Goal: Task Accomplishment & Management: Use online tool/utility

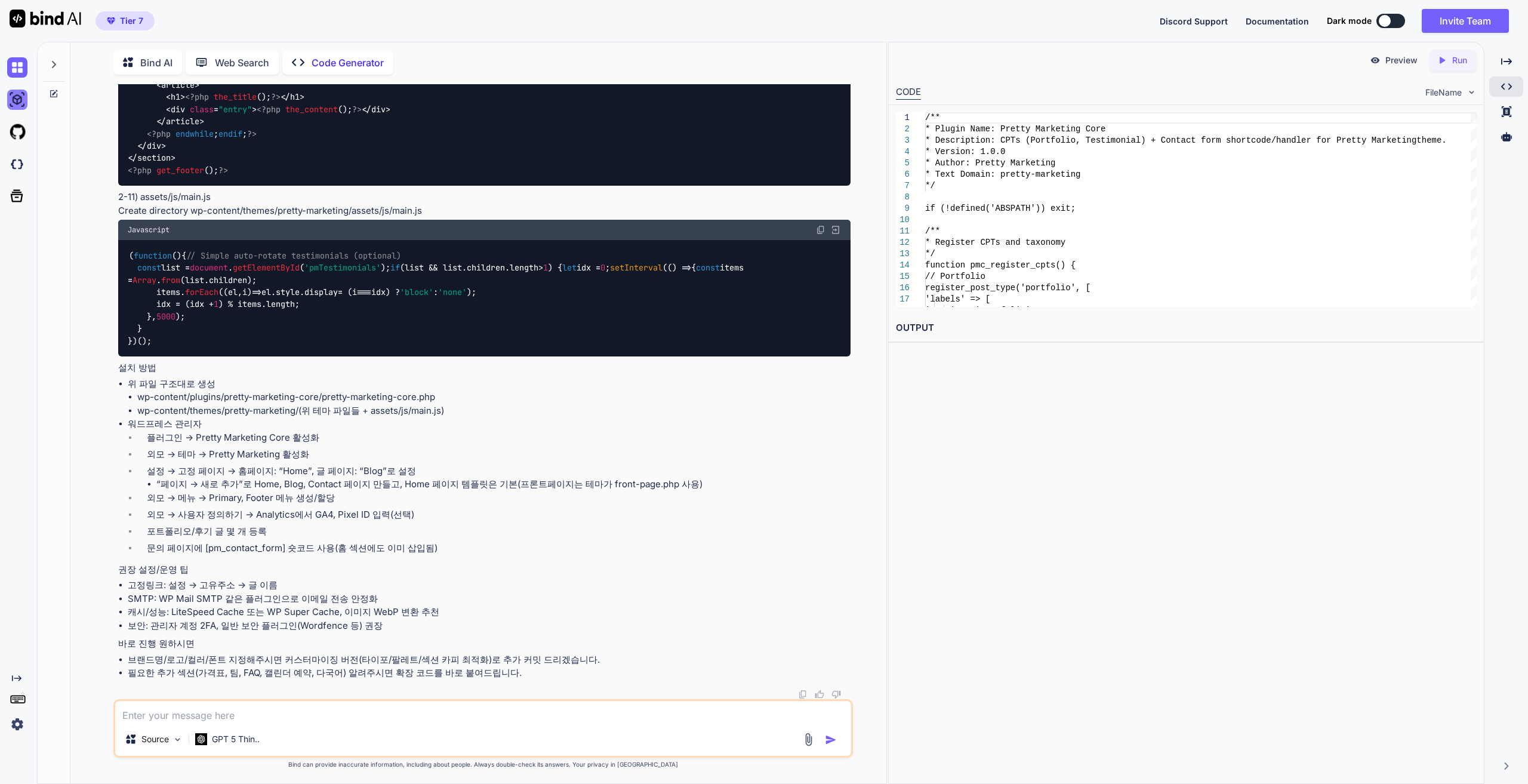
click at [22, 97] on img at bounding box center [17, 100] width 20 height 20
type textarea "x"
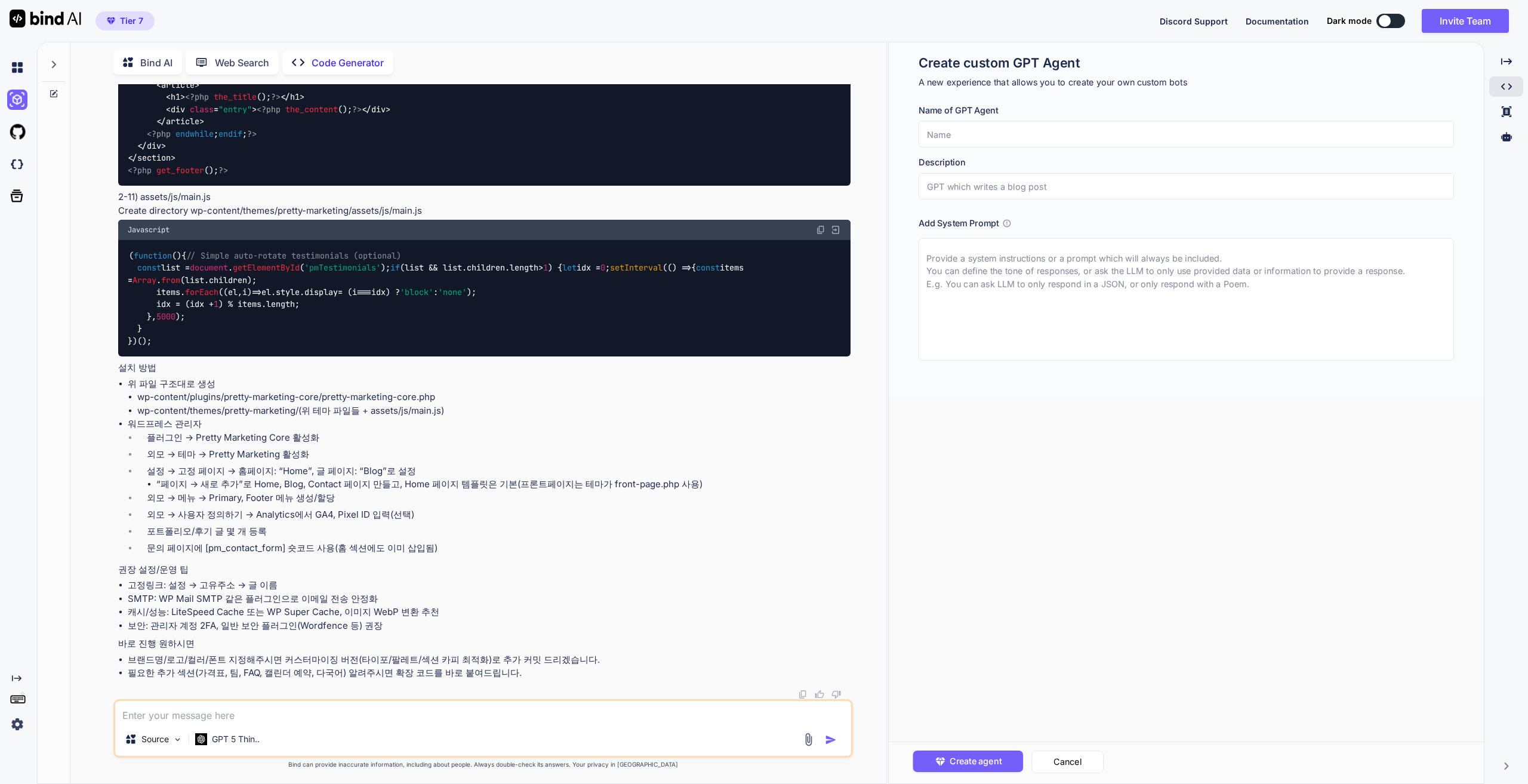
click at [118, 19] on span "Tier 7" at bounding box center [125, 20] width 46 height 12
click at [61, 62] on div at bounding box center [54, 61] width 23 height 41
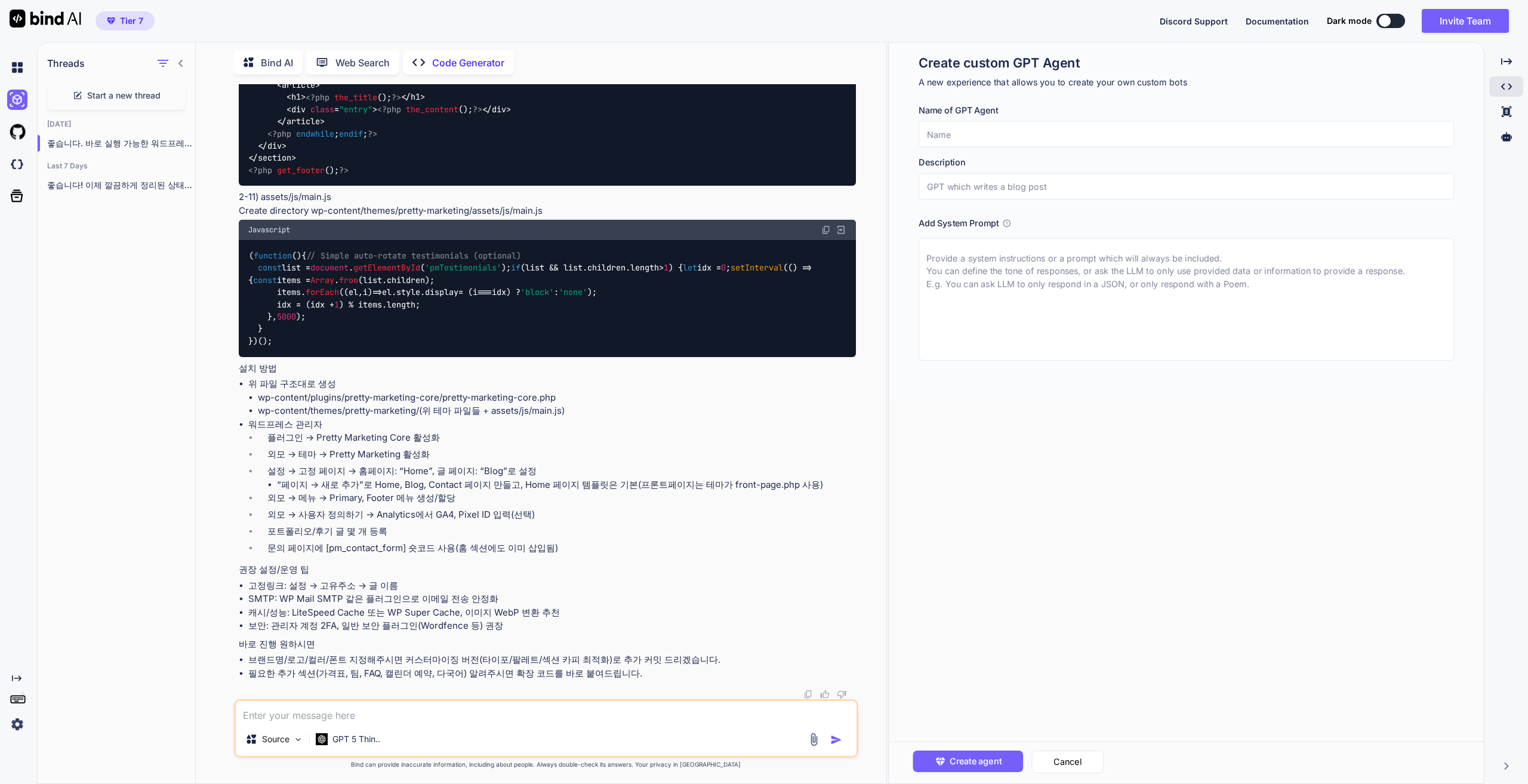
scroll to position [62041, 0]
click at [128, 92] on span "Start a new thread" at bounding box center [123, 95] width 73 height 12
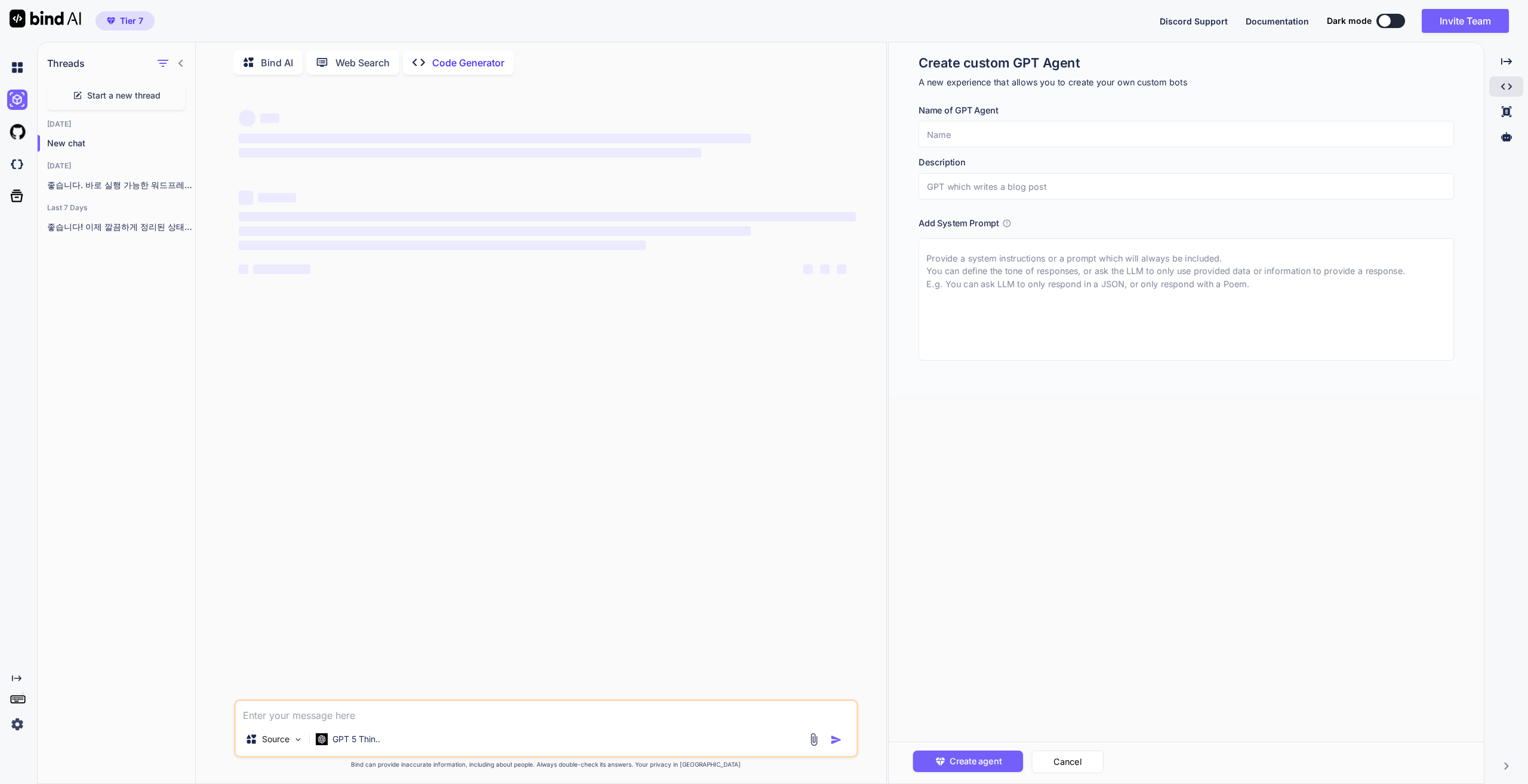
scroll to position [0, 0]
click at [90, 141] on p "New chat" at bounding box center [121, 143] width 148 height 12
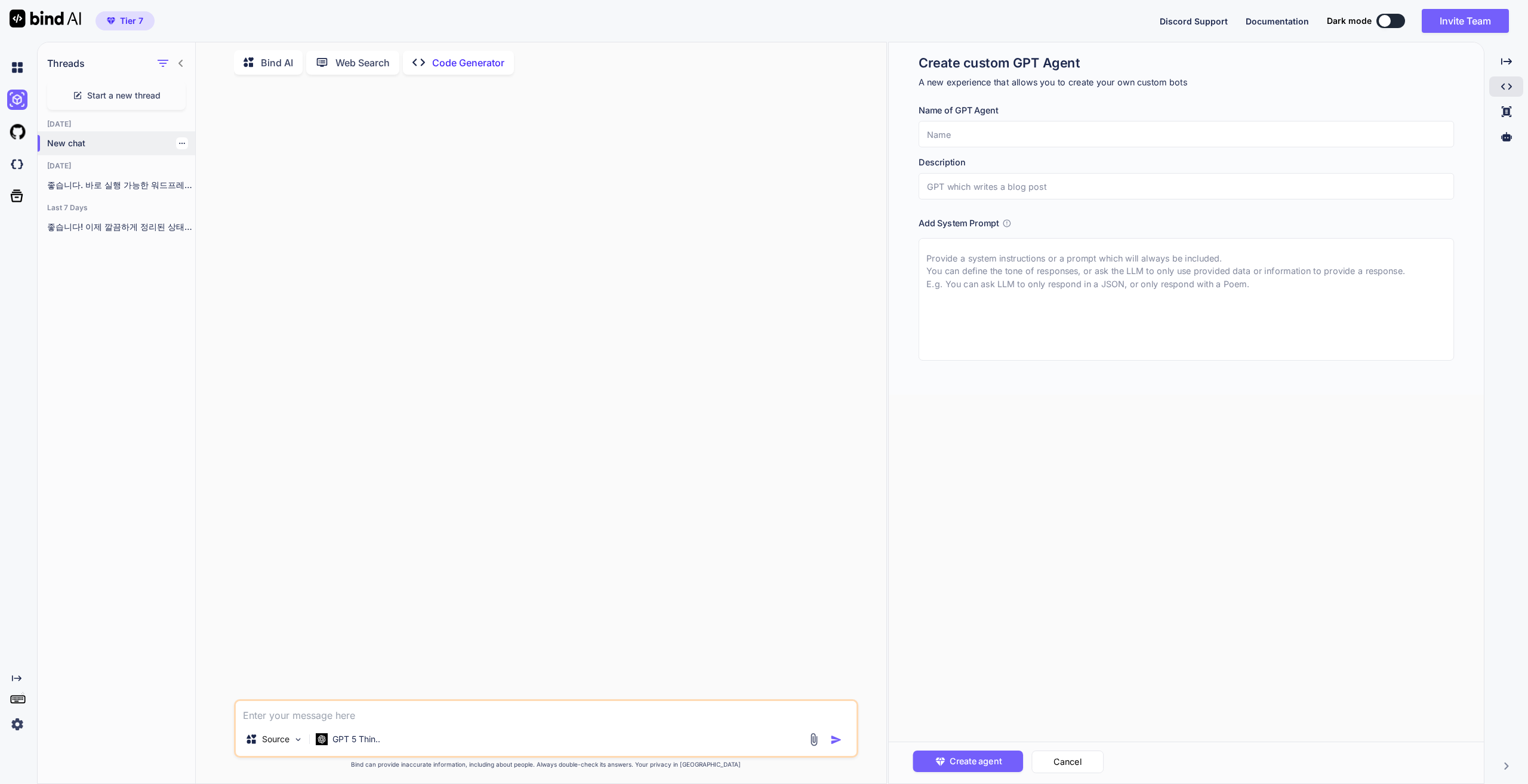
click at [179, 141] on icon "button" at bounding box center [181, 143] width 7 height 7
click at [218, 163] on span "Rename and Save" at bounding box center [232, 164] width 71 height 12
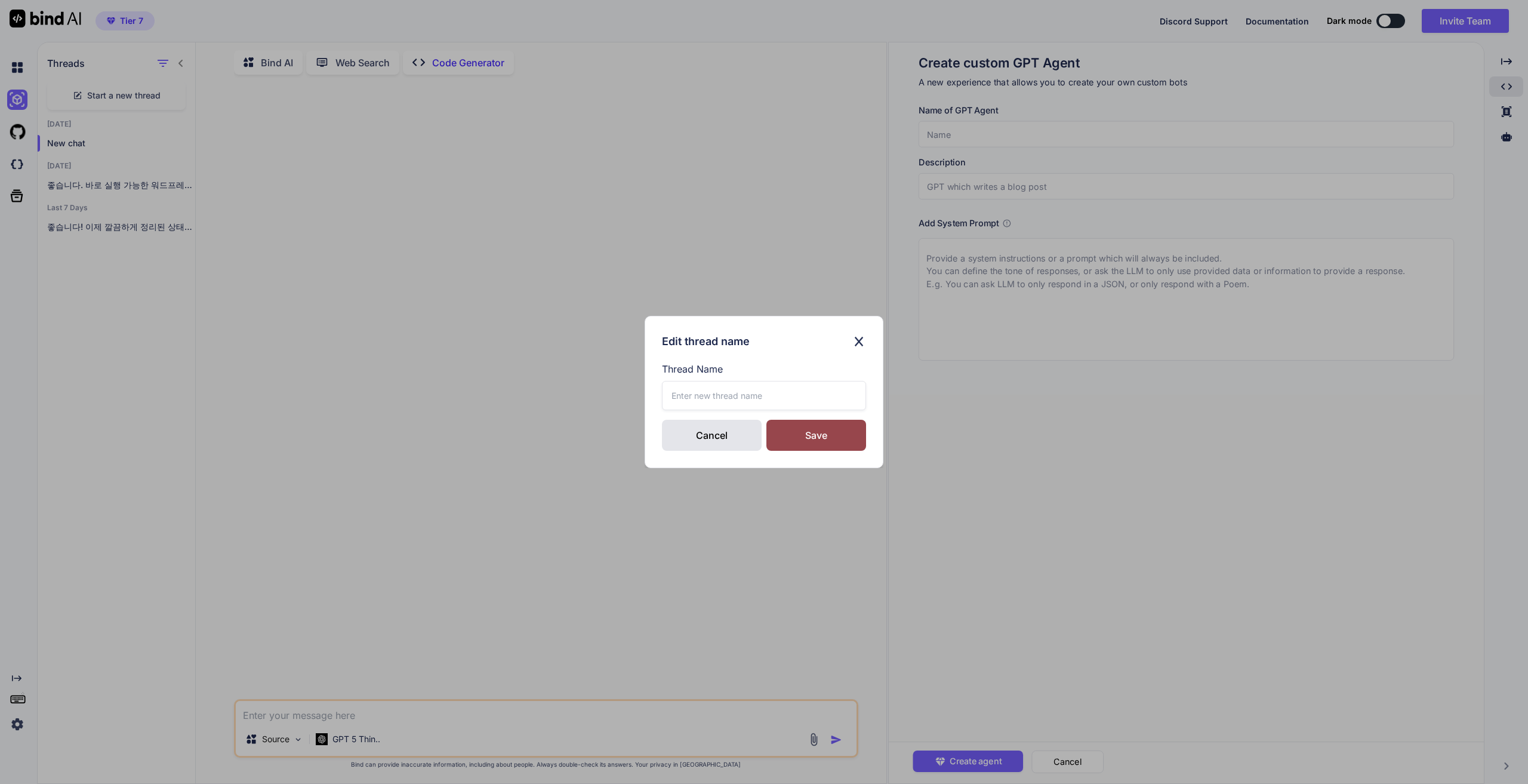
click at [768, 399] on input "text" at bounding box center [764, 395] width 204 height 29
type input "선물 홈페이지 만들거야"
click at [787, 429] on div "Save" at bounding box center [816, 435] width 100 height 31
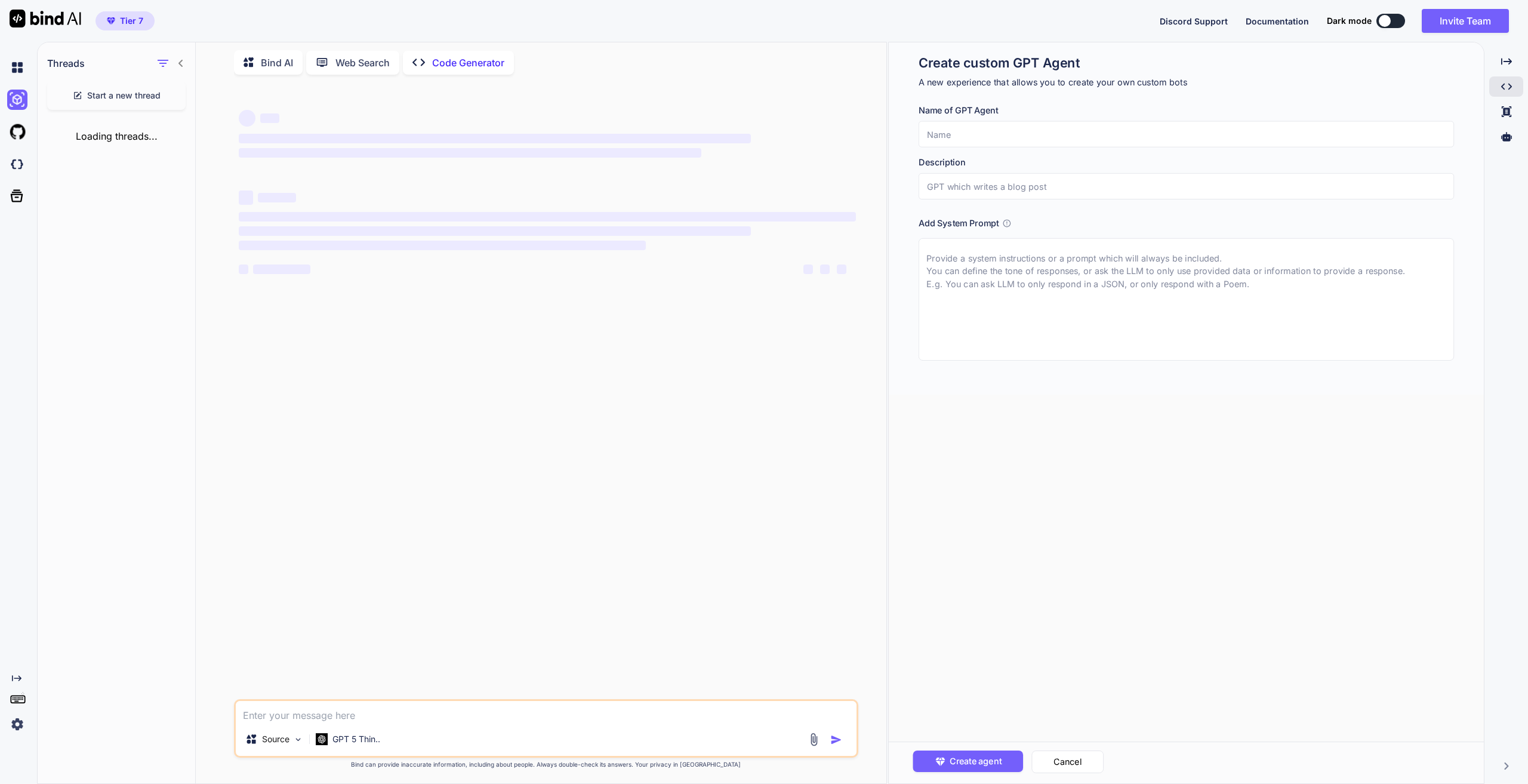
click at [141, 94] on span "Start a new thread" at bounding box center [123, 95] width 73 height 12
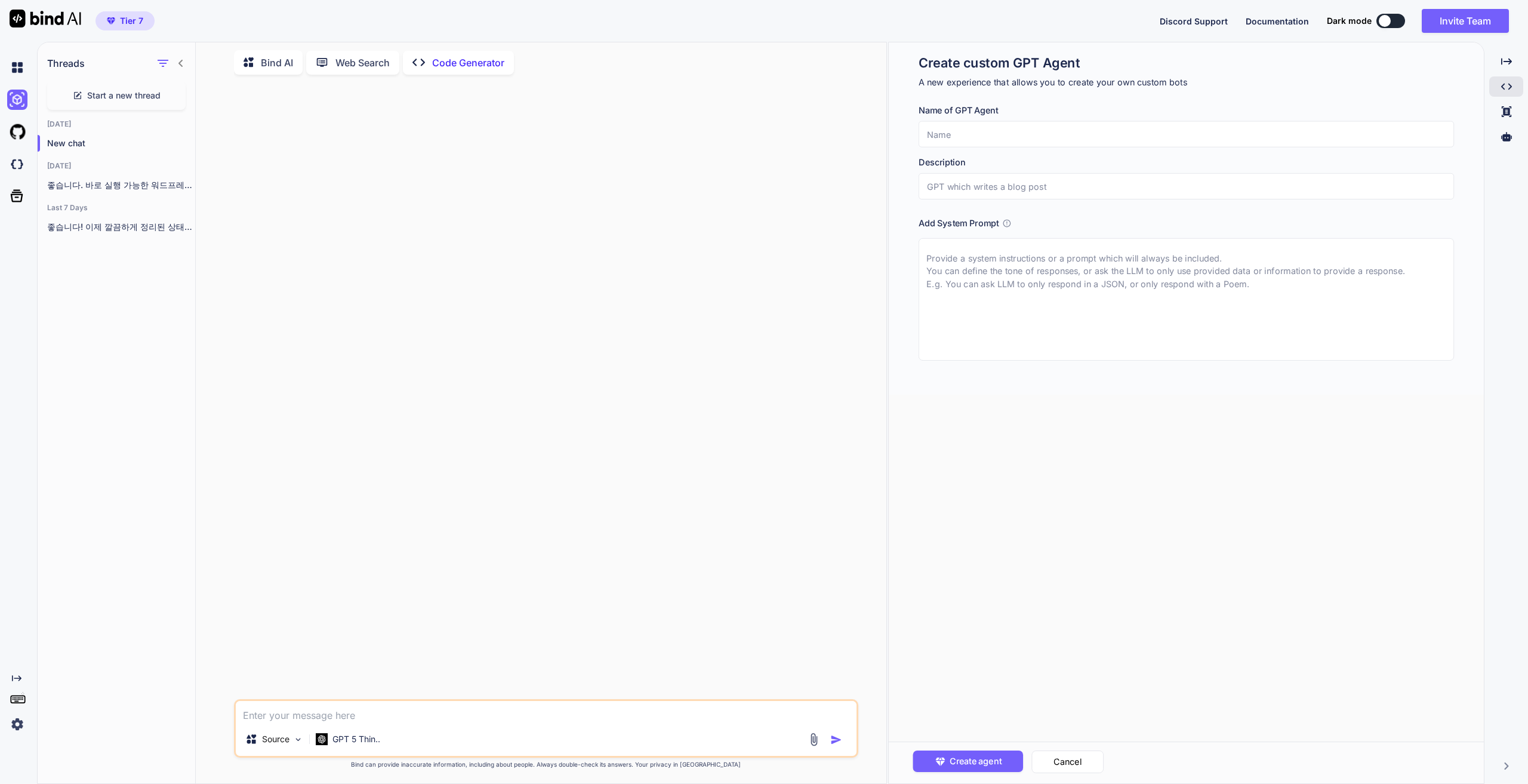
drag, startPoint x: 406, startPoint y: 182, endPoint x: 394, endPoint y: 171, distance: 16.3
click at [405, 182] on div at bounding box center [547, 391] width 622 height 615
click at [242, 388] on div at bounding box center [547, 391] width 622 height 615
click at [391, 715] on textarea at bounding box center [545, 711] width 620 height 22
paste textarea "lo, ipsumdol.sitam co! ad el se do eiu/te in utlab etd: magnaali.eni, adminimv.…"
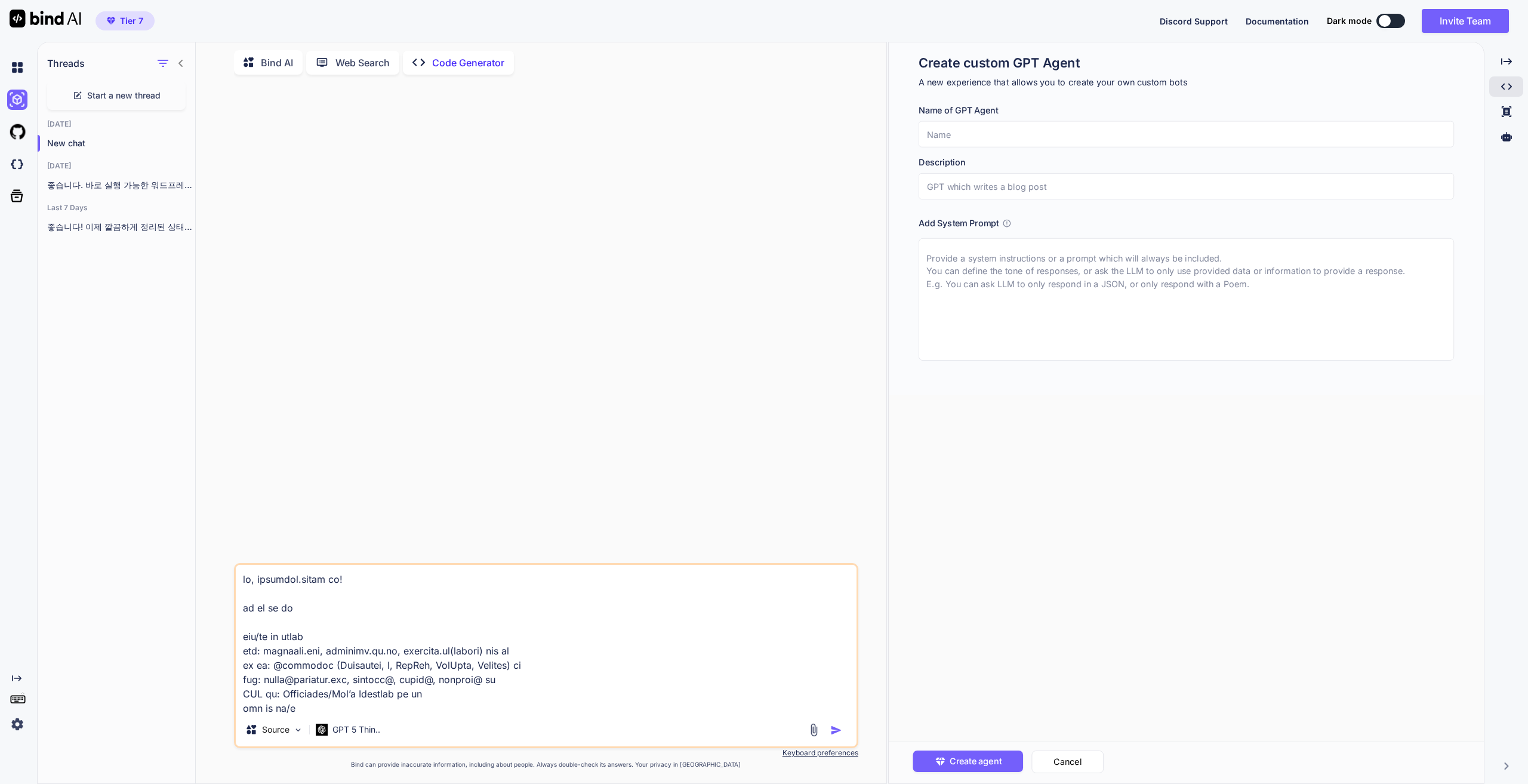
click at [239, 584] on textarea at bounding box center [545, 638] width 620 height 148
type textarea "lo ip dolor sita co, adipisci.elits do! ei te in ut lab/et do magna ali: enimad…"
click at [176, 144] on div at bounding box center [182, 143] width 12 height 12
click at [178, 142] on icon "button" at bounding box center [181, 143] width 7 height 7
click at [204, 155] on div "Rename and Save" at bounding box center [233, 165] width 117 height 24
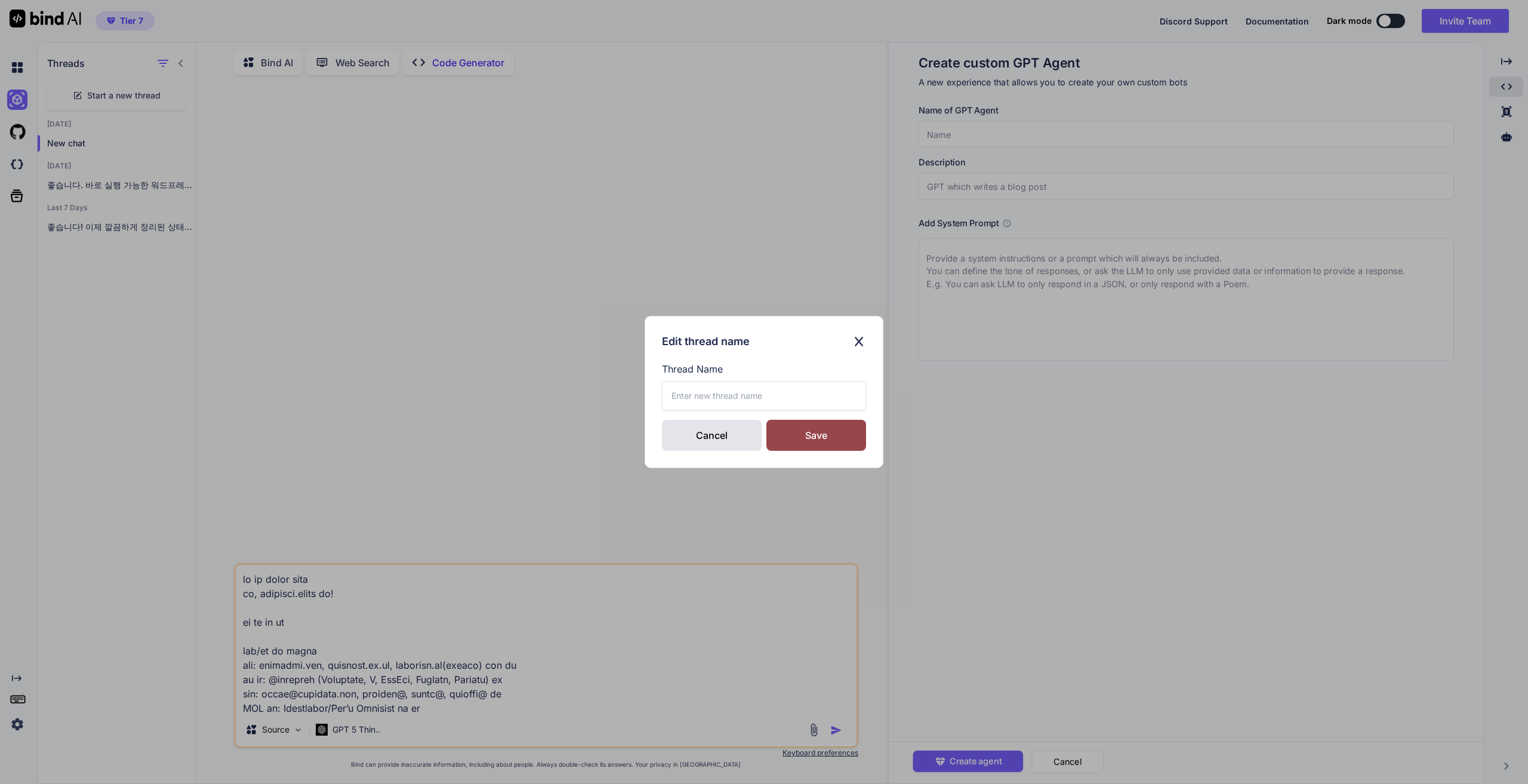
click at [773, 397] on input "text" at bounding box center [764, 395] width 204 height 29
type input "선물판매홈페이지"
click at [787, 430] on div "Save" at bounding box center [816, 435] width 100 height 31
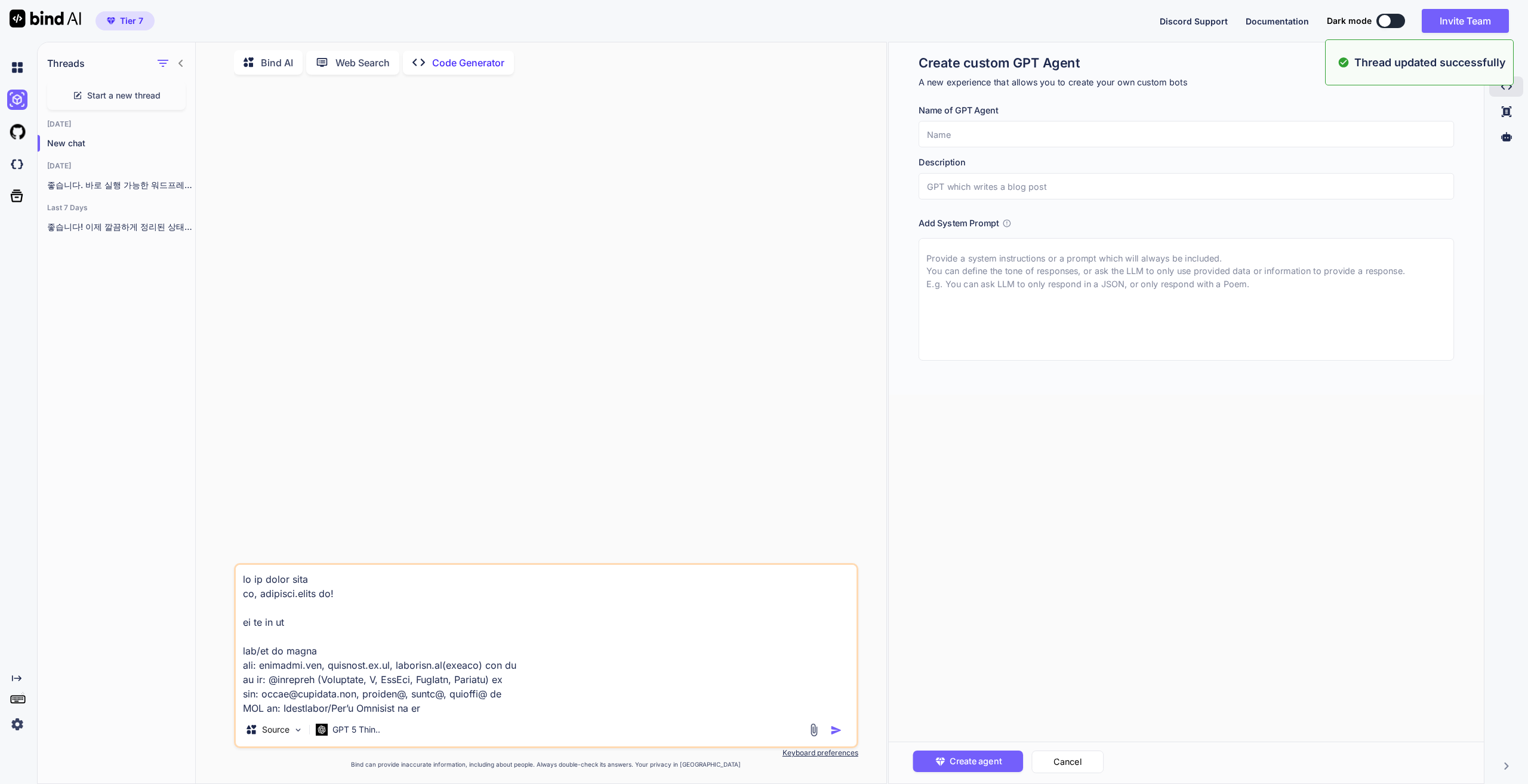
click at [480, 628] on textarea at bounding box center [545, 638] width 620 height 148
click at [10, 168] on img at bounding box center [17, 164] width 20 height 20
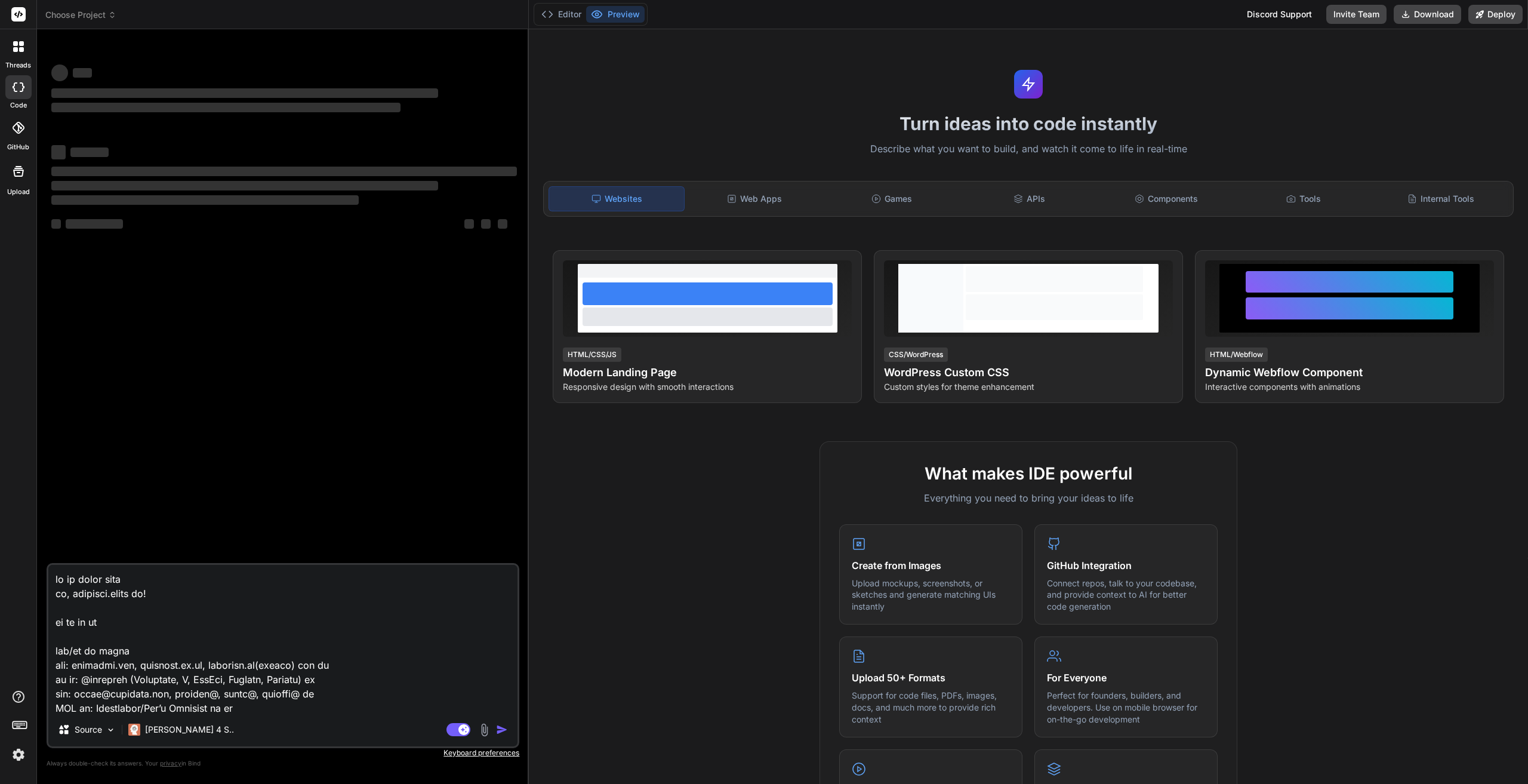
type textarea "x"
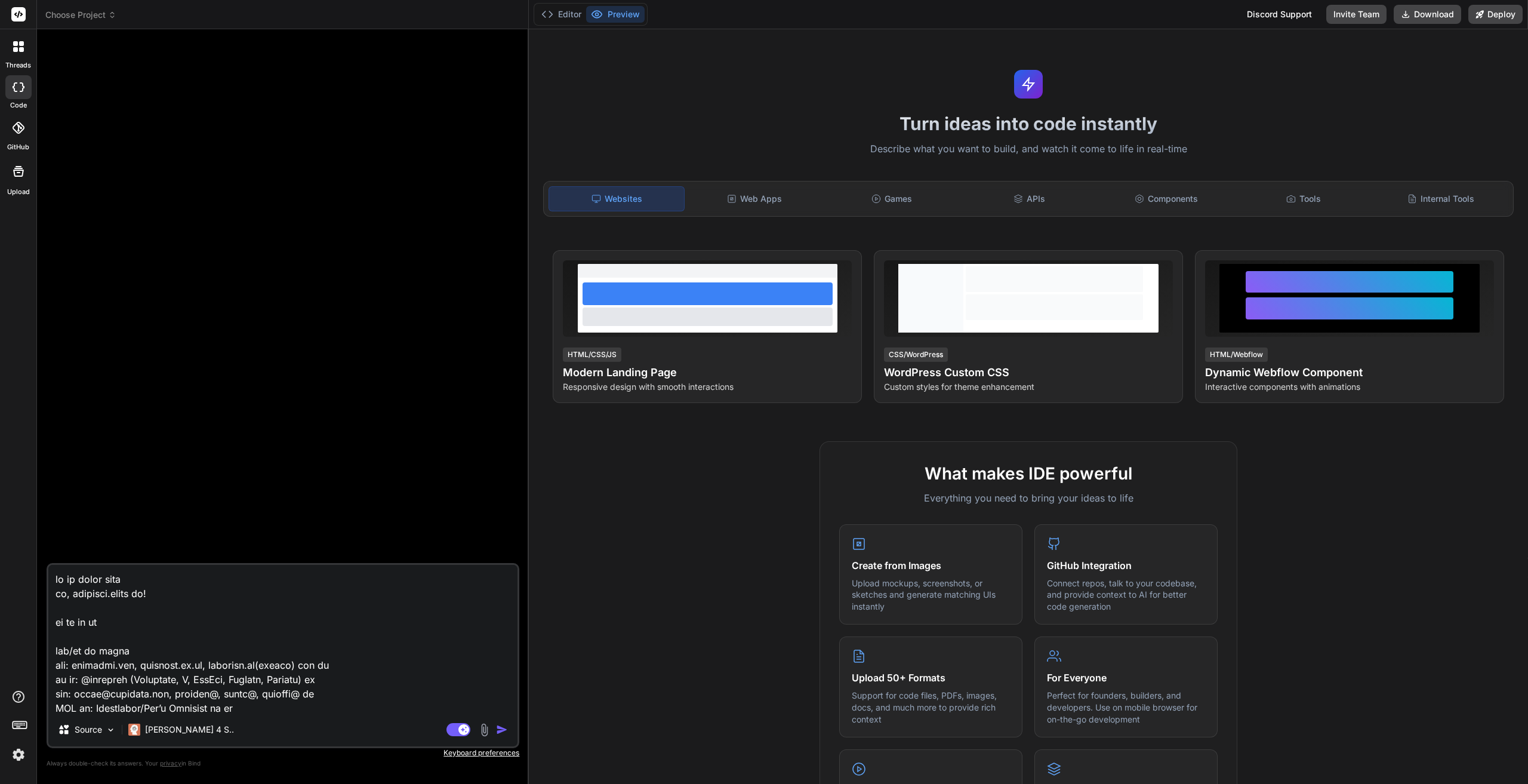
click at [77, 20] on span "Choose Project" at bounding box center [81, 15] width 71 height 12
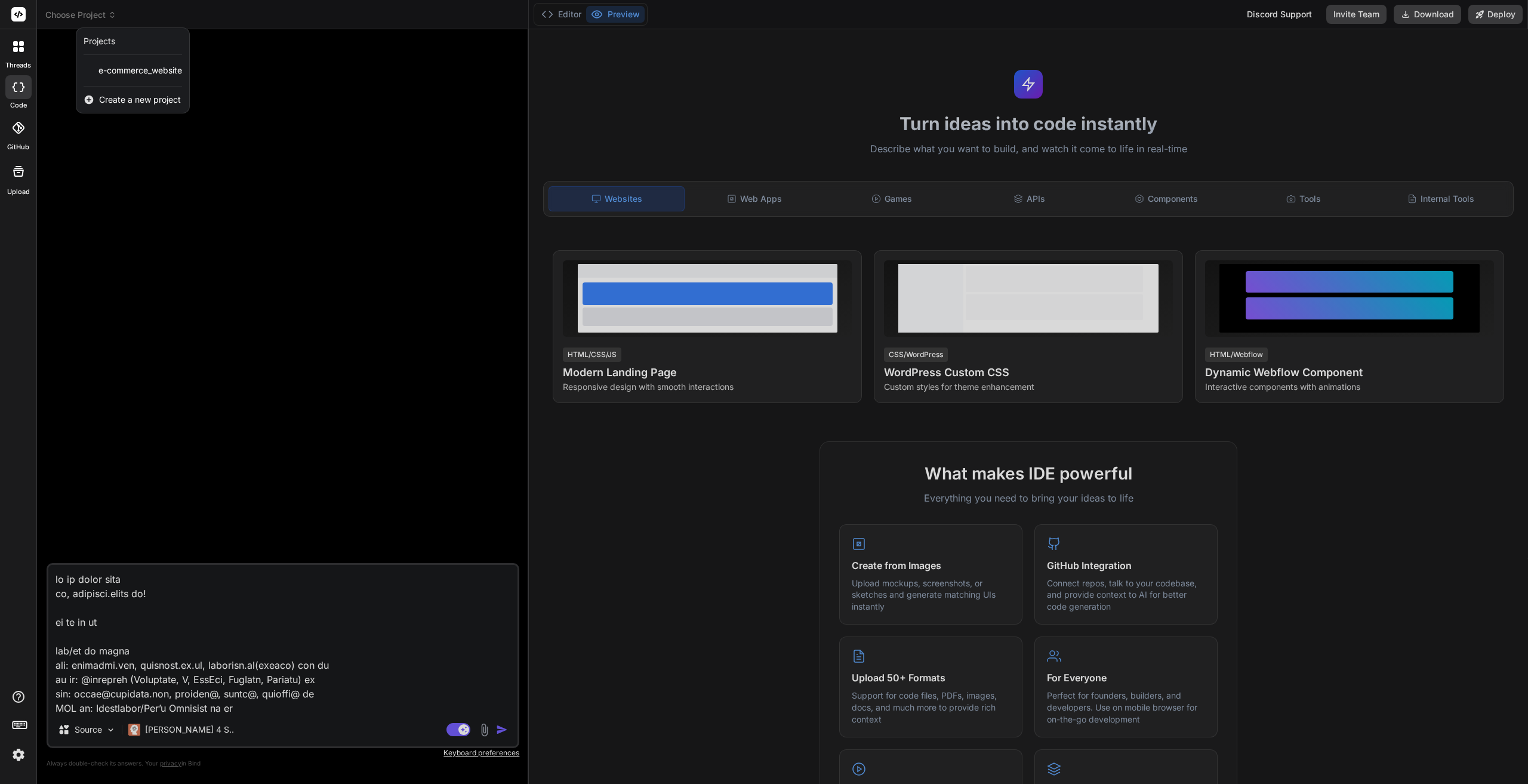
click at [129, 104] on span "Create a new project" at bounding box center [140, 99] width 81 height 12
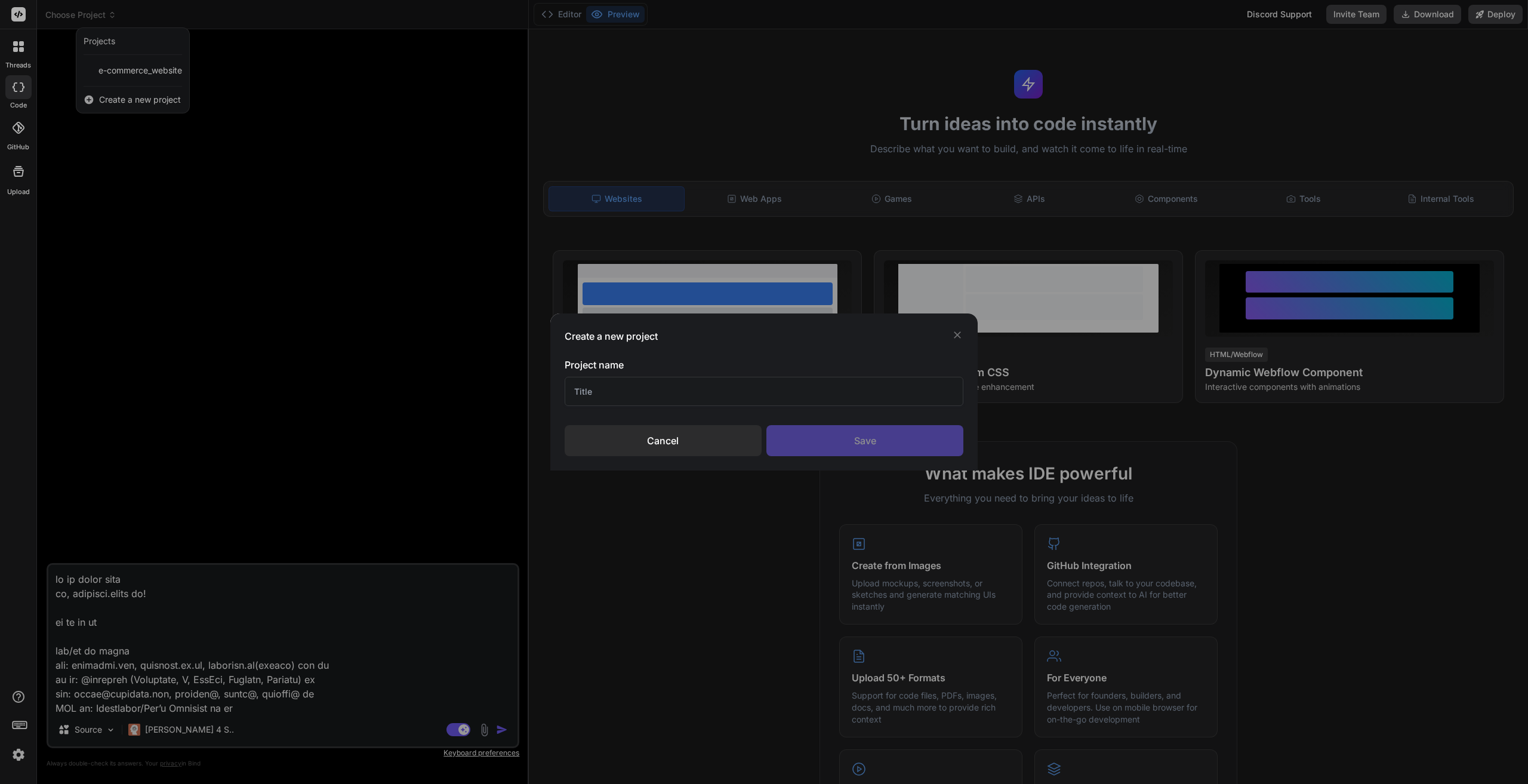
click at [709, 389] on input "text" at bounding box center [764, 391] width 399 height 29
type input "선물판매홈페이지"
click at [850, 434] on div "Save" at bounding box center [865, 440] width 197 height 31
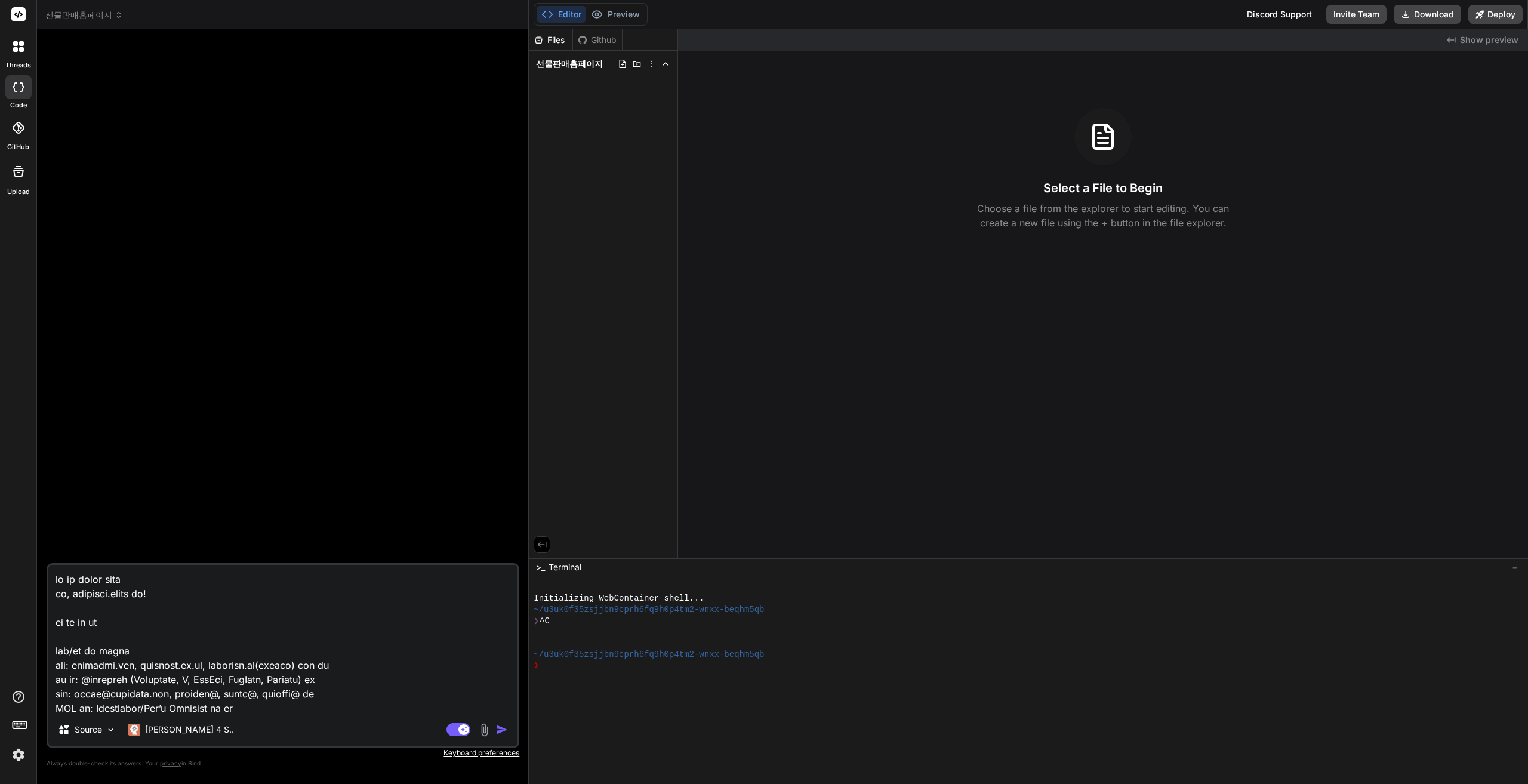
click at [100, 16] on span "선물판매홈페이지" at bounding box center [84, 15] width 78 height 12
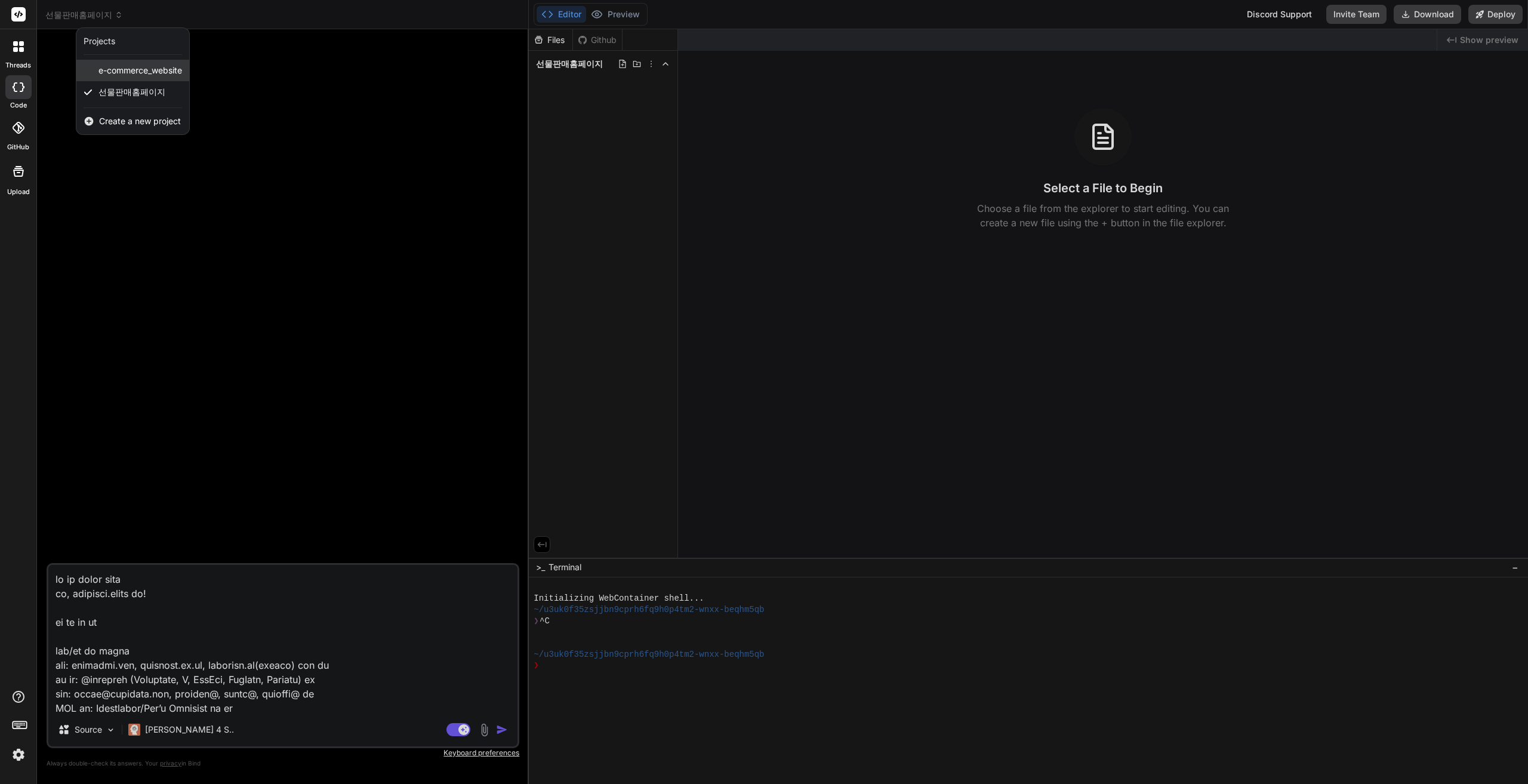
click at [127, 72] on span "e-commerce_website" at bounding box center [140, 70] width 83 height 12
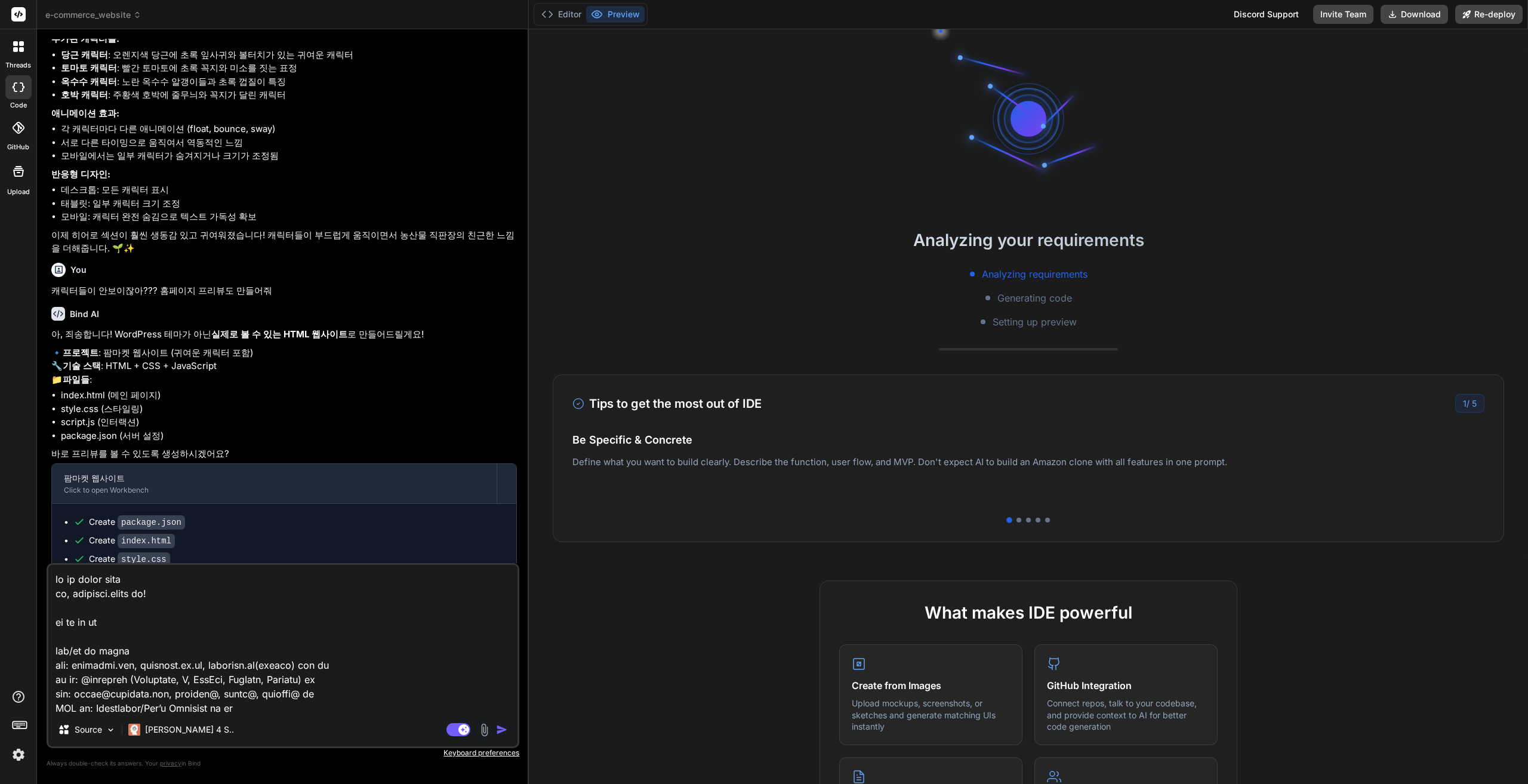
scroll to position [1424, 0]
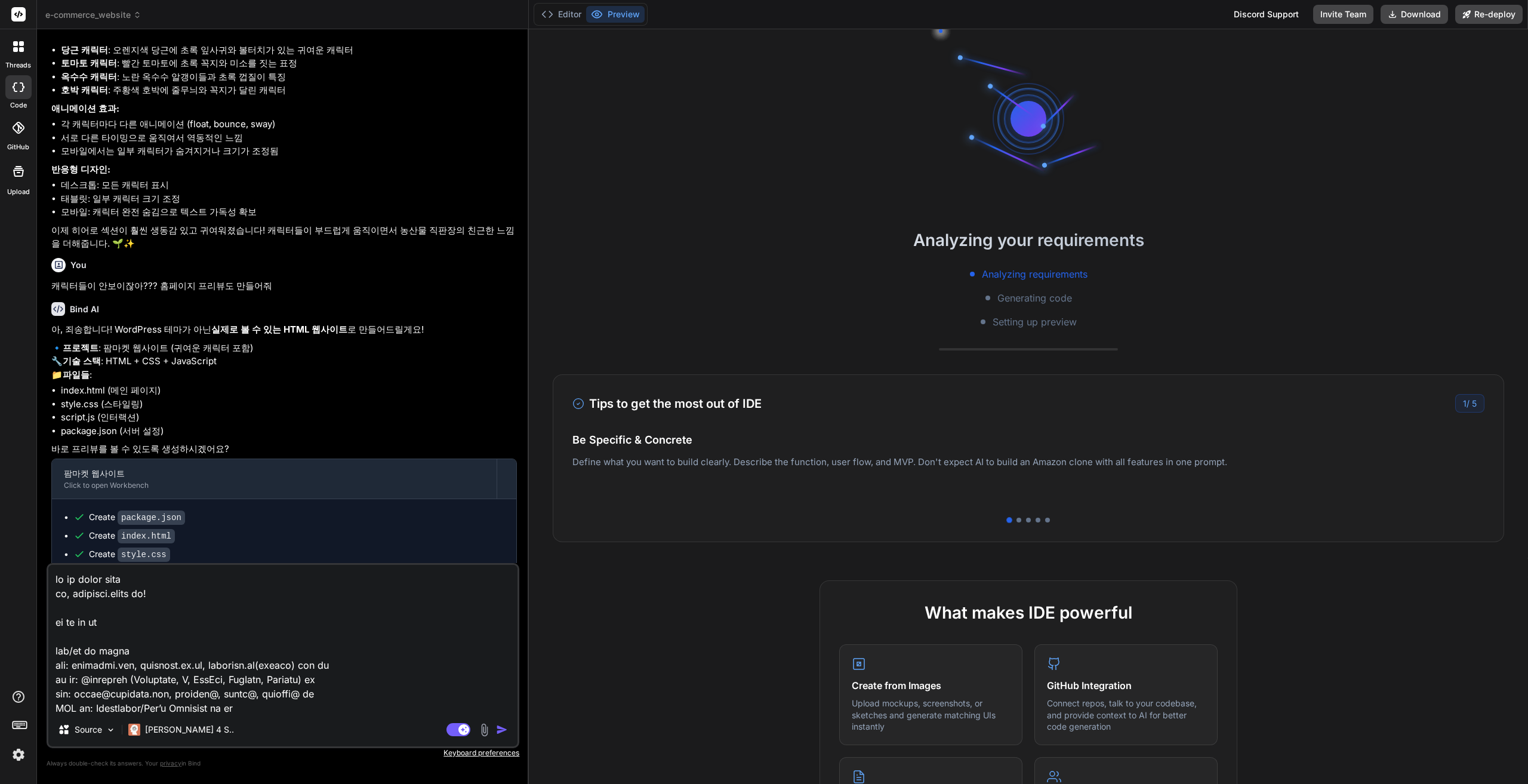
click at [108, 18] on span "e-commerce_website" at bounding box center [93, 15] width 96 height 12
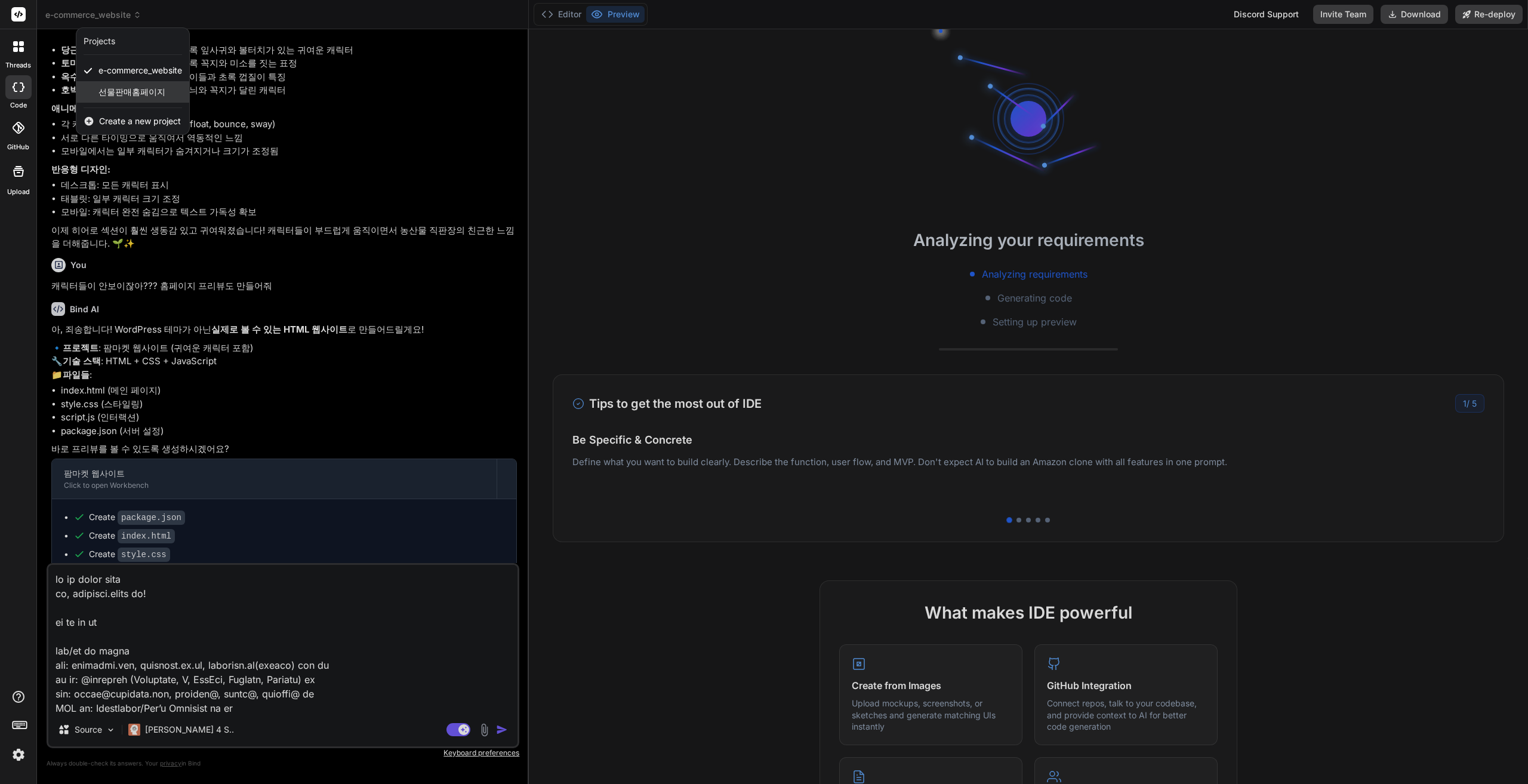
click at [130, 87] on span "선물판매홈페이지" at bounding box center [132, 92] width 67 height 12
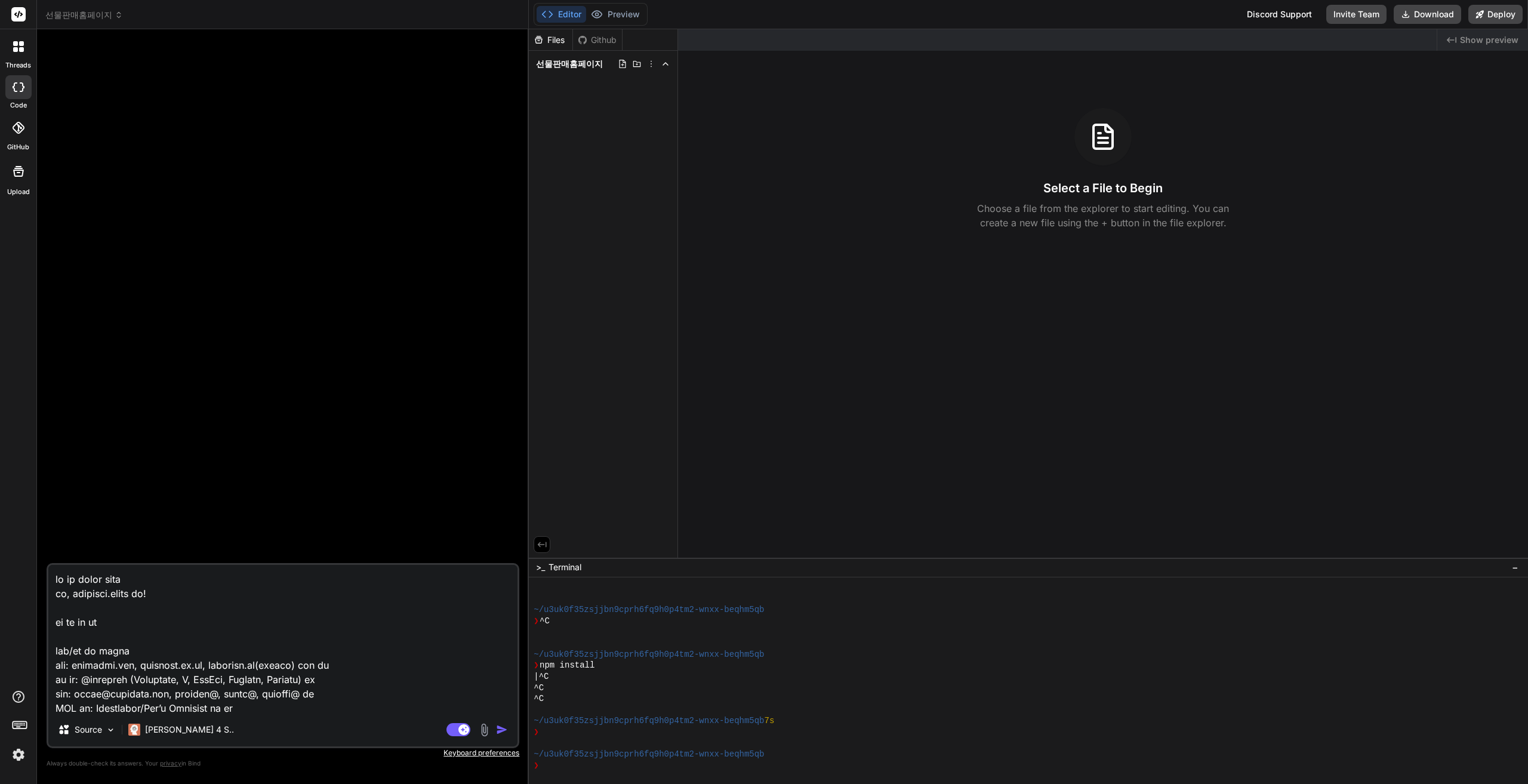
click at [500, 727] on img "button" at bounding box center [501, 729] width 12 height 12
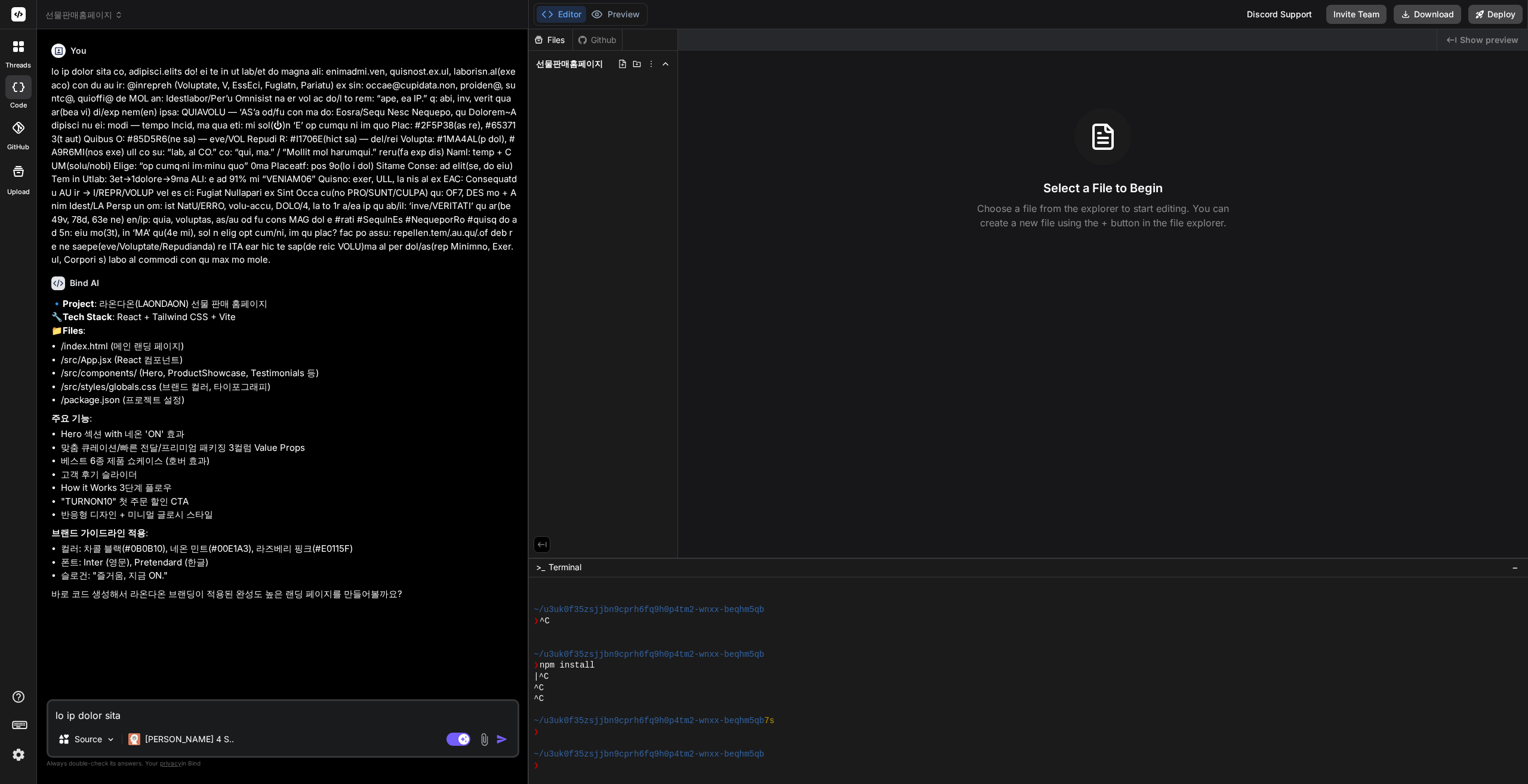
type textarea "x"
click at [239, 720] on textarea at bounding box center [283, 711] width 469 height 22
type textarea "ㅇ"
type textarea "x"
type textarea "으"
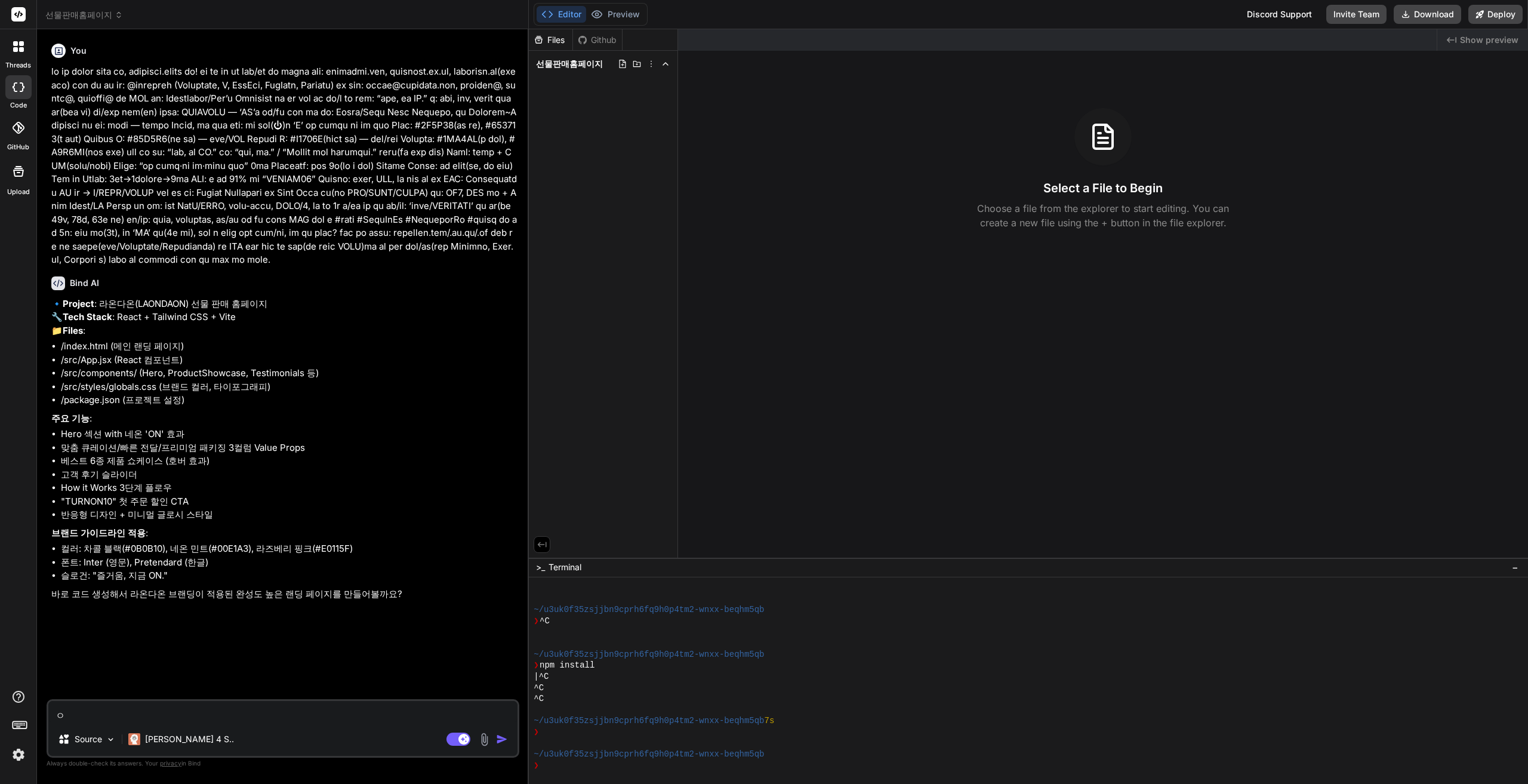
type textarea "x"
type textarea "응"
type textarea "x"
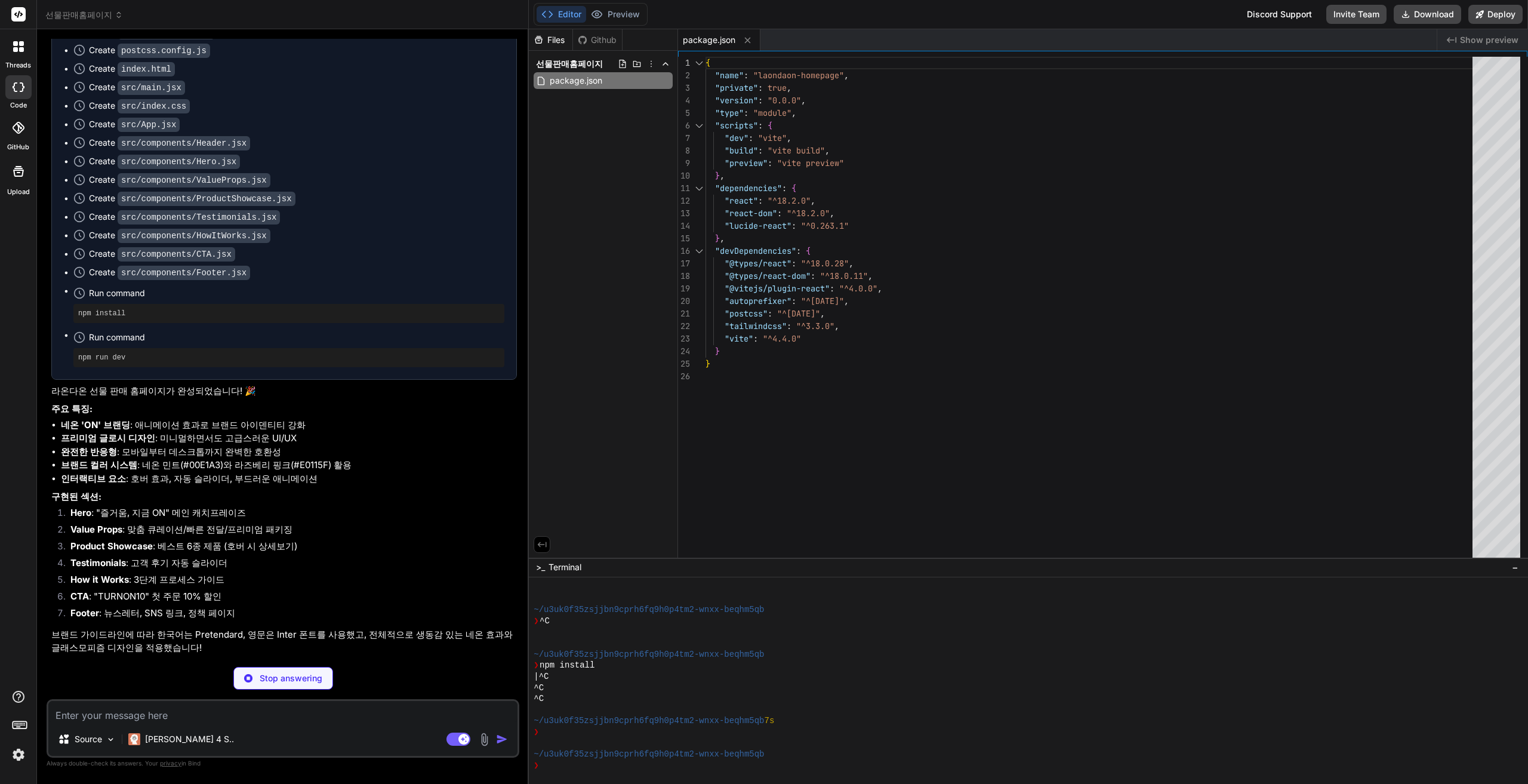
scroll to position [778, 0]
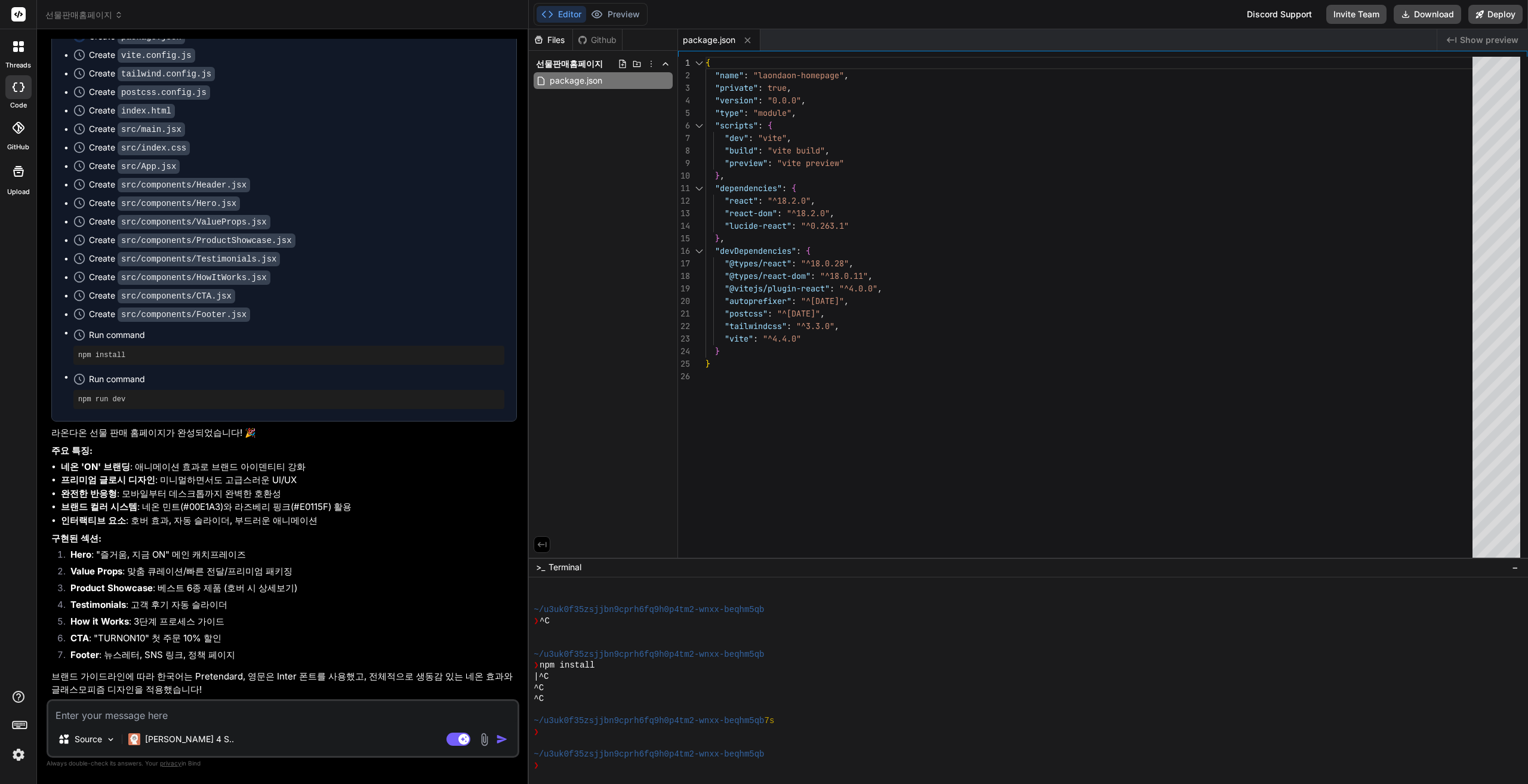
type textarea "x"
click at [276, 717] on textarea at bounding box center [283, 711] width 469 height 22
click at [1490, 38] on span "Show preview" at bounding box center [1489, 39] width 59 height 12
click at [1449, 39] on icon at bounding box center [1452, 39] width 10 height 6
click at [1480, 41] on span "Show preview" at bounding box center [1489, 39] width 59 height 12
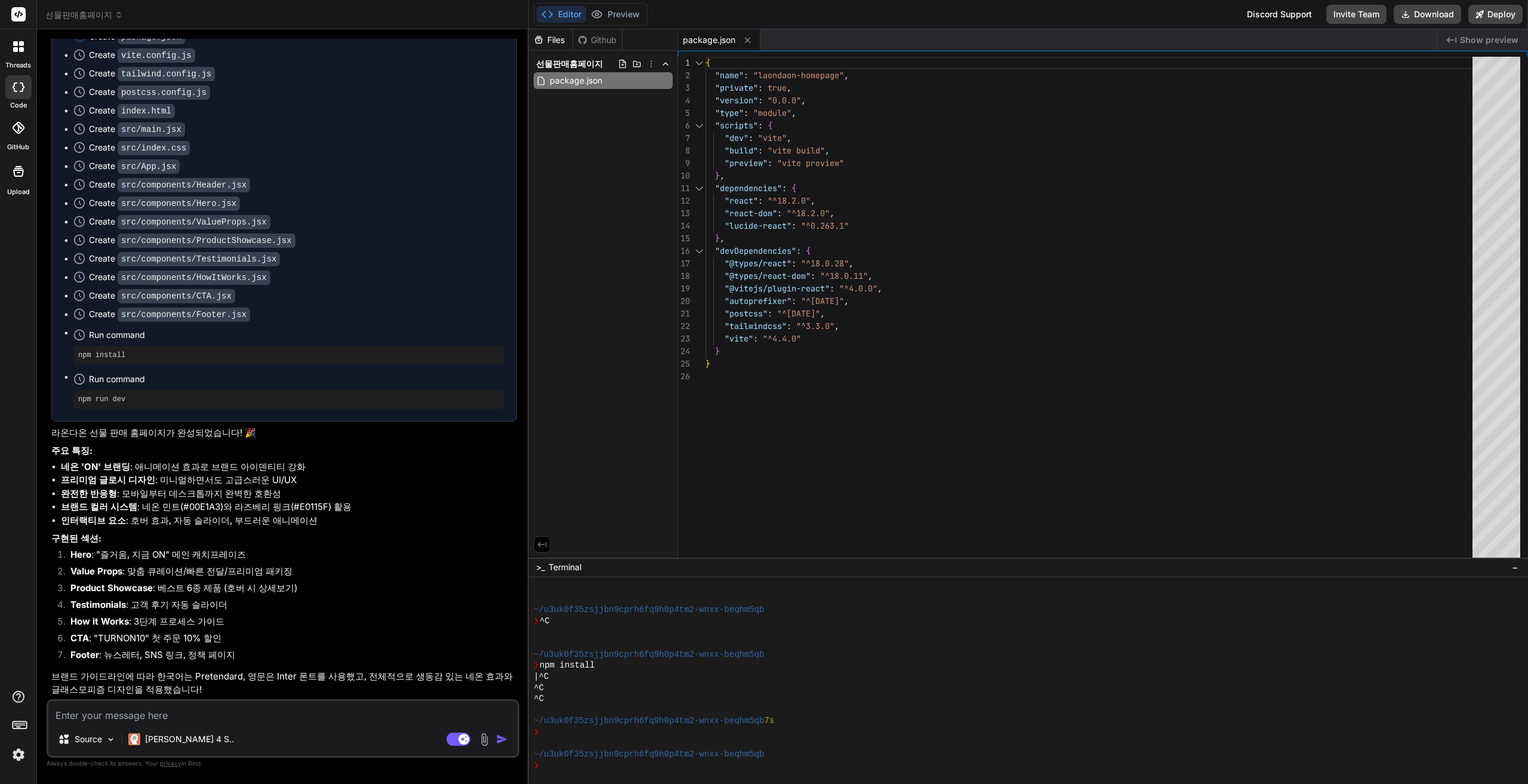
click at [589, 40] on div "Github" at bounding box center [597, 39] width 49 height 12
click at [304, 710] on textarea at bounding box center [283, 711] width 469 height 22
type textarea "d"
type textarea "x"
type textarea "dk"
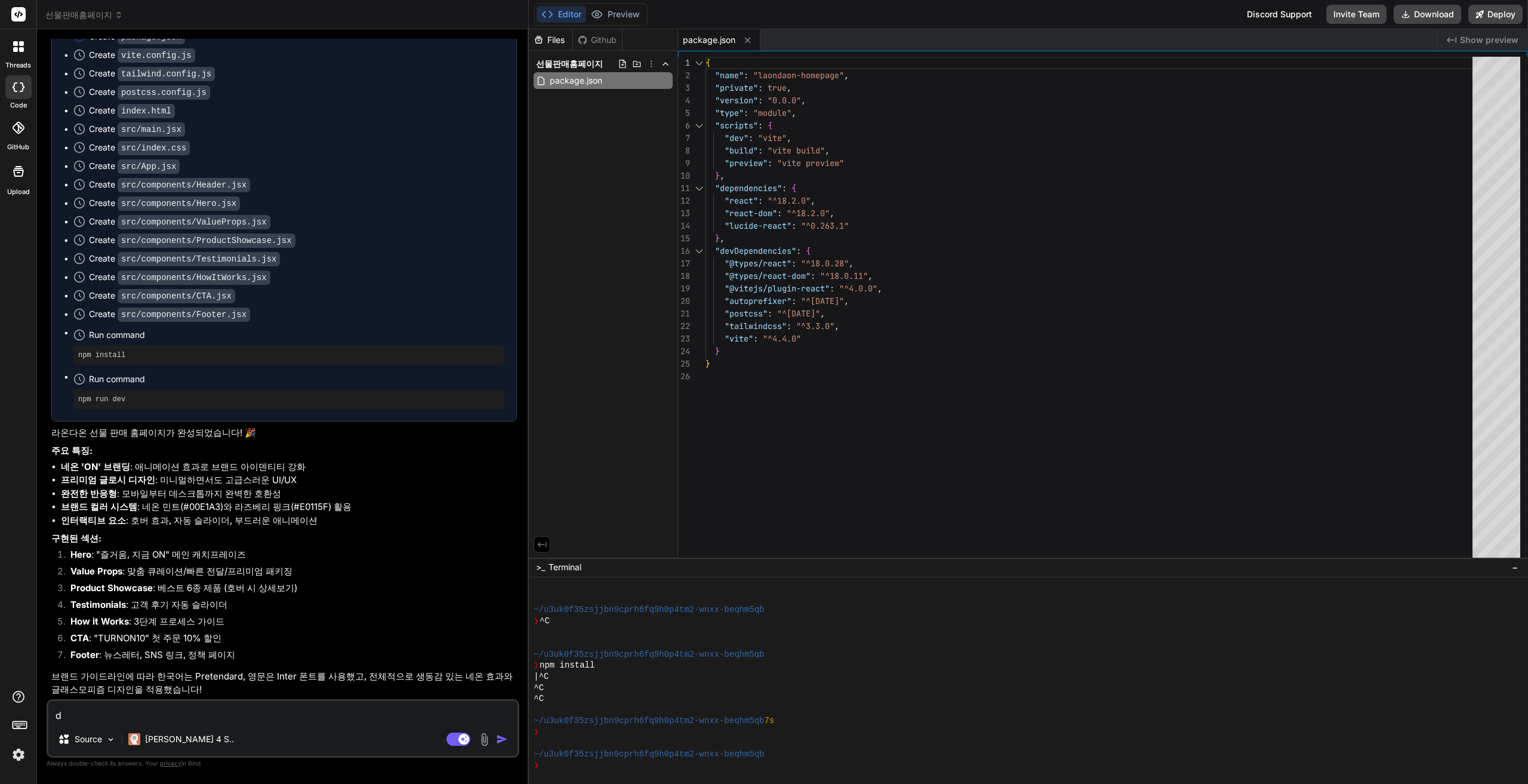
type textarea "x"
type textarea "dks"
type textarea "x"
type textarea "dksq"
type textarea "x"
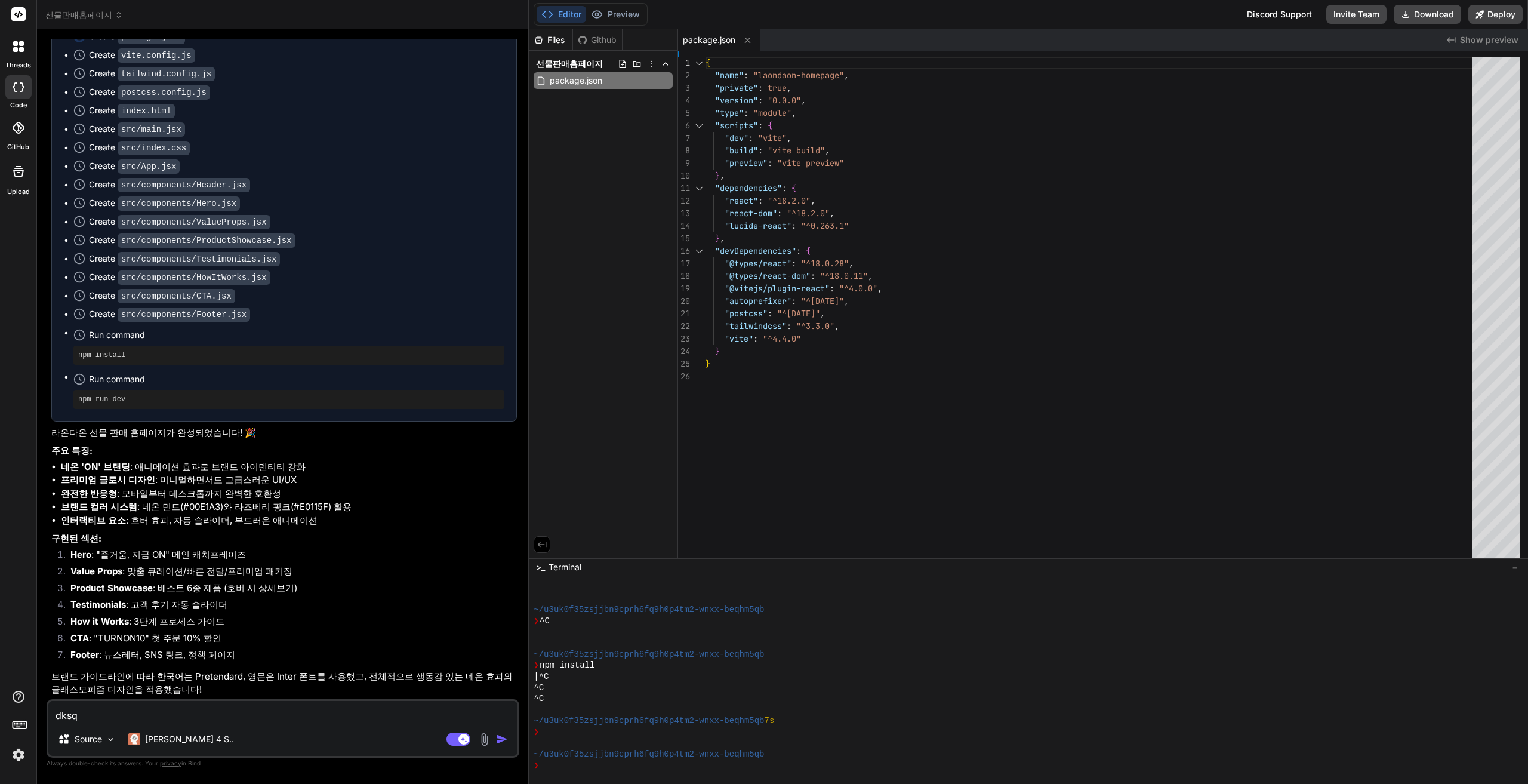
type textarea "dks"
type textarea "x"
type textarea "dk"
type textarea "x"
type textarea "d"
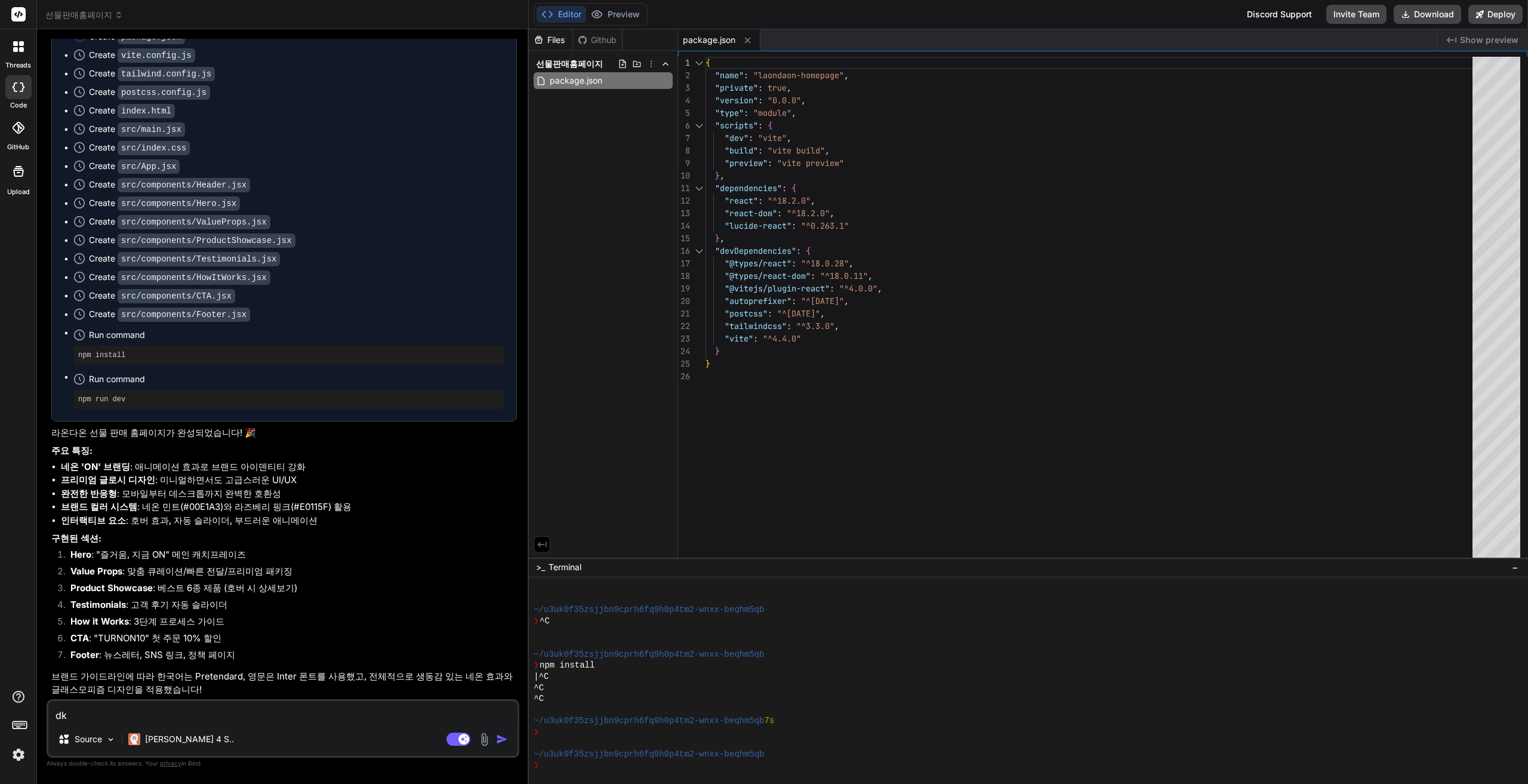
type textarea "x"
type textarea "ㅇ"
type textarea "x"
type textarea "아"
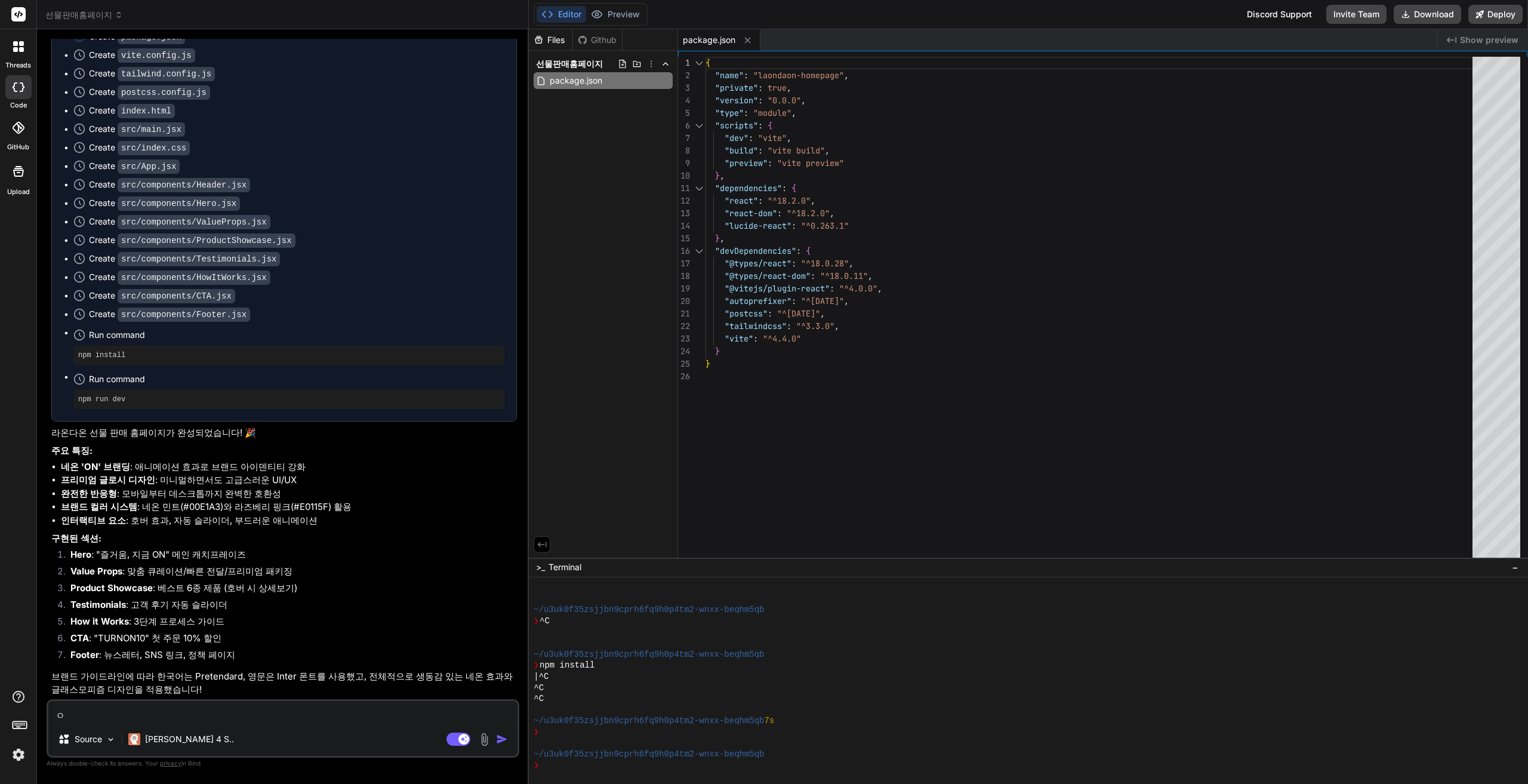
type textarea "x"
type textarea "안"
type textarea "x"
type textarea "안ㅂ"
type textarea "x"
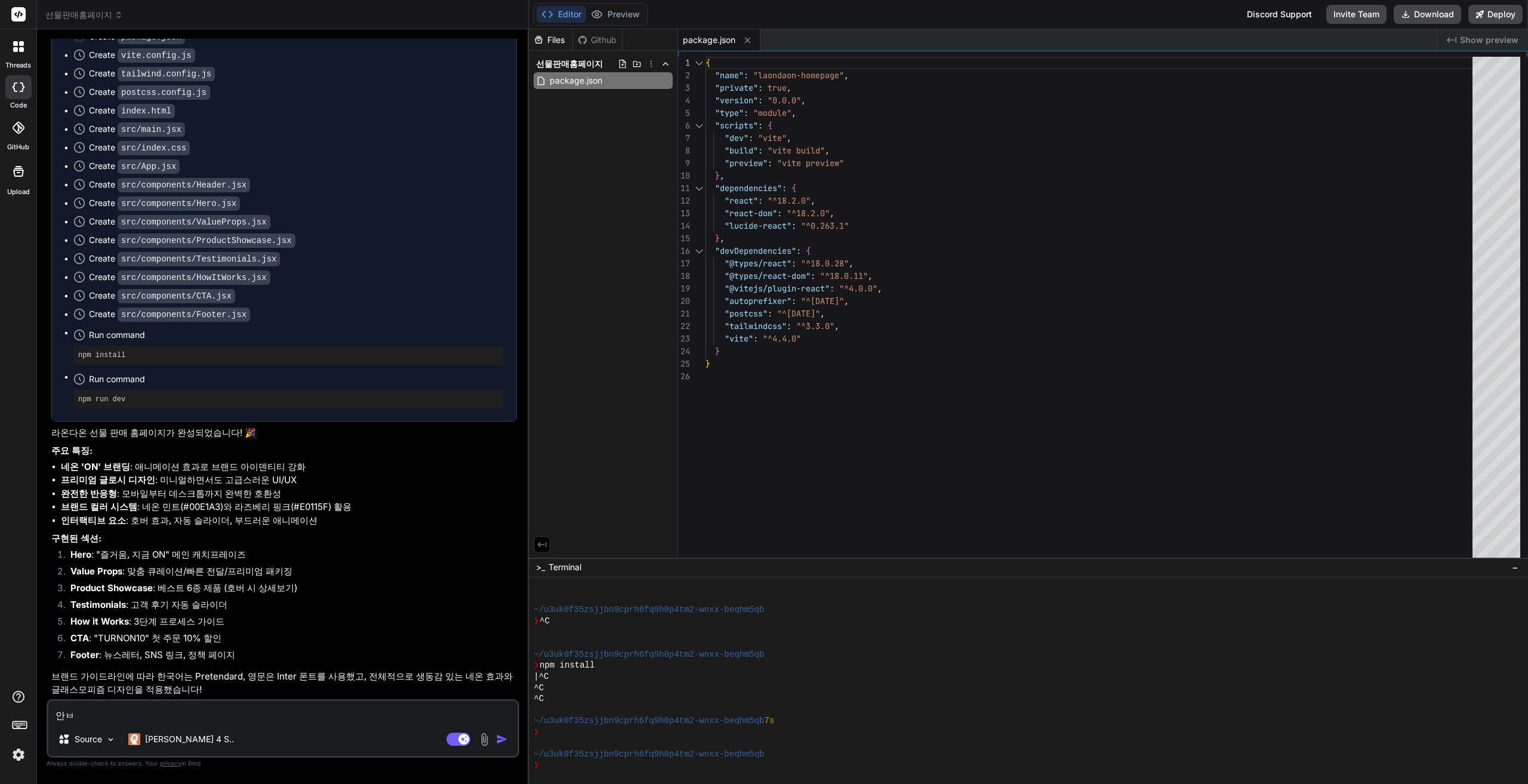
type textarea "안보"
type textarea "x"
type textarea "안봉"
type textarea "x"
type textarea "안보이"
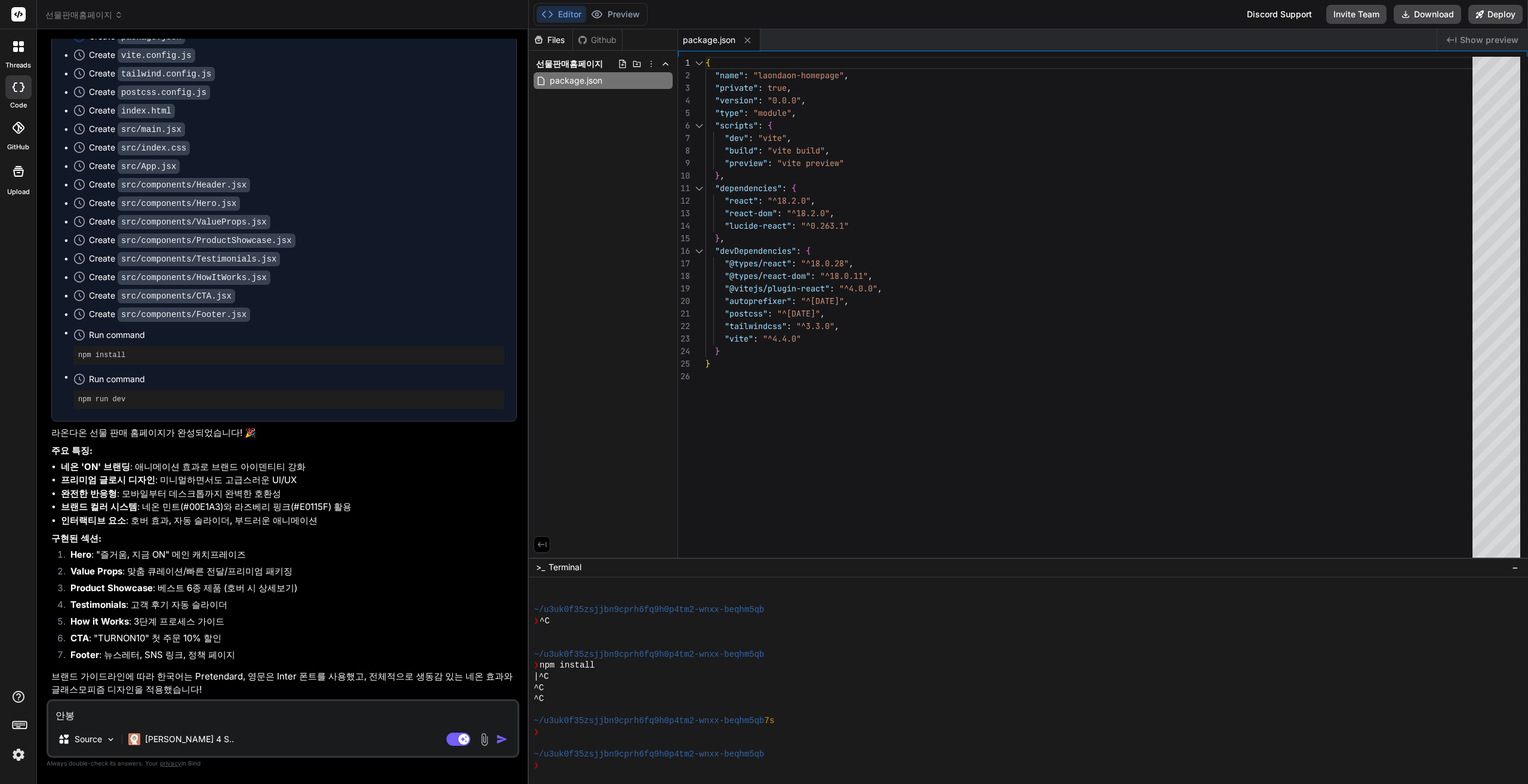
type textarea "x"
type textarea "안보인"
type textarea "x"
type textarea "안보이느"
type textarea "x"
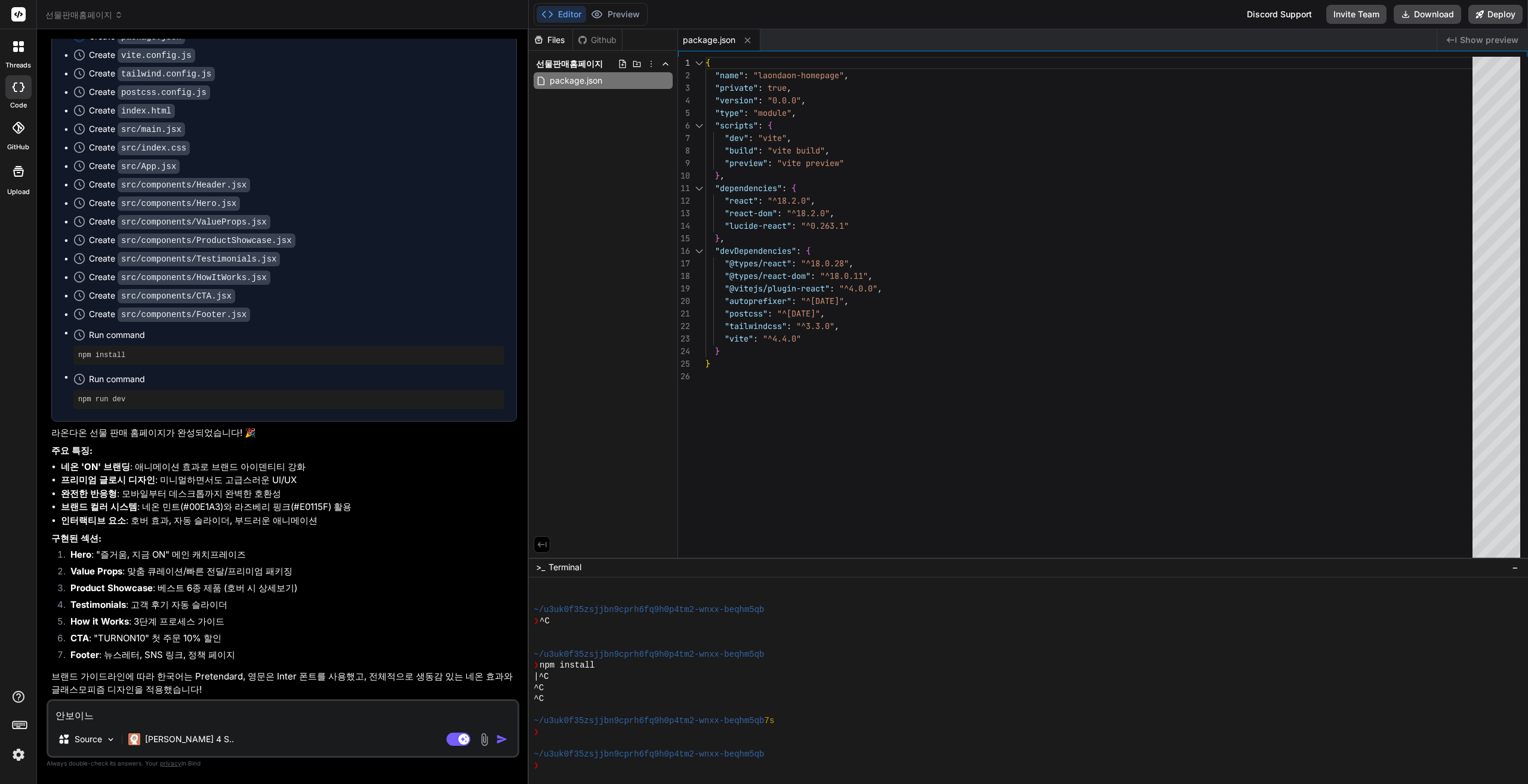
type textarea "안보이는"
type textarea "x"
type textarea "안보이는ㄷ"
type textarea "x"
type textarea "안보이는데"
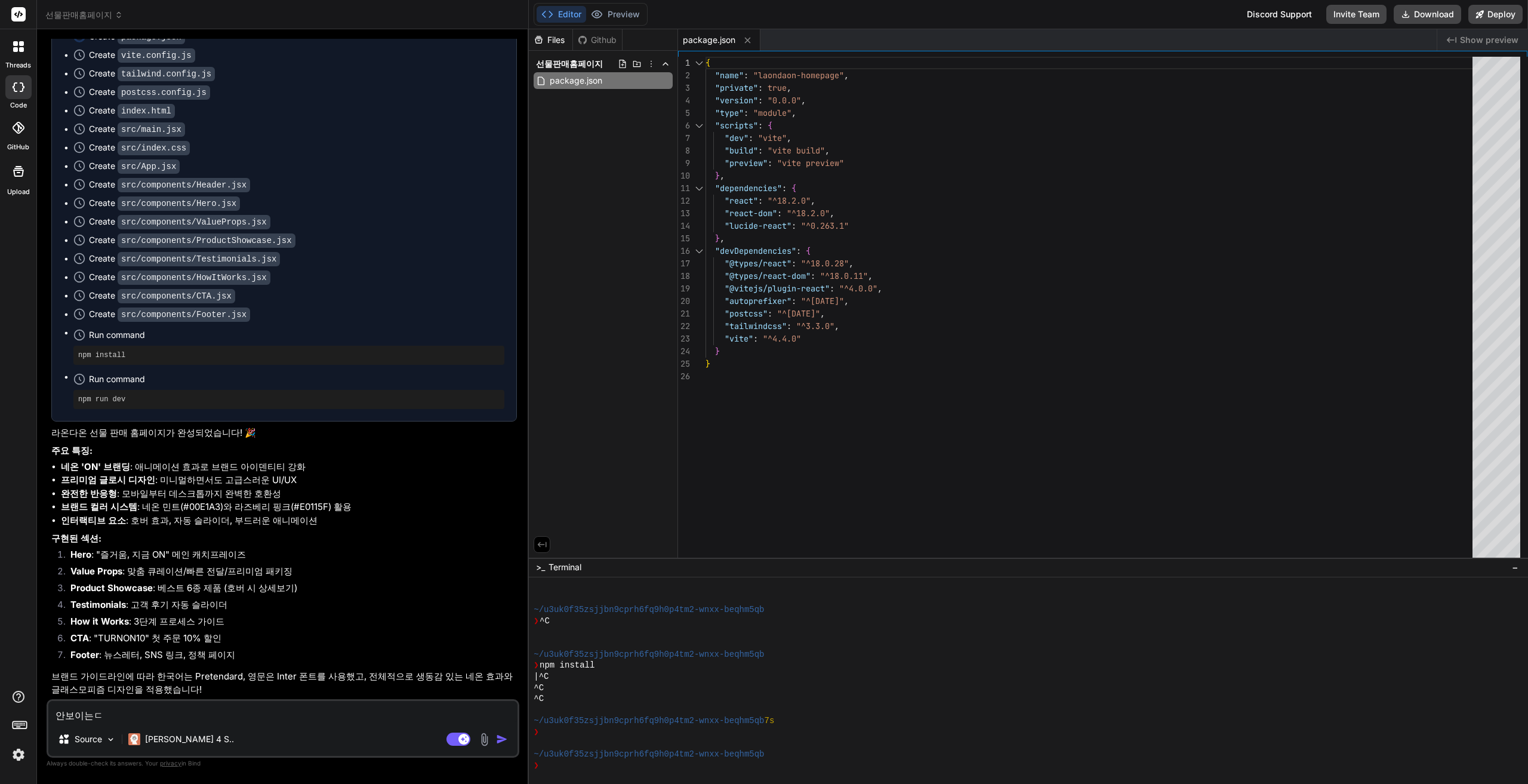
type textarea "x"
type textarea "안보이는데?"
type textarea "x"
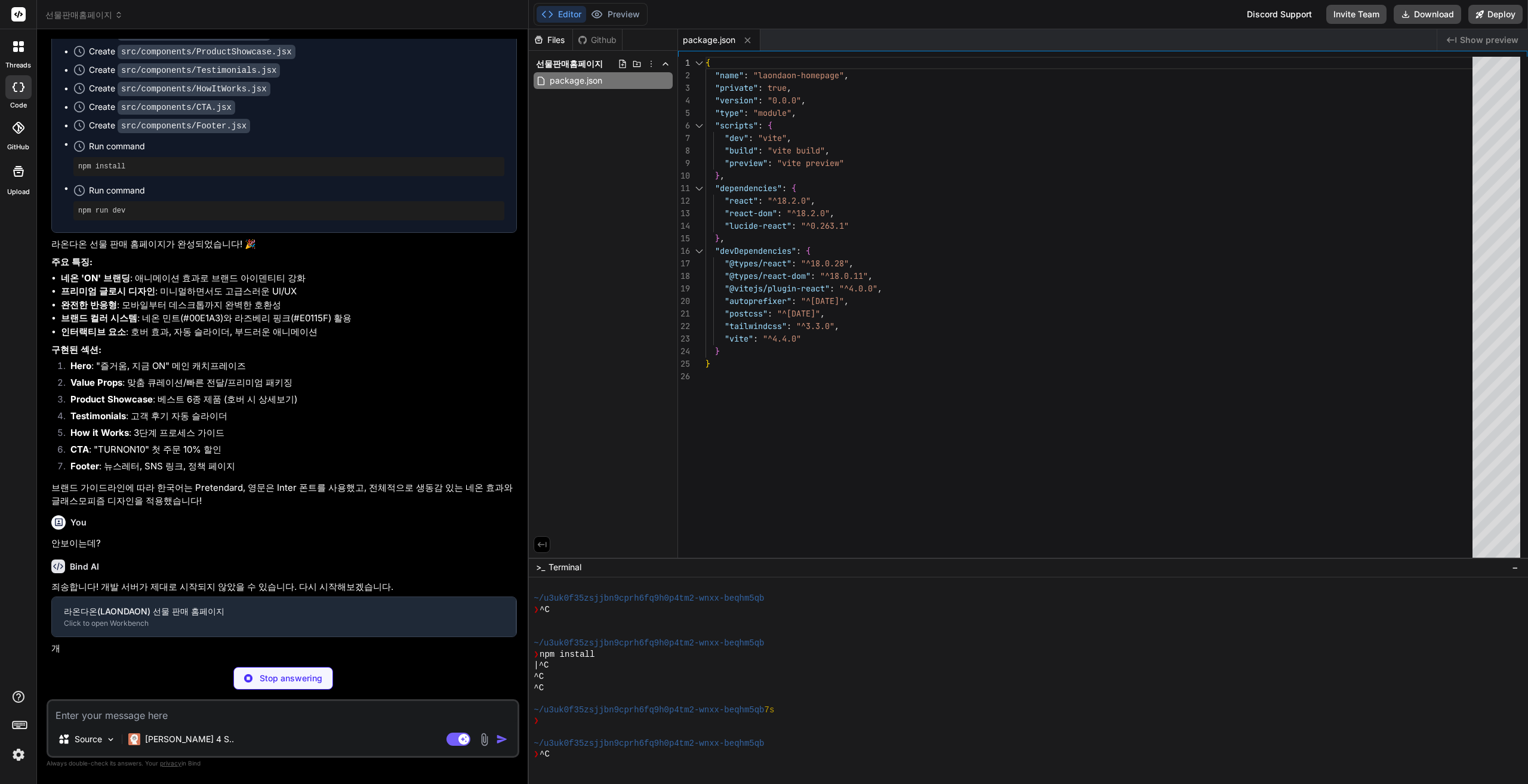
scroll to position [101, 0]
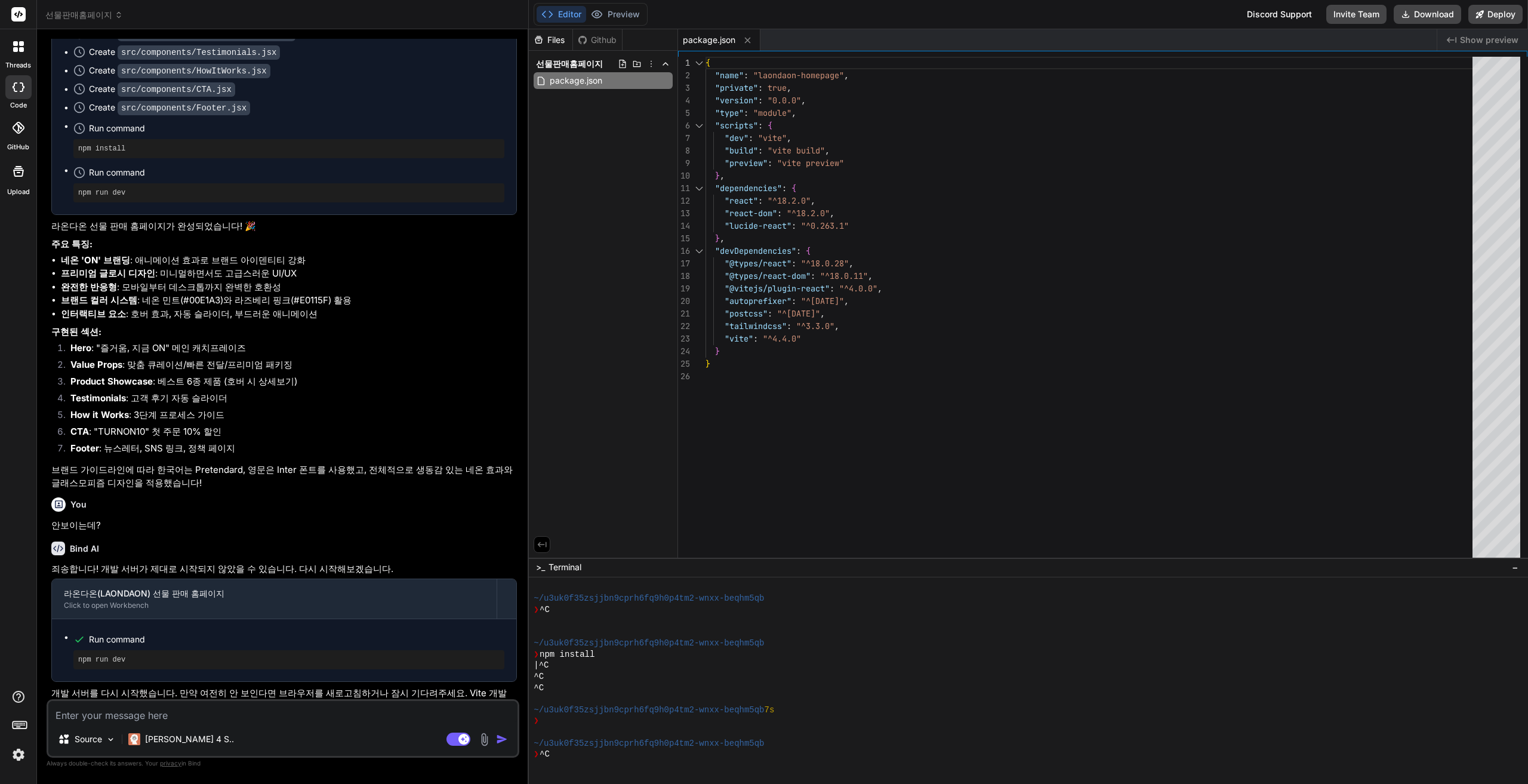
type textarea "x"
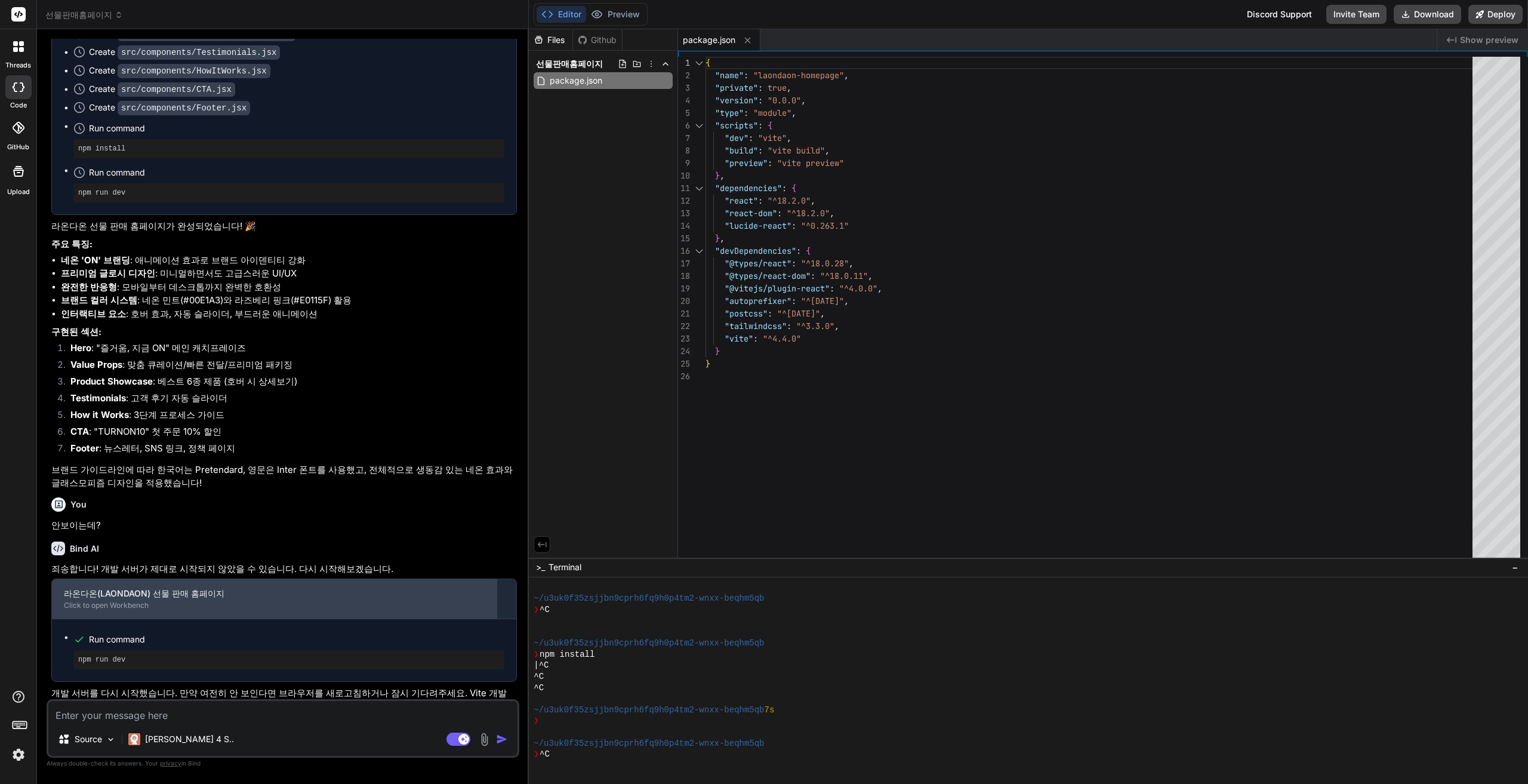
click at [262, 619] on div "라온다온(LAONDAON) 선물 판매 홈페이지 Click to open Workbench" at bounding box center [274, 599] width 445 height 39
click at [178, 599] on div "라온다온(LAONDAON) 선물 판매 홈페이지" at bounding box center [274, 593] width 421 height 12
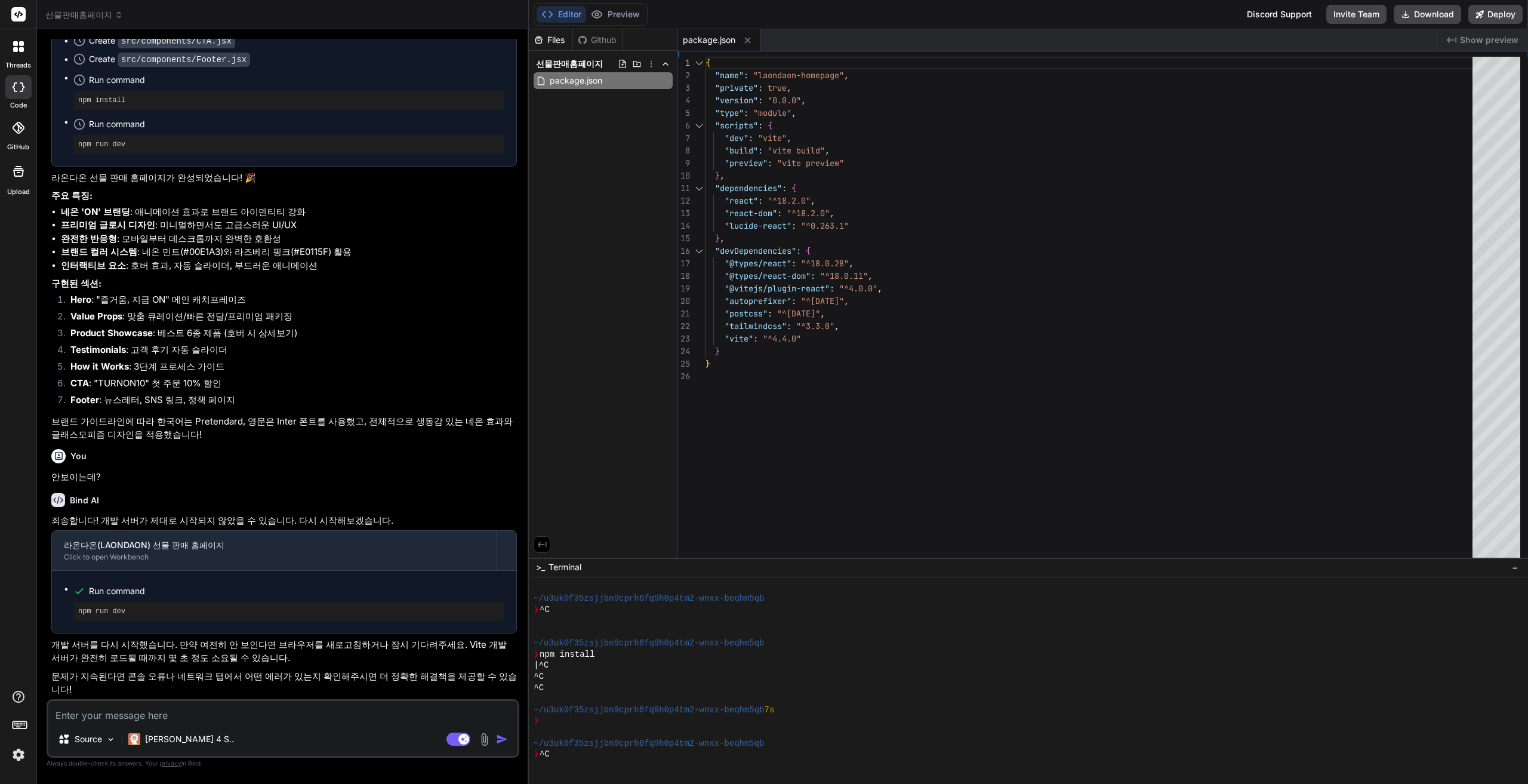
click at [323, 722] on textarea at bounding box center [283, 711] width 469 height 22
type textarea "u"
type textarea "x"
type textarea "ur"
type textarea "x"
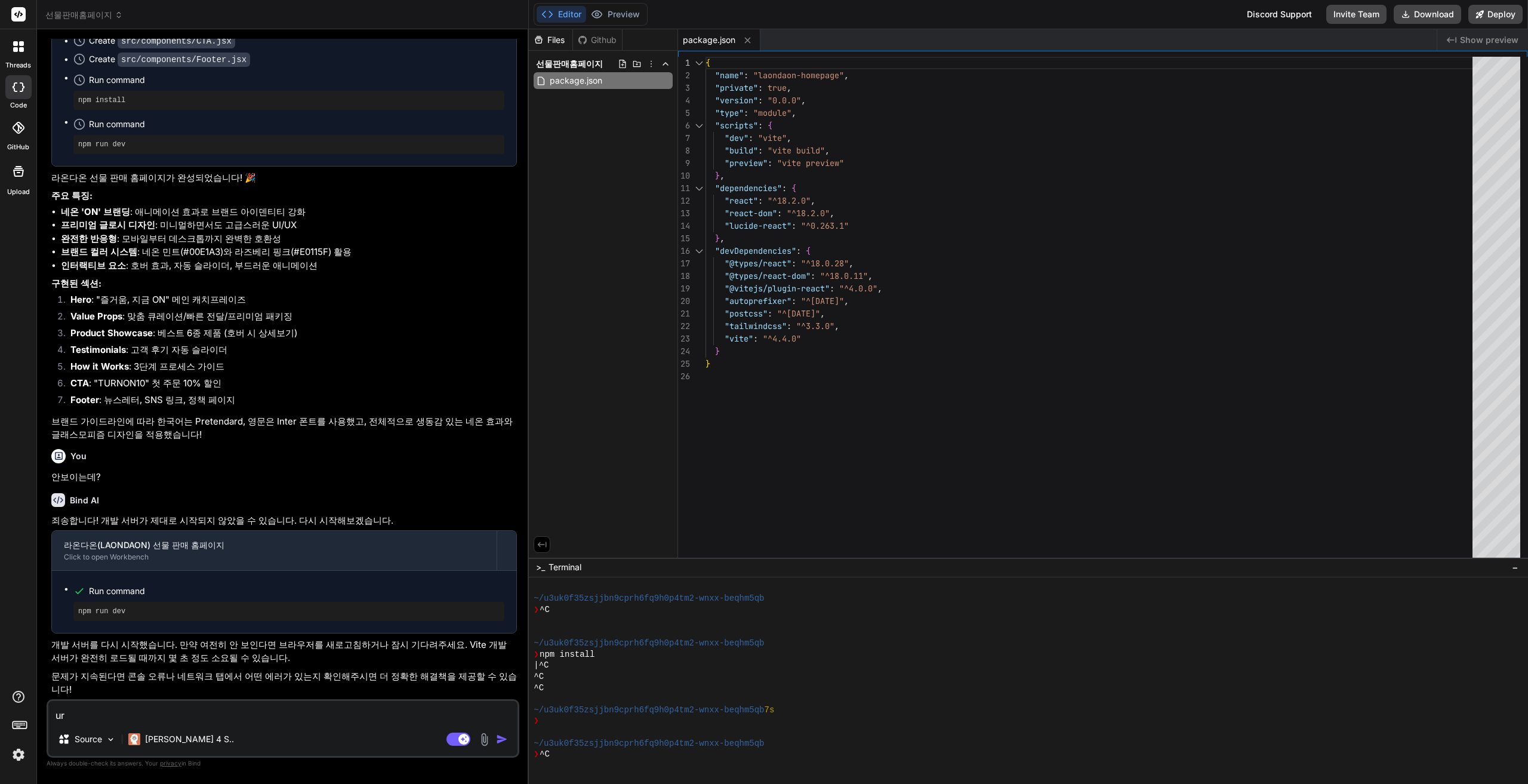
type textarea "url"
type textarea "x"
type textarea "urlㅇ"
type textarea "x"
type textarea "url으"
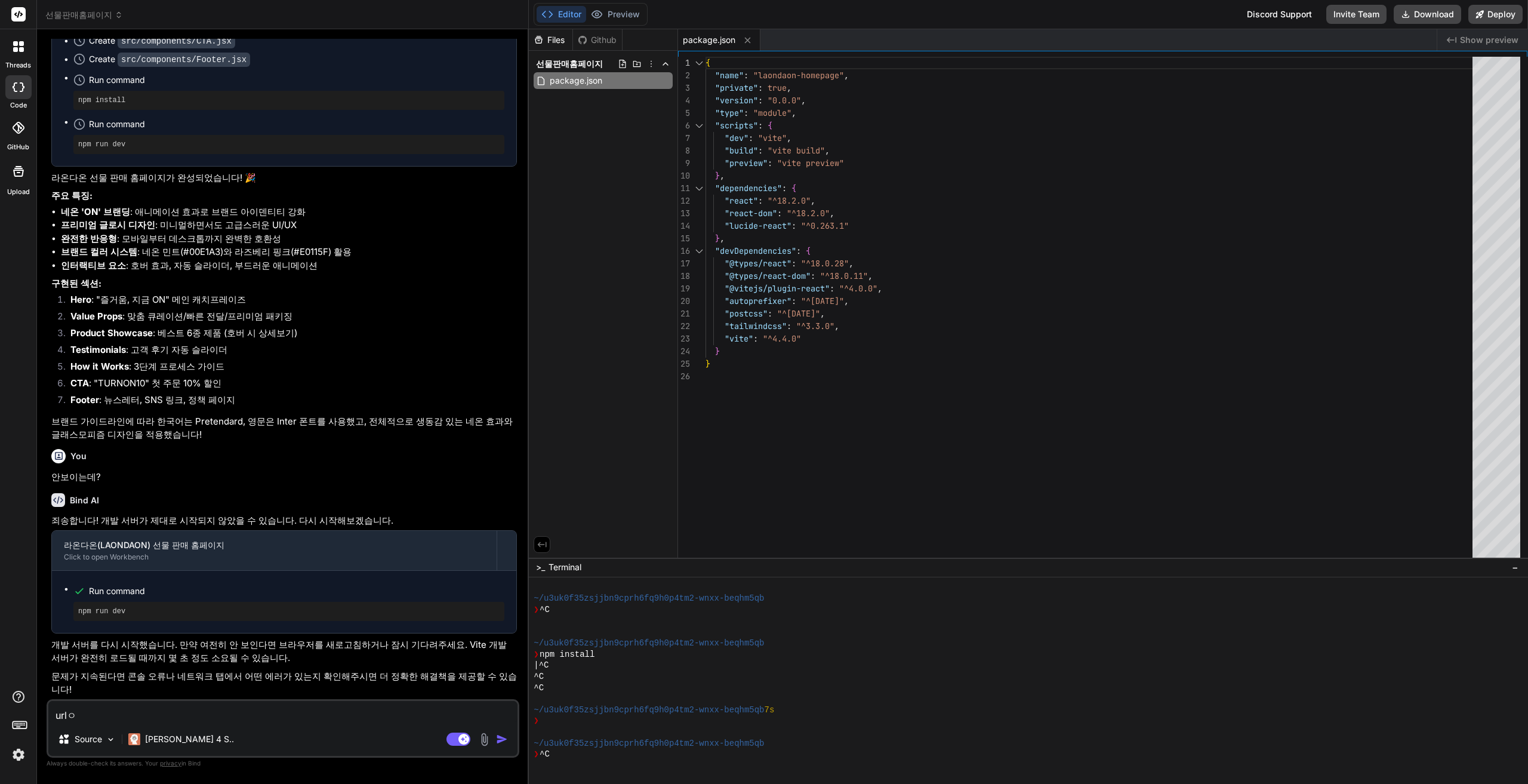
type textarea "x"
type textarea "url을"
type textarea "x"
type textarea "url을"
type textarea "x"
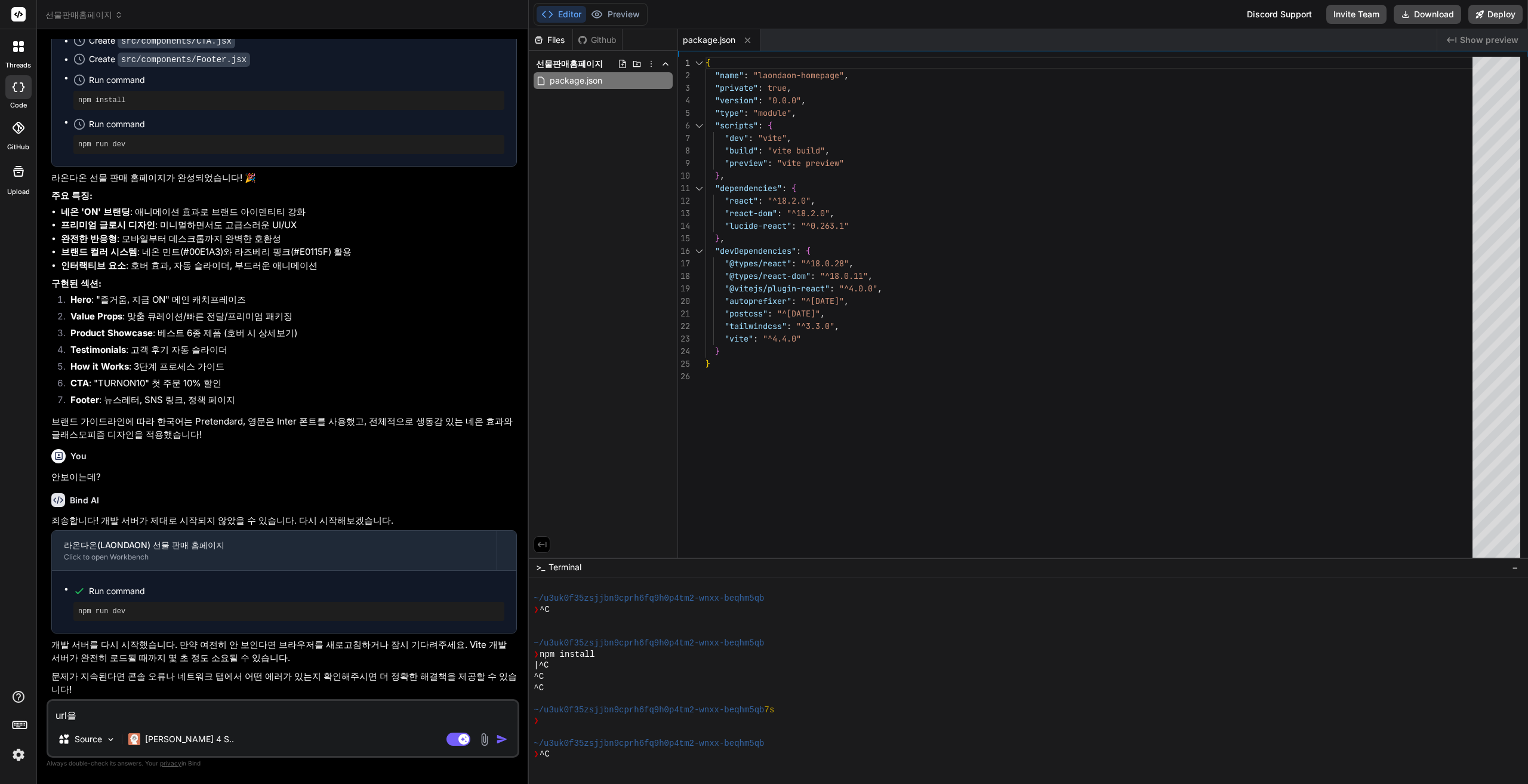
type textarea "url을 ㅇ"
type textarea "x"
type textarea "url을 아"
type textarea "x"
type textarea "url을 알"
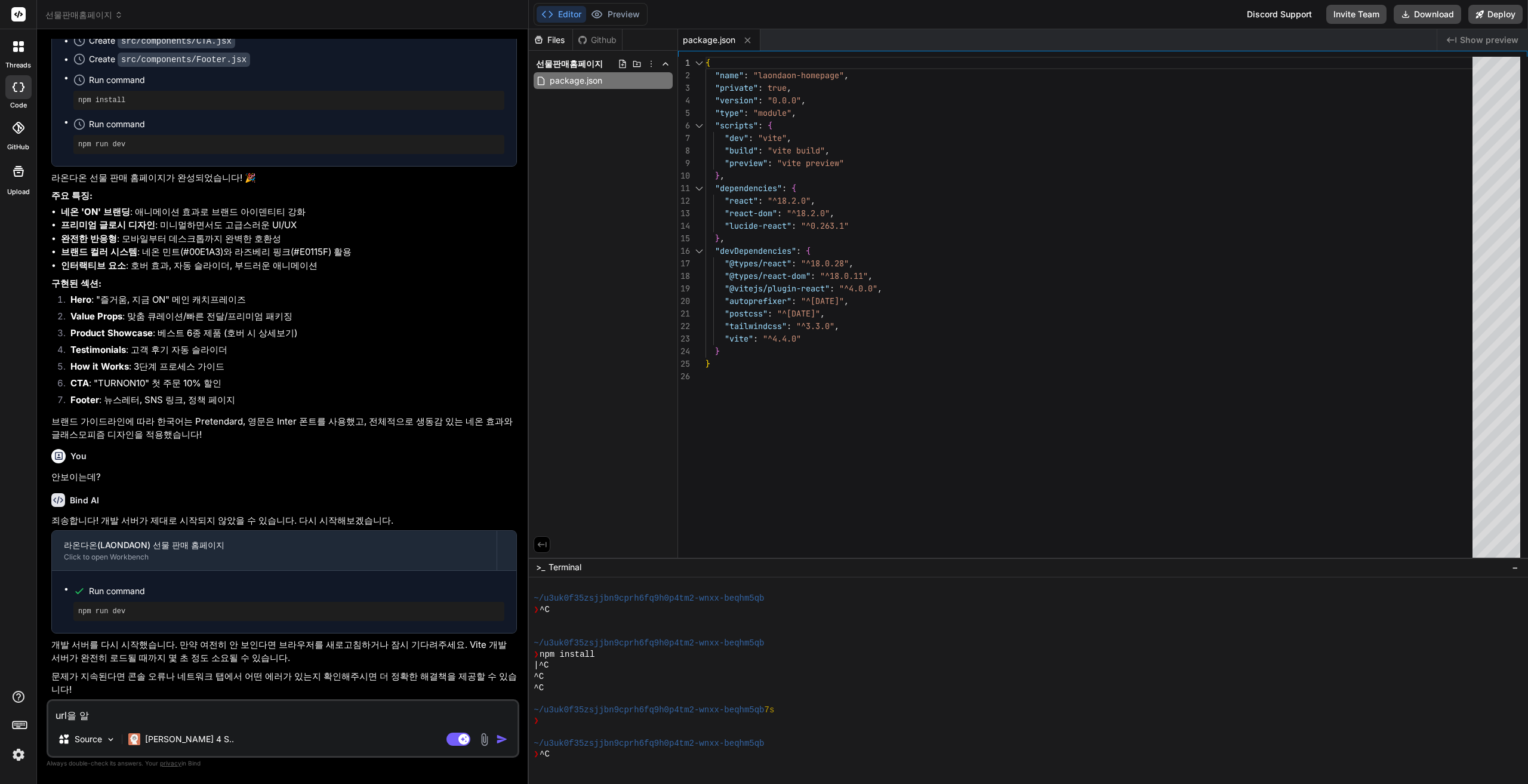
type textarea "x"
type textarea "url을 알ㄹ"
type textarea "x"
type textarea "url을 알려"
type textarea "x"
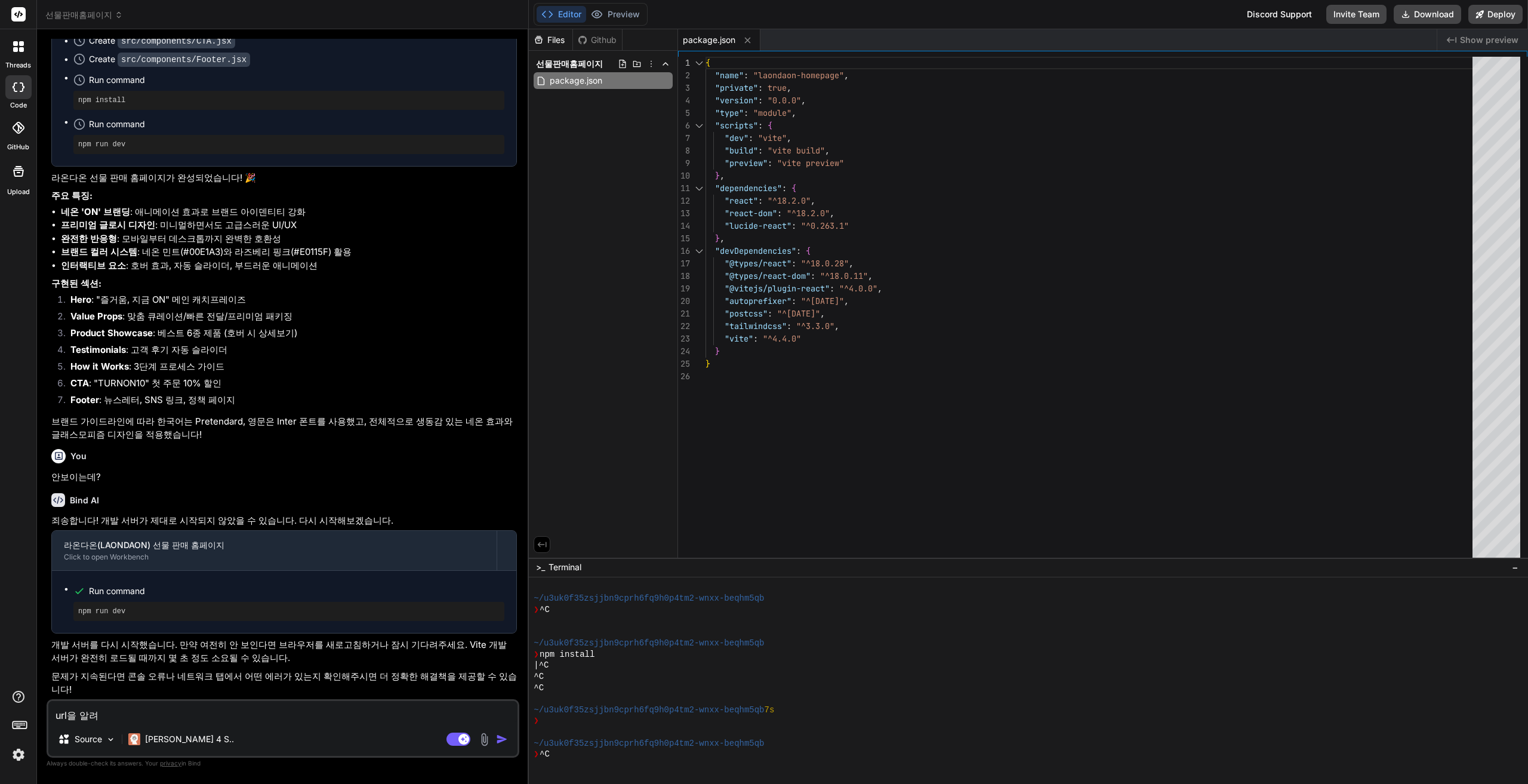
type textarea "url을 알렺"
type textarea "x"
type textarea "url을 알려주"
type textarea "x"
type textarea "url을 알려줘"
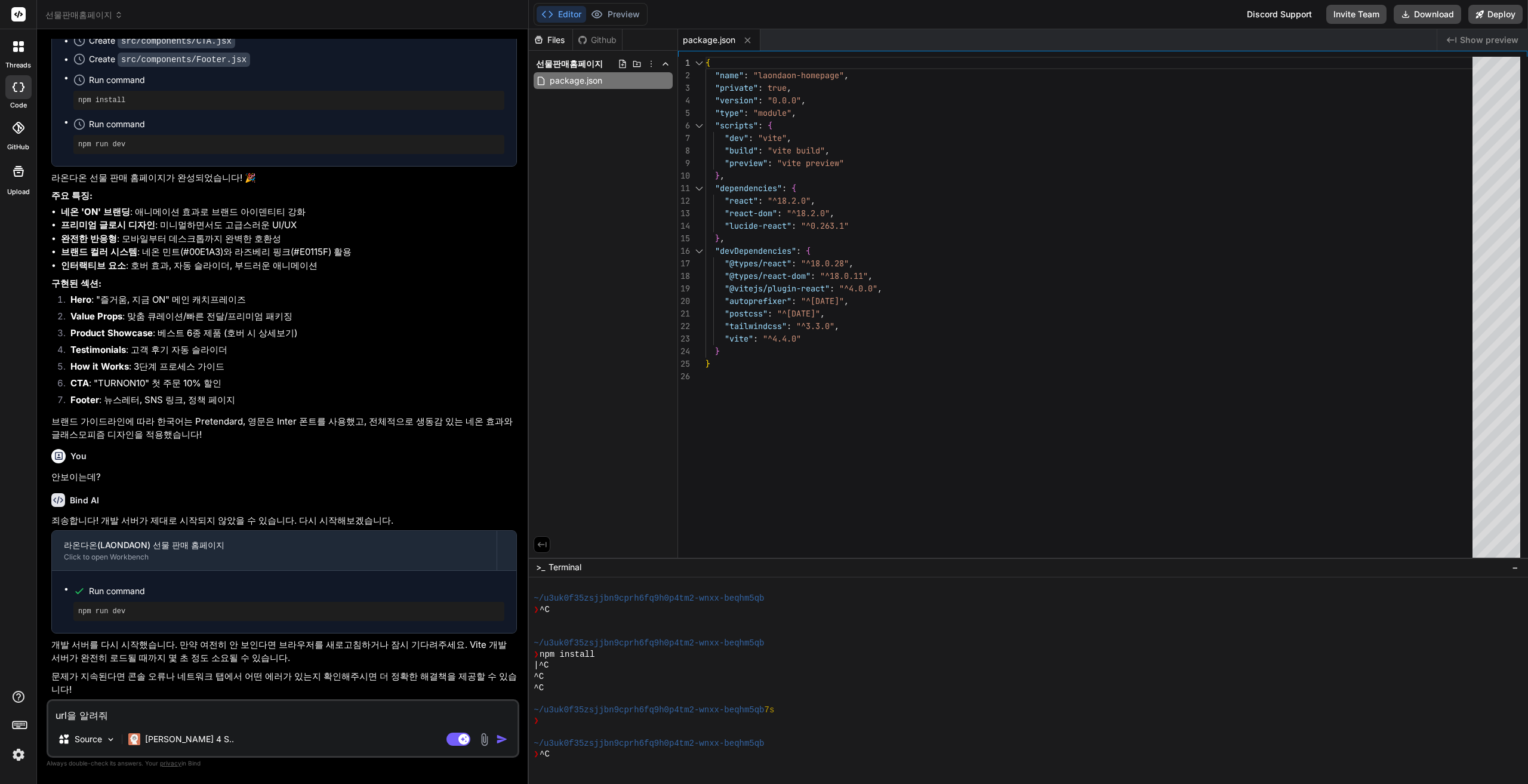
type textarea "x"
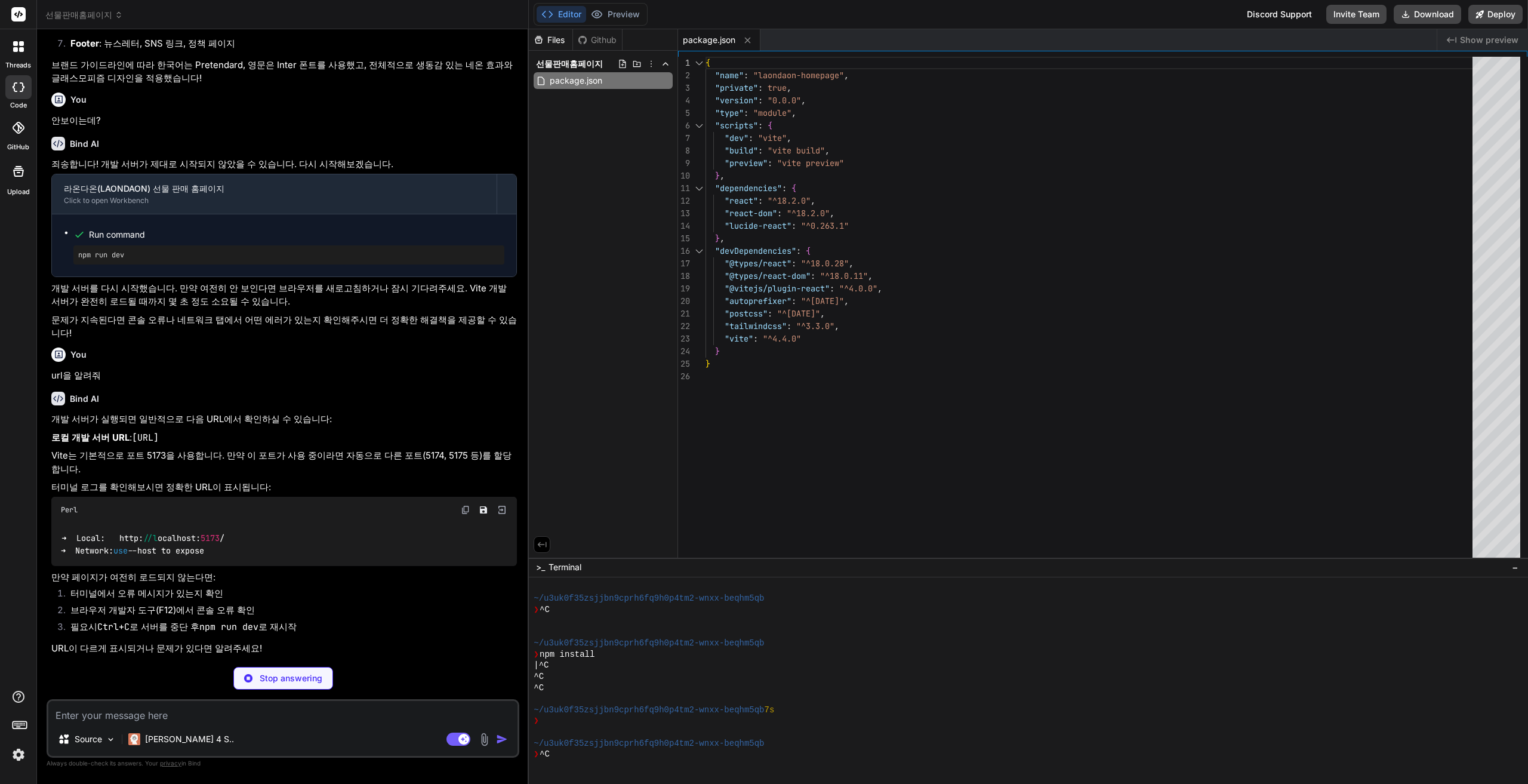
scroll to position [1322, 0]
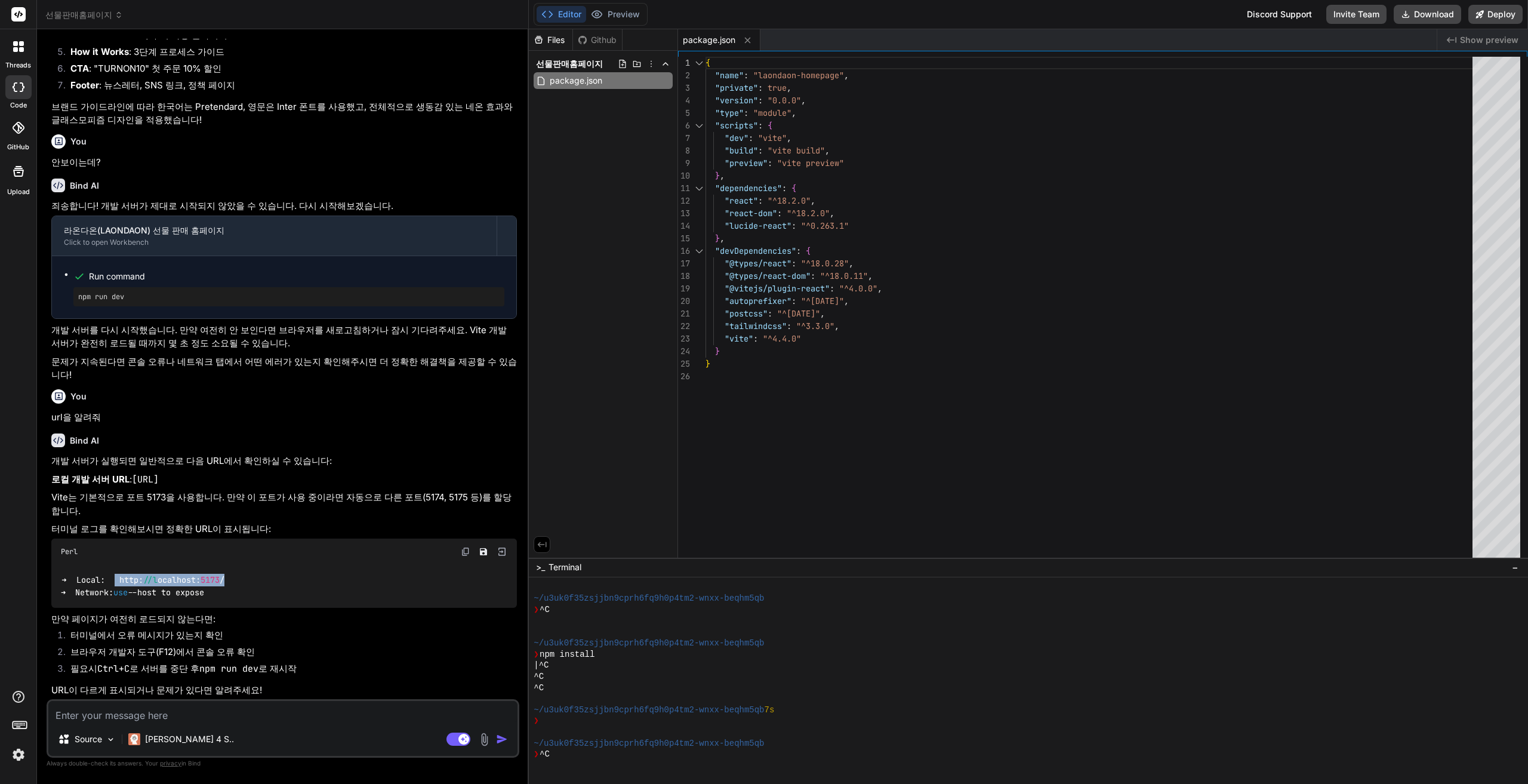
drag, startPoint x: 120, startPoint y: 578, endPoint x: 234, endPoint y: 584, distance: 114.2
click at [234, 584] on div "➜ Local: http: //l ocalhost: 5173 / ➜ Network: use --host to expose" at bounding box center [284, 586] width 466 height 43
click at [1482, 15] on icon at bounding box center [1480, 14] width 8 height 8
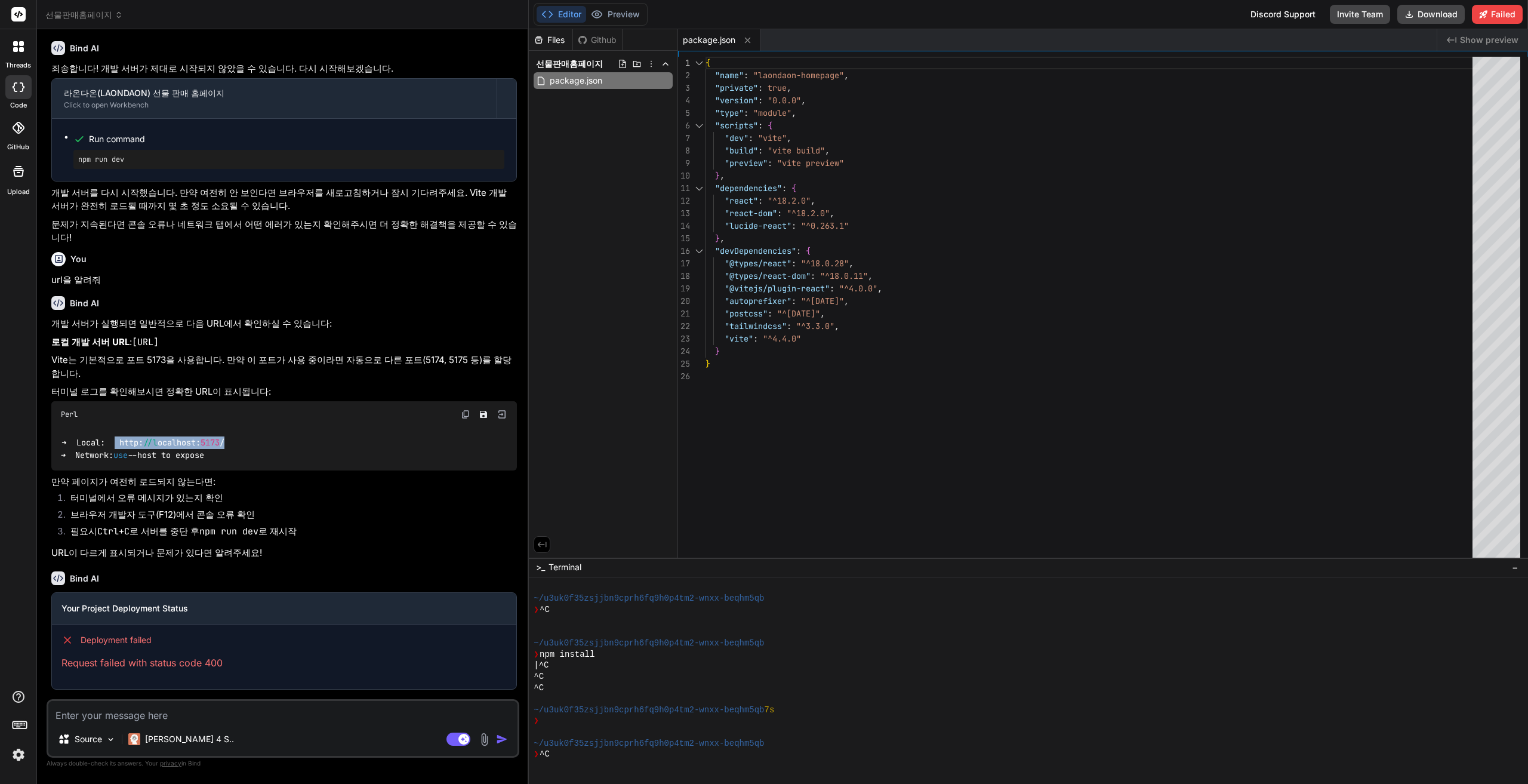
scroll to position [1457, 0]
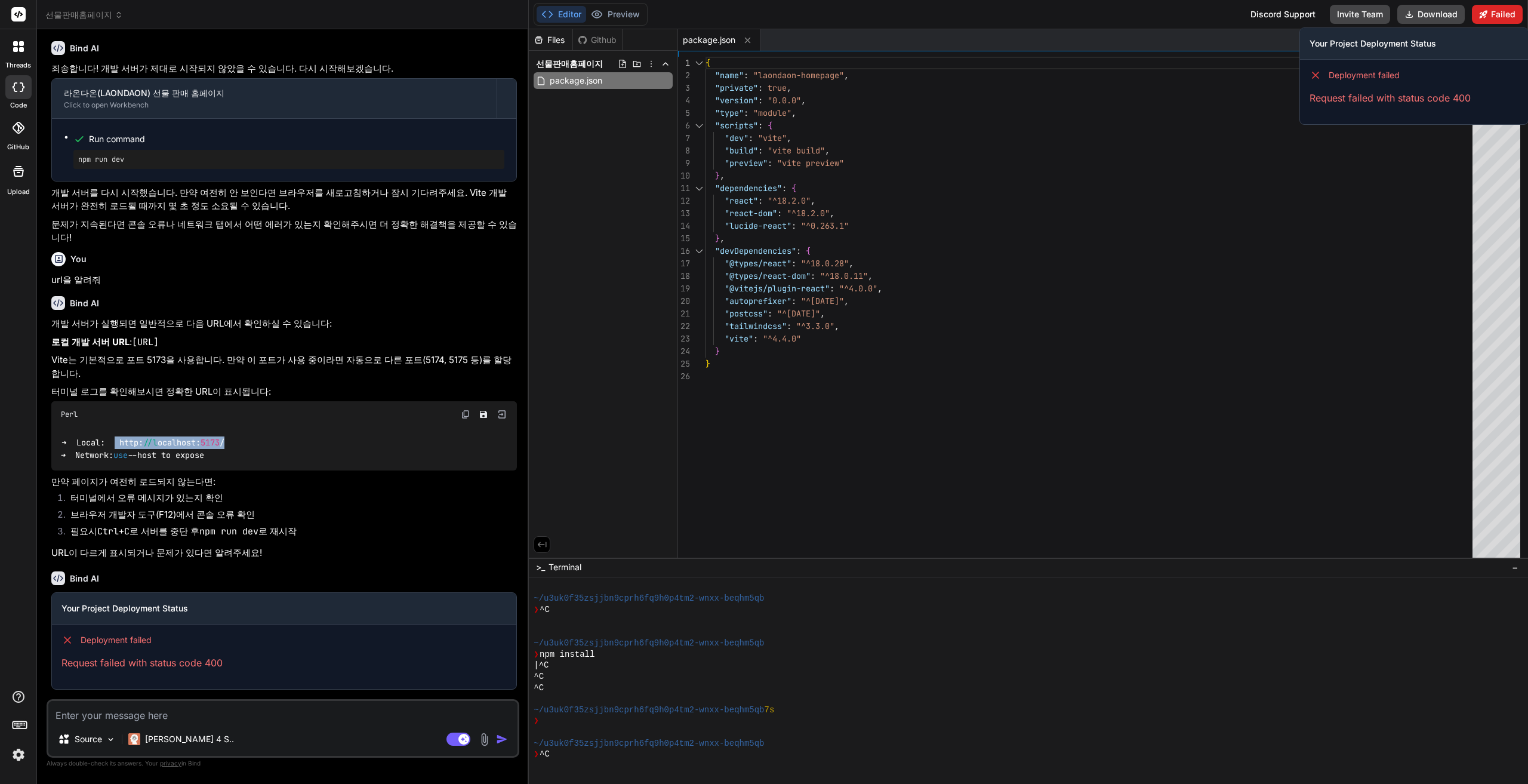
click at [1487, 20] on button "Failed" at bounding box center [1497, 15] width 51 height 19
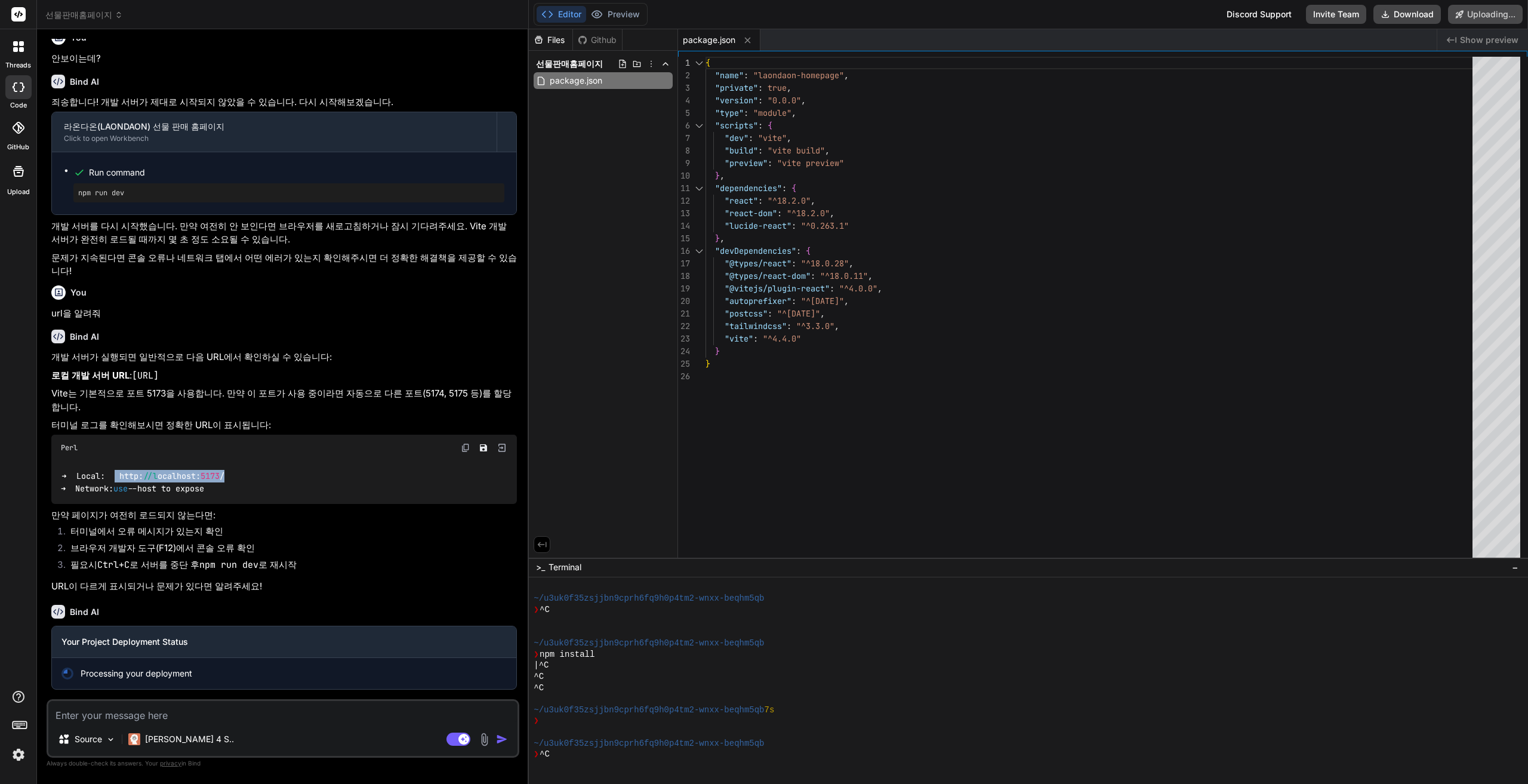
type textarea "x"
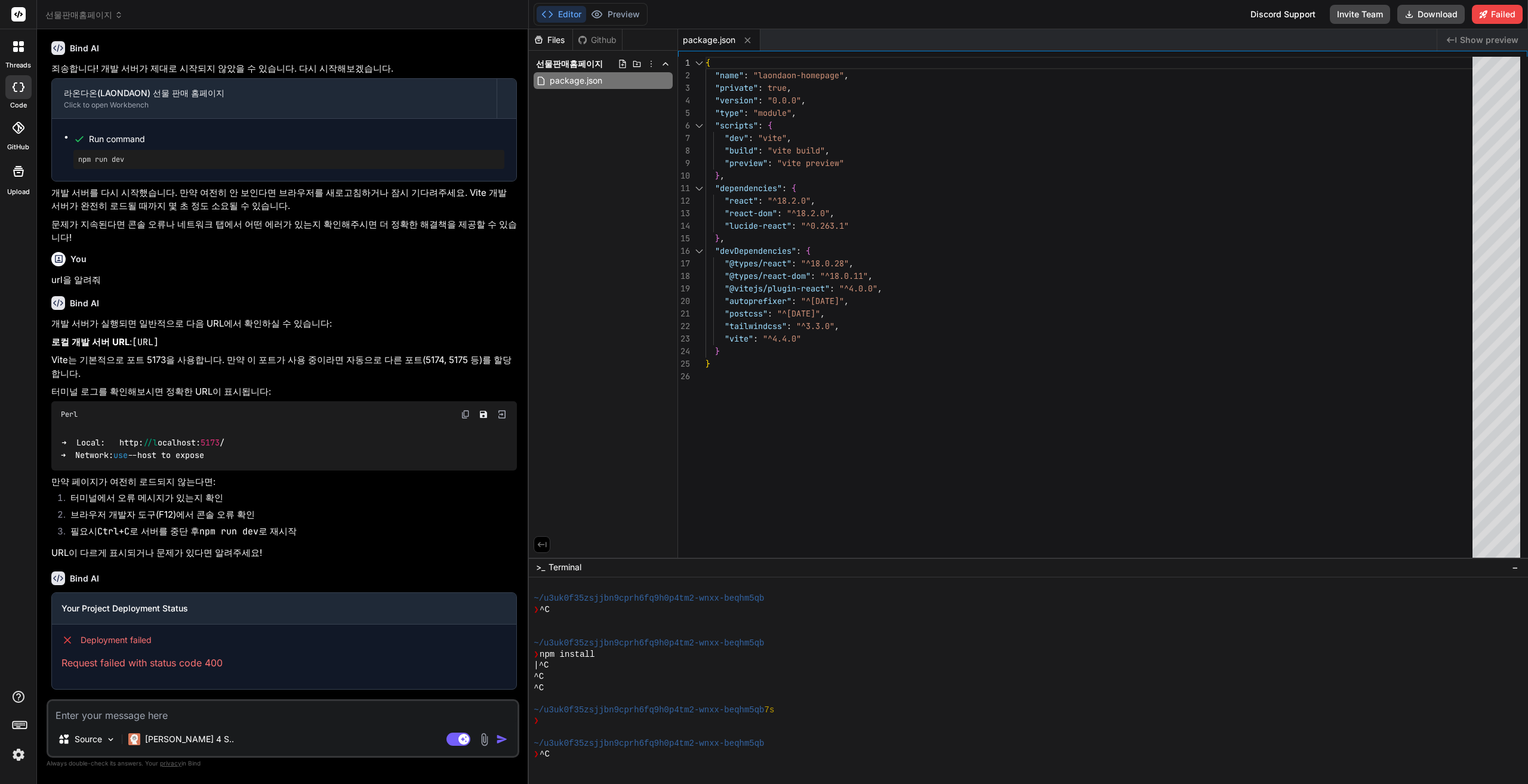
click at [223, 724] on div "Source Claude 4 S.. Agent Mode. When this toggle is activated, AI automatically…" at bounding box center [283, 728] width 473 height 59
click at [228, 717] on textarea at bounding box center [283, 711] width 469 height 22
type textarea "ㅇ"
type textarea "x"
type textarea "아"
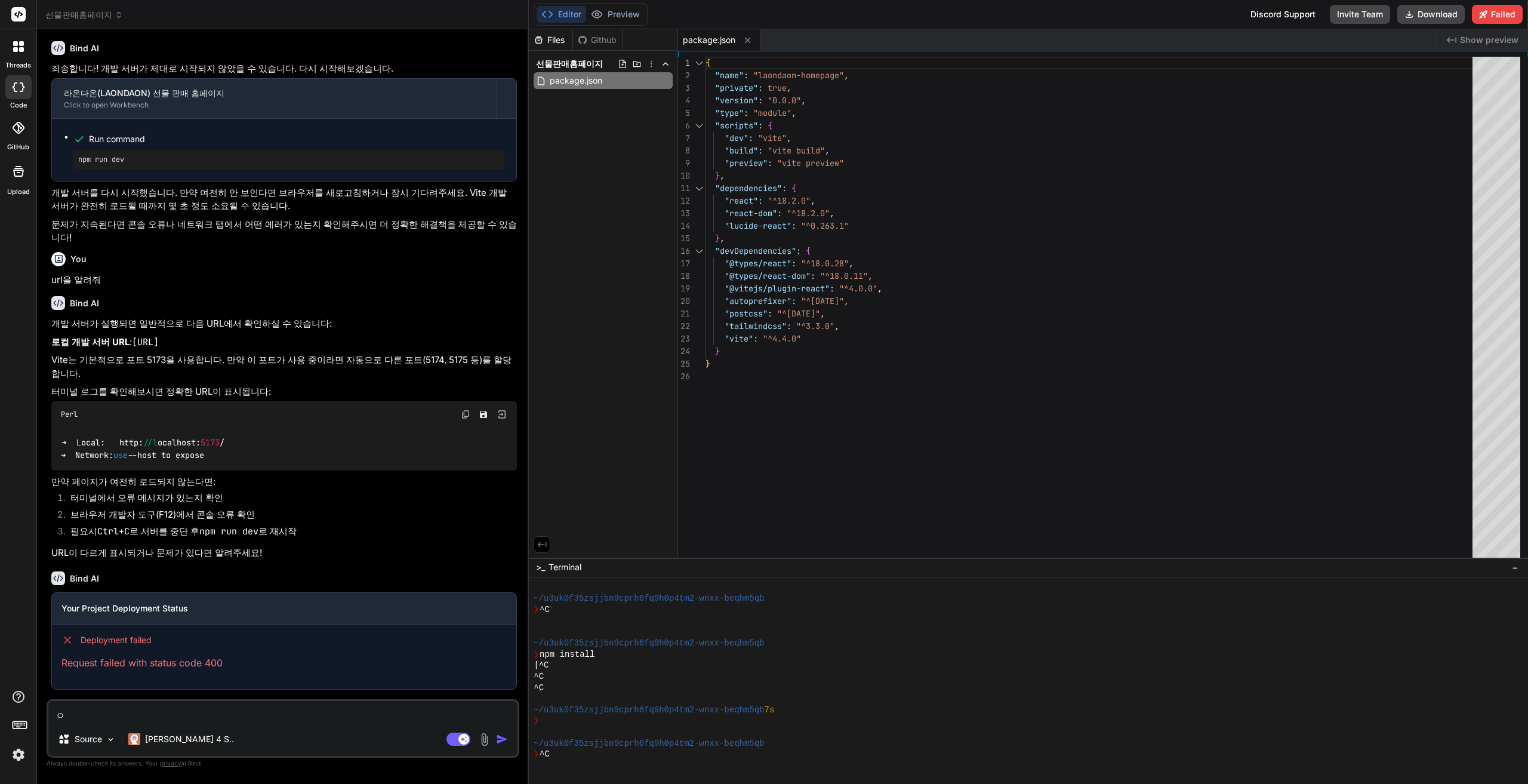
type textarea "x"
type textarea "아"
type textarea "x"
type textarea "아 ㄱ"
type textarea "x"
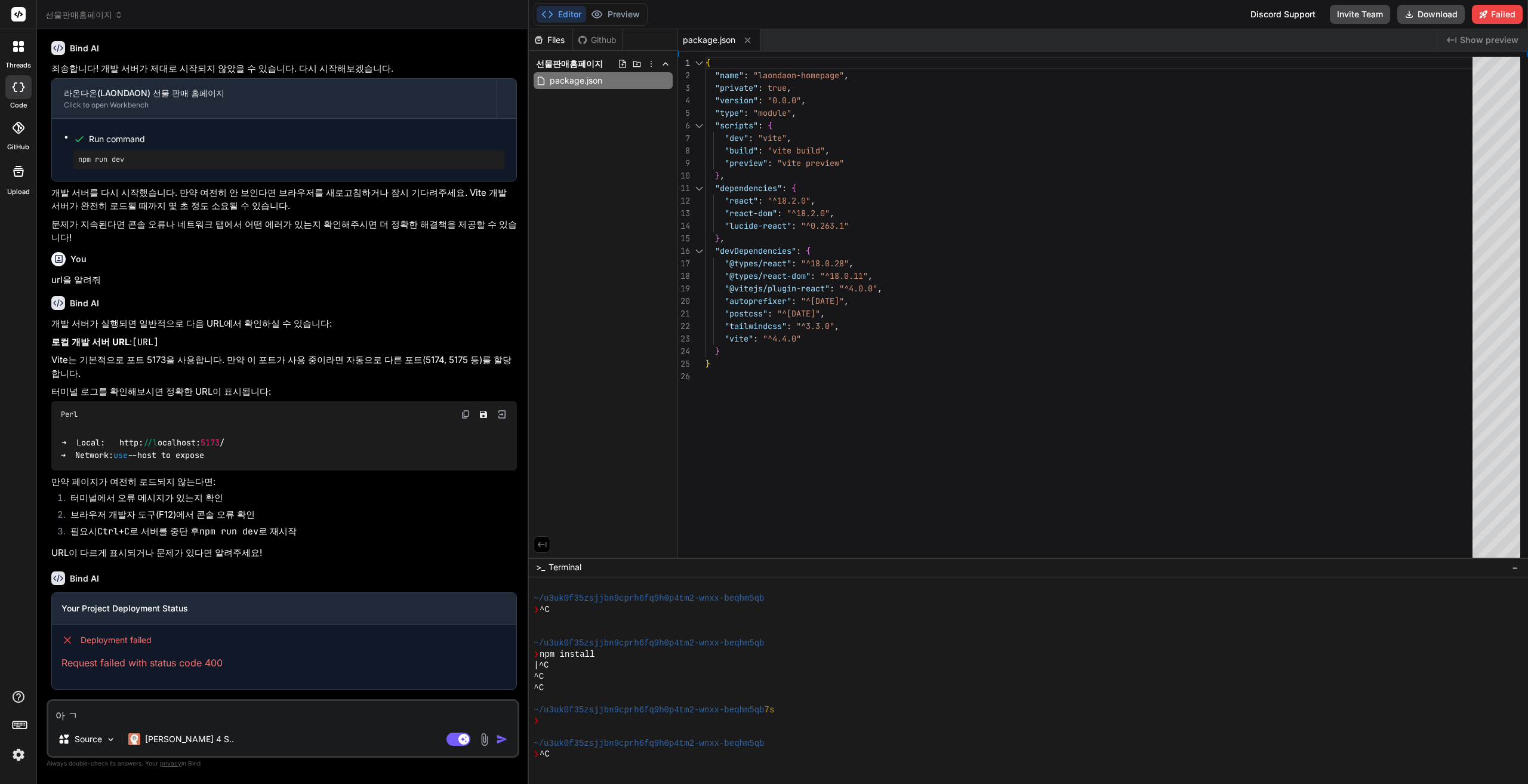
type textarea "아 그"
type textarea "x"
type textarea "아 그냐"
type textarea "x"
type textarea "아 그냐"
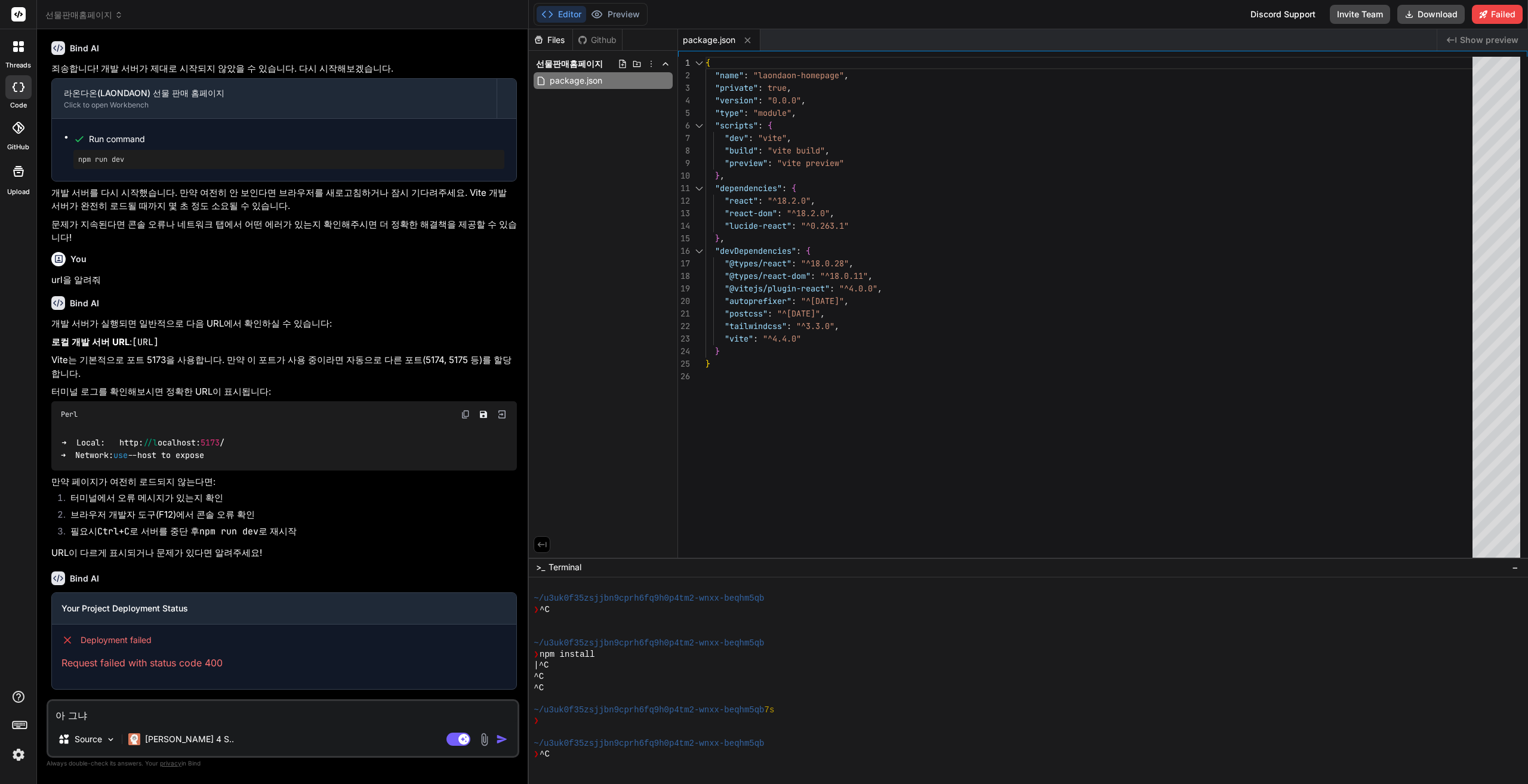
type textarea "x"
type textarea "아 그냐"
type textarea "x"
type textarea "아 그"
type textarea "x"
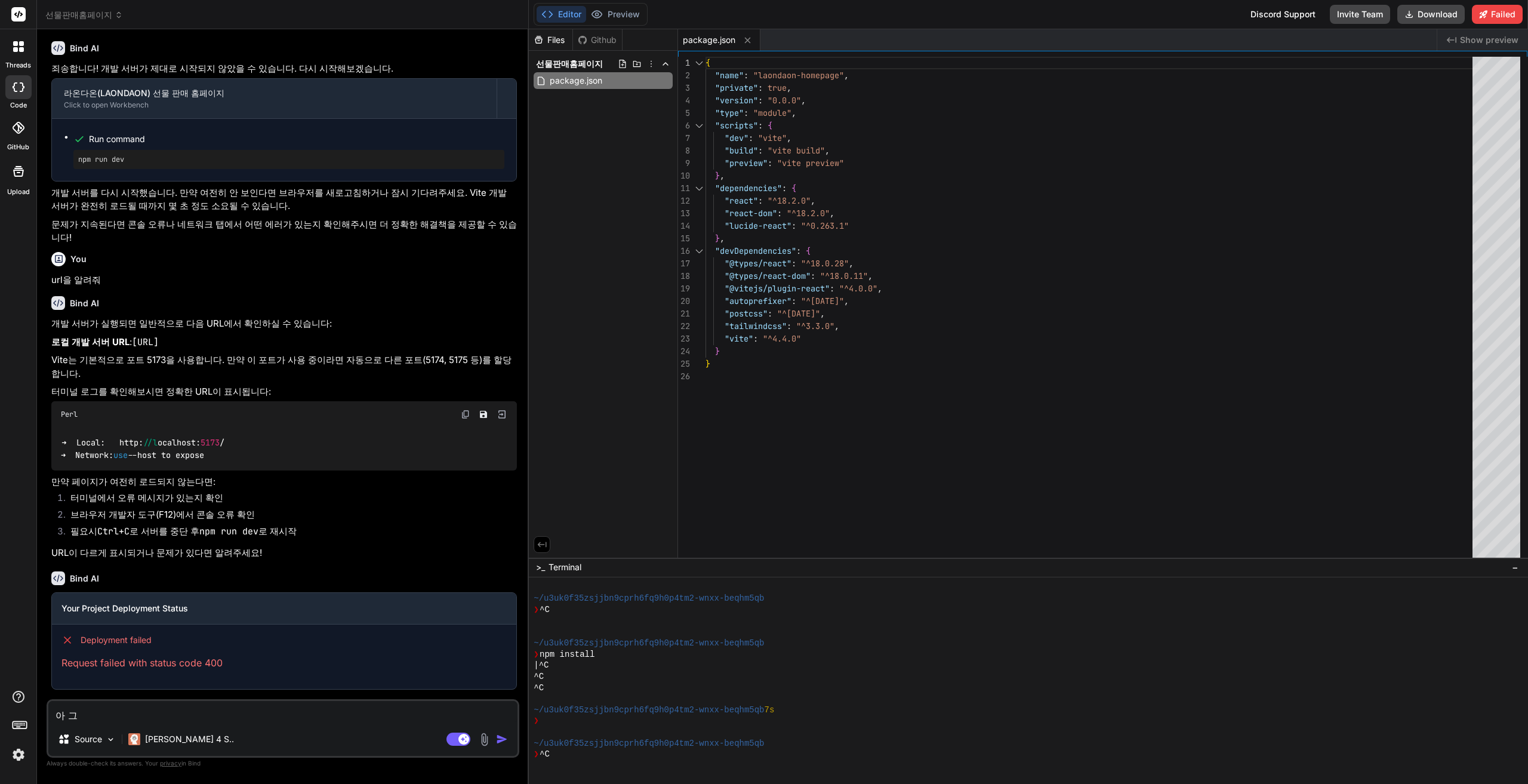
type textarea "아 그s"
type textarea "x"
type textarea "아 그"
type textarea "x"
type textarea "아 그ㄴ"
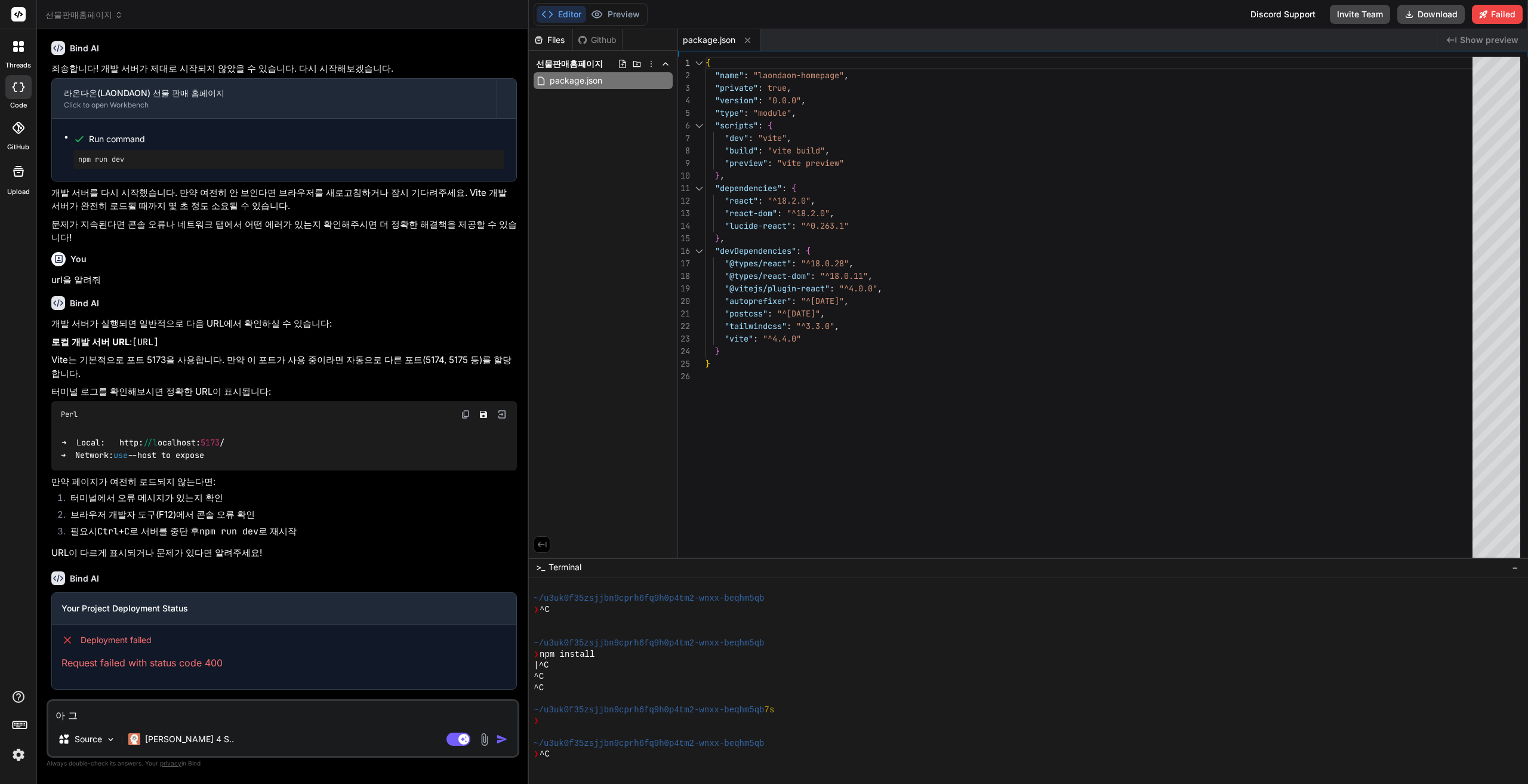
type textarea "x"
type textarea "아 그냐"
type textarea "x"
type textarea "아 그냥"
type textarea "x"
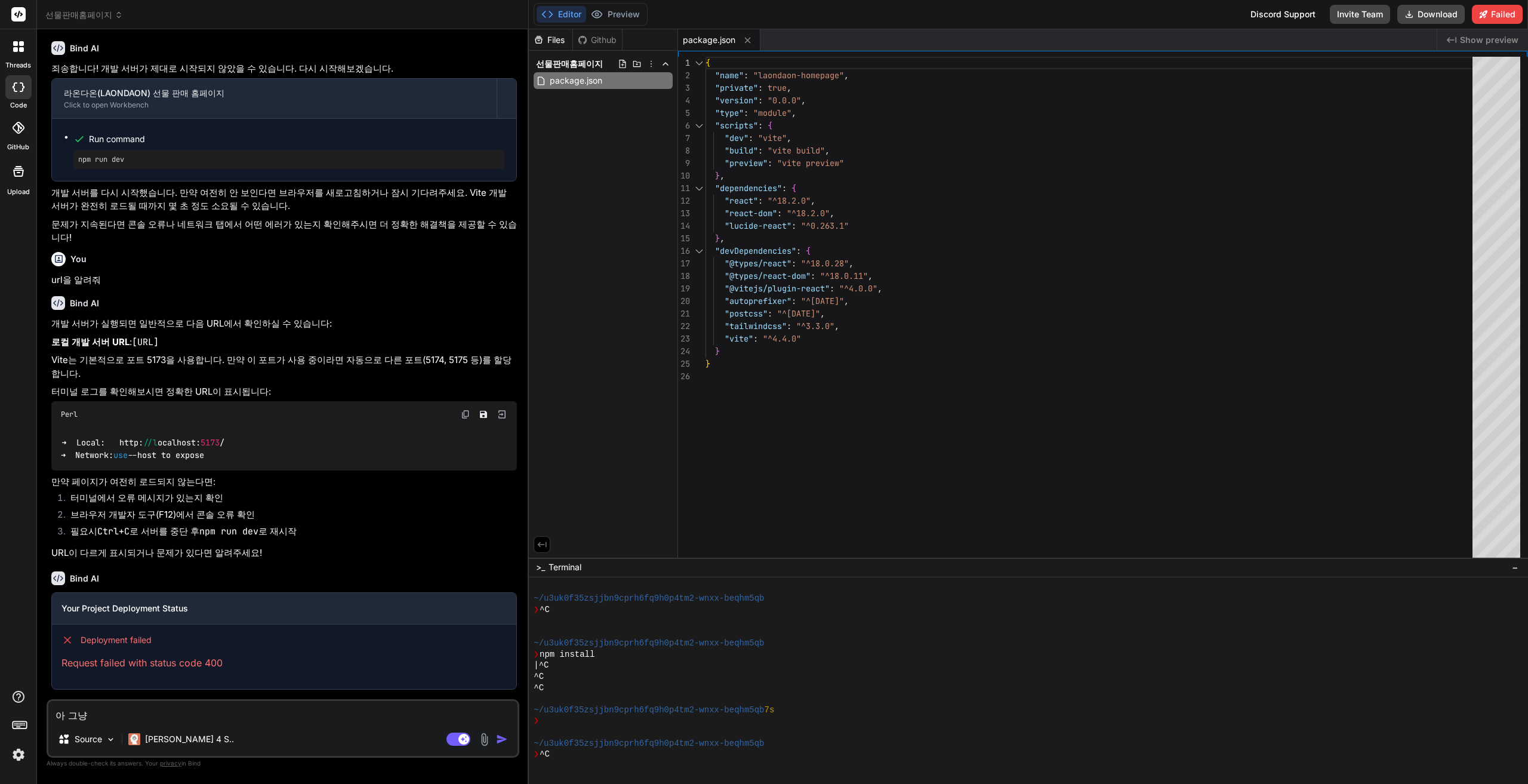
type textarea "아 그냥"
type textarea "x"
type textarea "아 그냥 v"
type textarea "x"
type textarea "아 그냥 ve"
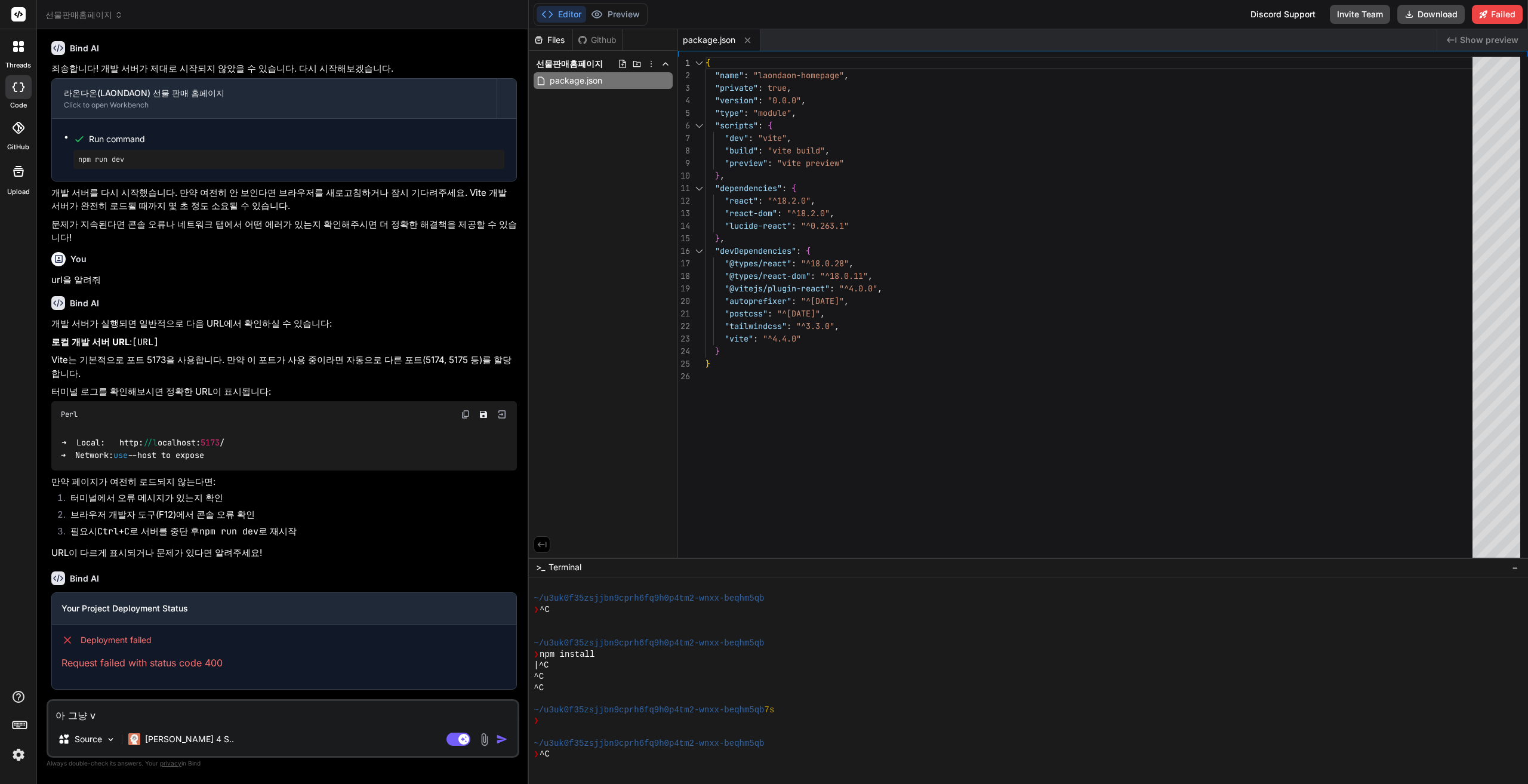
type textarea "x"
type textarea "아 그냥 ver"
type textarea "x"
type textarea "아 그냥 verc"
type textarea "x"
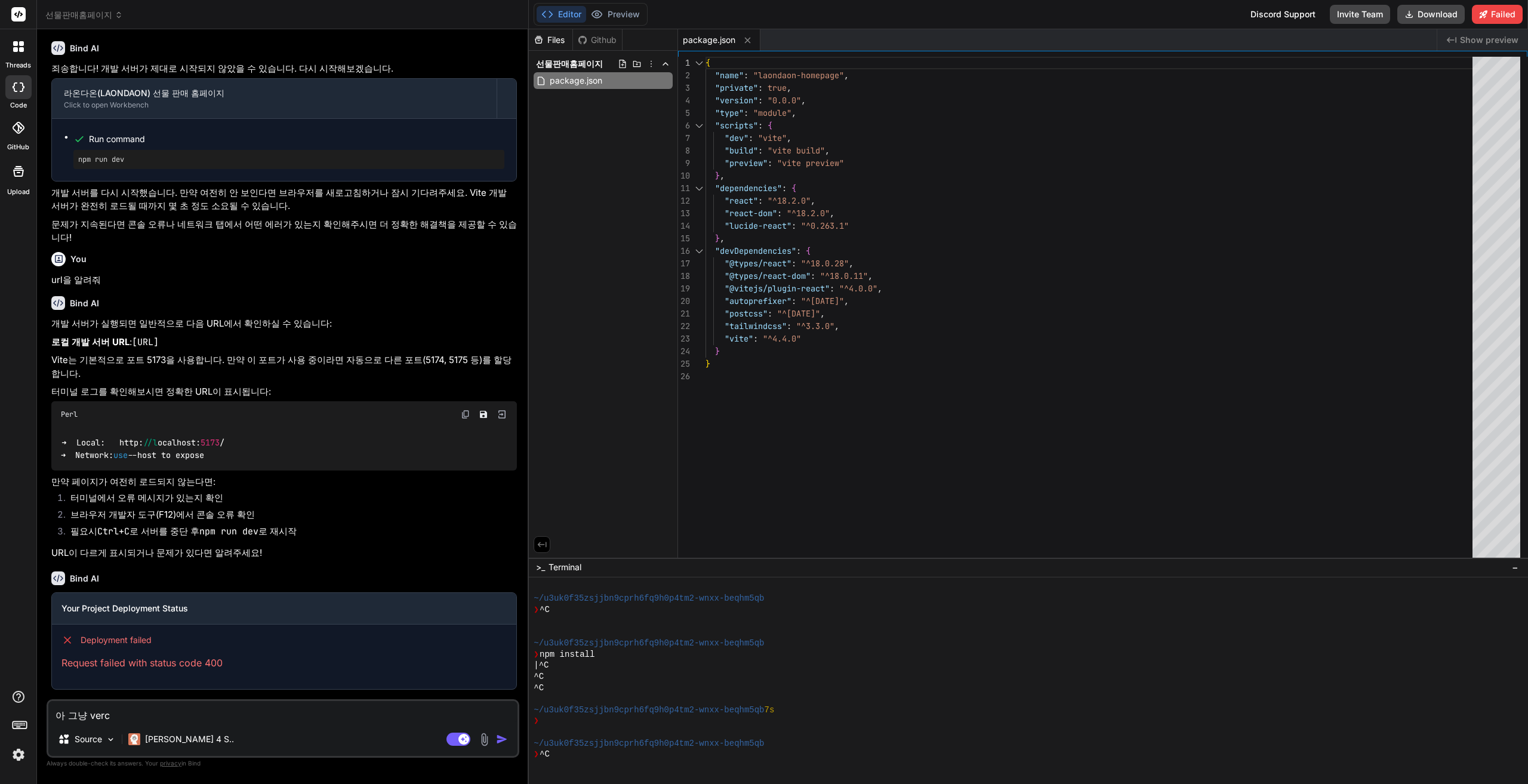
type textarea "아 그냥 verce"
type textarea "x"
type textarea "아 그냥 vercel"
type textarea "x"
type textarea "아 그냥 vercelㅇ"
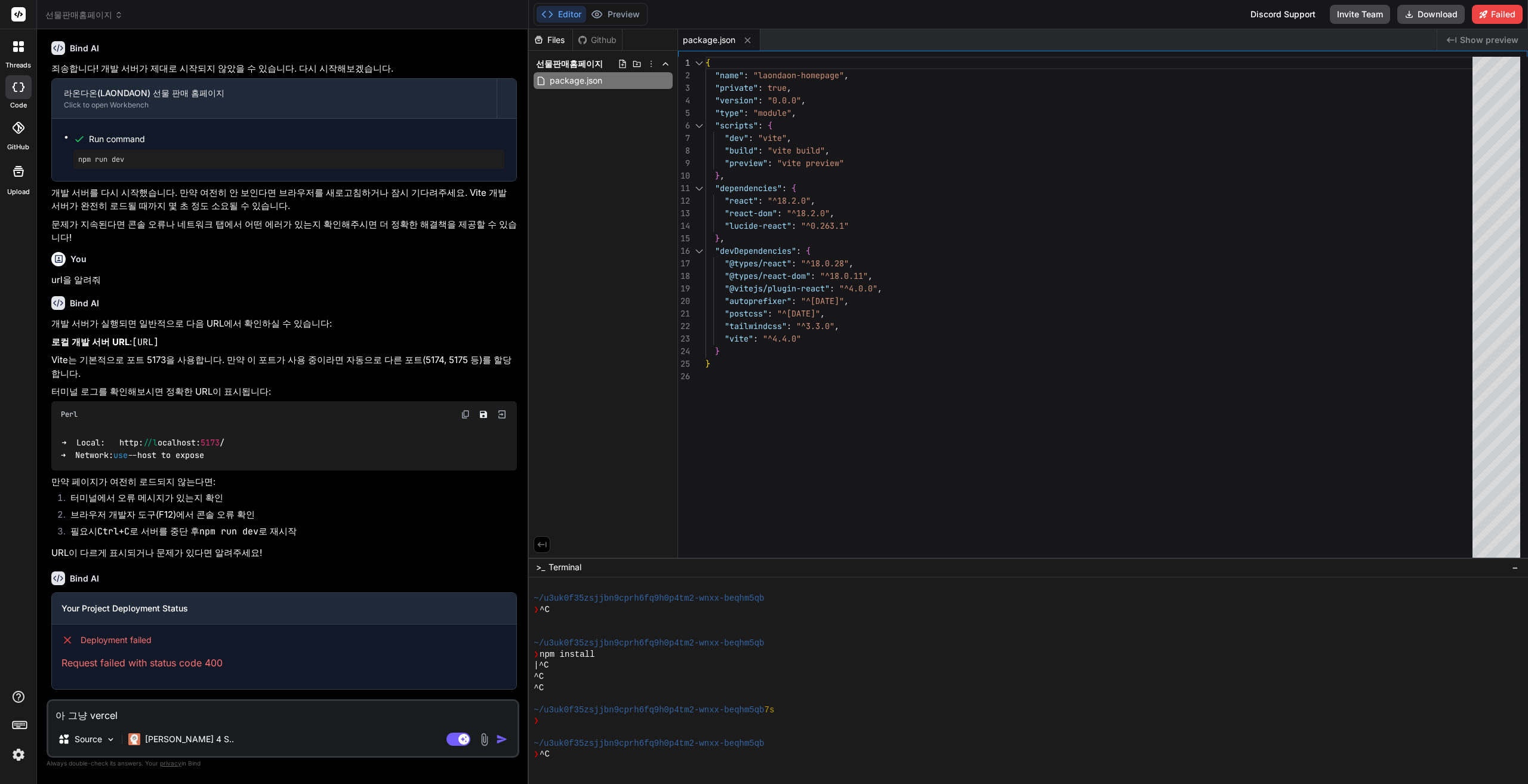
type textarea "x"
type textarea "아 그냥 vercel에"
type textarea "x"
type textarea "아 그냥 vercel에"
type textarea "x"
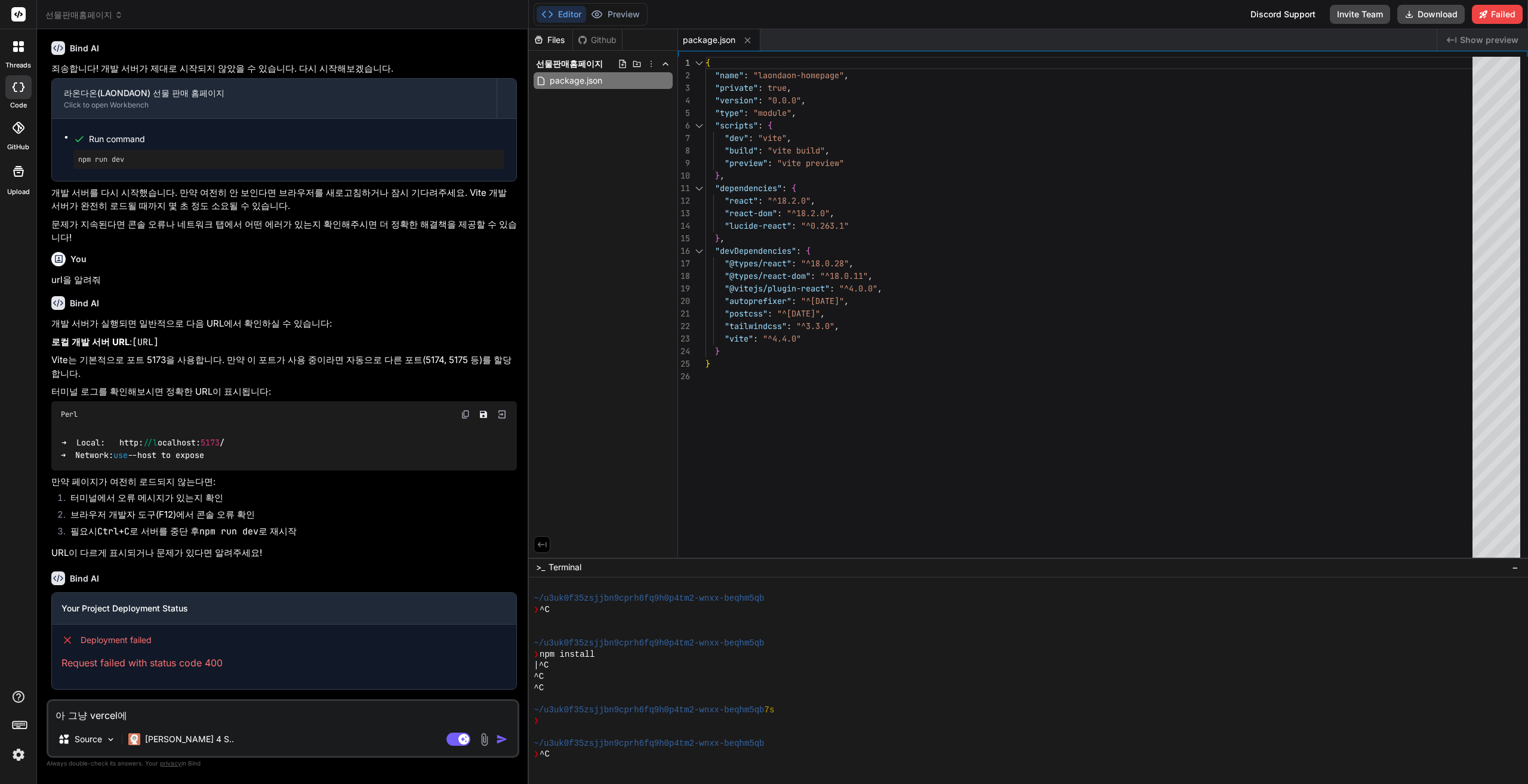
type textarea "아 그냥 vercel에 ㅂ"
type textarea "x"
type textarea "아 그냥 vercel에 배"
type textarea "x"
type textarea "아 그냥 vercel에 뱊"
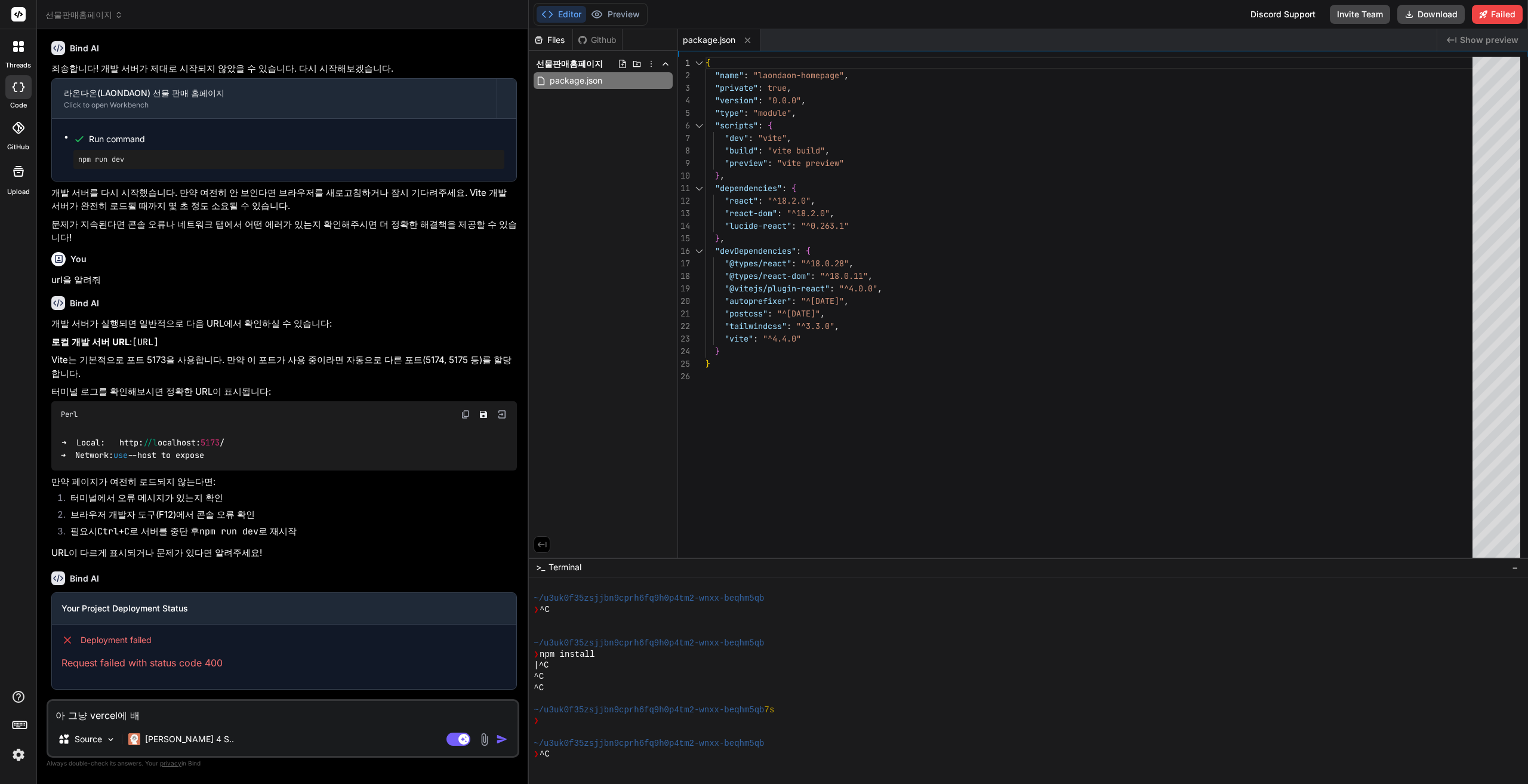
type textarea "x"
type textarea "아 그냥 vercel에 배포"
type textarea "x"
type textarea "아 그냥 vercel에 배포"
type textarea "x"
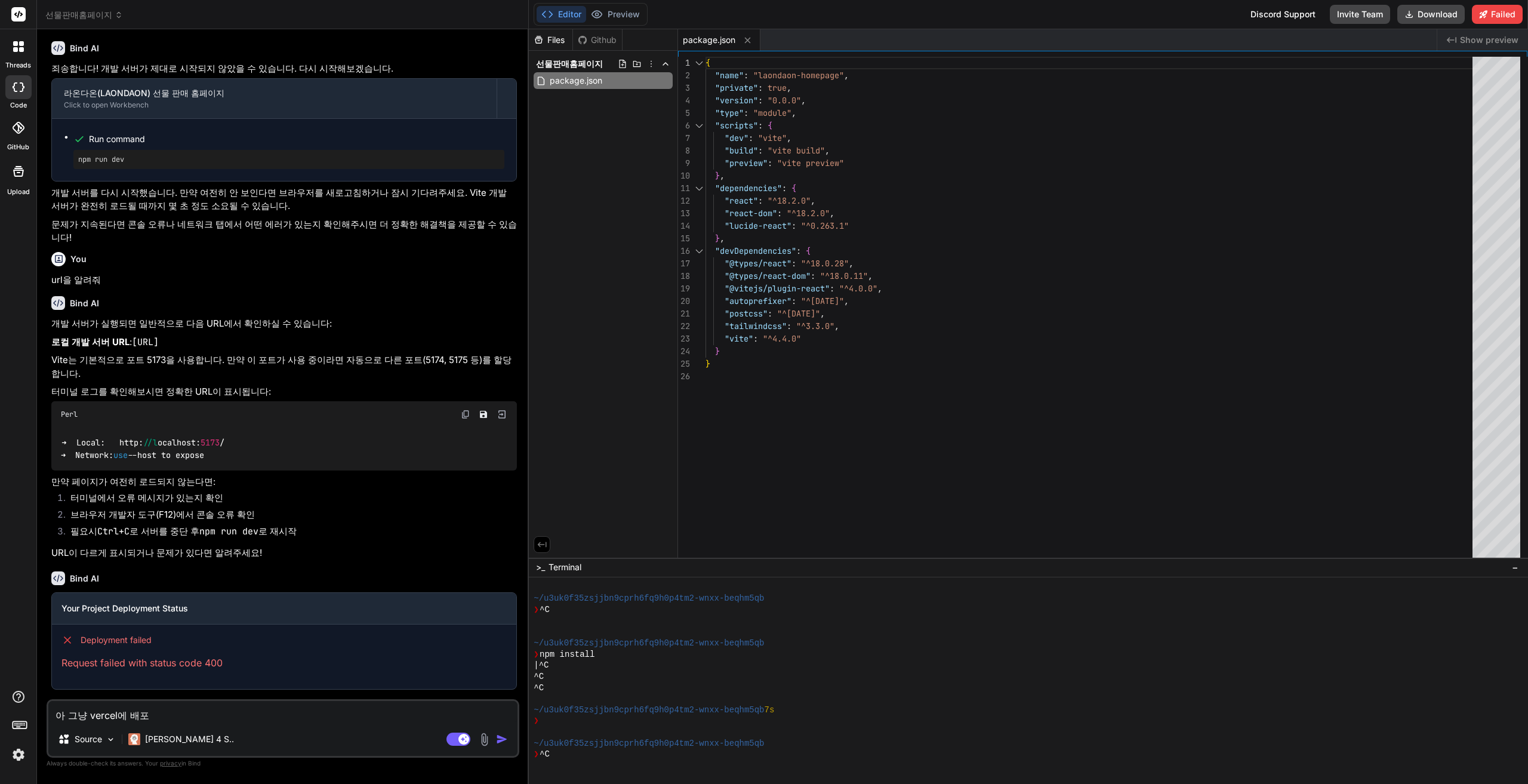
type textarea "아 그냥 vercel에 배포 ㅎ"
type textarea "x"
type textarea "아 그냥 vercel에 배포 해"
type textarea "x"
type textarea "아 그냥 vercel에 배포 햊"
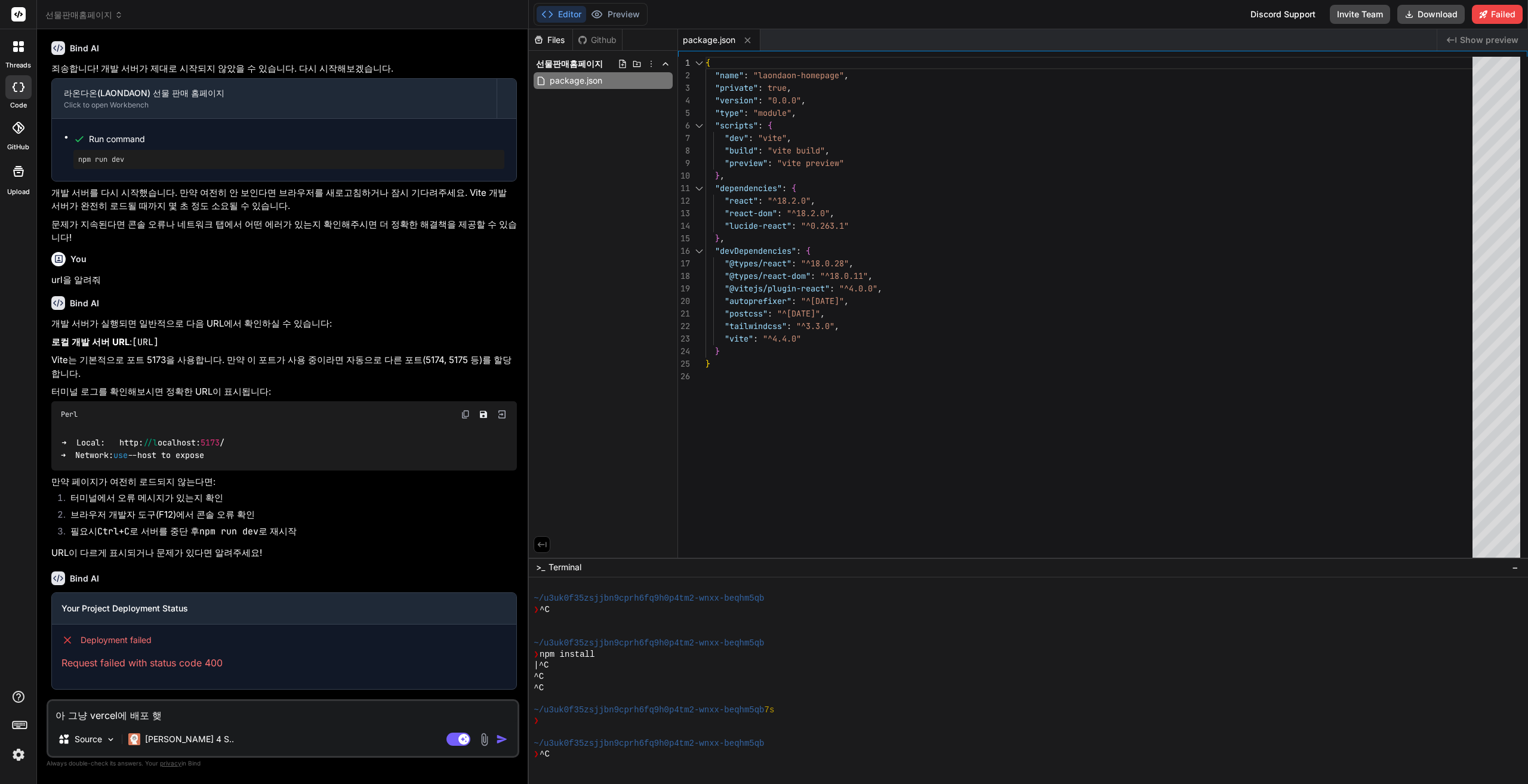
type textarea "x"
type textarea "아 그냥 vercel에 배포 해주"
type textarea "x"
type textarea "아 그냥 vercel에 배포 해줘"
type textarea "x"
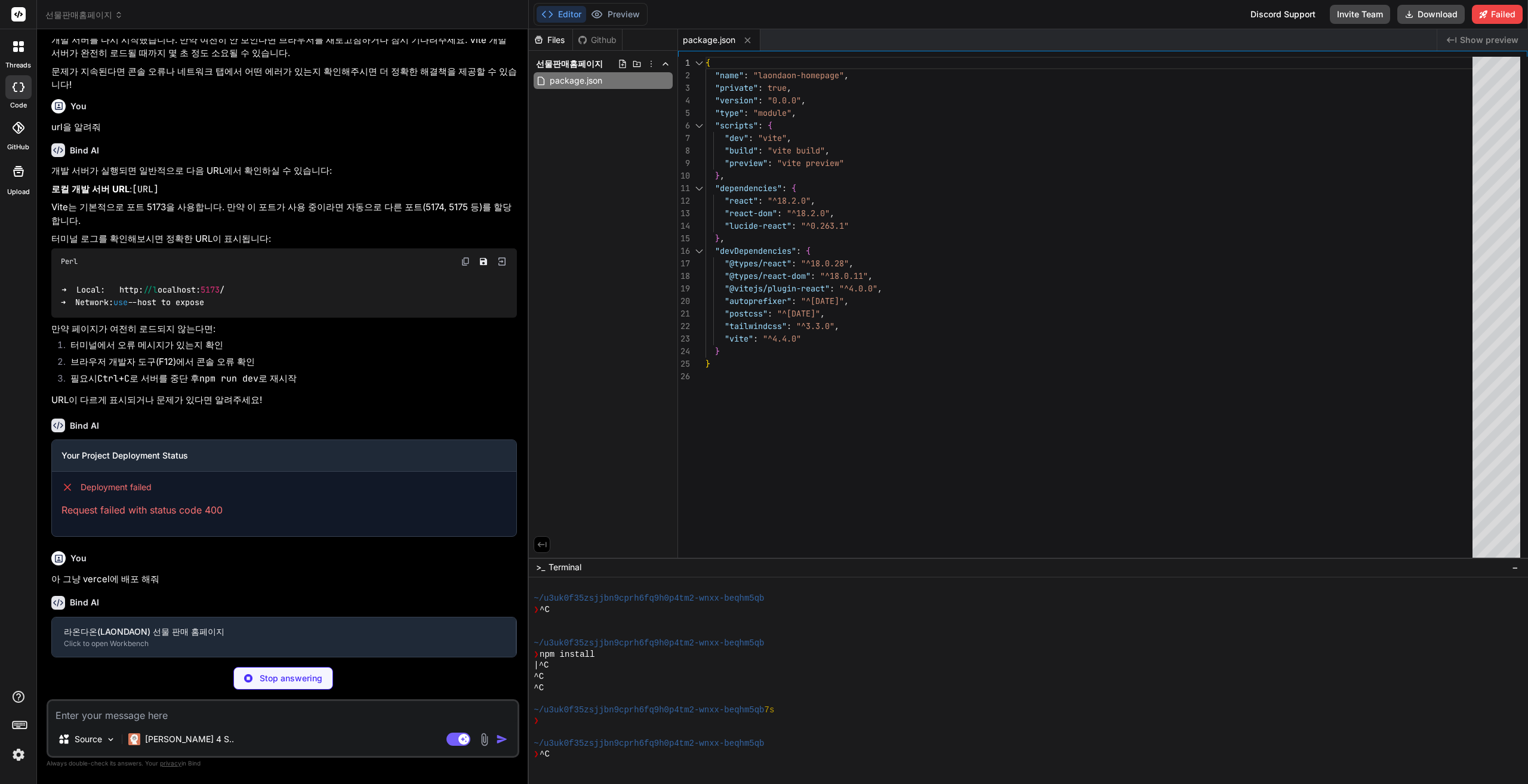
scroll to position [1582, 0]
type textarea "x"
type textarea "{ "buildCommand": "npm run build", "outputDirectory": "dist", "devCommand": "np…"
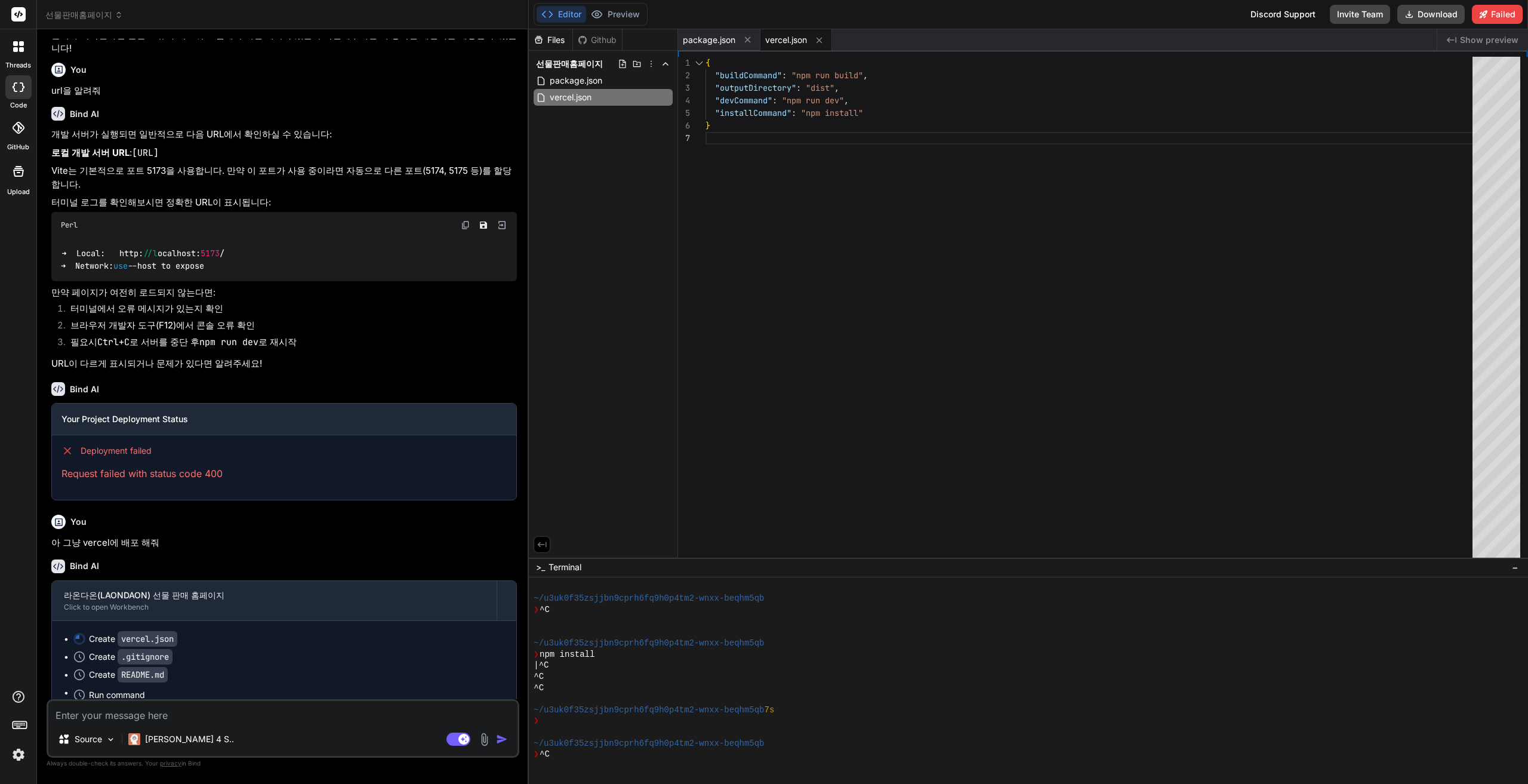
type textarea "x"
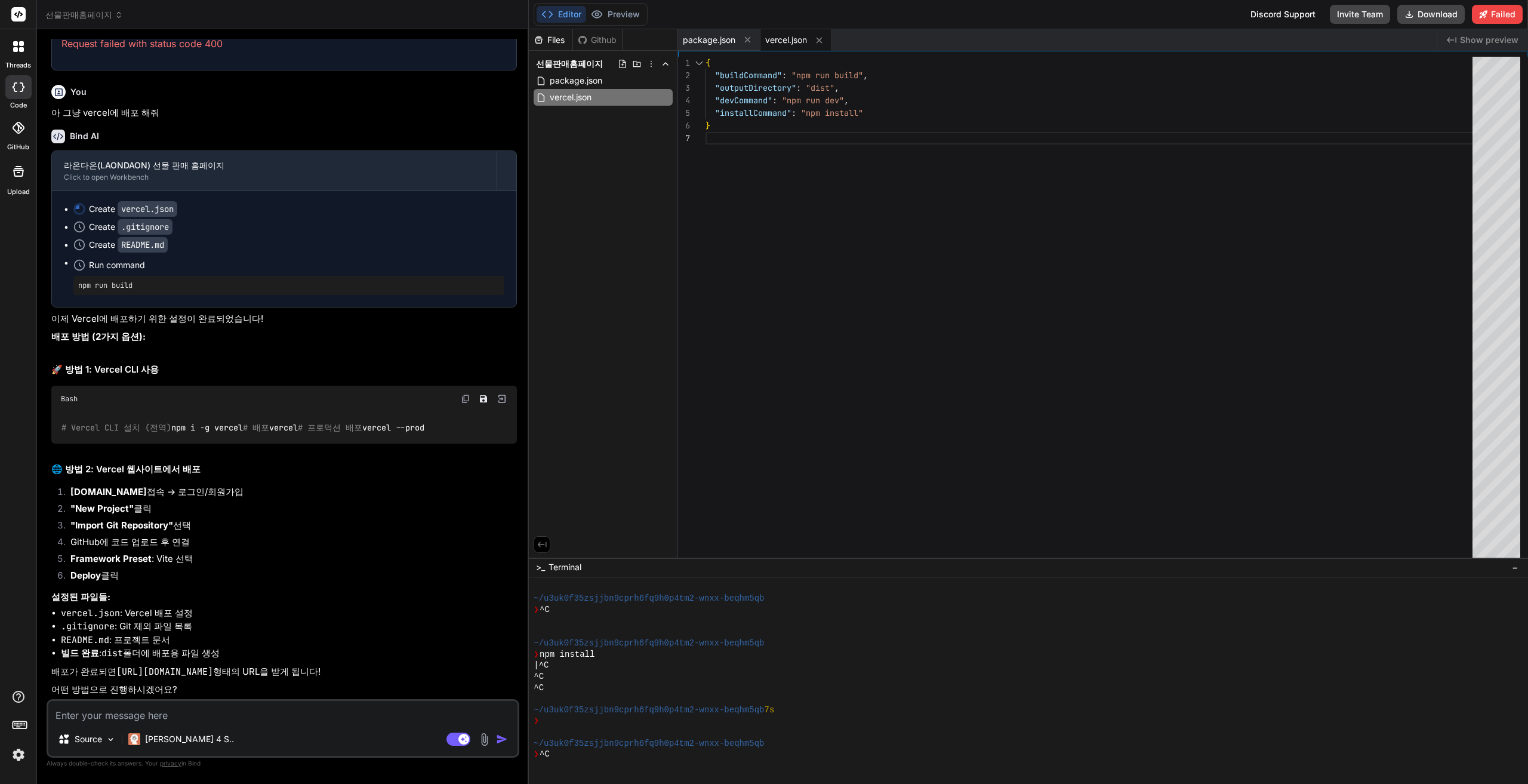
scroll to position [2163, 0]
click at [315, 713] on textarea at bounding box center [283, 711] width 469 height 22
click at [312, 718] on textarea at bounding box center [283, 711] width 469 height 22
type textarea "w"
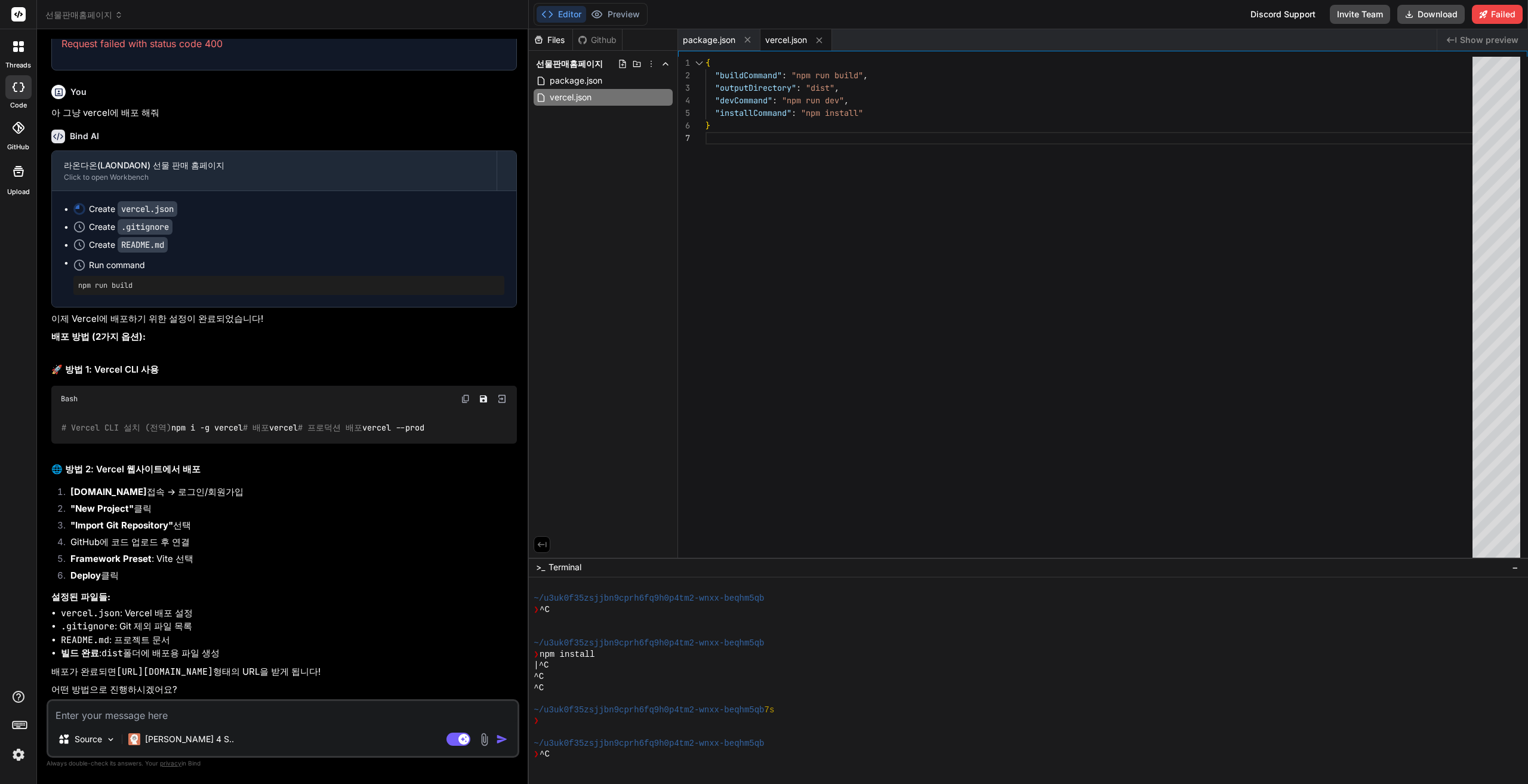
type textarea "x"
type textarea "wh"
type textarea "x"
type textarea "w"
type textarea "x"
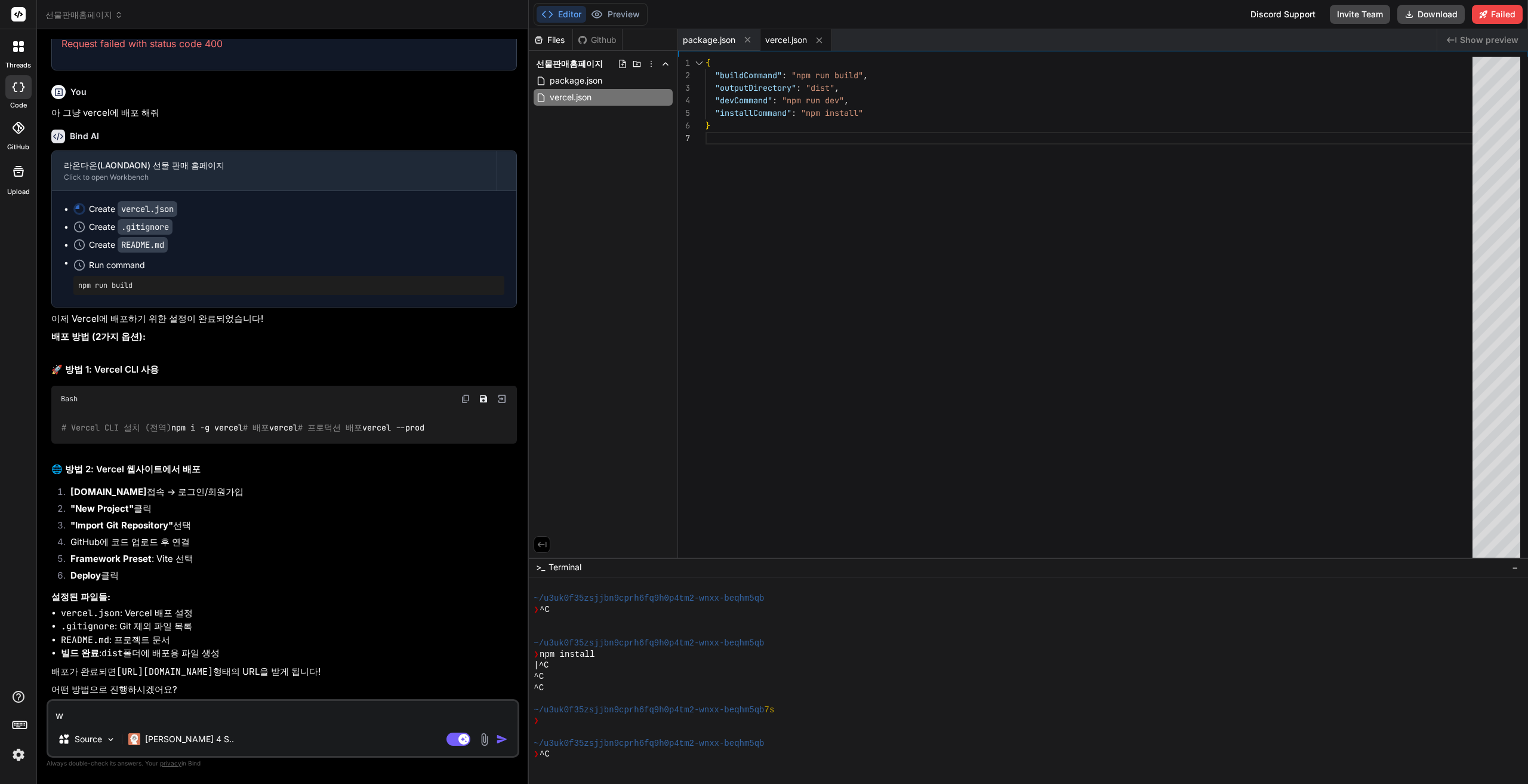
type textarea "x"
type textarea "ㅈ"
type textarea "x"
type textarea "조"
type textarea "x"
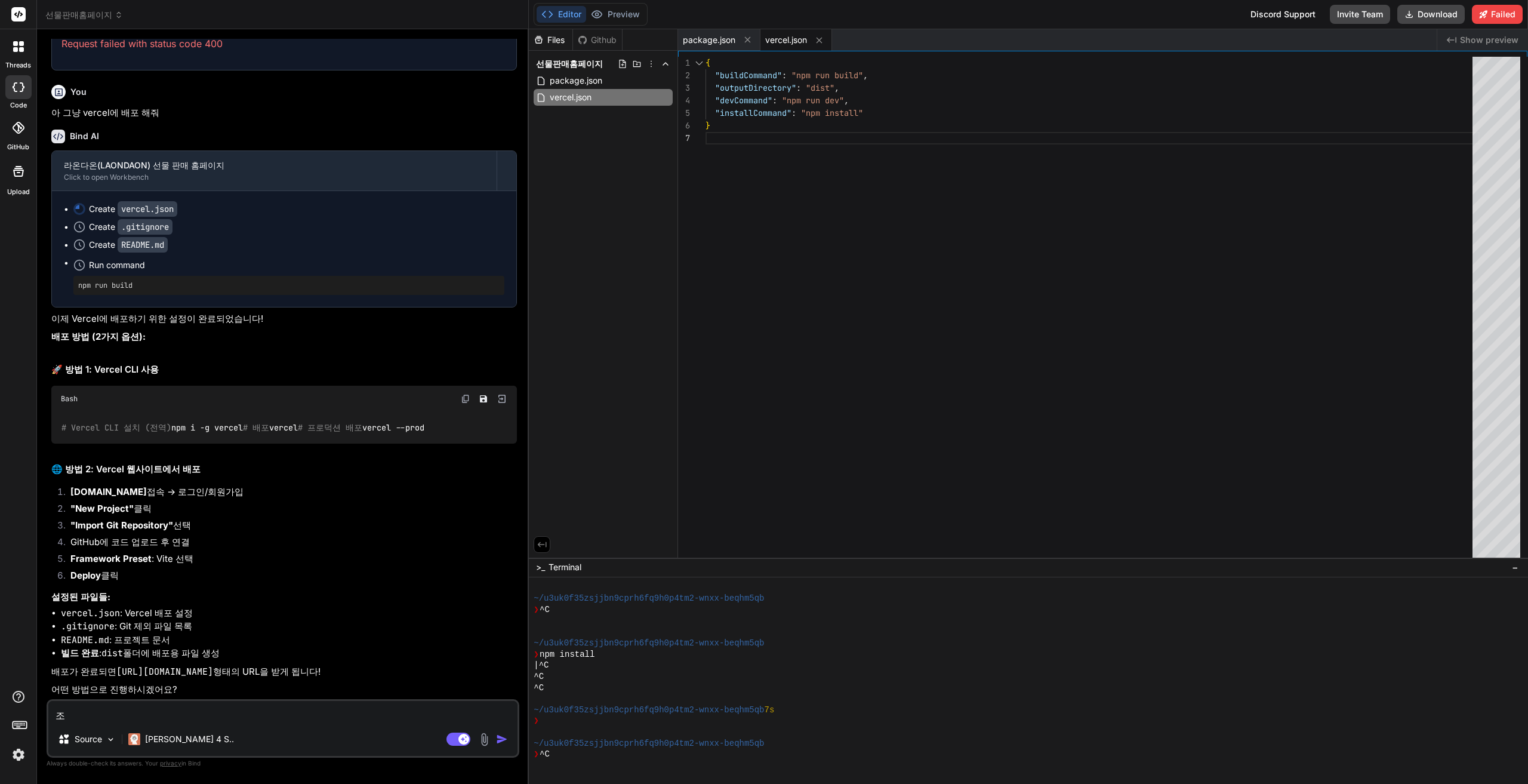
type textarea "좋"
type textarea "x"
type textarea "좋ㅇ"
type textarea "x"
type textarea "좋아"
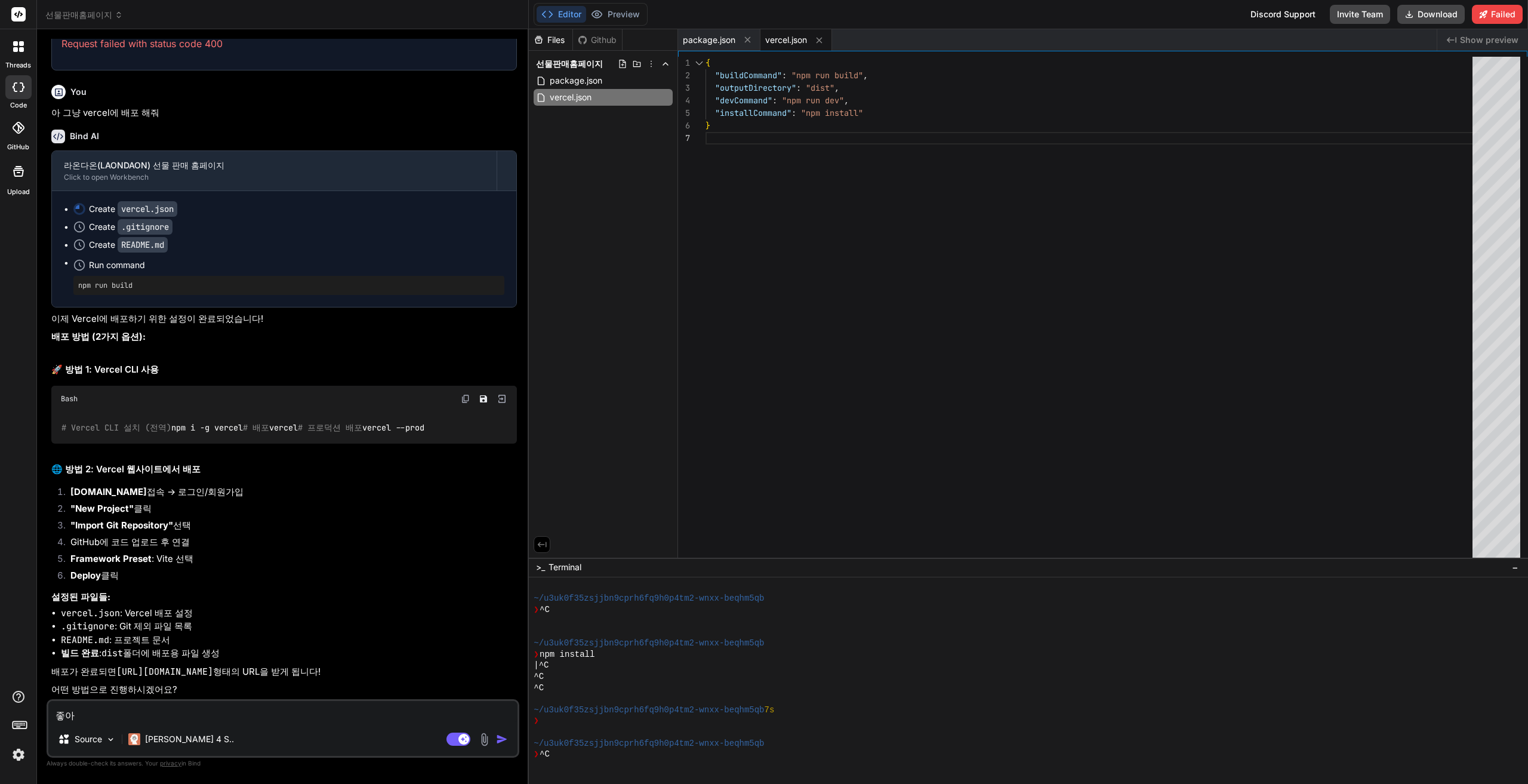
type textarea "x"
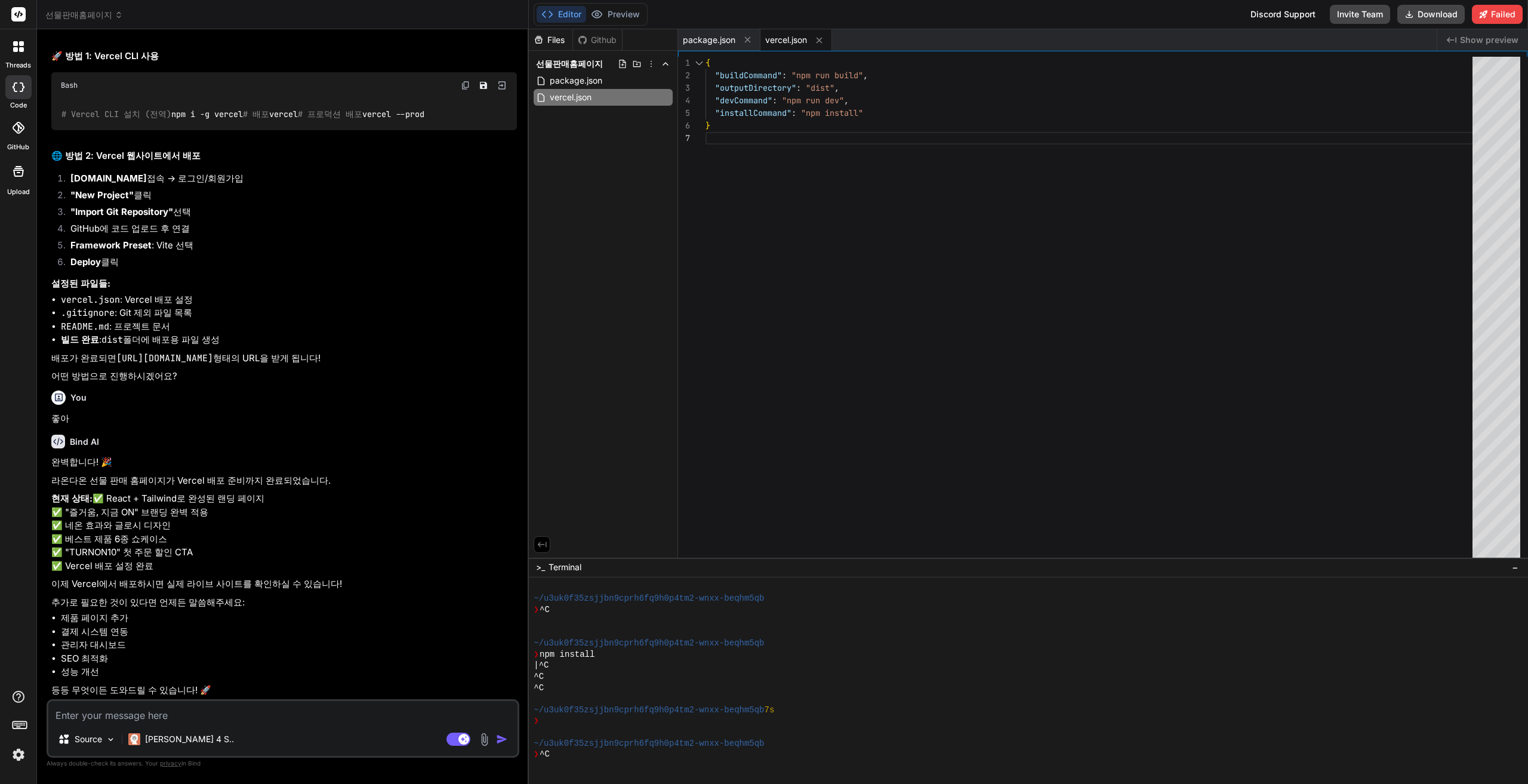
scroll to position [2558, 0]
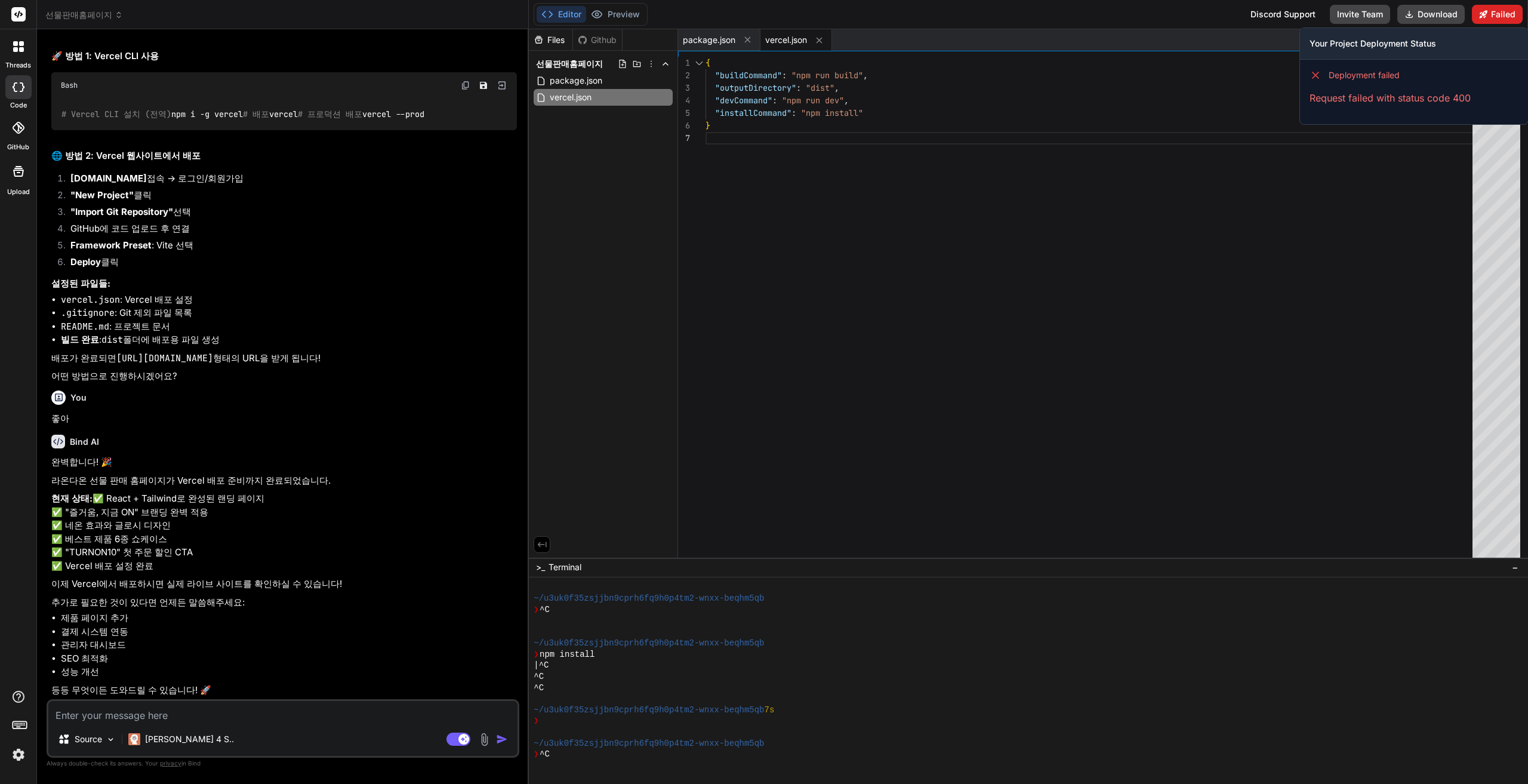
click at [1480, 13] on icon at bounding box center [1483, 14] width 8 height 8
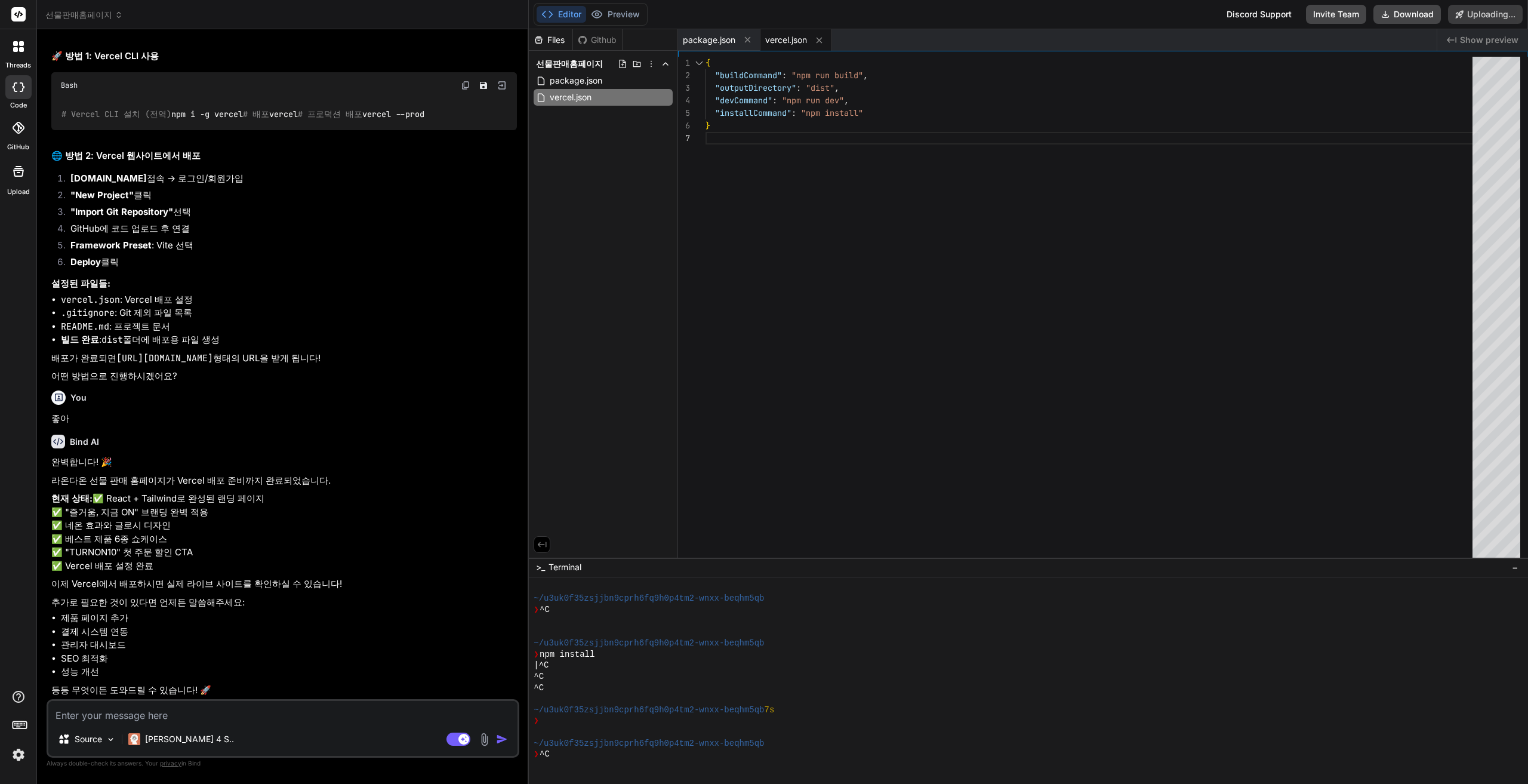
type textarea "x"
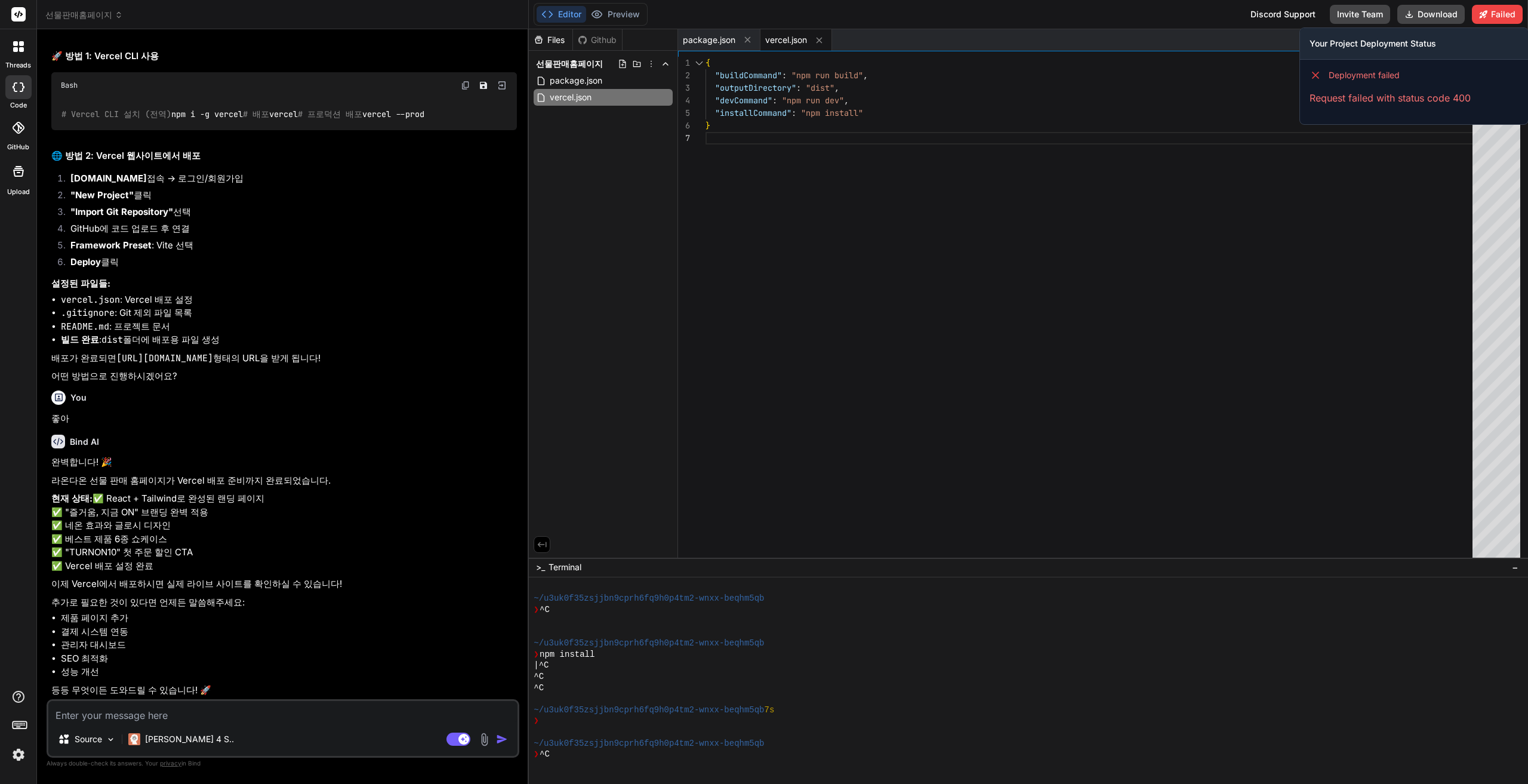
click at [1370, 80] on span "Deployment failed" at bounding box center [1364, 75] width 71 height 12
click at [1350, 104] on p "Request failed with status code 400" at bounding box center [1414, 98] width 209 height 15
click at [1361, 106] on div "Deployment failed Request failed with status code 400" at bounding box center [1414, 87] width 228 height 55
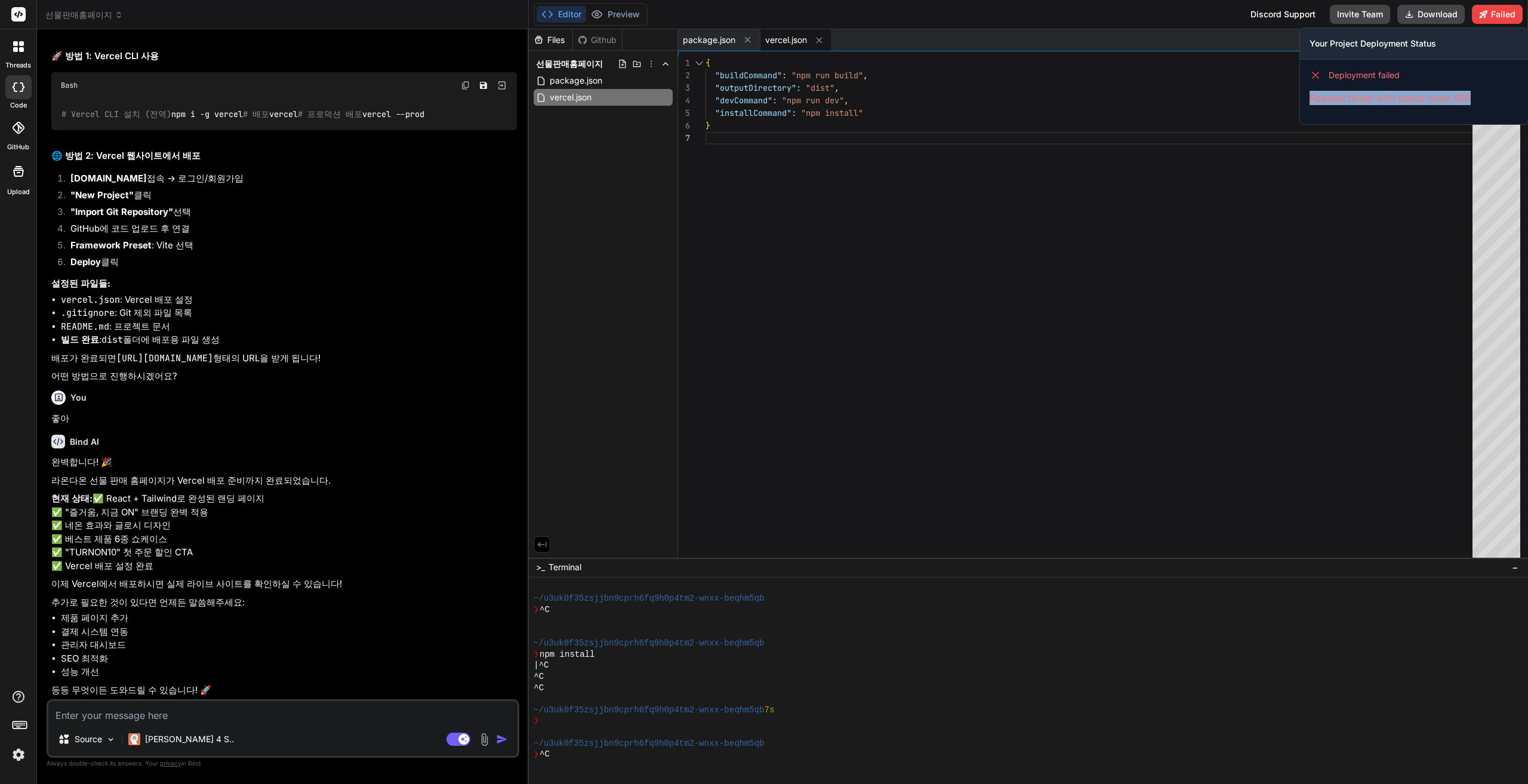
click at [1361, 106] on div "Deployment failed Request failed with status code 400" at bounding box center [1414, 87] width 228 height 55
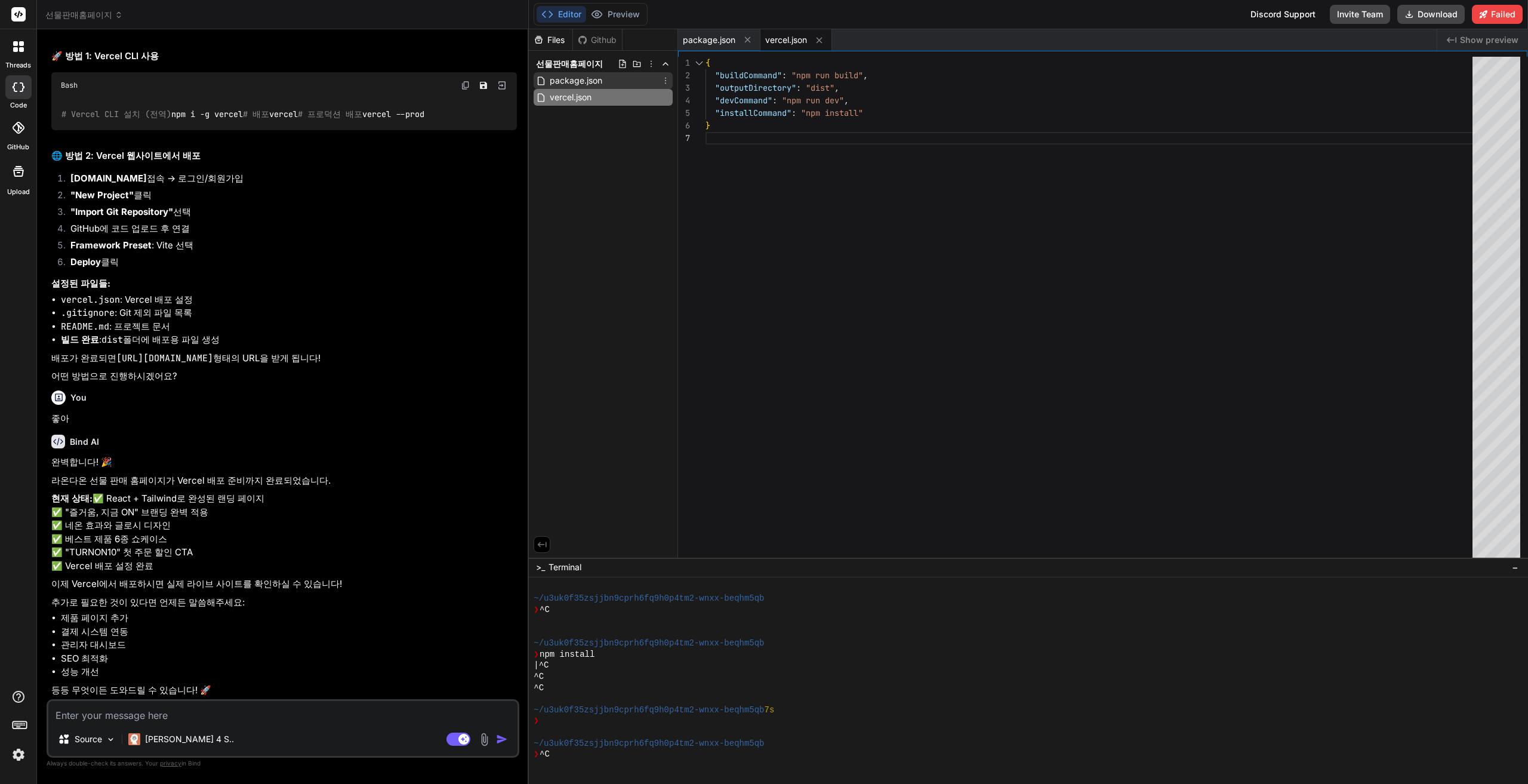
click at [587, 83] on span "package.json" at bounding box center [576, 80] width 55 height 15
type textarea ""postcss": "^8.4.24", "tailwindcss": "^3.3.0", "vite": "^4.4.0" } }"
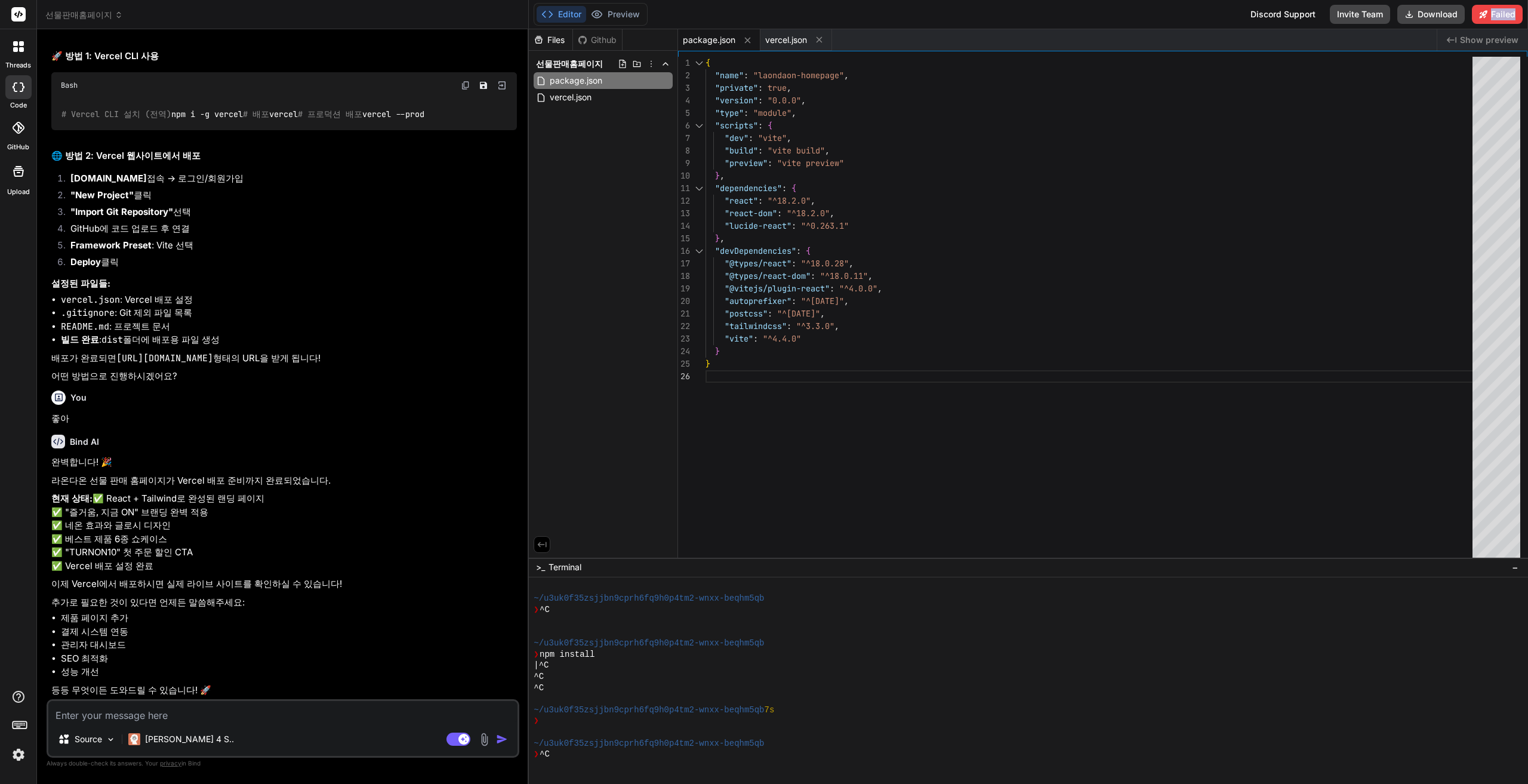
click at [577, 13] on button "Editor" at bounding box center [561, 14] width 50 height 17
click at [172, 549] on p "현재 상태: ✅ React + Tailwind로 완성된 랜딩 페이지 ✅ "즐거움, 지금 ON" 브랜딩 완벽 적용 ✅ 네온 효과와 글로시 디자인…" at bounding box center [284, 532] width 466 height 81
click at [165, 699] on div "Source Claude 4 S.. Agent Mode. When this toggle is activated, AI automatically…" at bounding box center [283, 728] width 473 height 59
click at [164, 707] on textarea at bounding box center [283, 711] width 469 height 22
type textarea "ㅕ"
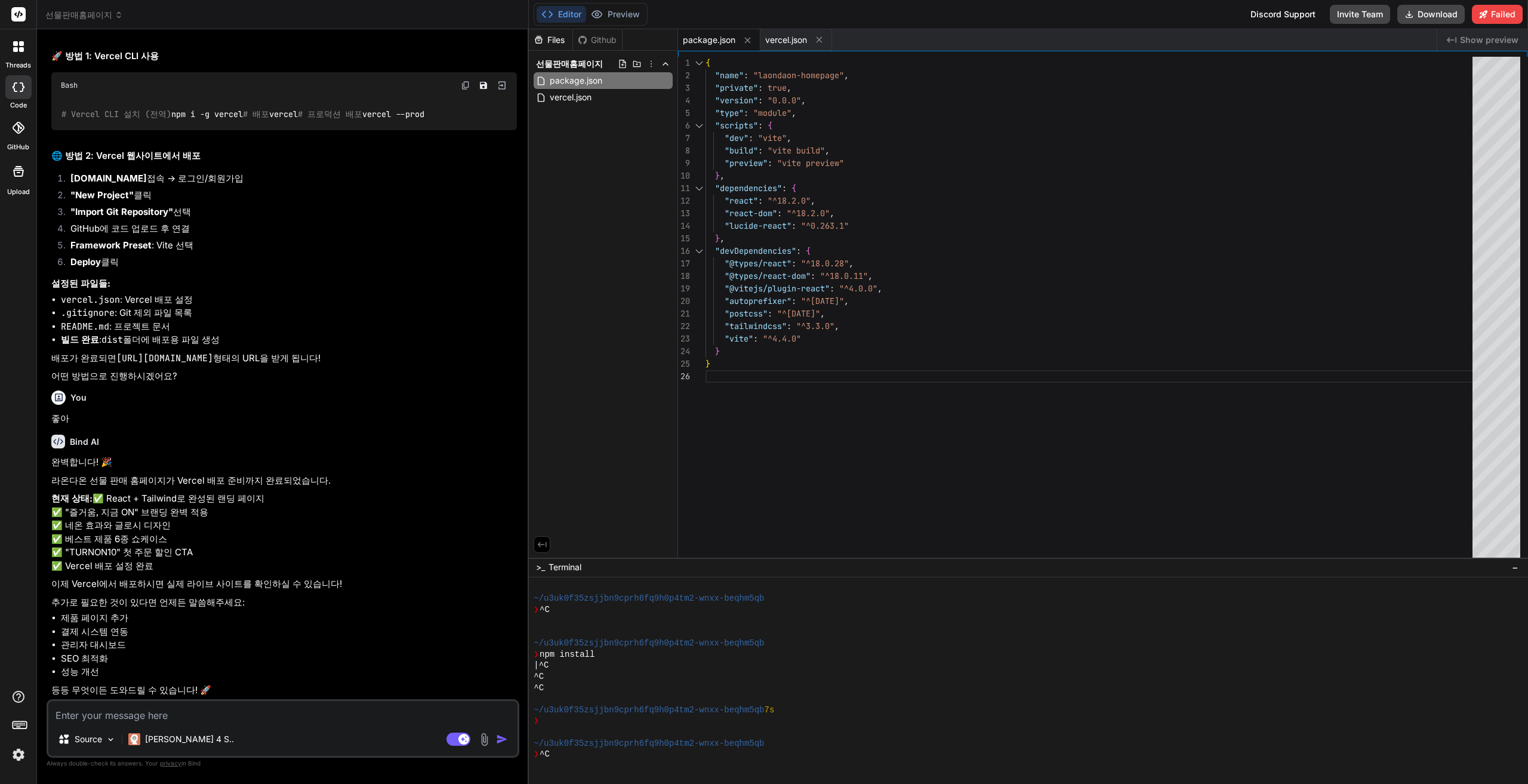
type textarea "x"
type textarea "ㅕㄱ"
type textarea "x"
type textarea "ㅕ기"
type textarea "x"
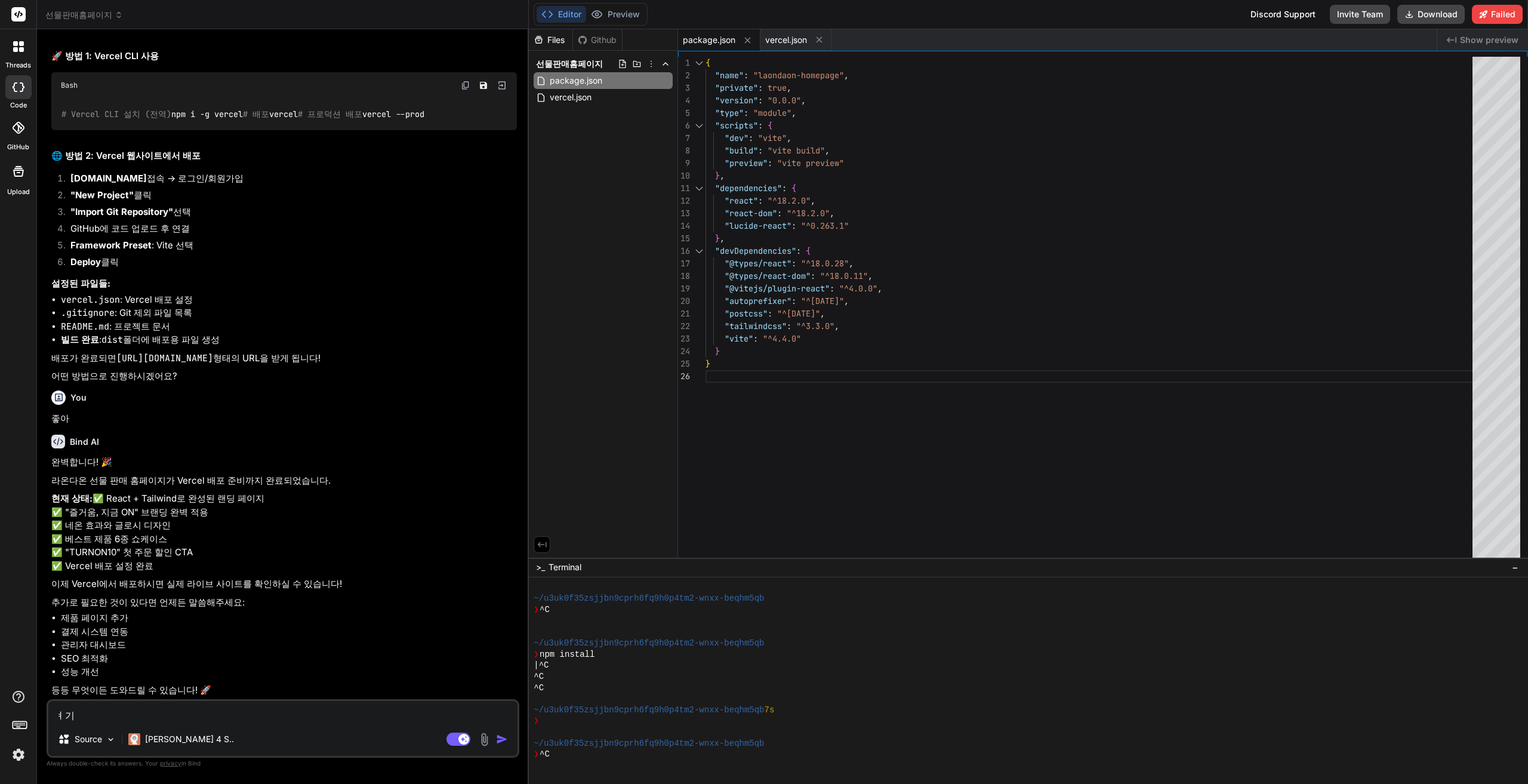
type textarea "ㅕㄱ"
type textarea "x"
type textarea "ㅕ"
type textarea "x"
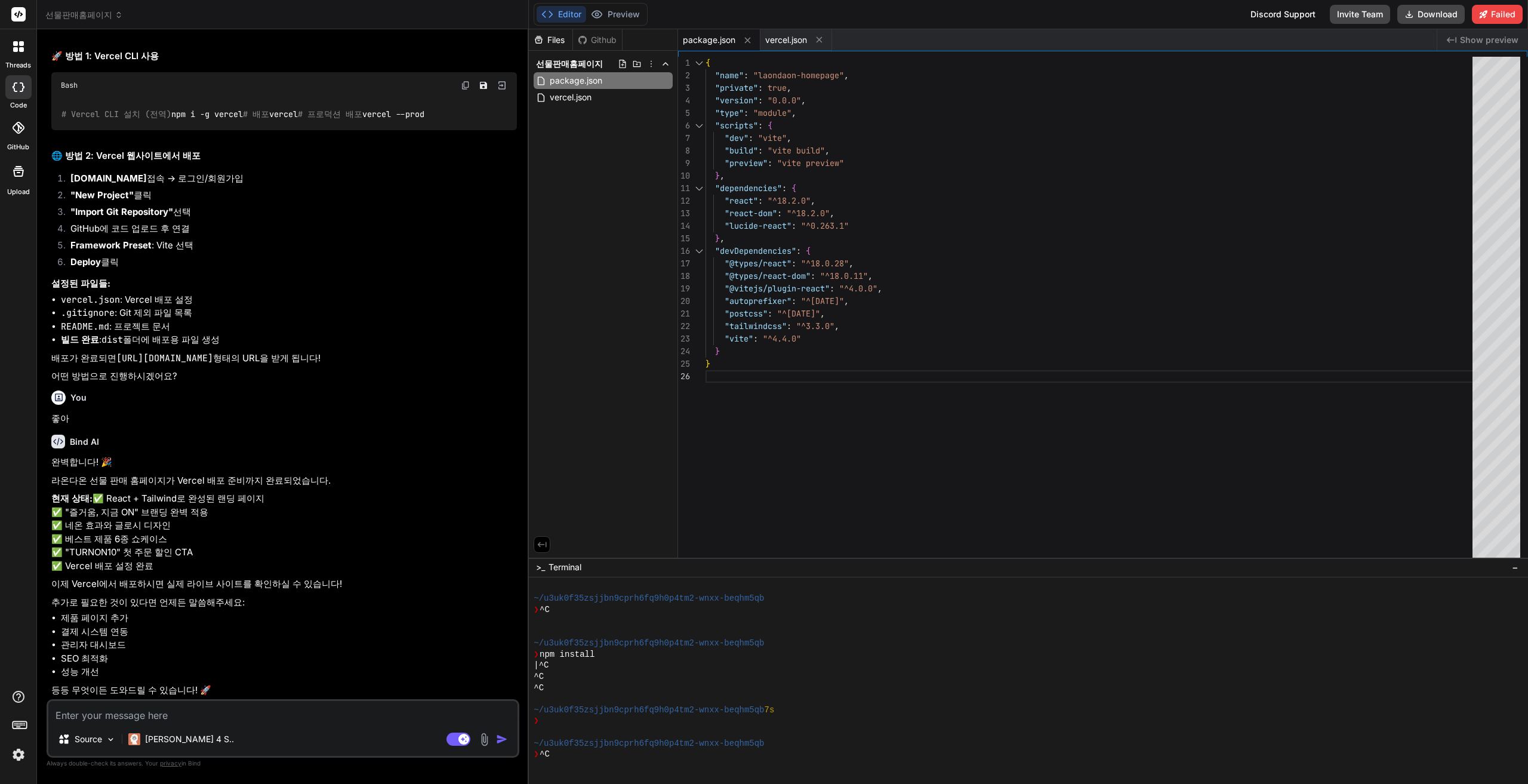
type textarea "u"
type textarea "x"
type textarea "ur"
type textarea "x"
type textarea "url"
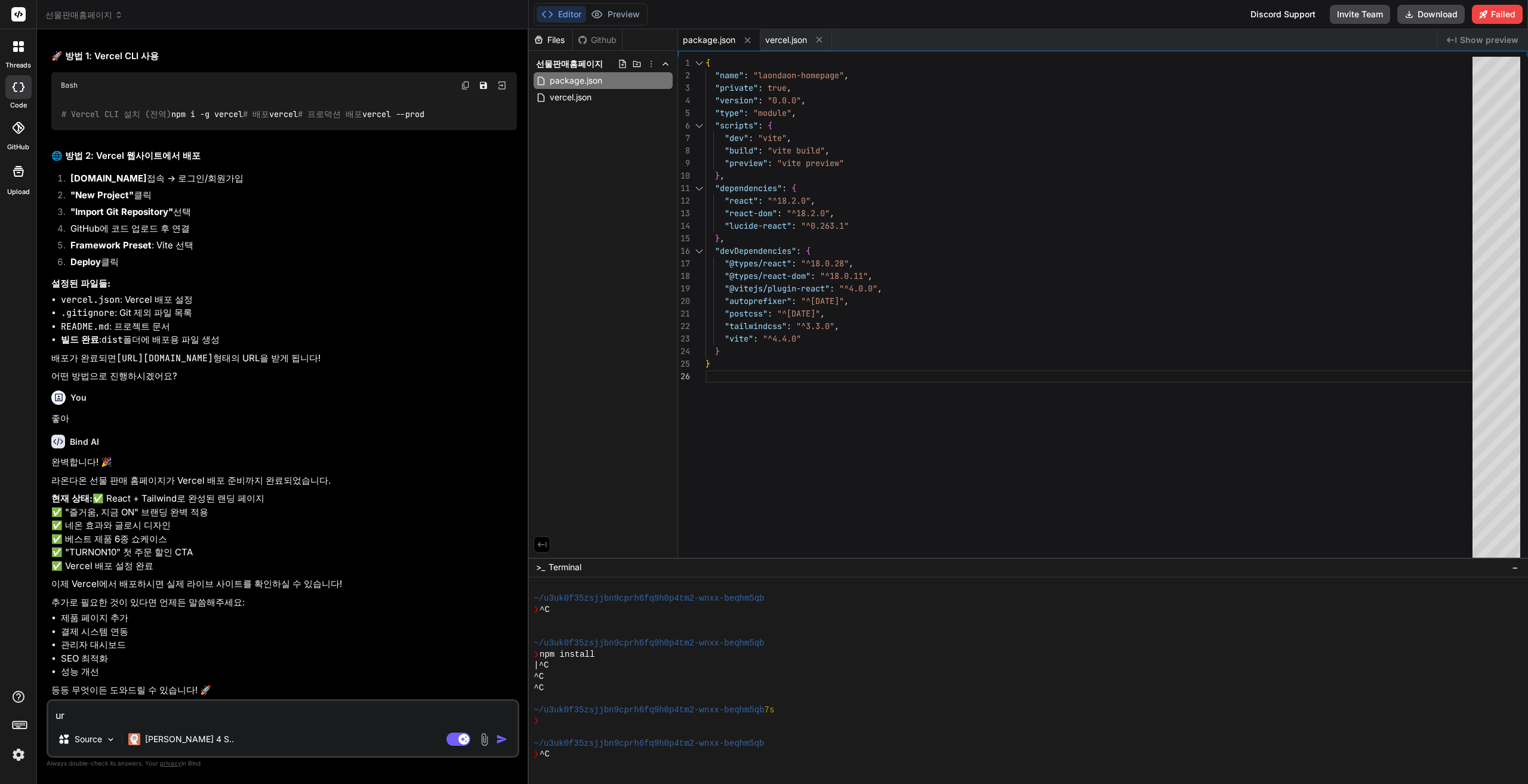
type textarea "x"
type textarea "urlㅇ"
type textarea "x"
click at [11, 758] on img at bounding box center [18, 755] width 20 height 20
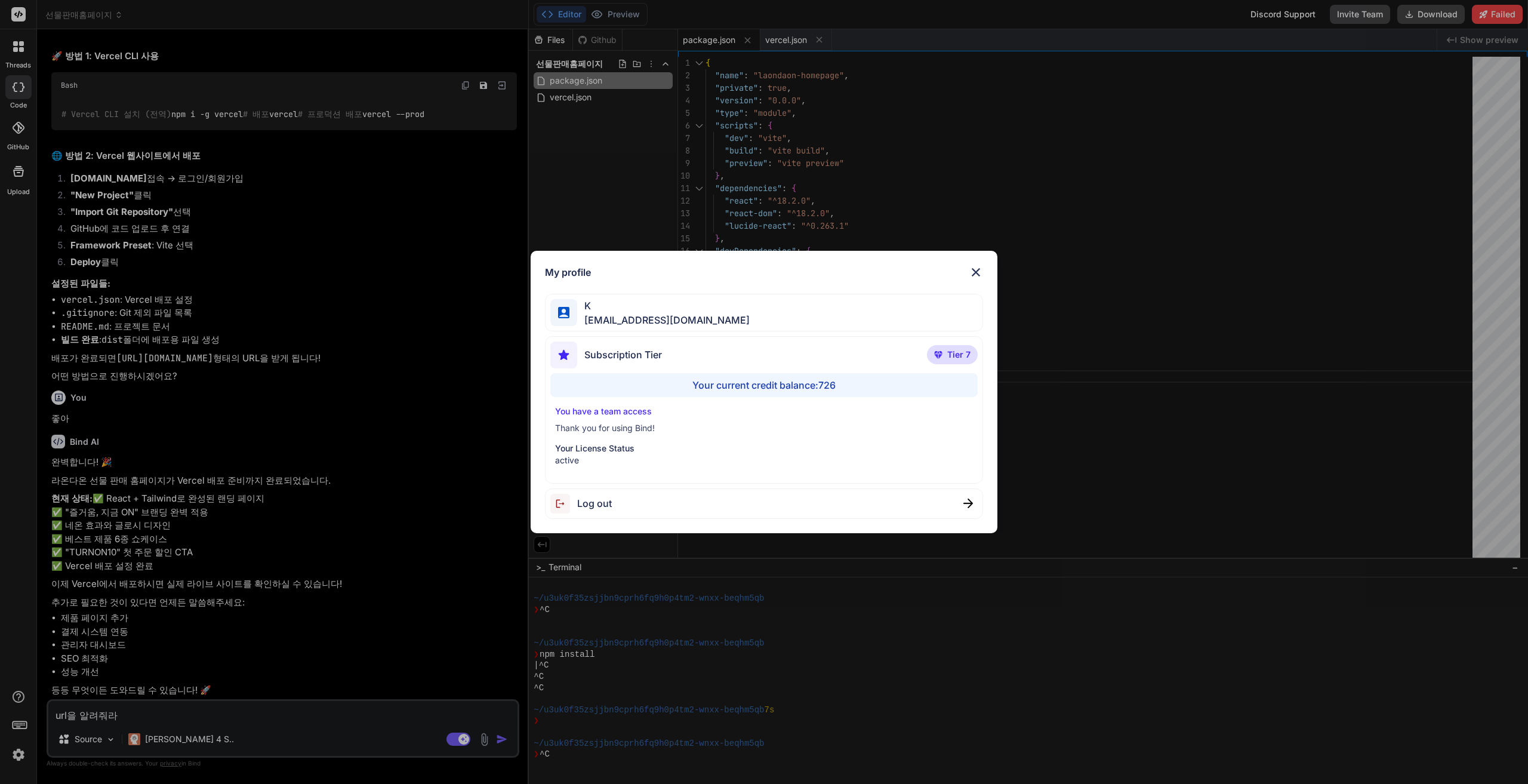
click at [11, 758] on div "My profile K freetice@gmail.com Subscription Tier Tier 7 Your current credit ba…" at bounding box center [764, 392] width 1528 height 784
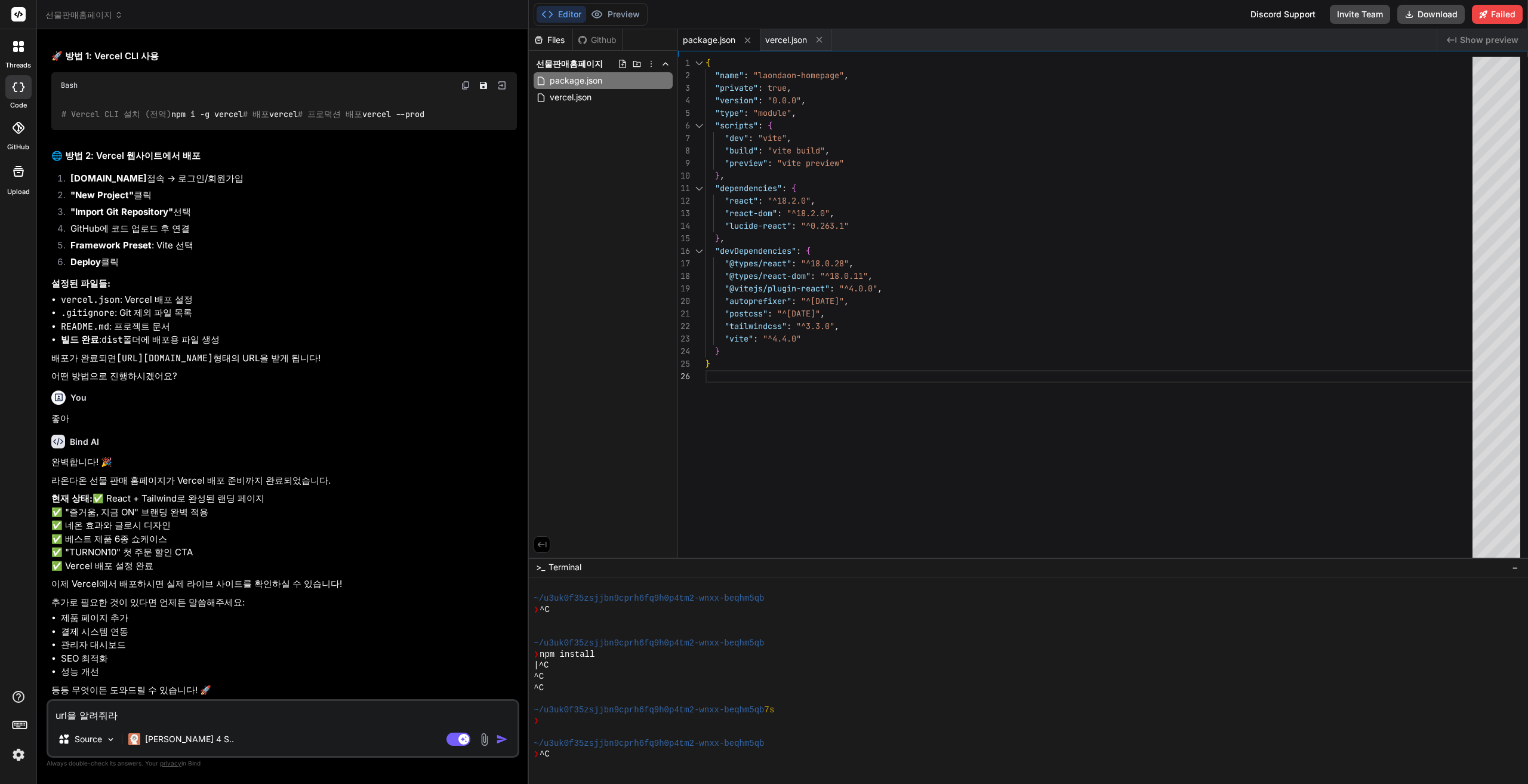
click at [204, 717] on textarea "url을 알려줘라" at bounding box center [283, 711] width 469 height 22
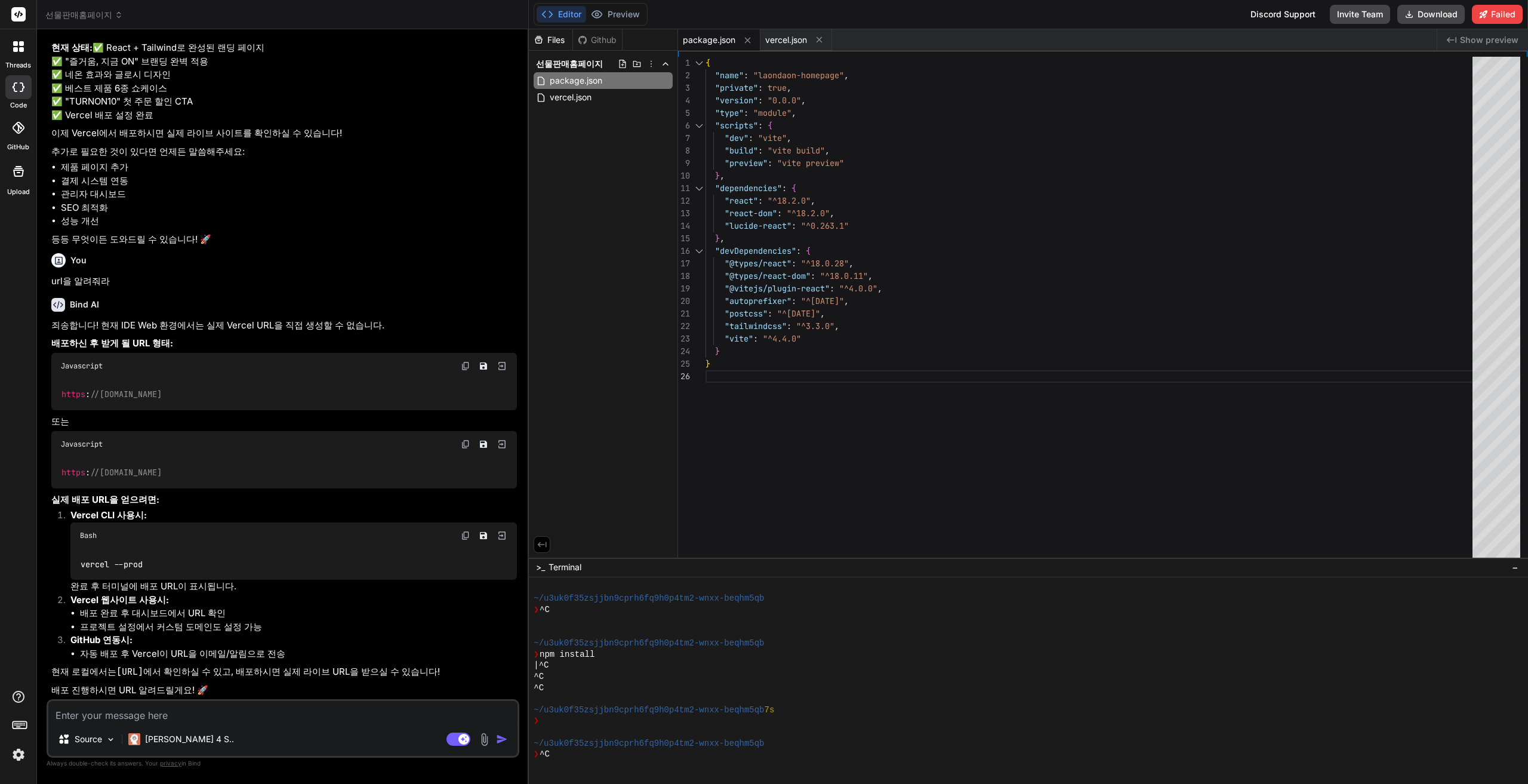
scroll to position [3009, 0]
click at [506, 370] on img at bounding box center [501, 366] width 11 height 11
click at [505, 366] on img at bounding box center [501, 366] width 11 height 11
click at [501, 442] on img at bounding box center [501, 444] width 11 height 11
click at [456, 442] on div "Javascript" at bounding box center [284, 444] width 466 height 26
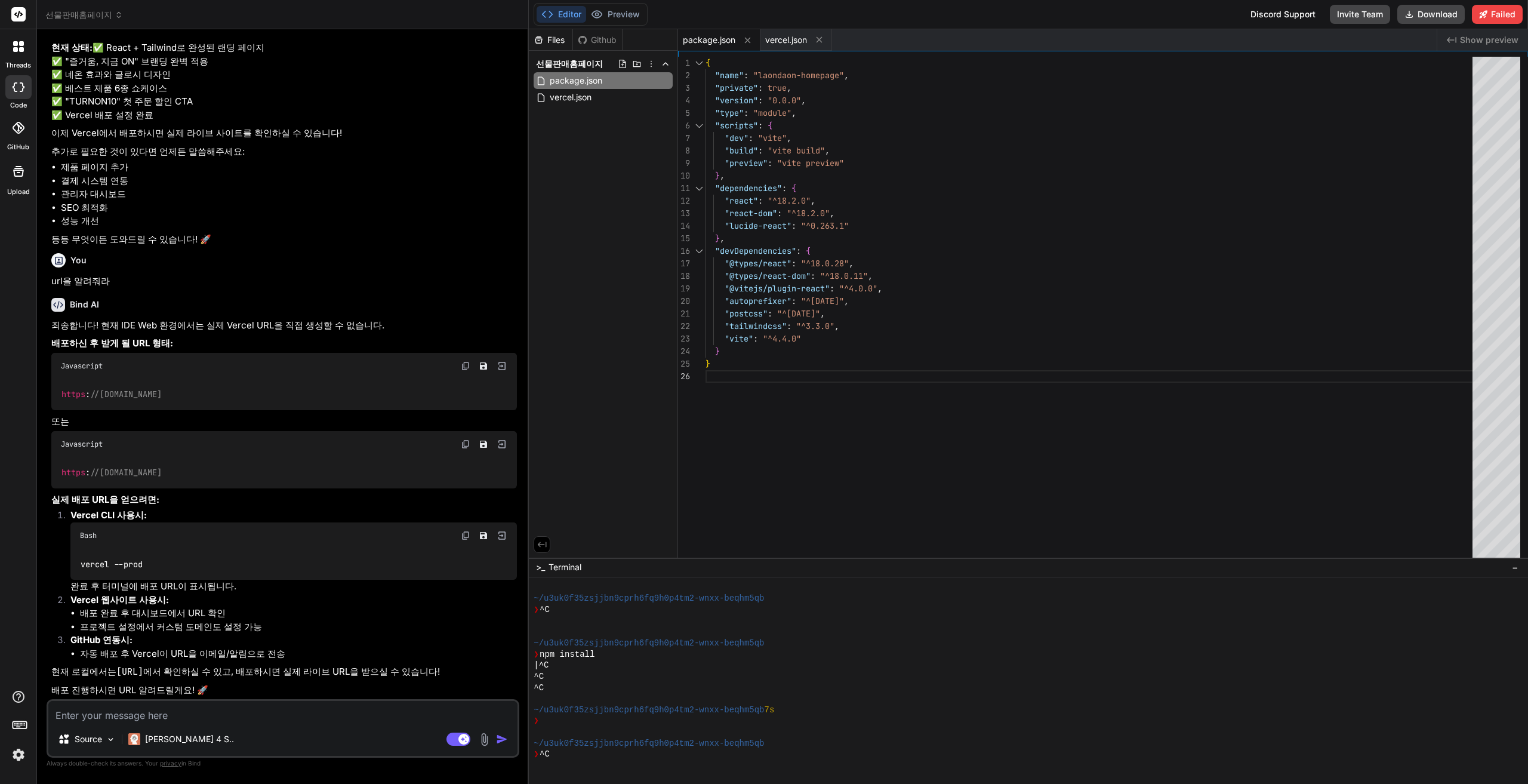
click at [469, 443] on img at bounding box center [465, 444] width 10 height 10
click at [463, 439] on img at bounding box center [465, 444] width 10 height 10
click at [188, 722] on textarea at bounding box center [283, 711] width 469 height 22
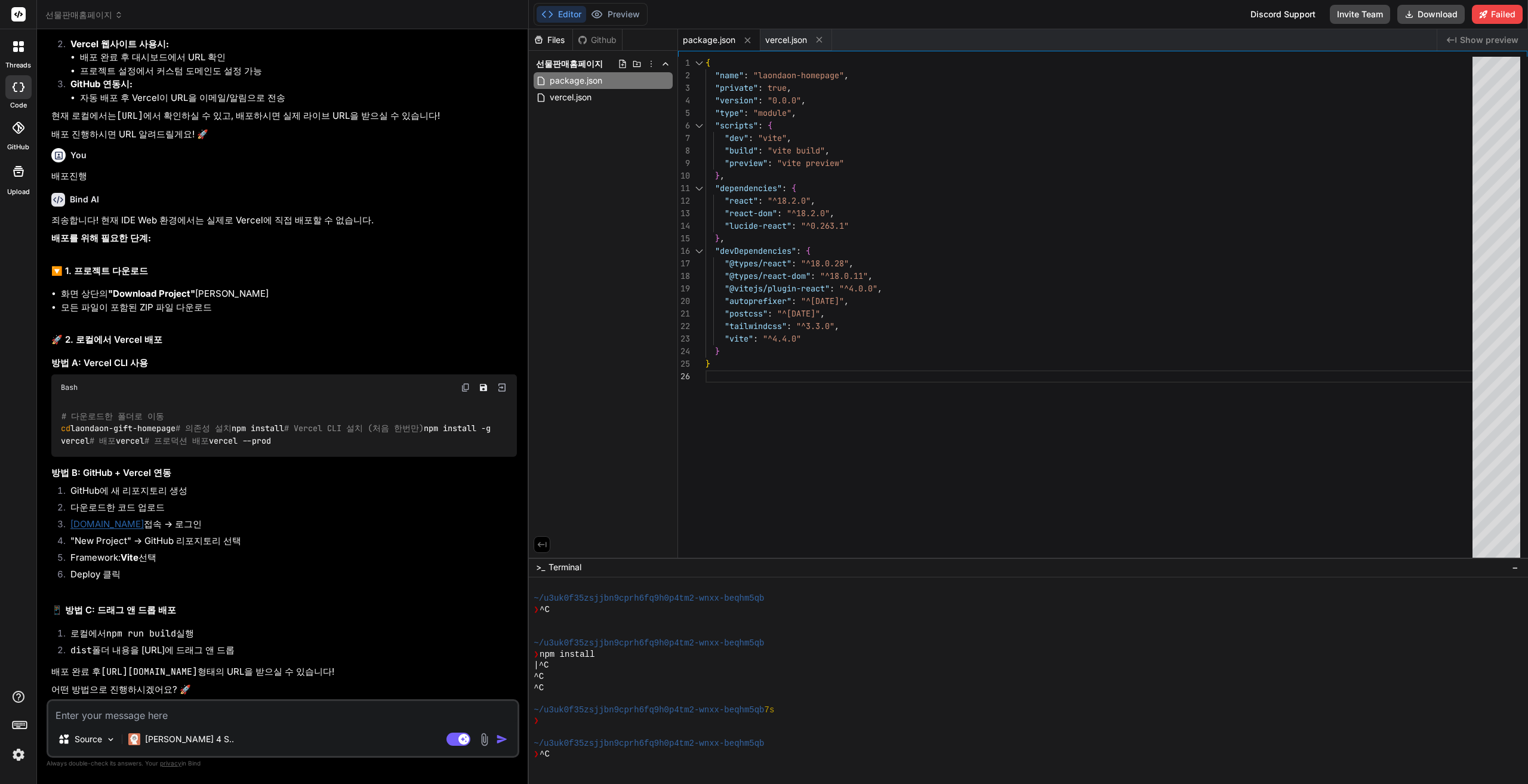
scroll to position [3698, 0]
click at [197, 668] on code "https://your-project-name.vercel.app" at bounding box center [150, 671] width 97 height 12
click at [258, 713] on textarea at bounding box center [283, 711] width 469 height 22
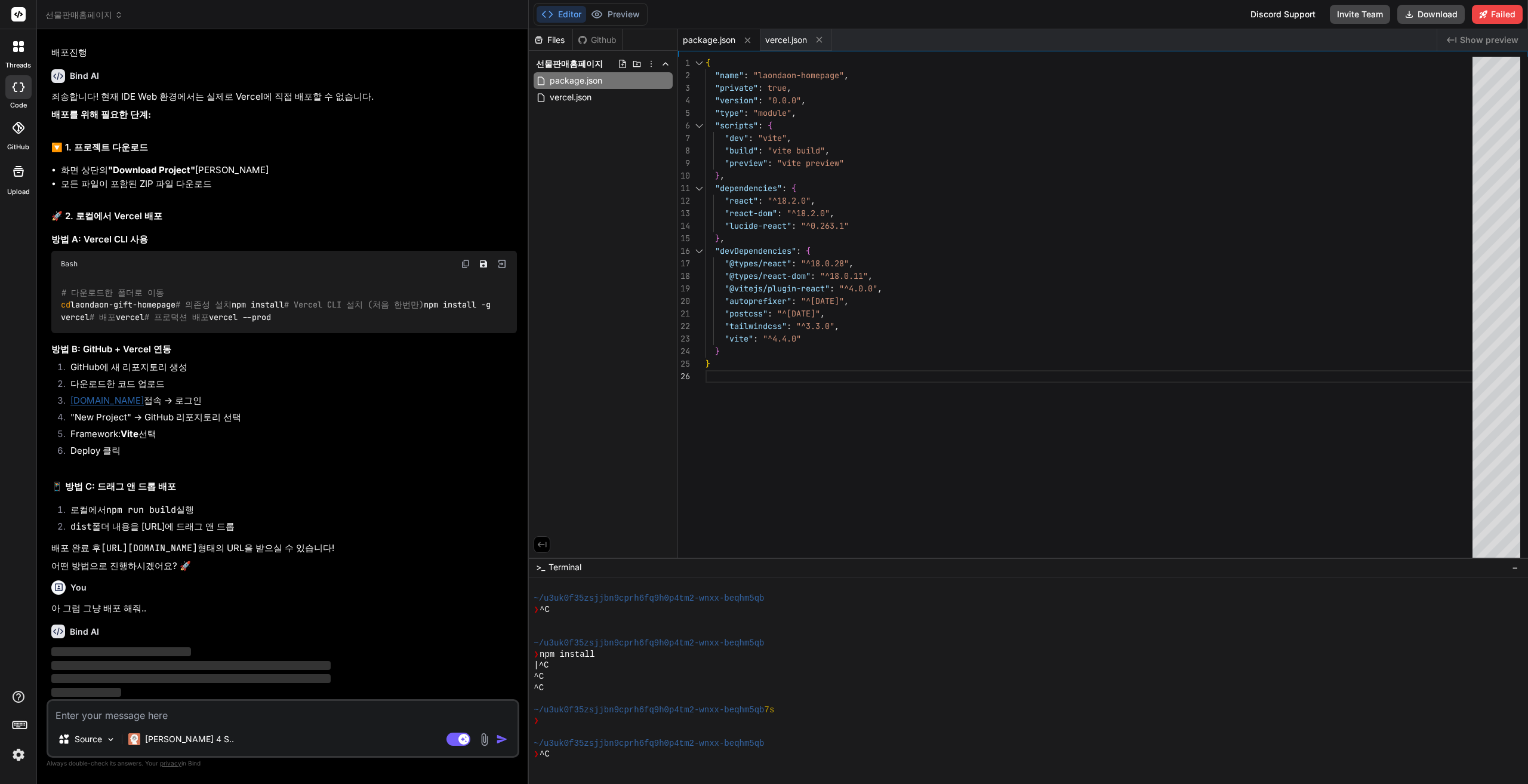
scroll to position [3823, 0]
click at [115, 14] on icon at bounding box center [118, 15] width 8 height 8
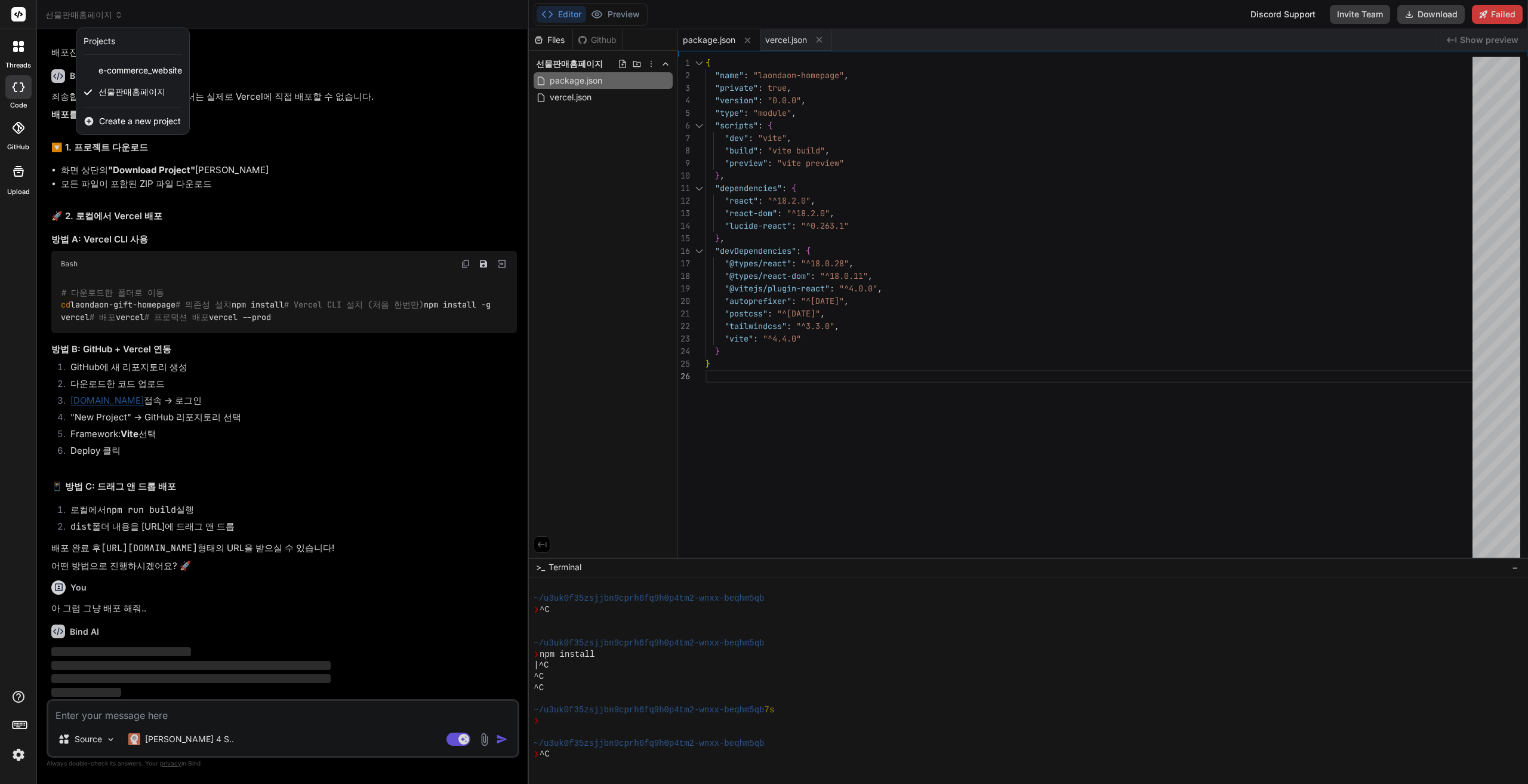
click at [150, 124] on span "Create a new project" at bounding box center [140, 121] width 81 height 12
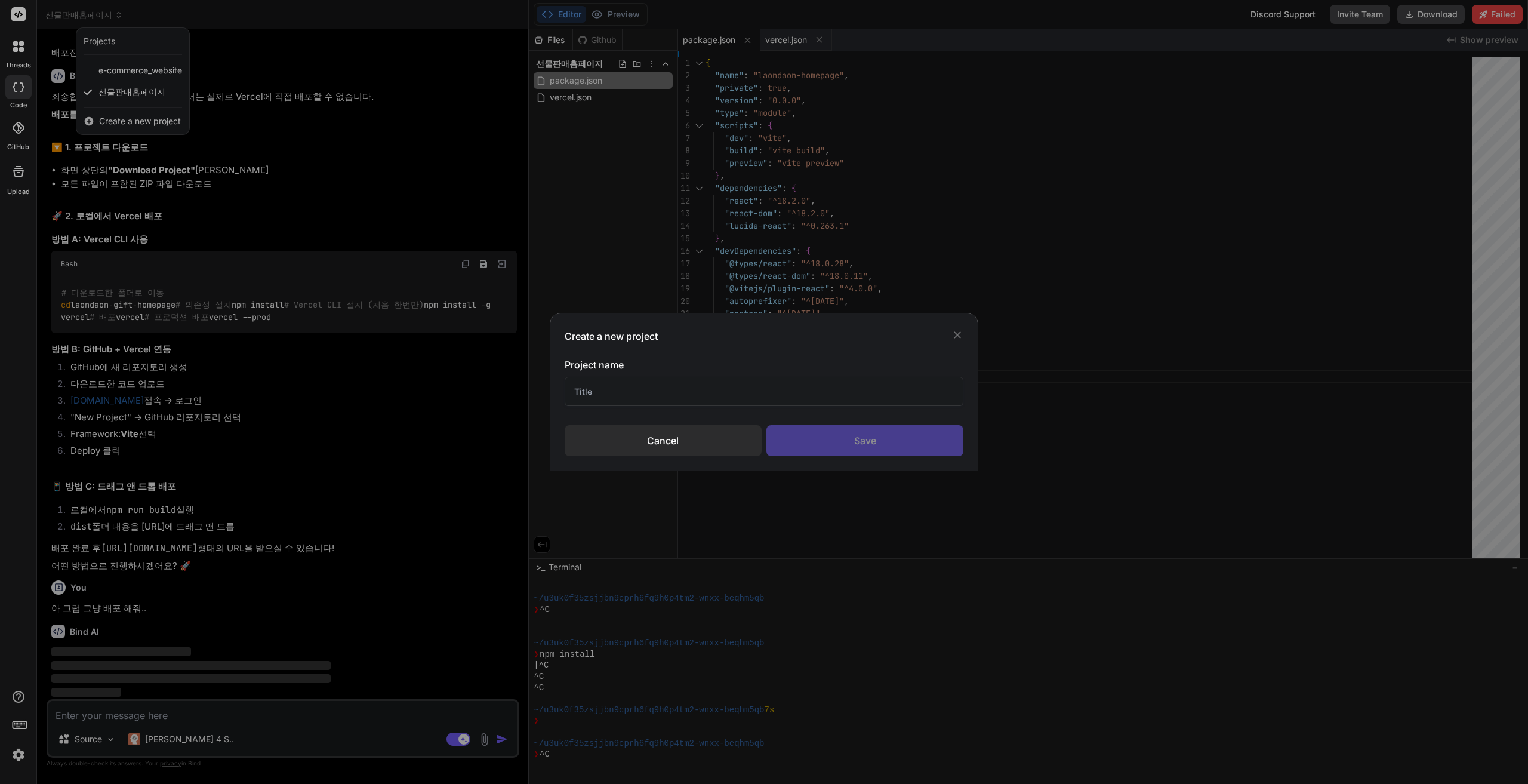
click at [727, 387] on input "text" at bounding box center [764, 391] width 399 height 29
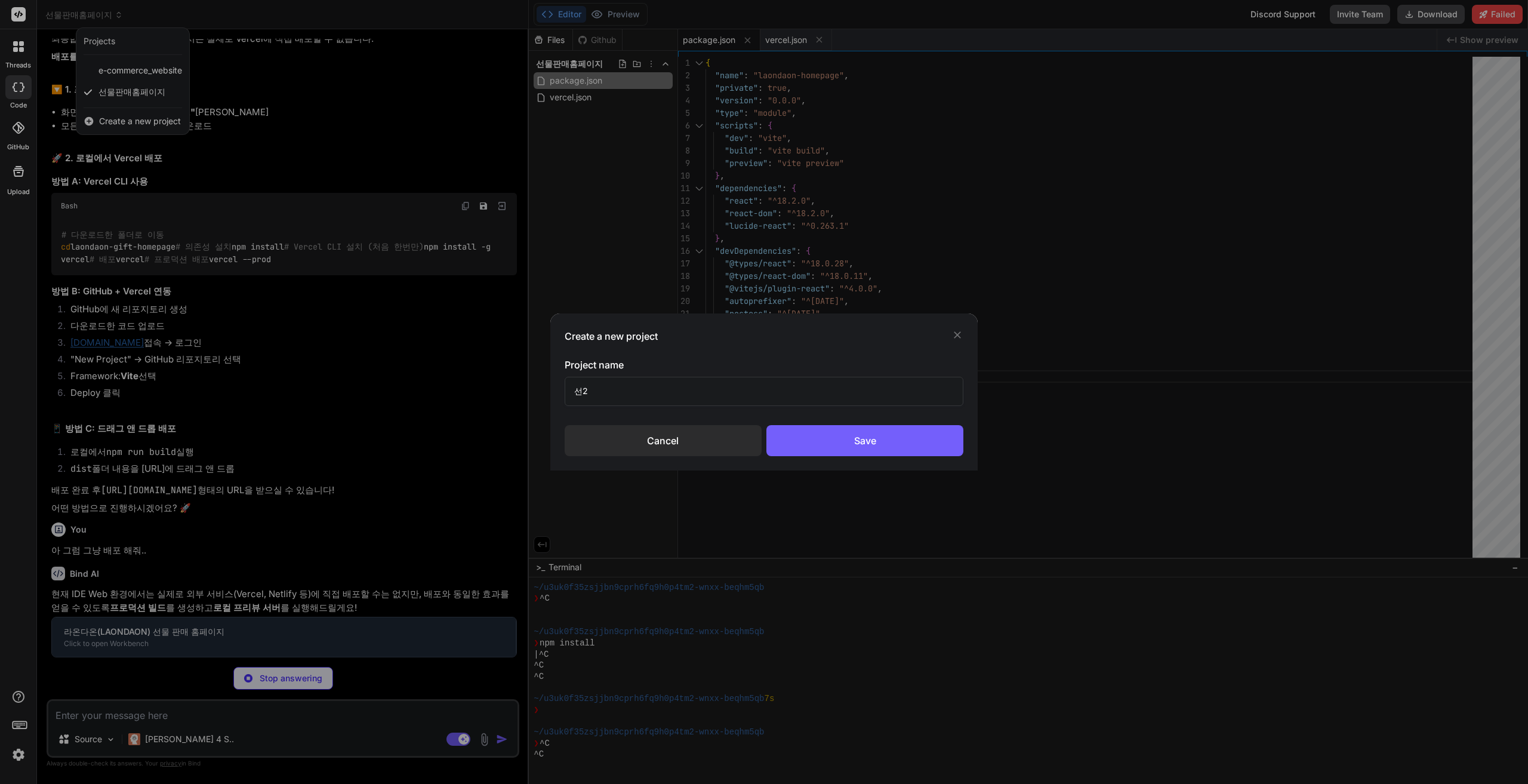
scroll to position [122, 0]
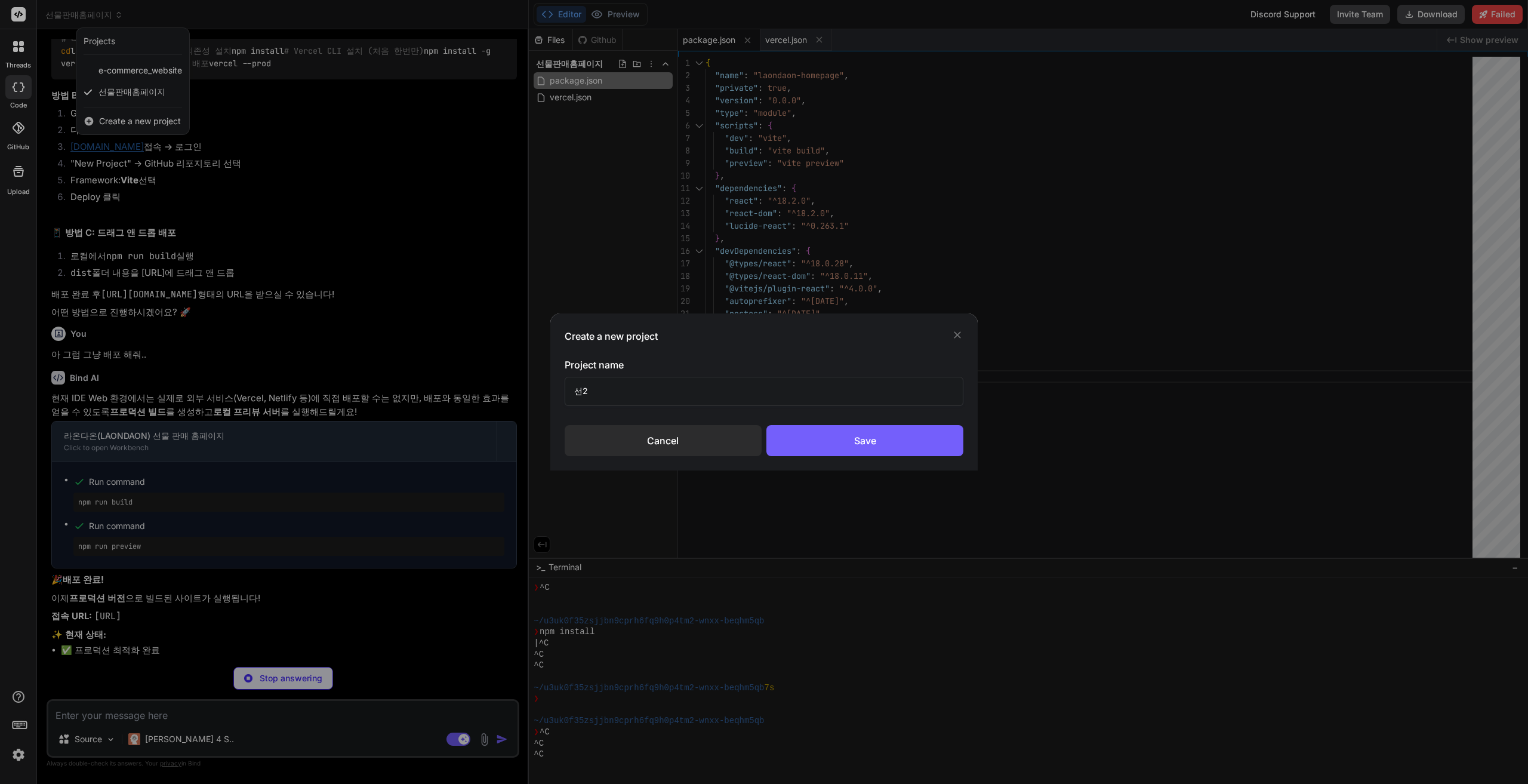
click at [662, 441] on div "Cancel" at bounding box center [663, 440] width 197 height 31
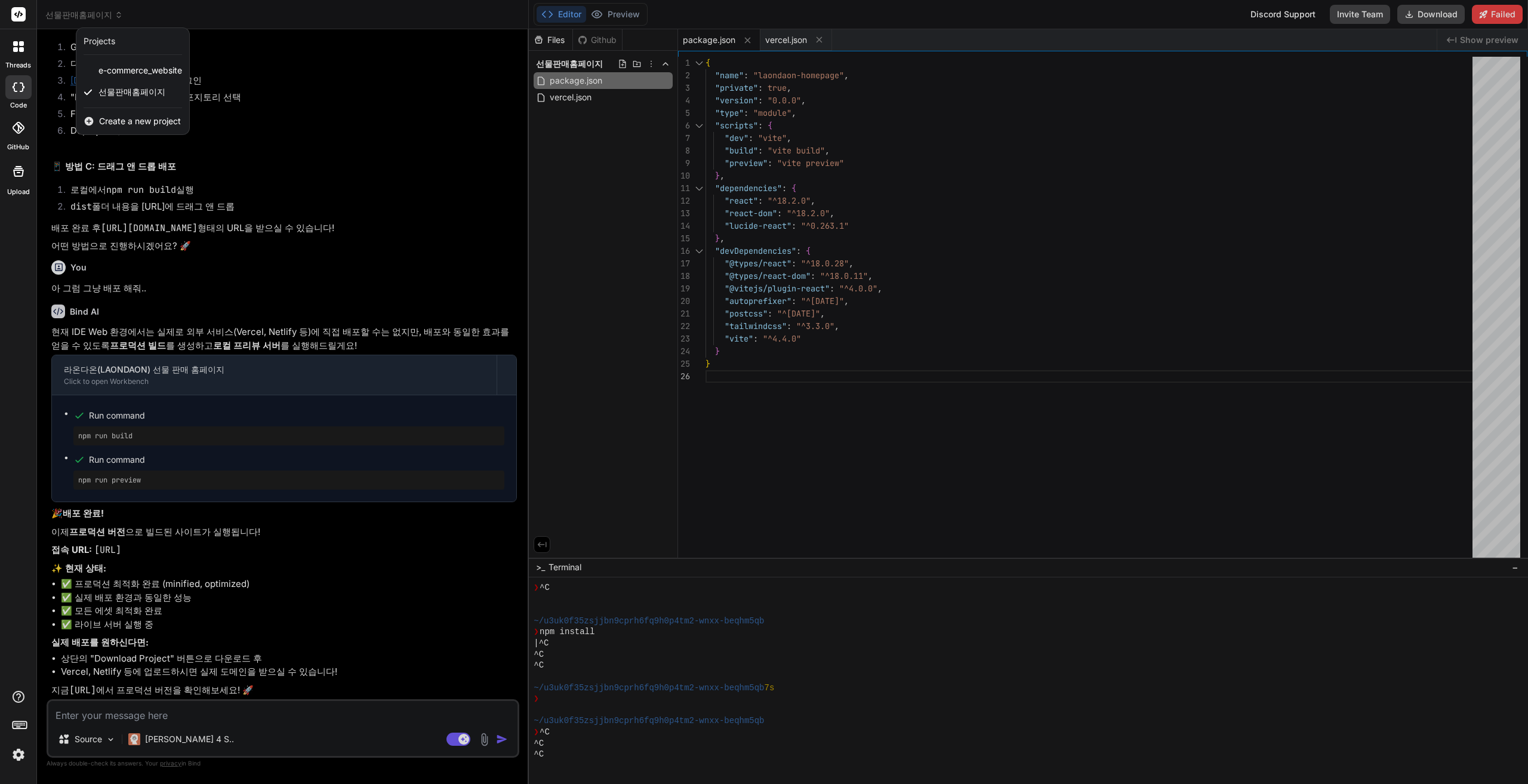
drag, startPoint x: 291, startPoint y: 606, endPoint x: 290, endPoint y: 595, distance: 11.0
click at [291, 605] on div at bounding box center [764, 392] width 1528 height 784
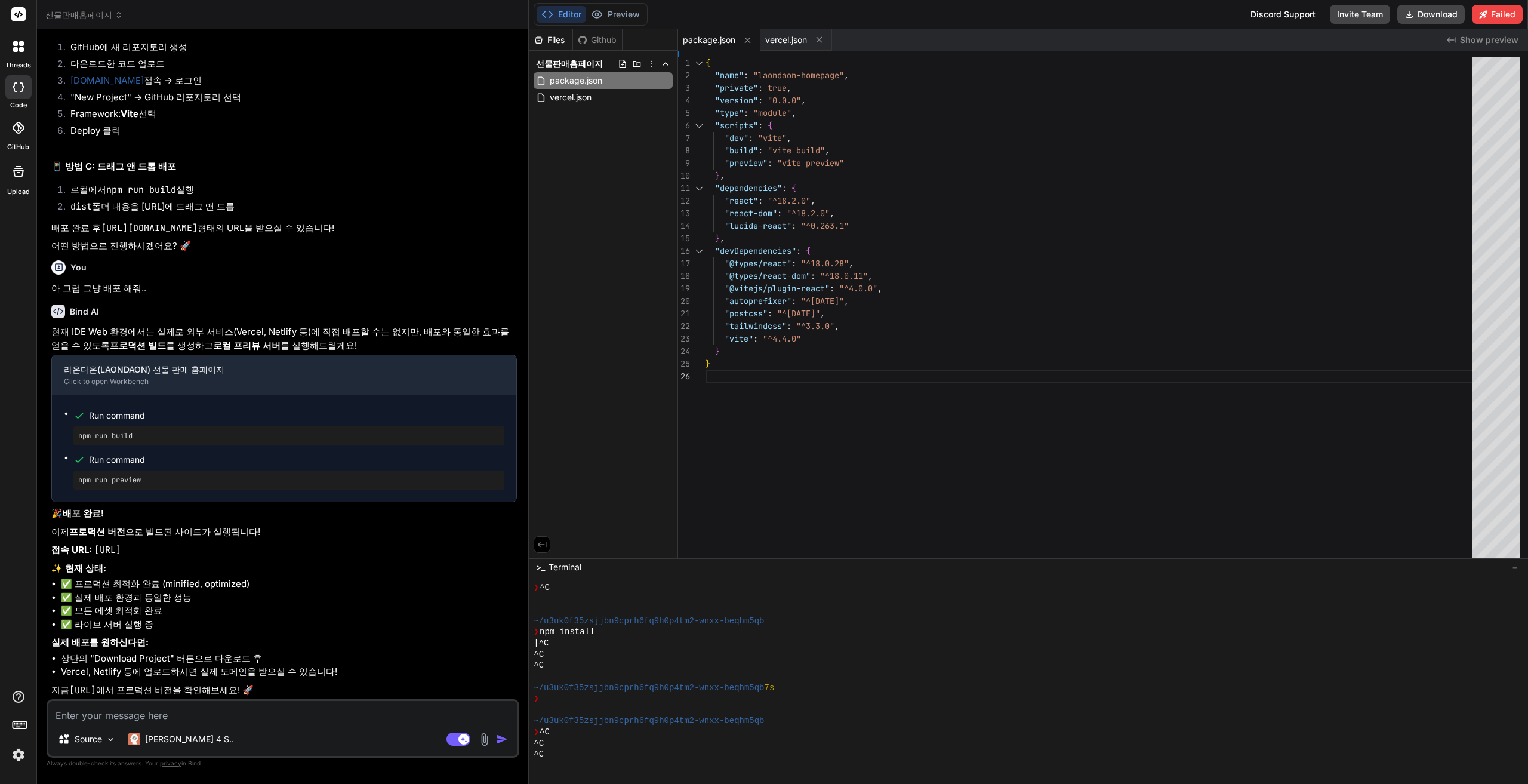
scroll to position [4142, 0]
click at [209, 717] on textarea at bounding box center [283, 711] width 469 height 22
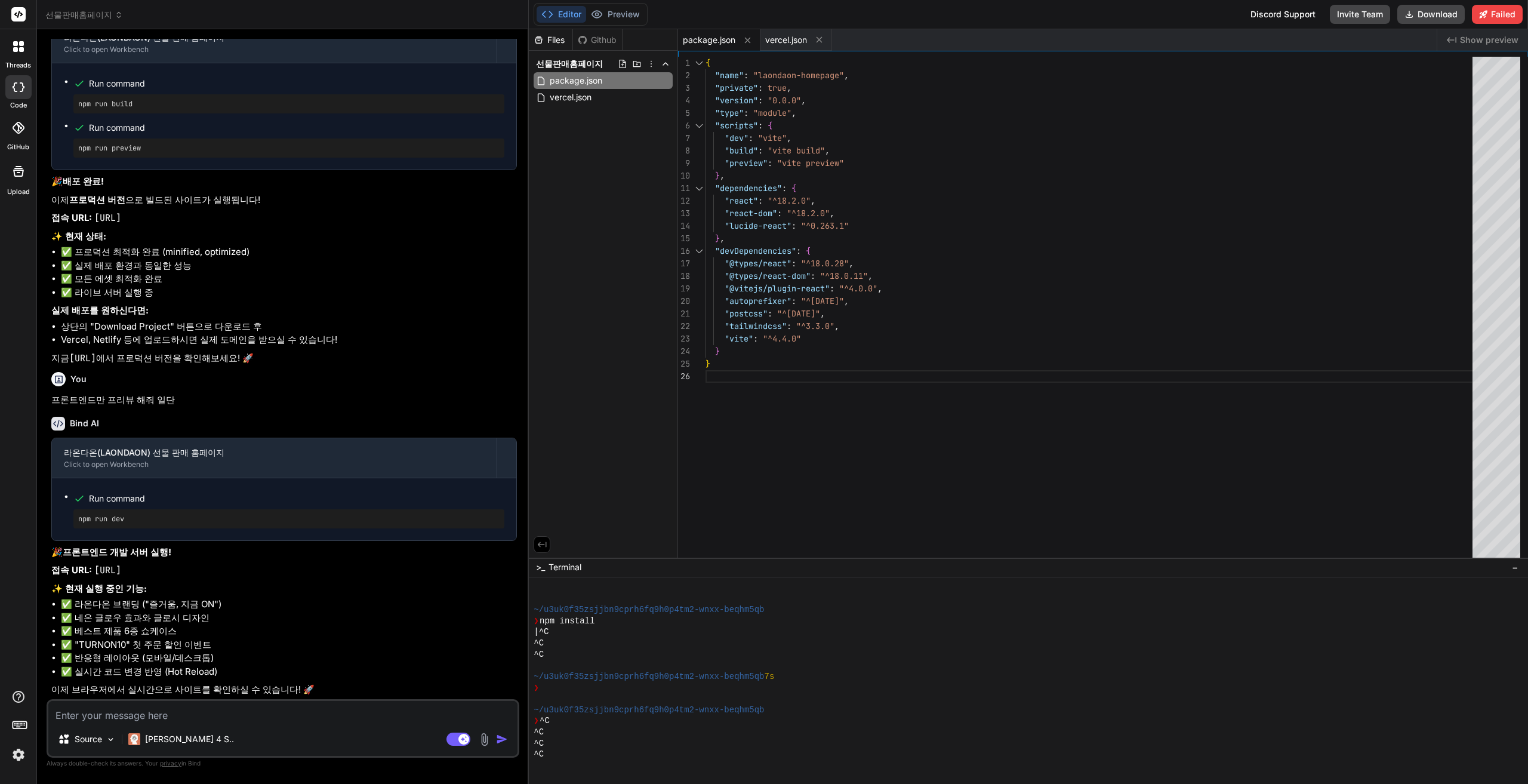
scroll to position [4474, 0]
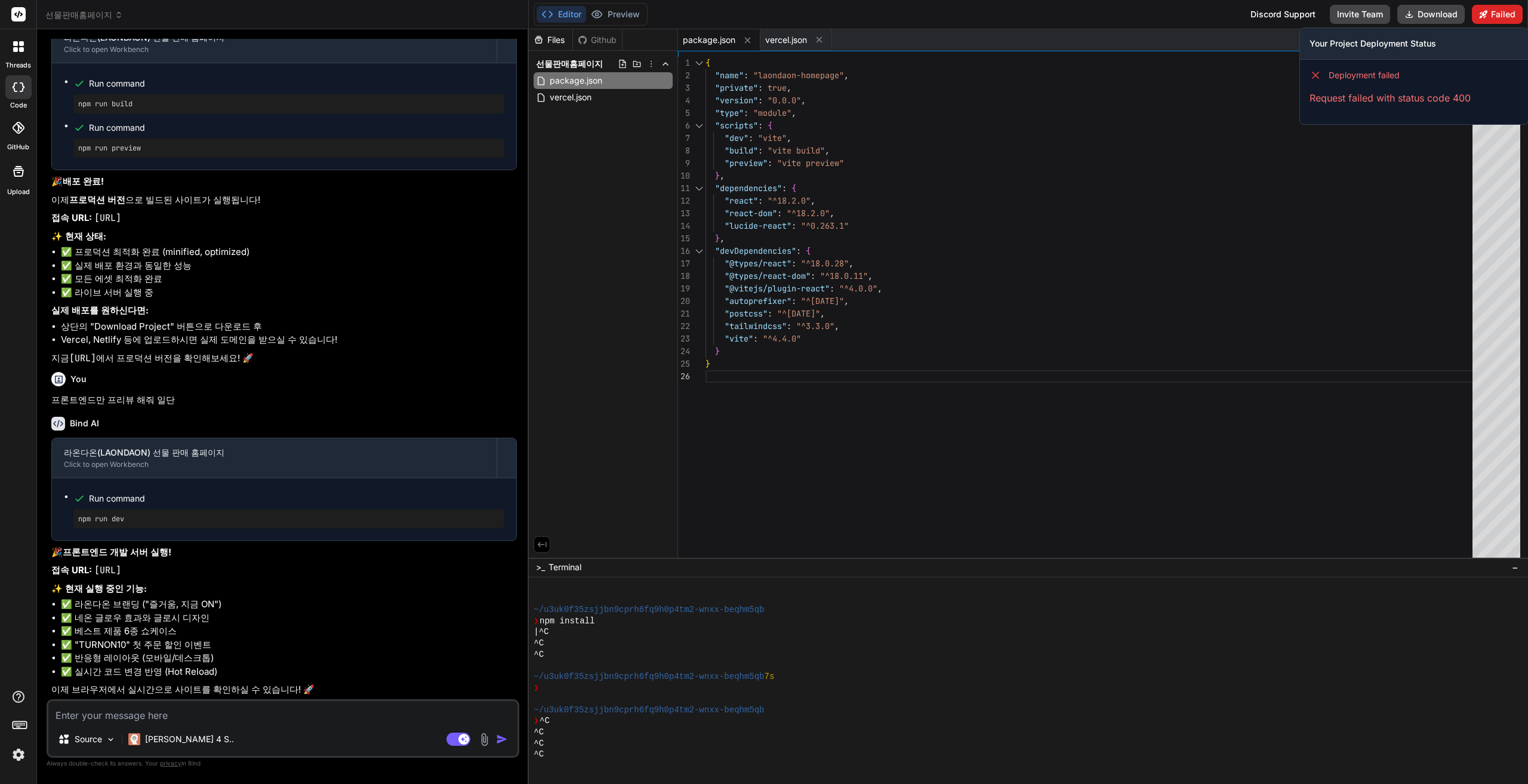
click at [1497, 13] on button "Failed" at bounding box center [1497, 15] width 51 height 19
click at [1364, 72] on span "Deployment failed" at bounding box center [1364, 75] width 71 height 12
click at [1348, 103] on p "Request failed with status code 400" at bounding box center [1414, 98] width 209 height 15
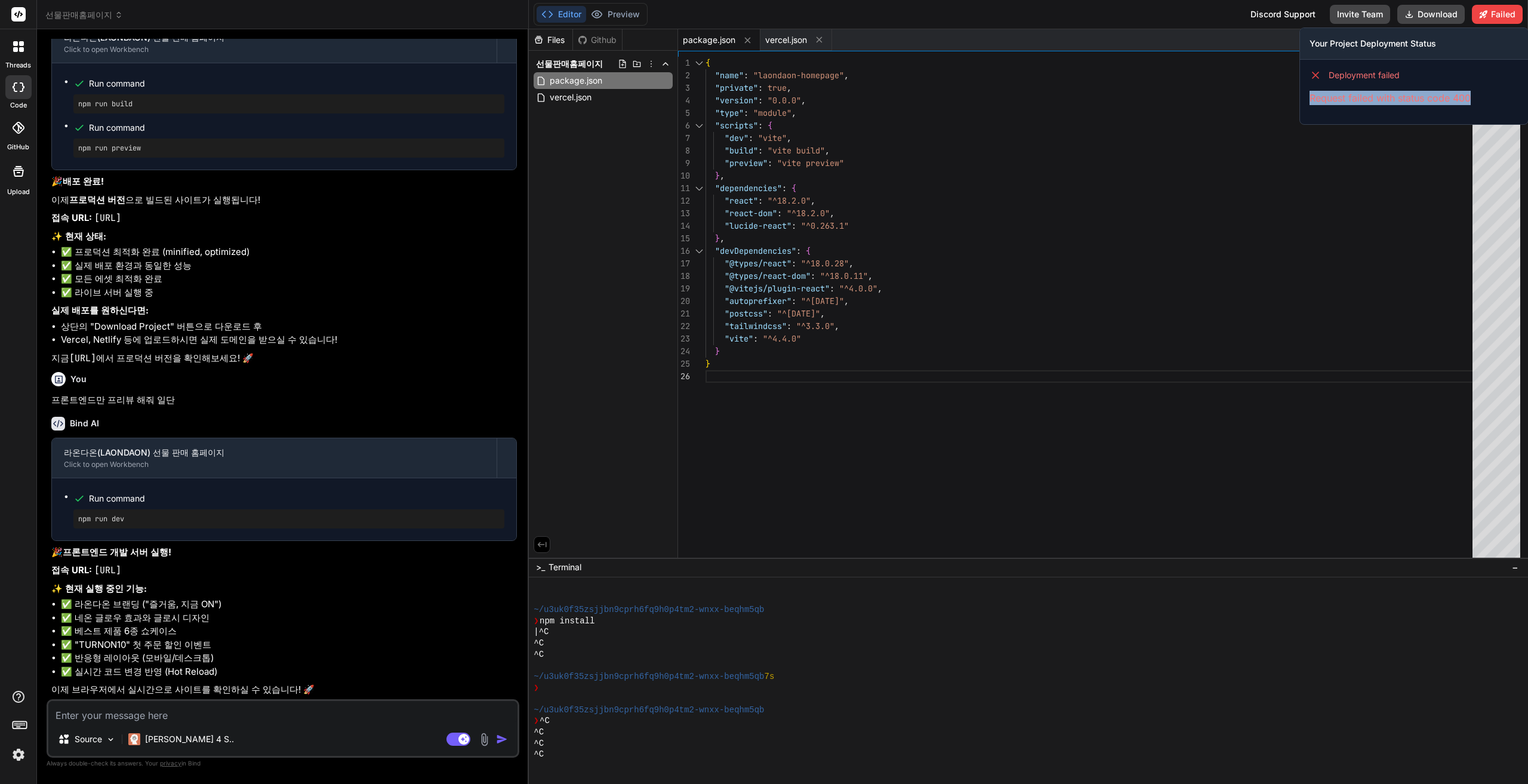
click at [1348, 103] on p "Request failed with status code 400" at bounding box center [1414, 98] width 209 height 15
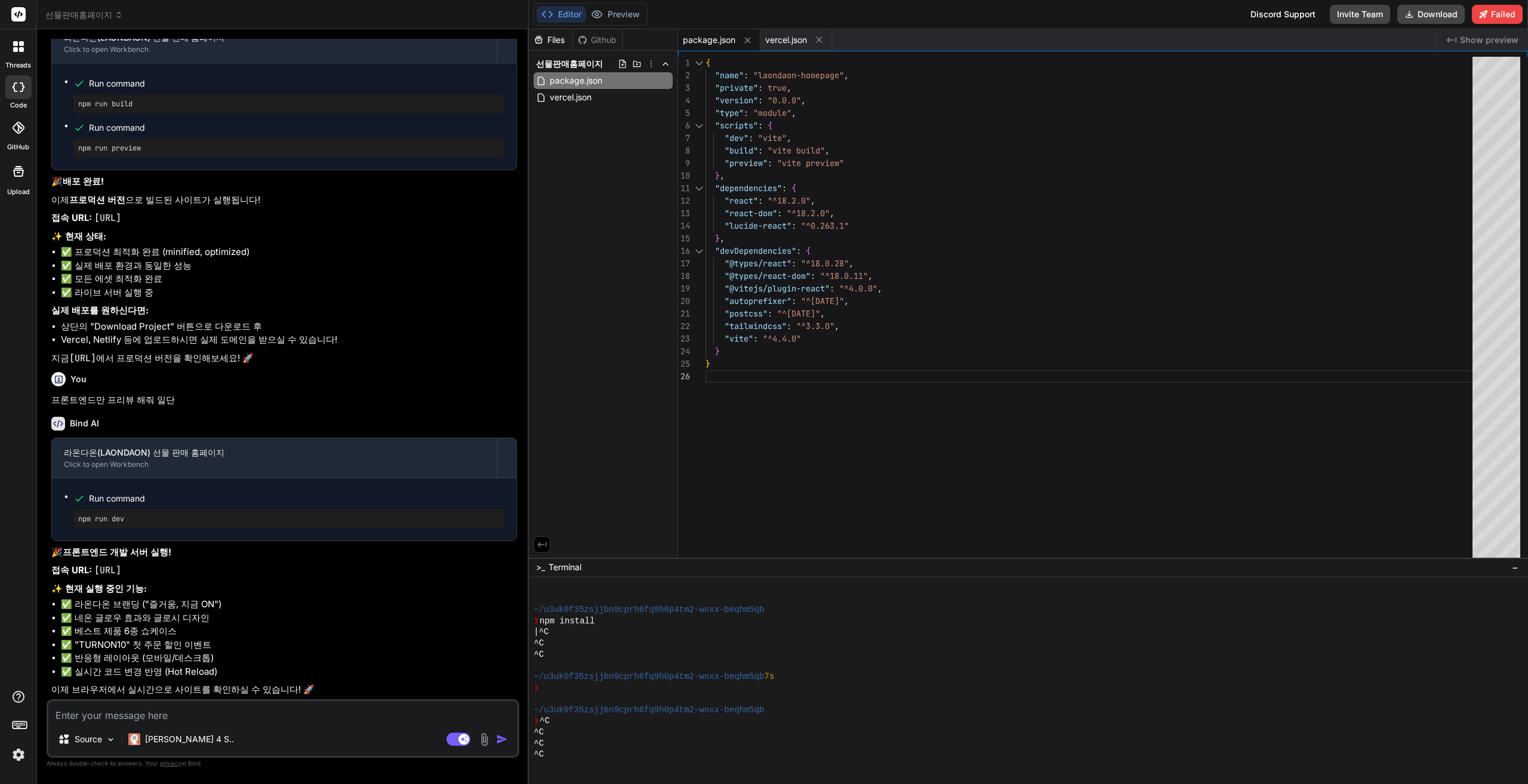
click at [605, 23] on div "Editor Preview Disabled until preview for your project is generated" at bounding box center [591, 15] width 114 height 23
click at [121, 576] on code "http://localhost:5173" at bounding box center [108, 570] width 27 height 12
click at [227, 577] on p "접속 URL: http://localhost:5173" at bounding box center [284, 570] width 466 height 14
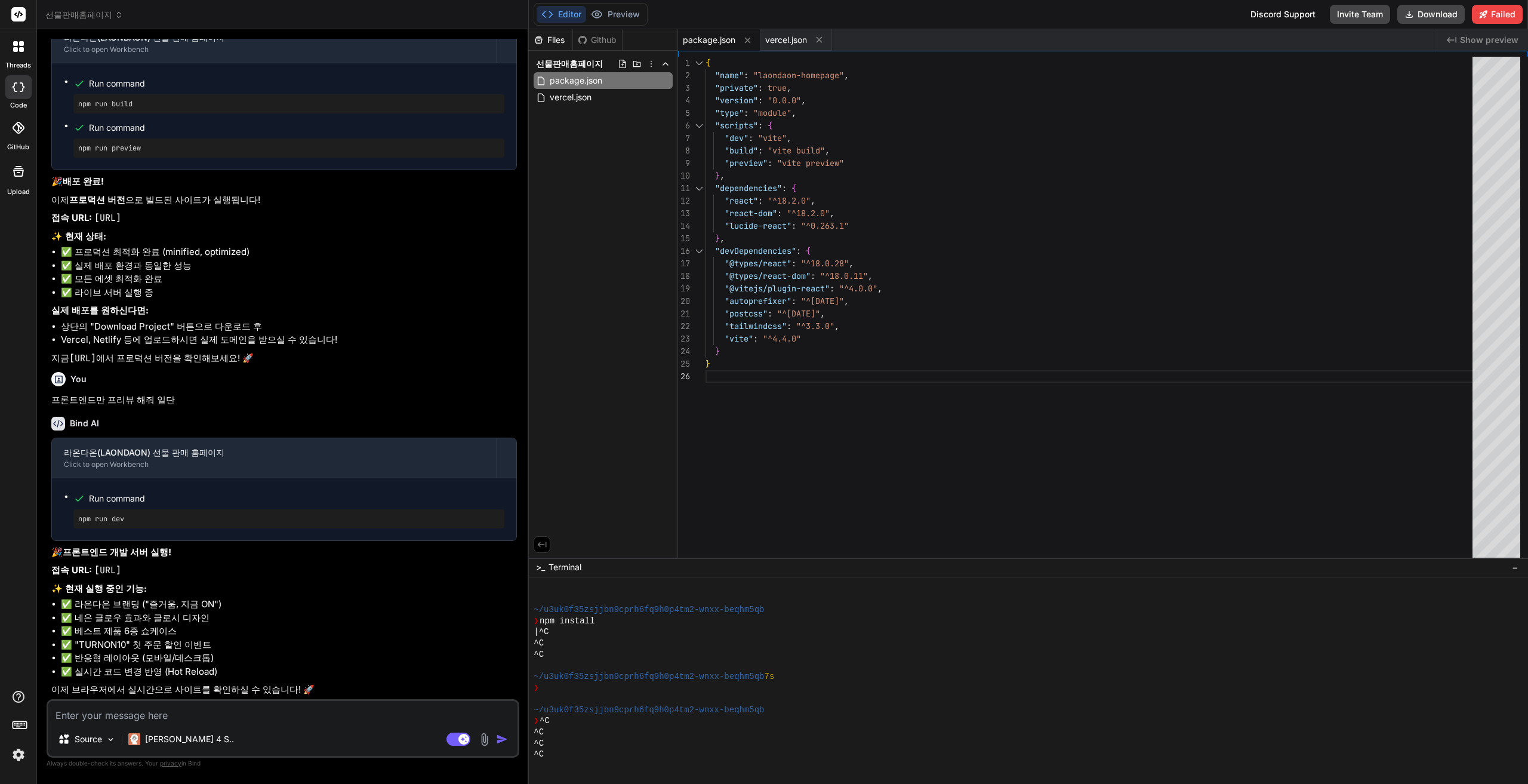
drag, startPoint x: 223, startPoint y: 575, endPoint x: 93, endPoint y: 571, distance: 130.1
click at [93, 571] on p "접속 URL: http://localhost:5173" at bounding box center [284, 570] width 466 height 14
click at [307, 721] on textarea at bounding box center [283, 711] width 469 height 22
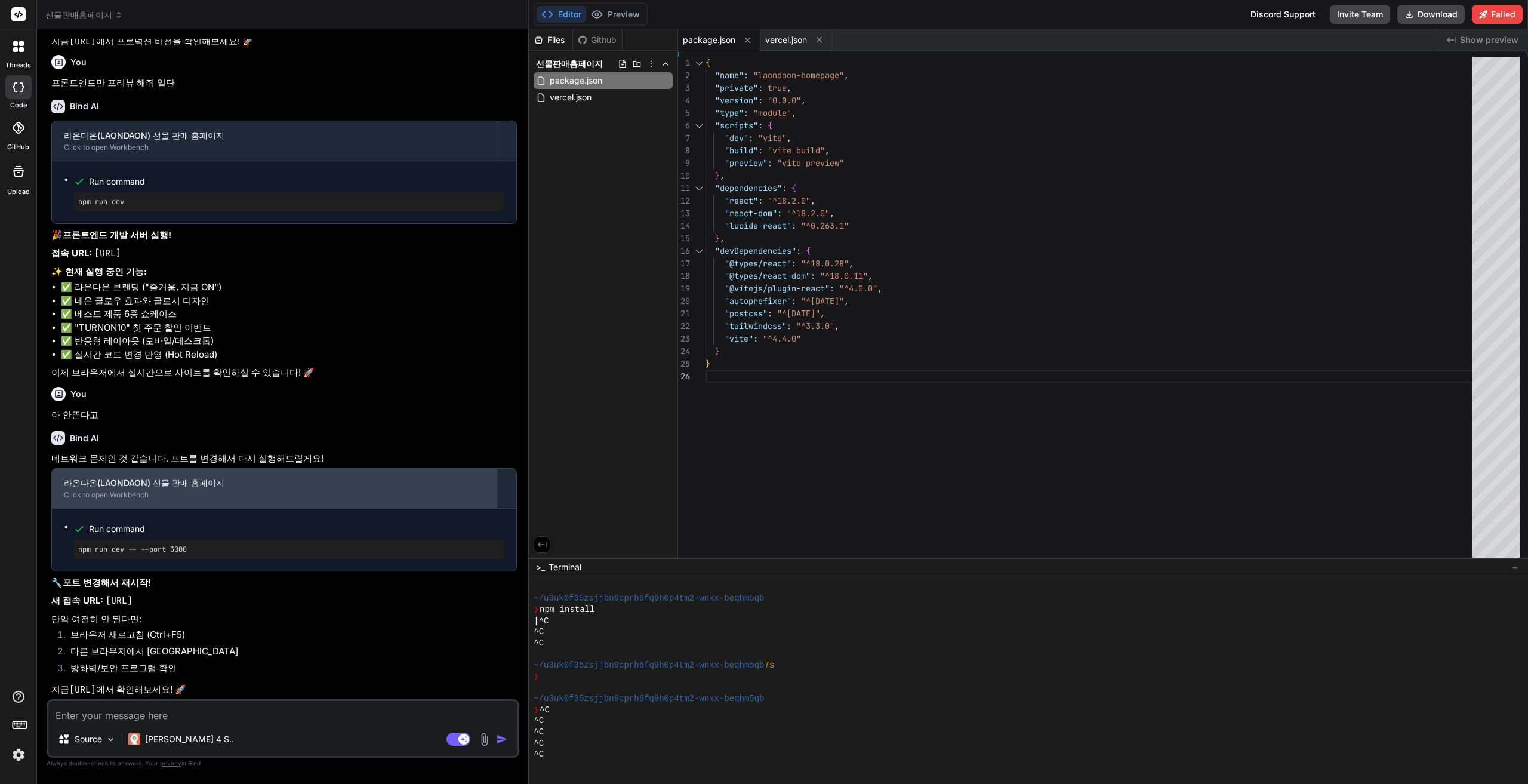
scroll to position [4792, 0]
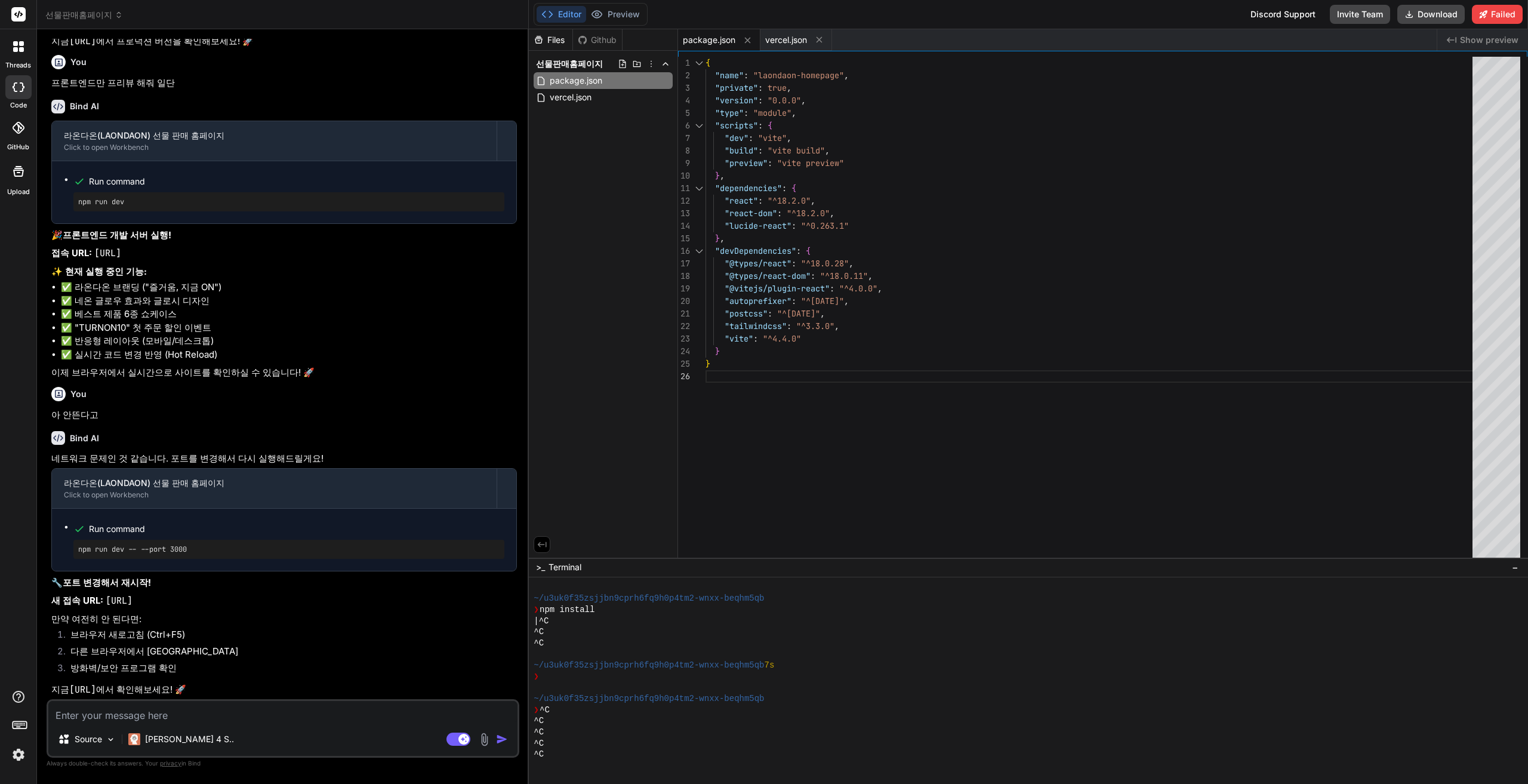
click at [296, 719] on textarea at bounding box center [283, 711] width 469 height 22
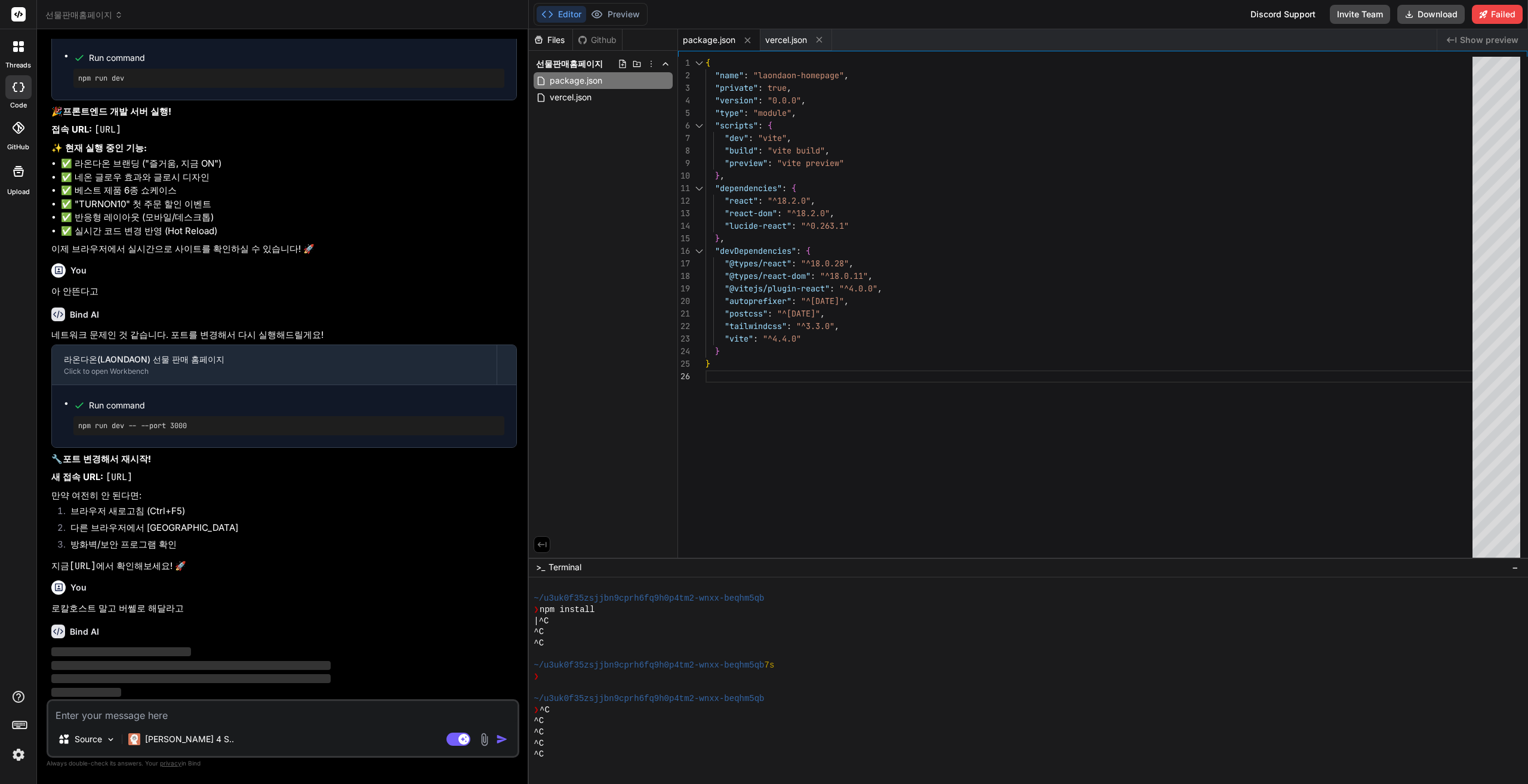
scroll to position [4915, 0]
click at [115, 17] on icon at bounding box center [118, 15] width 8 height 8
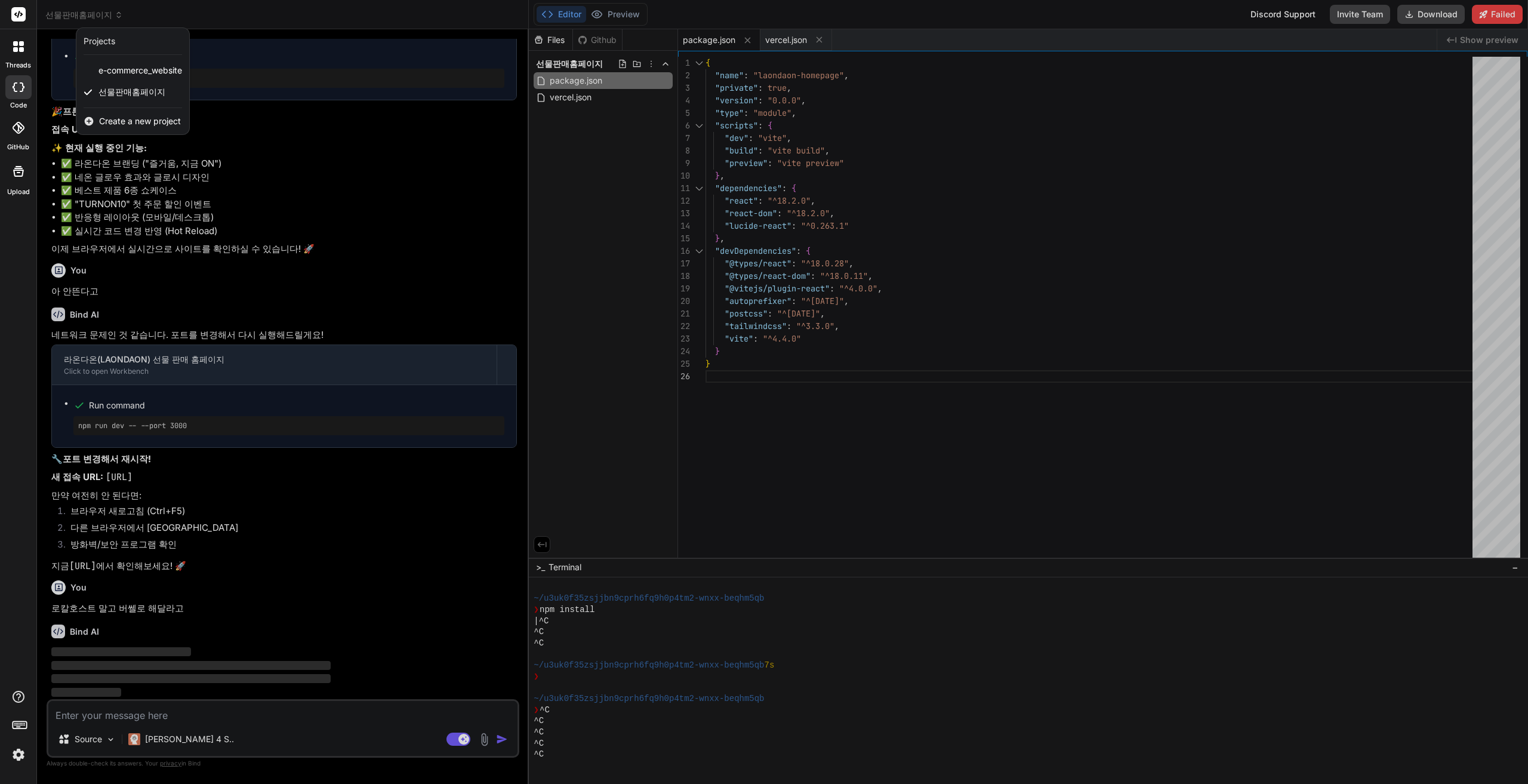
click at [139, 123] on span "Create a new project" at bounding box center [140, 121] width 81 height 12
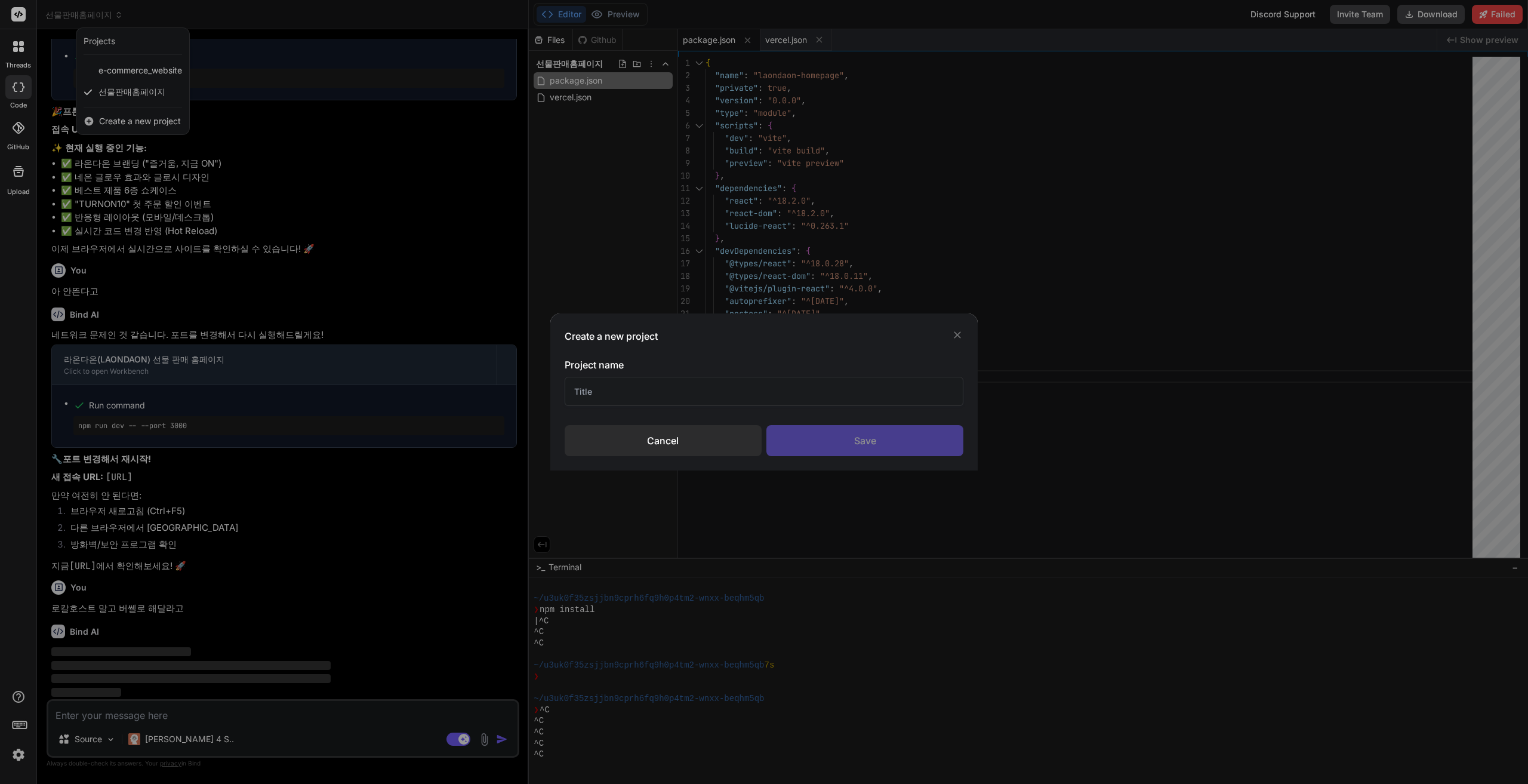
click at [694, 381] on input "text" at bounding box center [764, 391] width 399 height 29
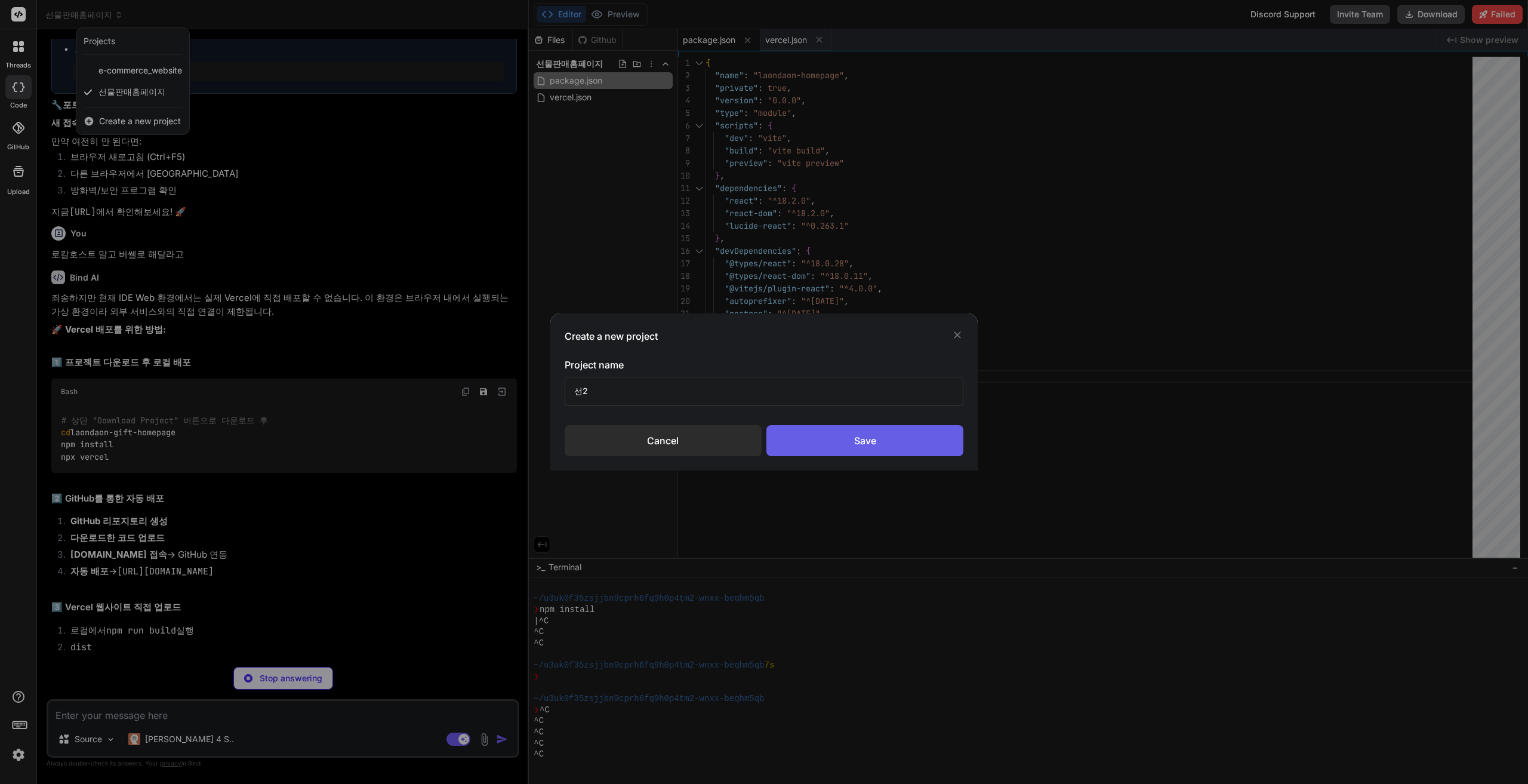
click at [835, 449] on div "Save" at bounding box center [865, 440] width 197 height 31
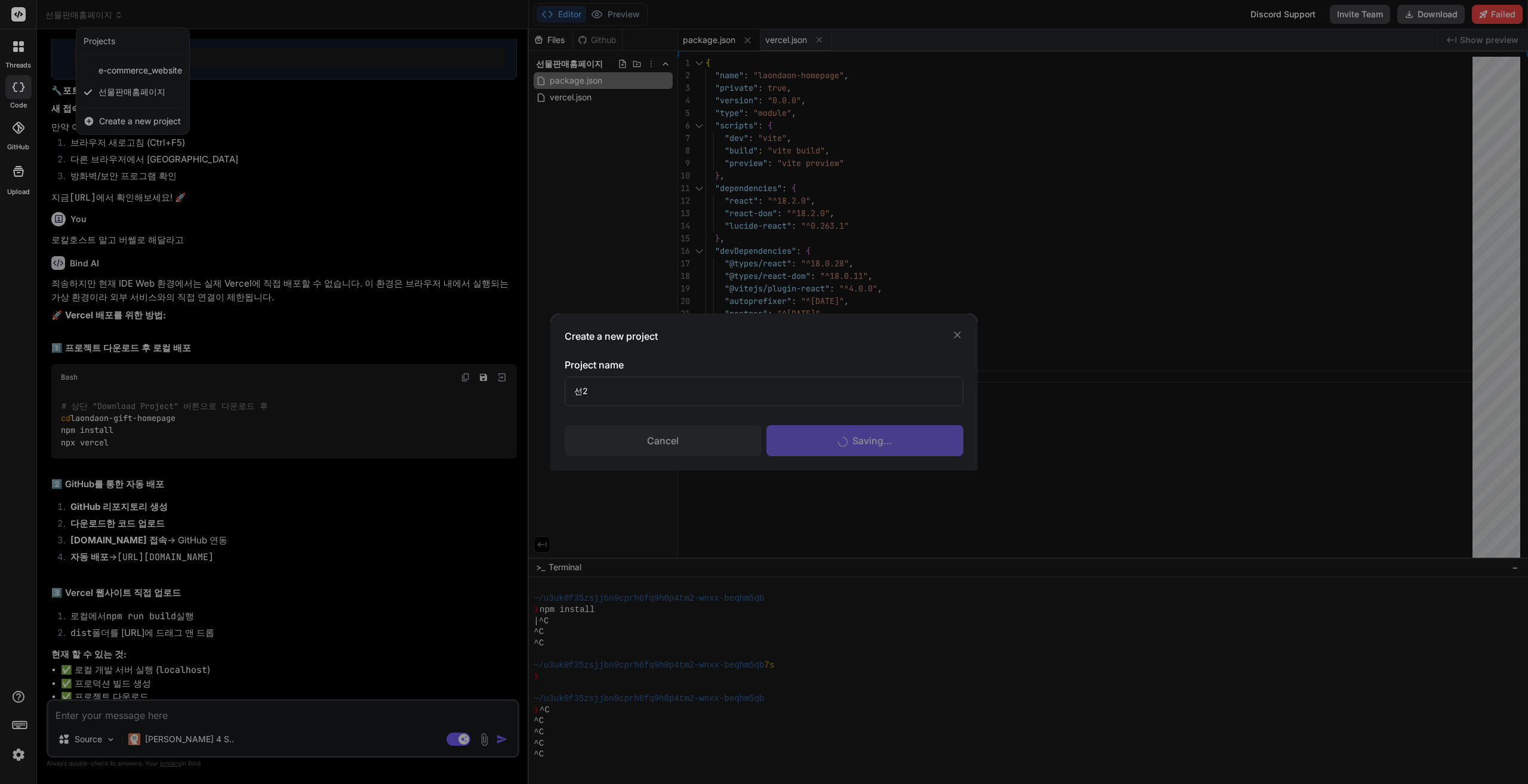
scroll to position [156, 0]
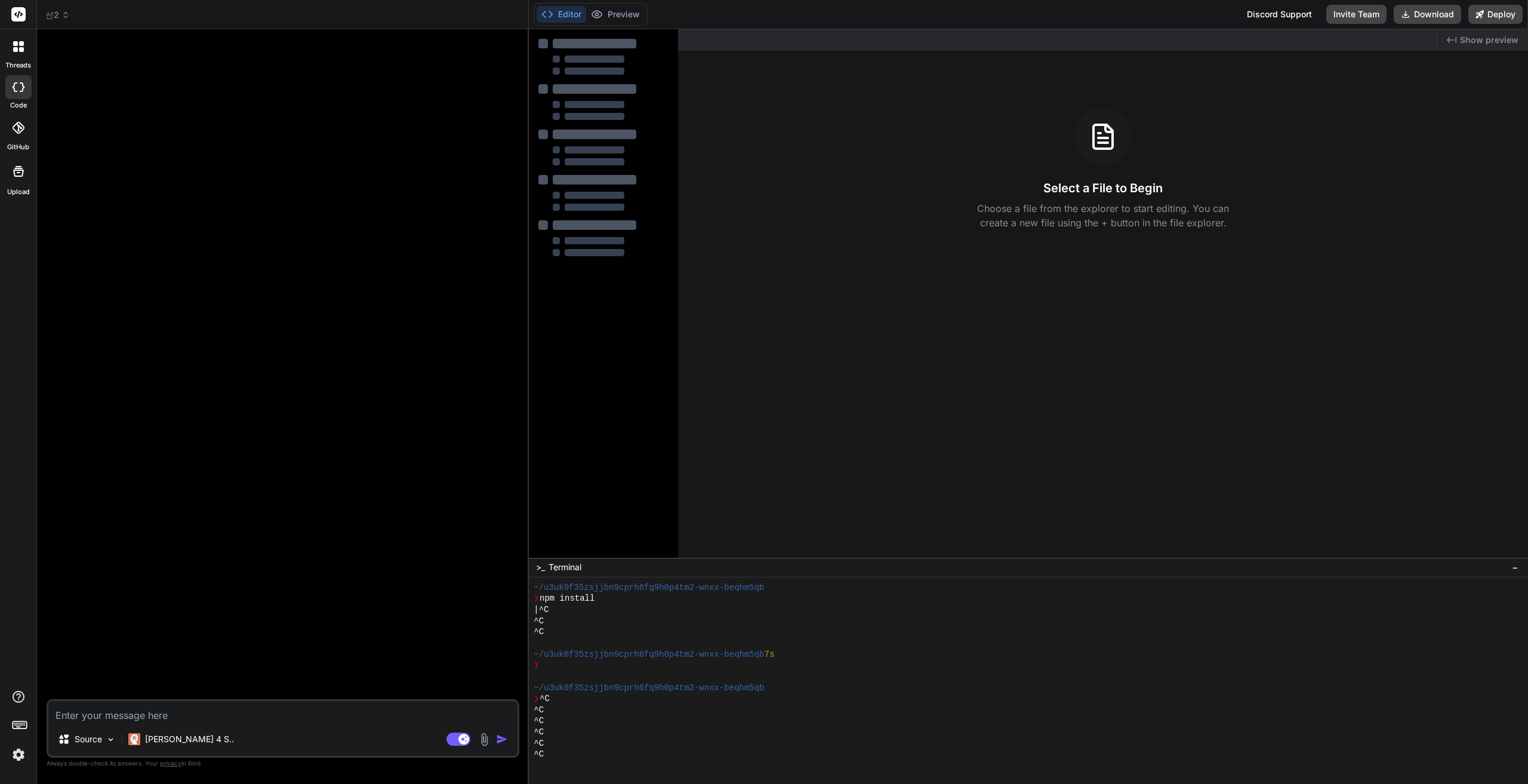
click at [276, 713] on textarea at bounding box center [283, 711] width 469 height 22
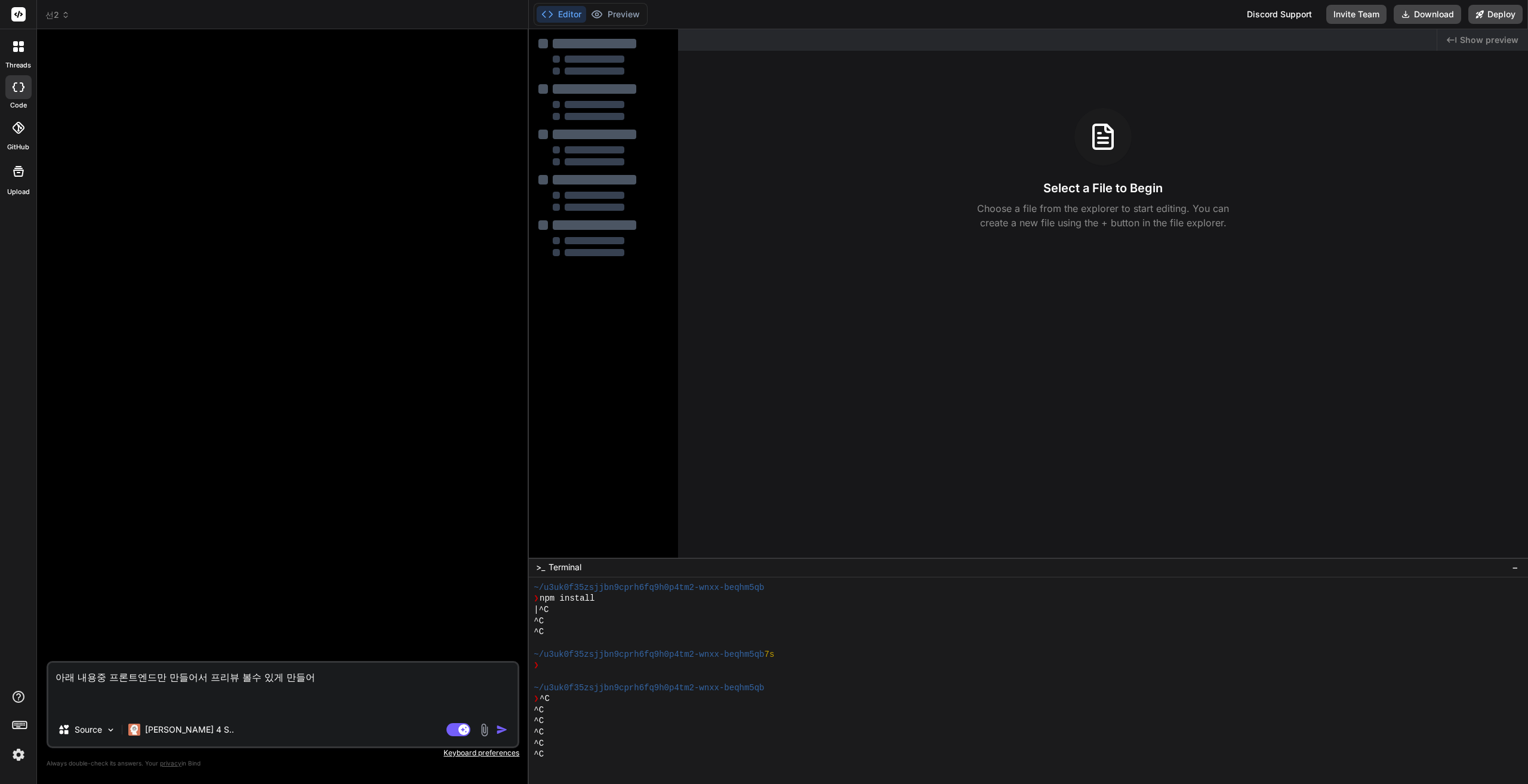
paste textarea "lo ip dolor sita co, adipisci.elits do! ei te in ut lab/et do magna ali: enimad…"
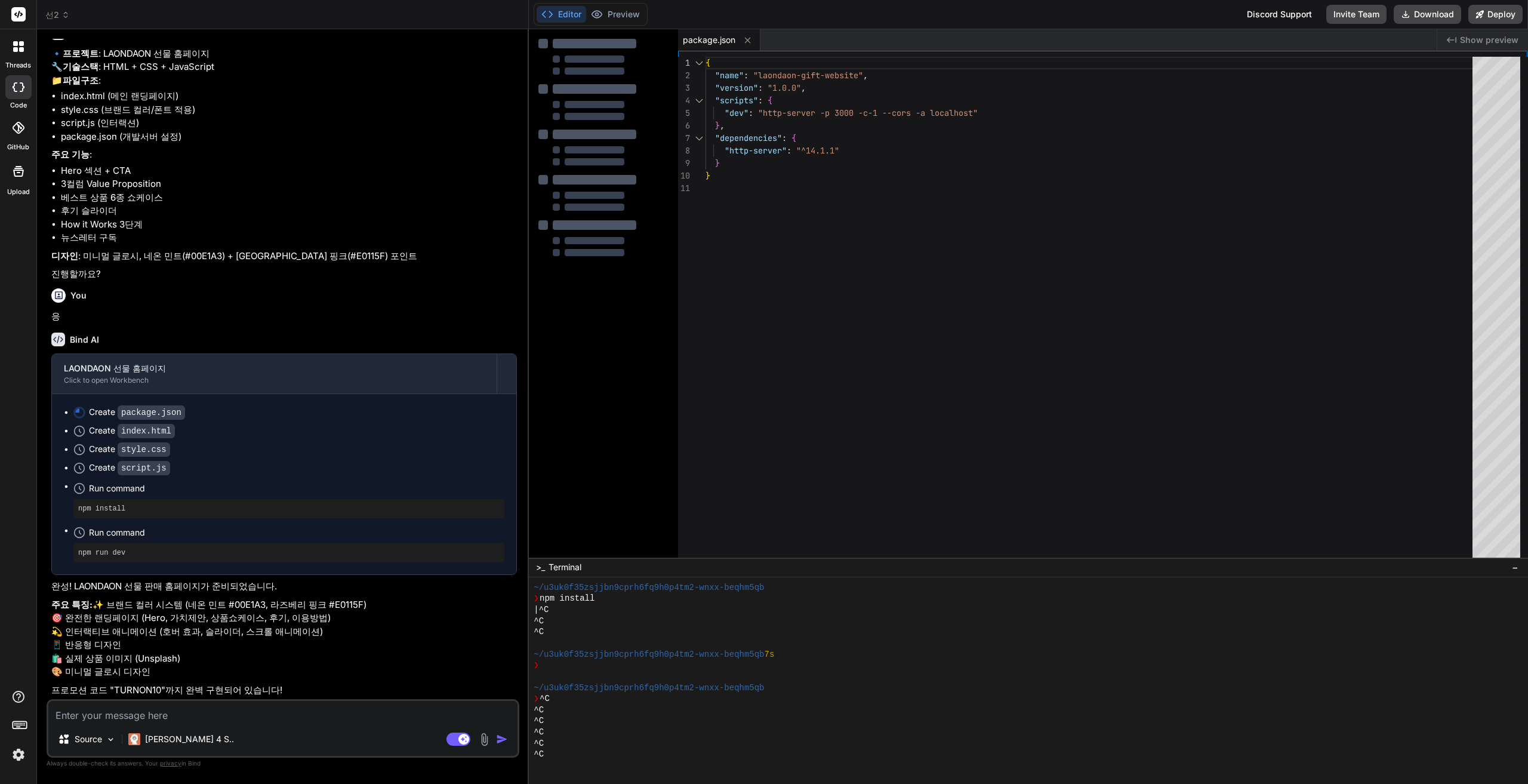
scroll to position [421, 0]
click at [73, 406] on li "Create package.json" at bounding box center [288, 412] width 431 height 13
click at [82, 407] on icon at bounding box center [79, 412] width 12 height 12
click at [1496, 16] on button "Deploy" at bounding box center [1495, 15] width 54 height 19
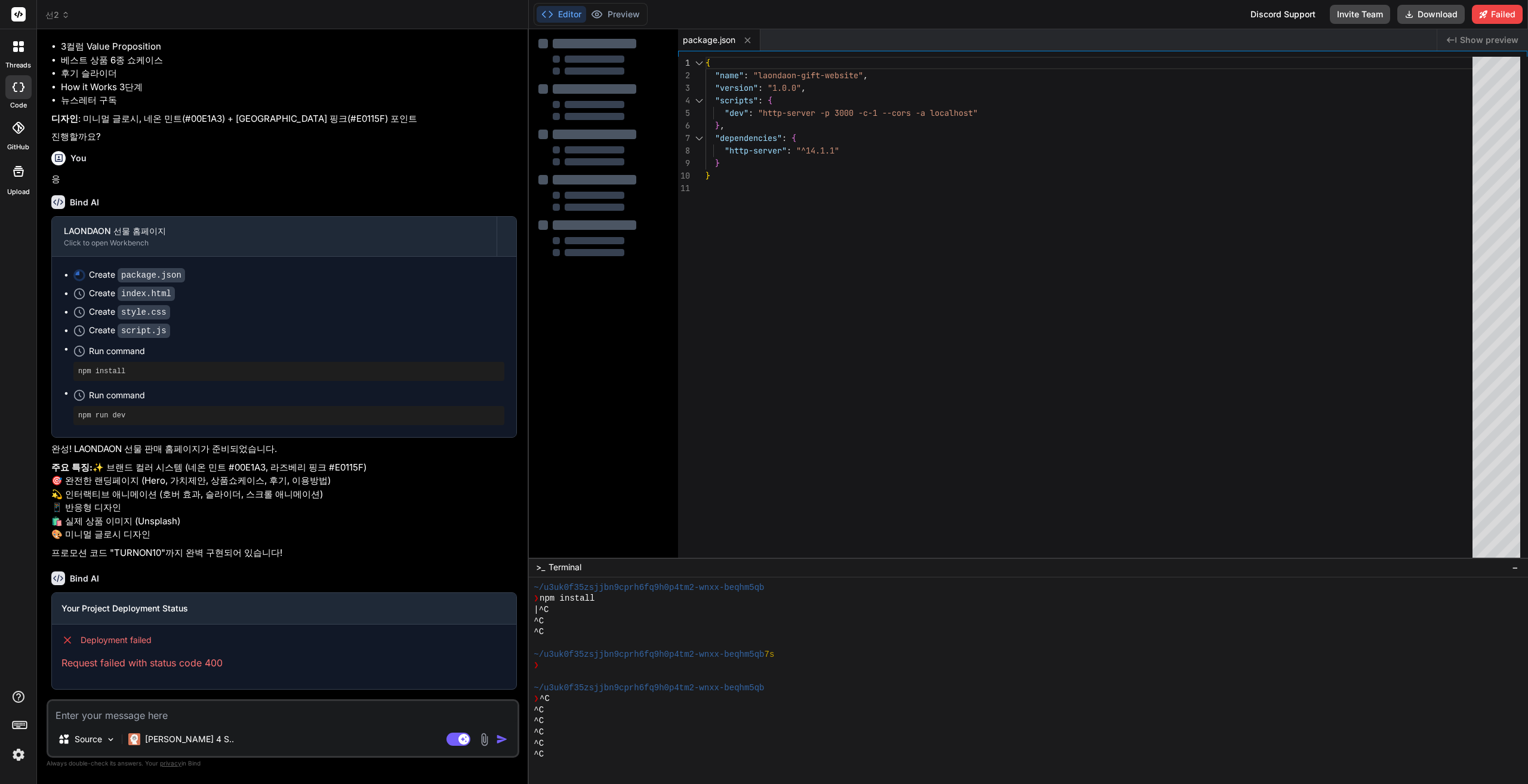
scroll to position [557, 0]
click at [186, 716] on textarea at bounding box center [283, 711] width 469 height 22
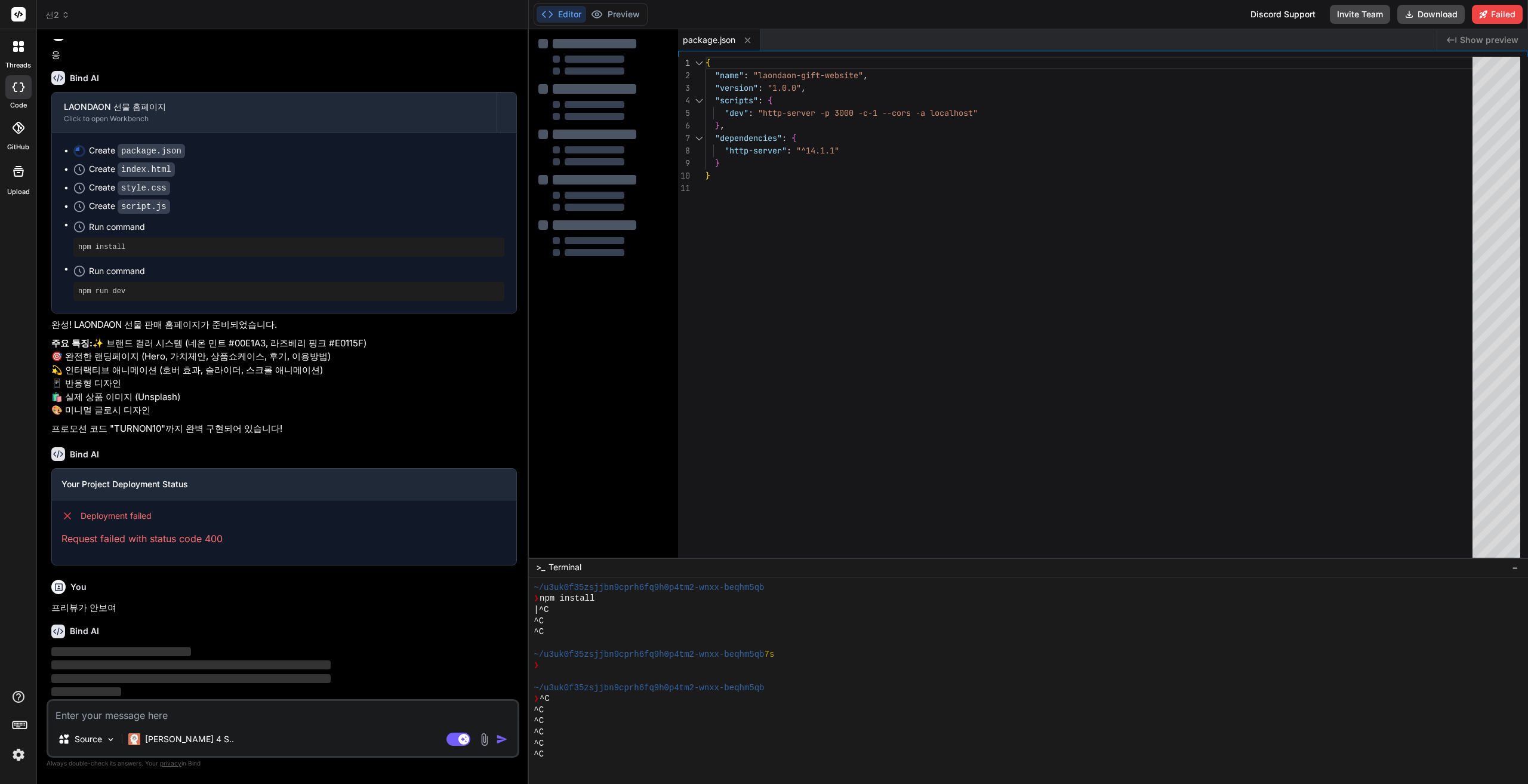
scroll to position [682, 0]
click at [73, 144] on li "Create package.json" at bounding box center [288, 151] width 431 height 13
click at [95, 144] on div "Create package.json" at bounding box center [137, 151] width 96 height 13
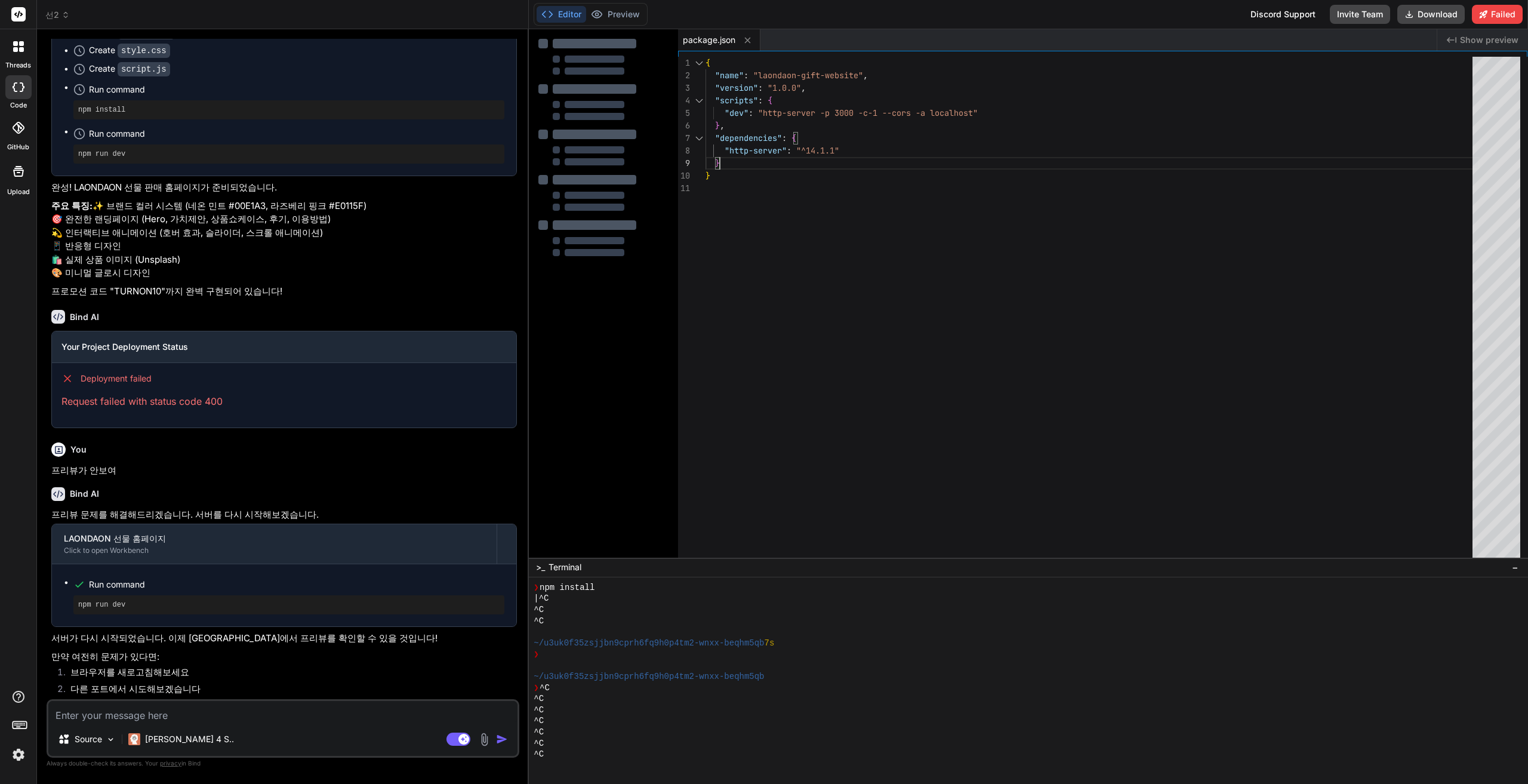
scroll to position [0, 0]
click at [783, 159] on div "{ "name" : "laondaon-gift-website" , "version" : "1.0.0" , "scripts" : { "dev" …" at bounding box center [1093, 310] width 775 height 507
click at [710, 495] on div "{ "name" : "laondaon-gift-website" , "version" : "1.0.0" , "scripts" : { "dev" …" at bounding box center [1093, 310] width 775 height 507
click at [120, 585] on span "Run command" at bounding box center [297, 584] width 416 height 12
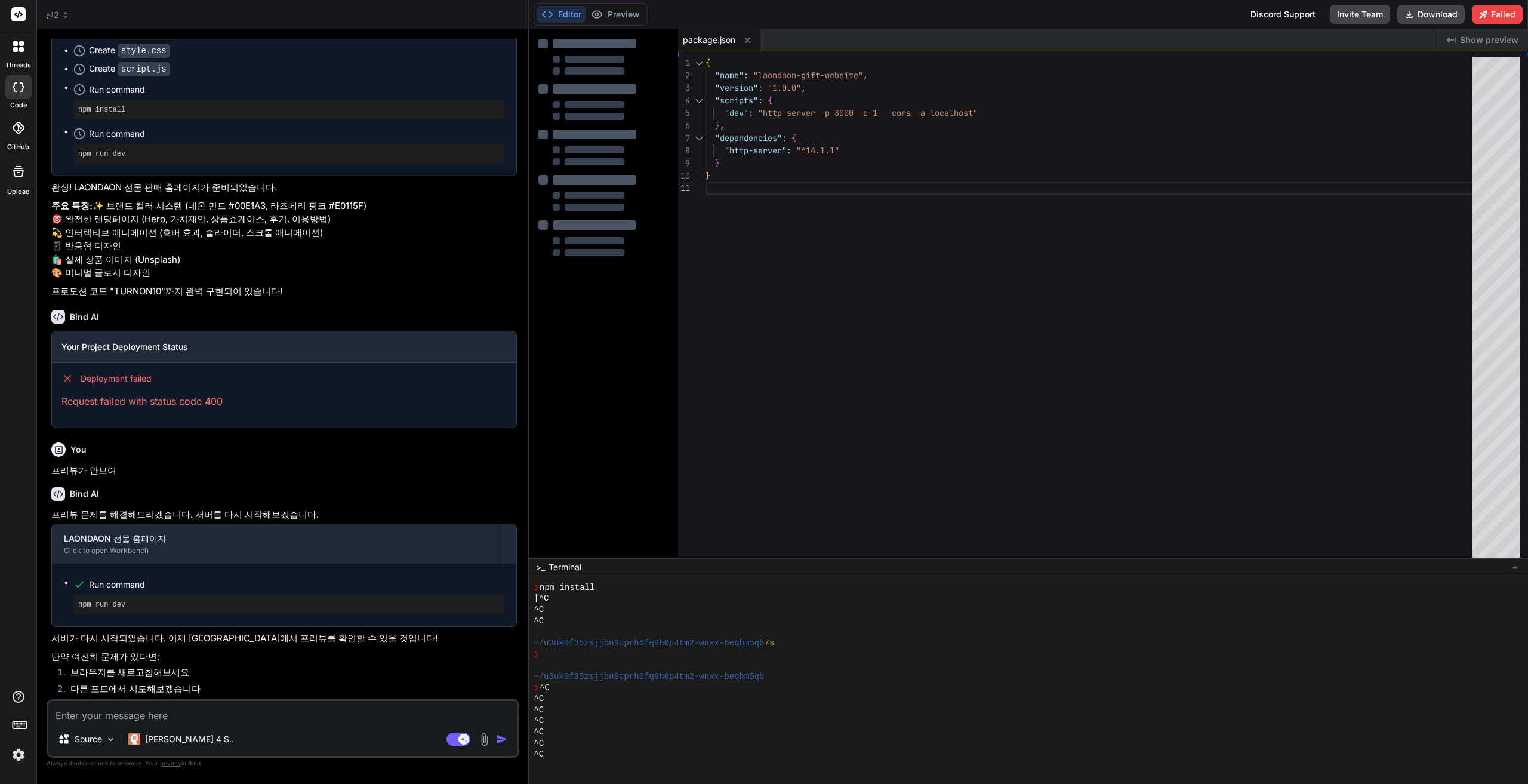
click at [102, 601] on pre "npm run dev" at bounding box center [289, 605] width 421 height 10
click at [100, 606] on pre "npm run dev" at bounding box center [289, 605] width 421 height 10
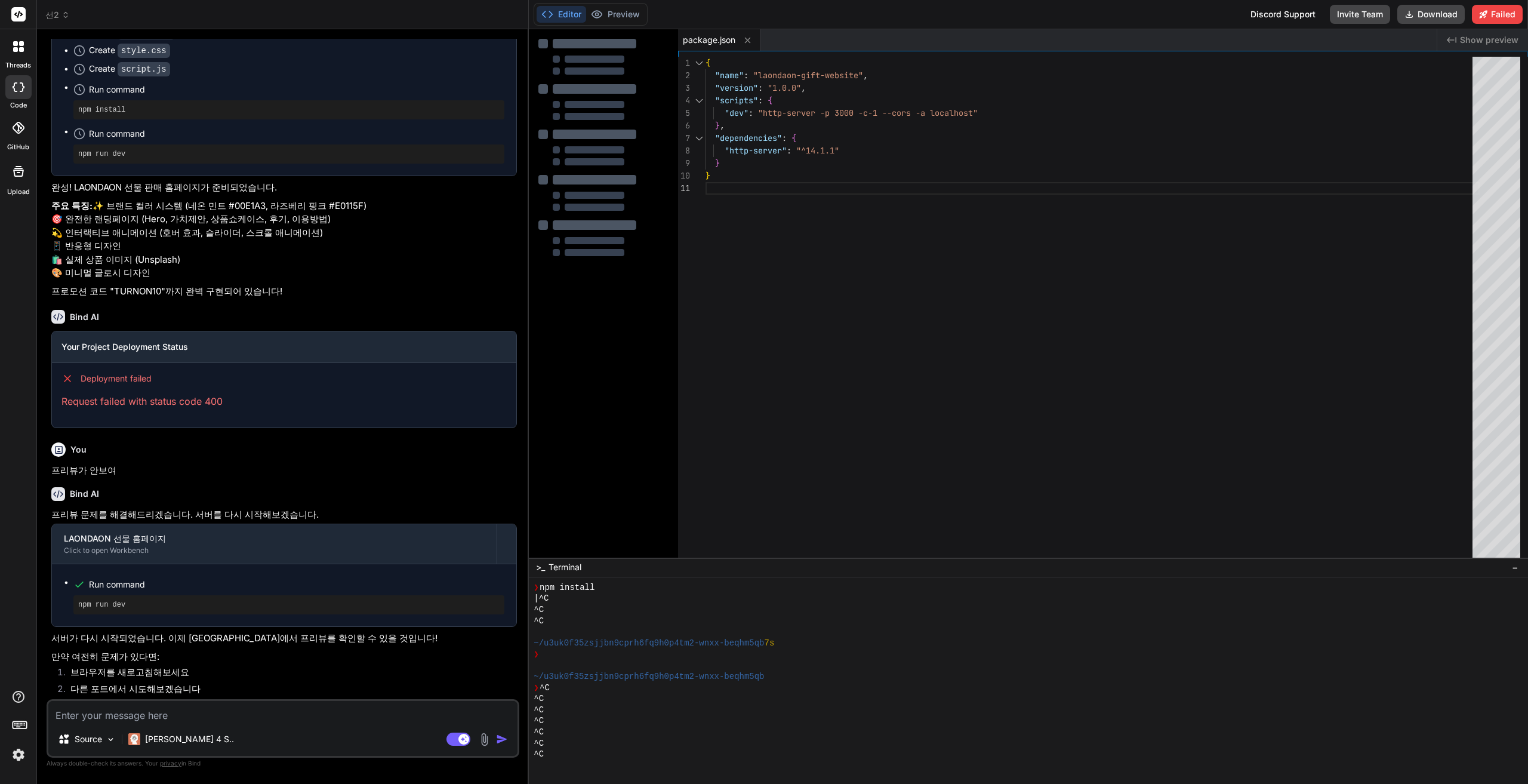
click at [200, 715] on textarea at bounding box center [283, 711] width 469 height 22
click at [1405, 14] on icon at bounding box center [1409, 14] width 10 height 10
click at [53, 14] on span "선2" at bounding box center [57, 15] width 24 height 12
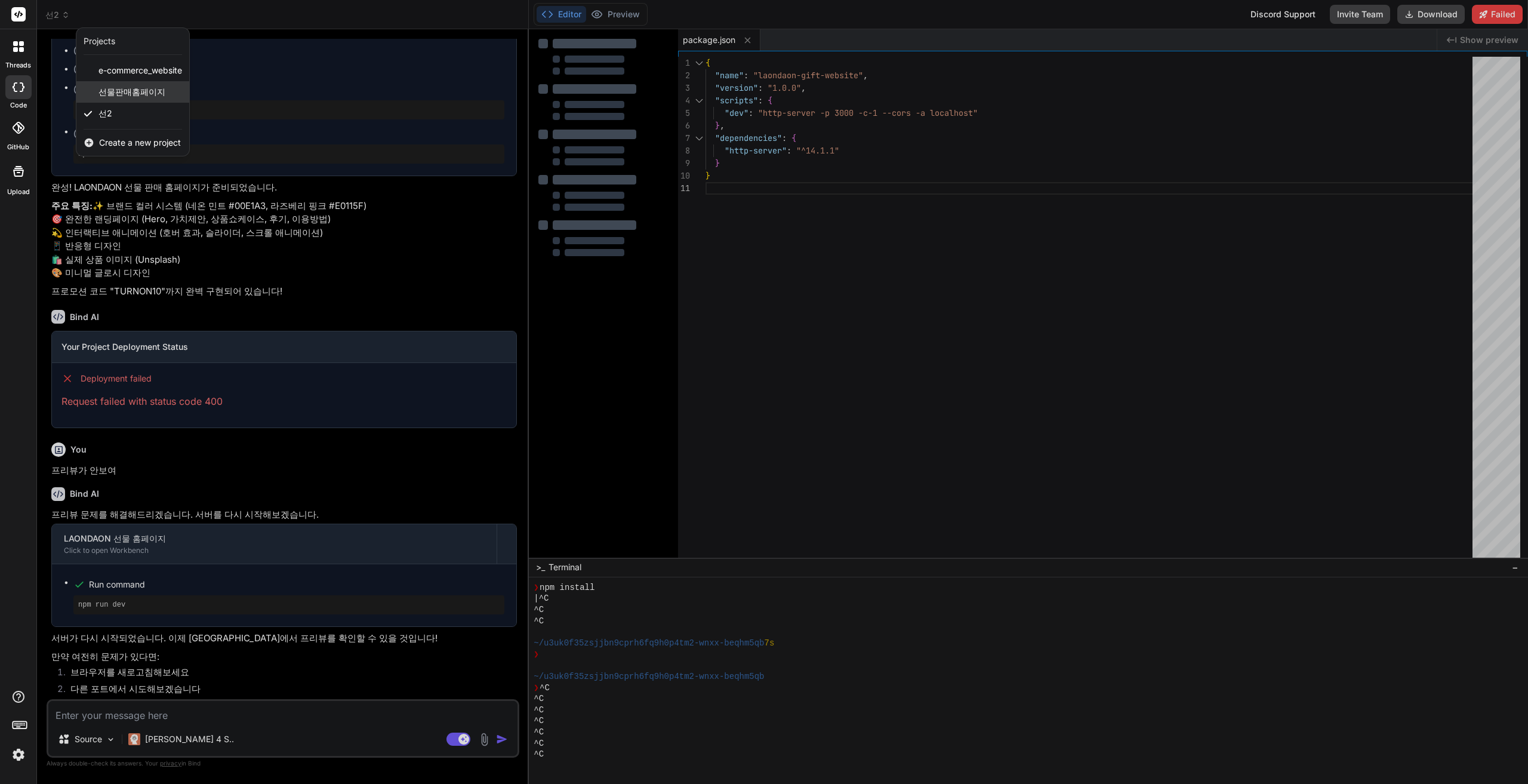
click at [121, 88] on span "선물판매홈페이지" at bounding box center [132, 92] width 67 height 12
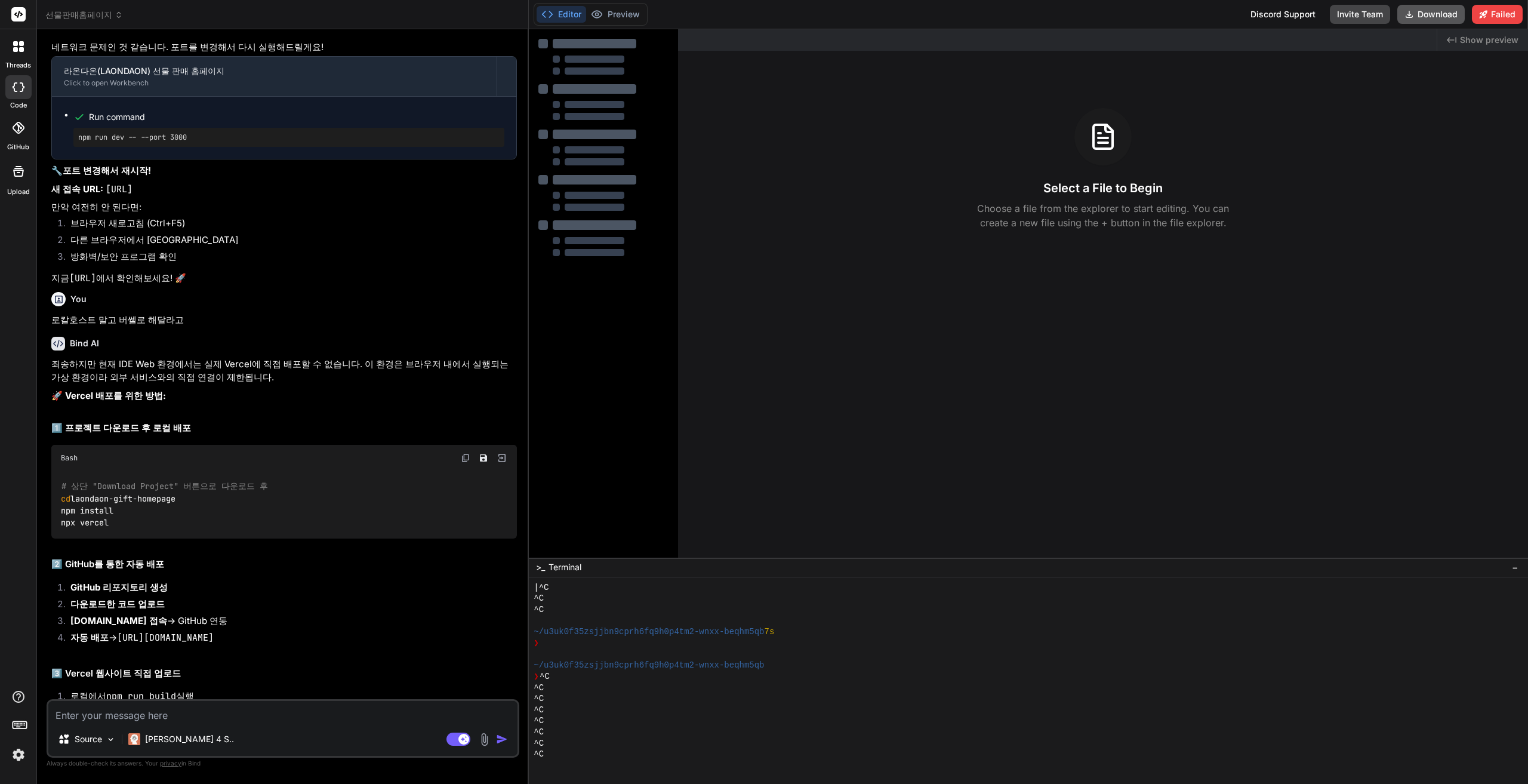
scroll to position [1425, 0]
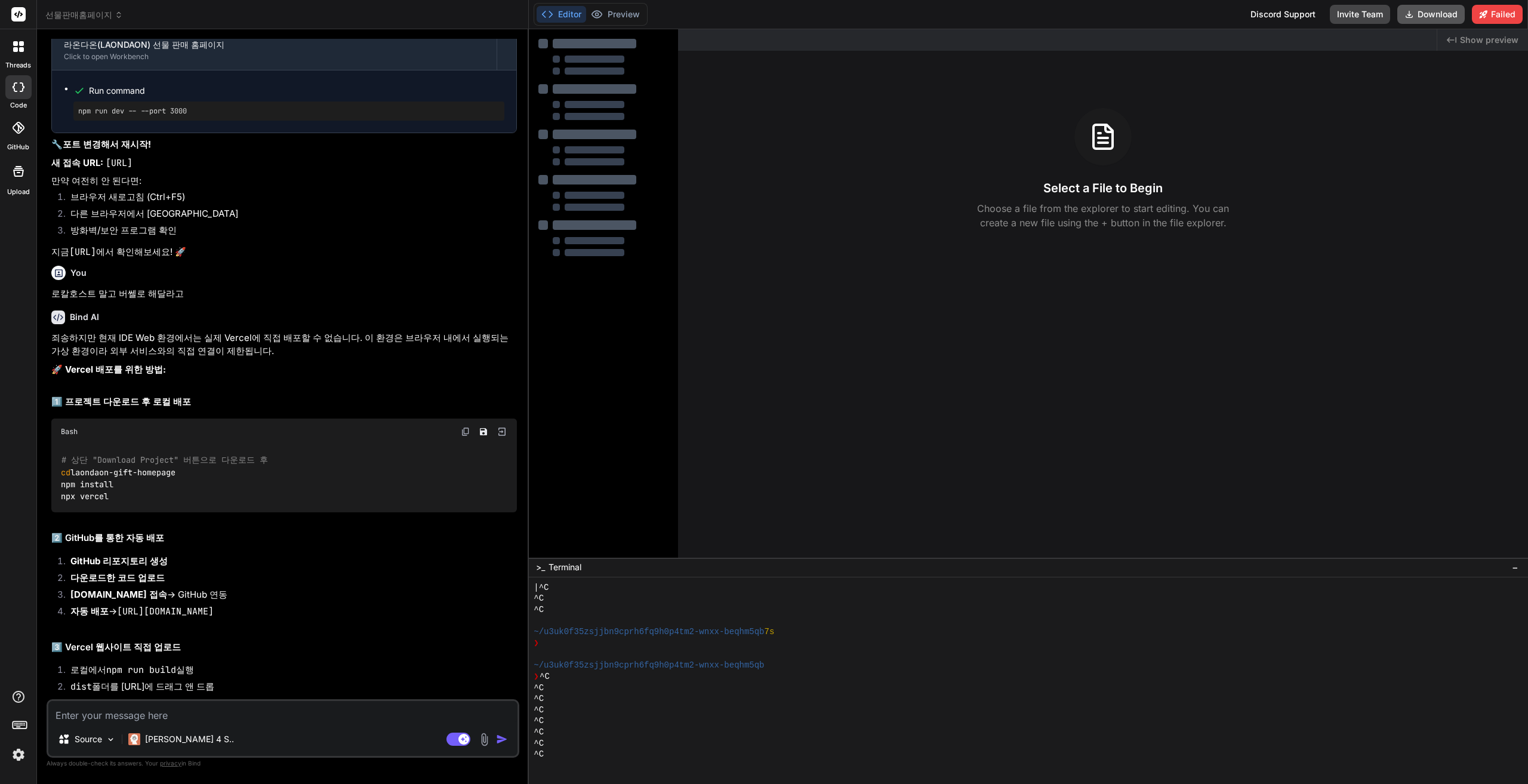
click at [1428, 15] on button "Download" at bounding box center [1431, 15] width 67 height 19
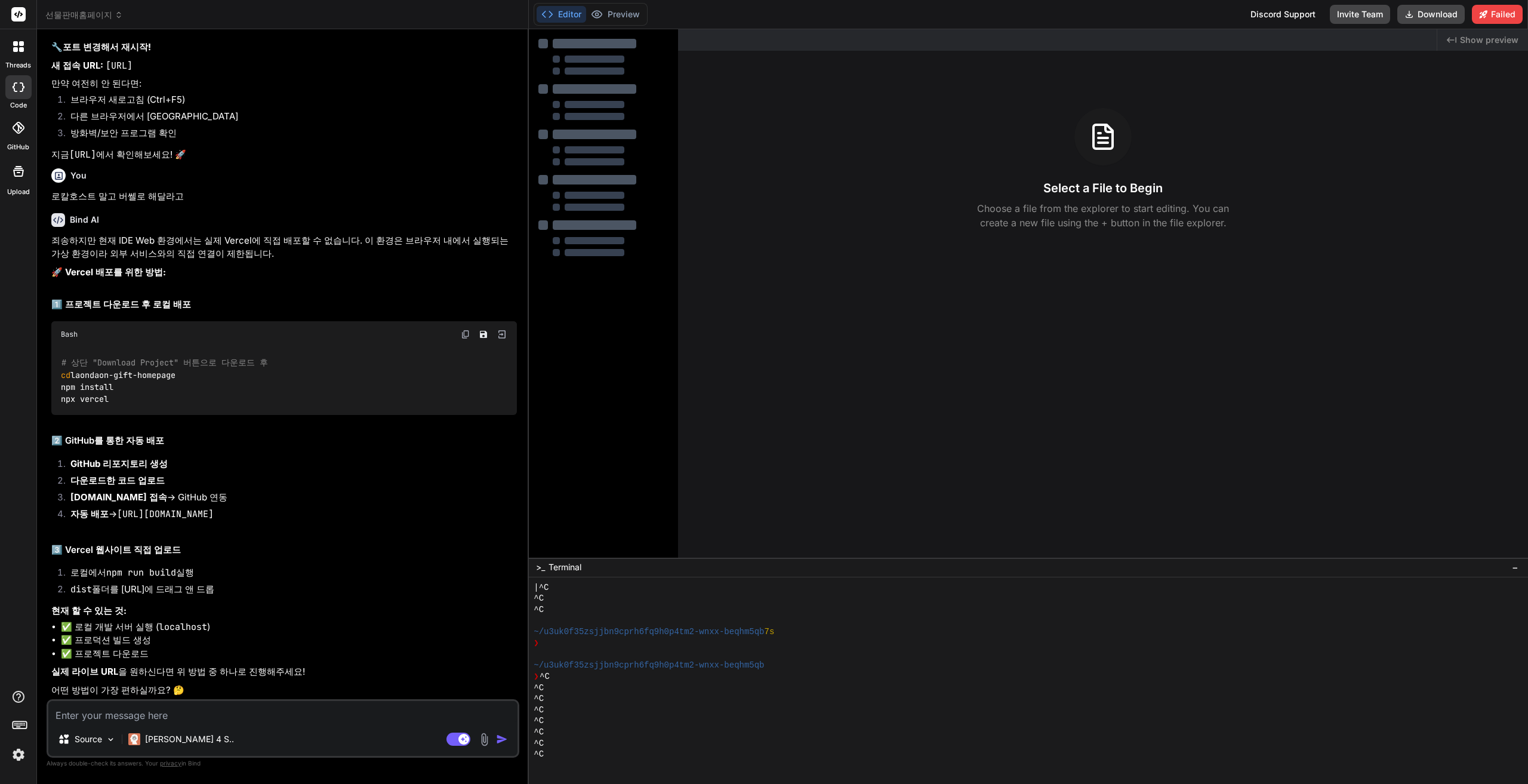
scroll to position [1658, 0]
click at [169, 720] on textarea at bounding box center [283, 711] width 469 height 22
click at [169, 717] on textarea at bounding box center [283, 711] width 469 height 22
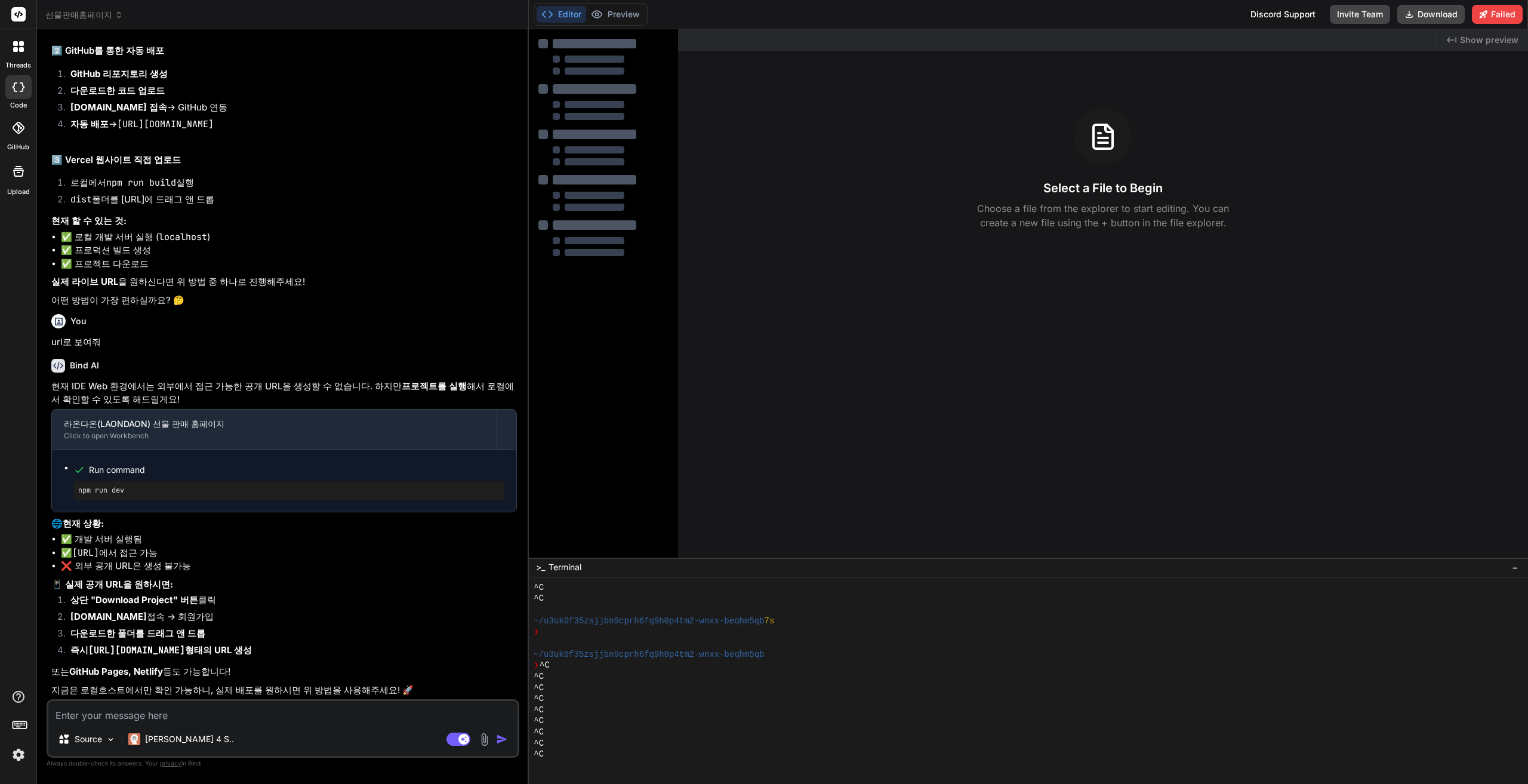
scroll to position [2047, 0]
click at [99, 491] on pre "npm run dev" at bounding box center [289, 490] width 421 height 10
click at [99, 490] on pre "npm run dev" at bounding box center [289, 490] width 421 height 10
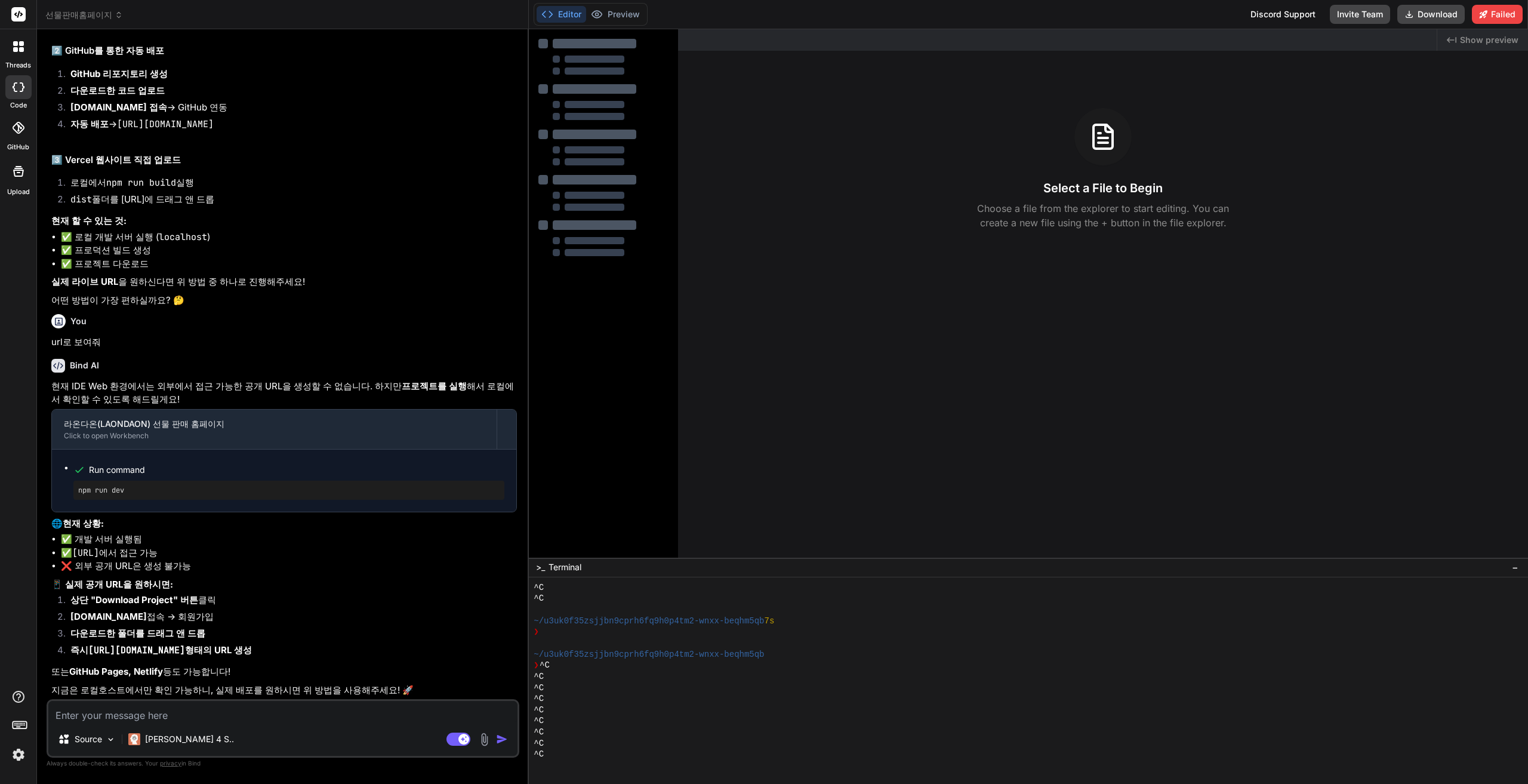
click at [698, 687] on div "^C" at bounding box center [1023, 688] width 978 height 11
click at [603, 757] on div "^C" at bounding box center [1023, 754] width 978 height 11
click at [596, 760] on div at bounding box center [1023, 766] width 978 height 11
click at [588, 761] on div at bounding box center [1023, 766] width 978 height 11
click at [571, 767] on div at bounding box center [1023, 766] width 978 height 11
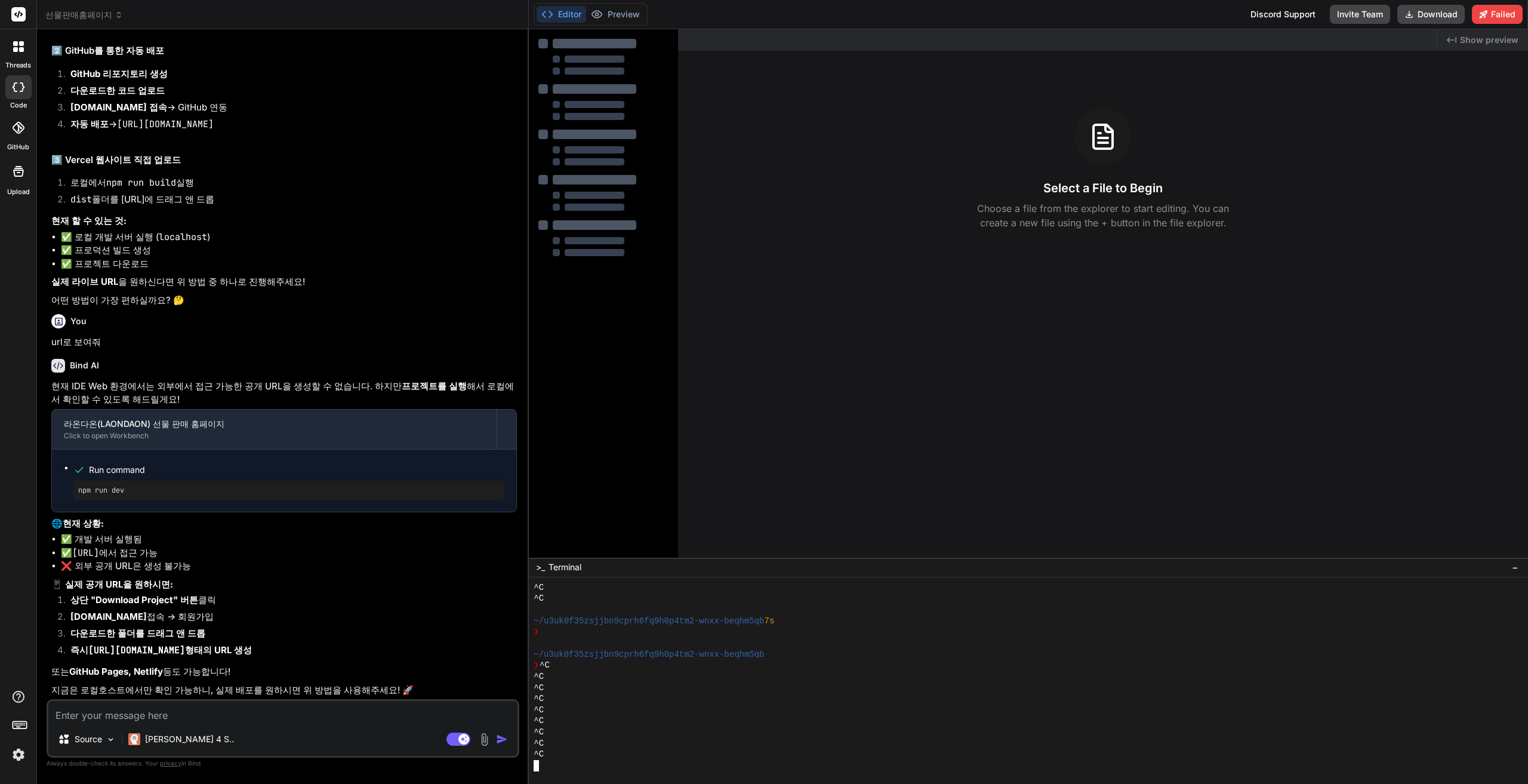
click at [571, 767] on div at bounding box center [1023, 766] width 978 height 11
click at [570, 767] on div "^C" at bounding box center [1023, 766] width 978 height 11
click at [341, 677] on p "또는 GitHub Pages, Netlify 등도 가능합니다!" at bounding box center [284, 672] width 466 height 14
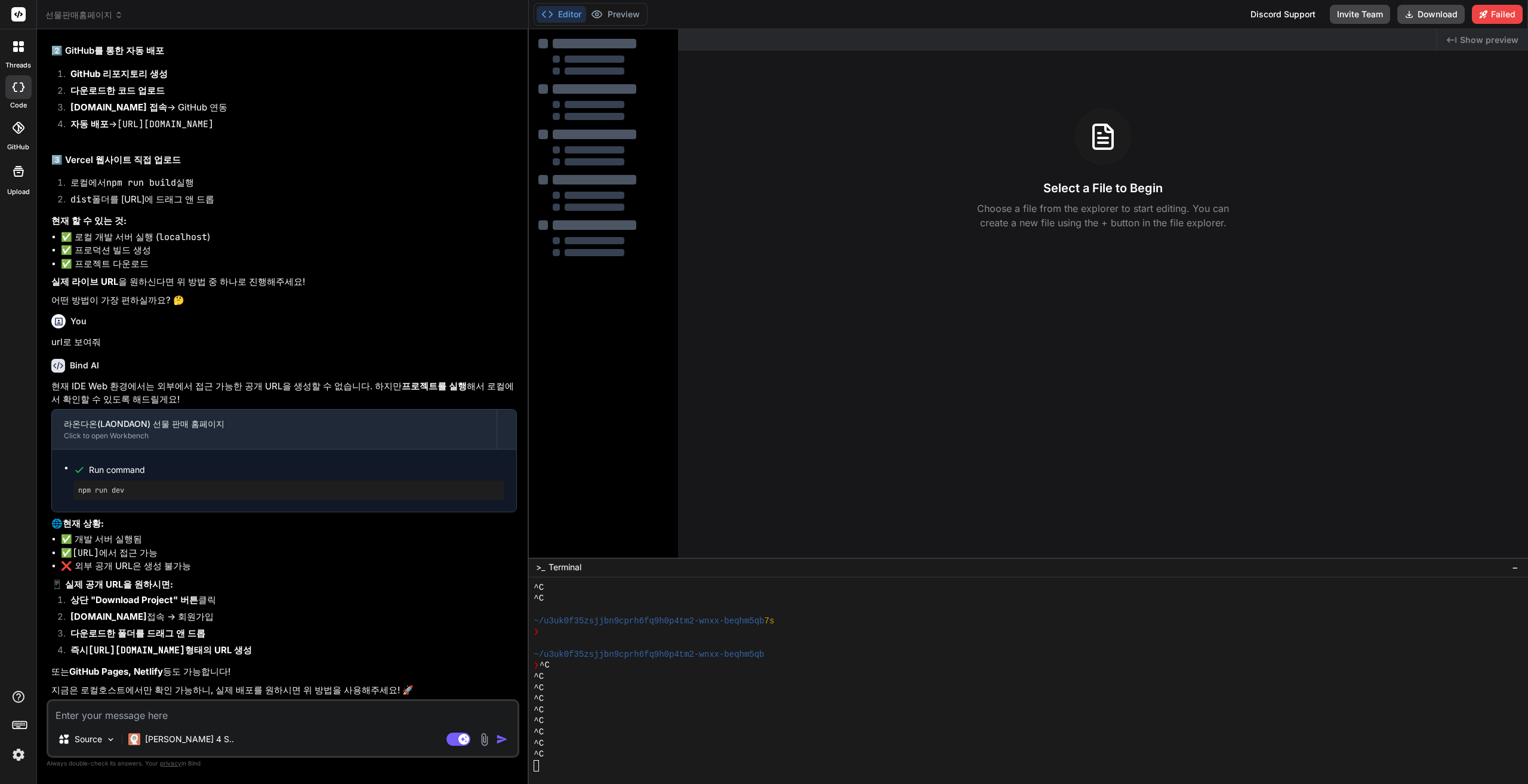
click at [99, 551] on code "http://localhost:5173" at bounding box center [85, 552] width 27 height 12
click at [71, 553] on li "✅ http://localhost:5173 에서 접근 가능" at bounding box center [289, 553] width 456 height 14
